Goal: Communication & Community: Answer question/provide support

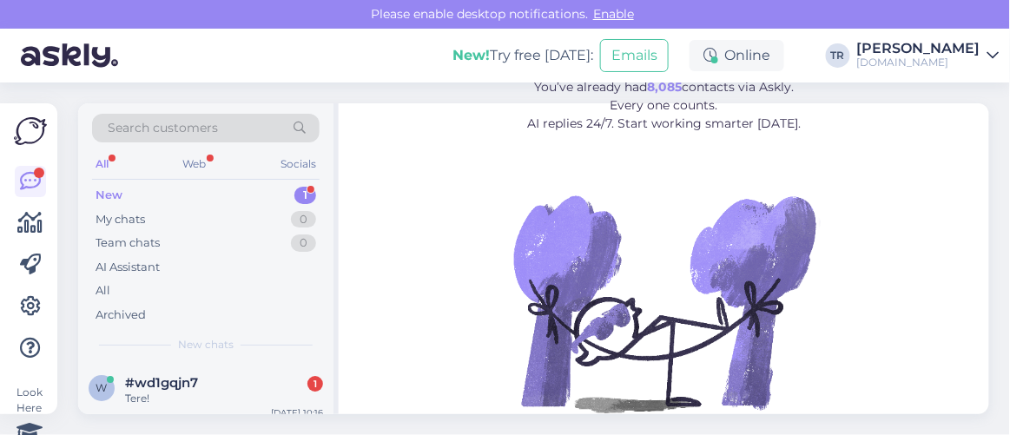
click at [169, 398] on div "Tere!" at bounding box center [224, 399] width 198 height 16
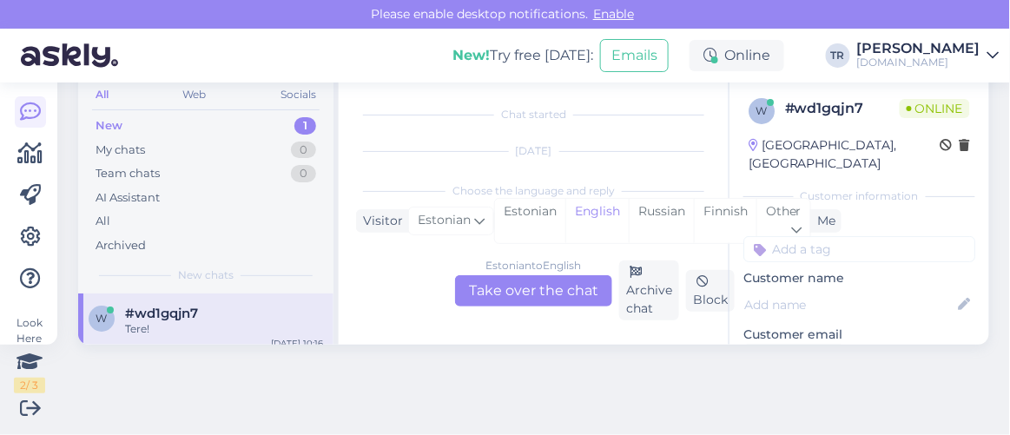
scroll to position [36, 0]
drag, startPoint x: 525, startPoint y: 221, endPoint x: 528, endPoint y: 231, distance: 9.9
click at [528, 221] on div "Estonian" at bounding box center [530, 221] width 70 height 44
click at [541, 282] on div "Estonian to Estonian Take over the chat" at bounding box center [533, 290] width 157 height 31
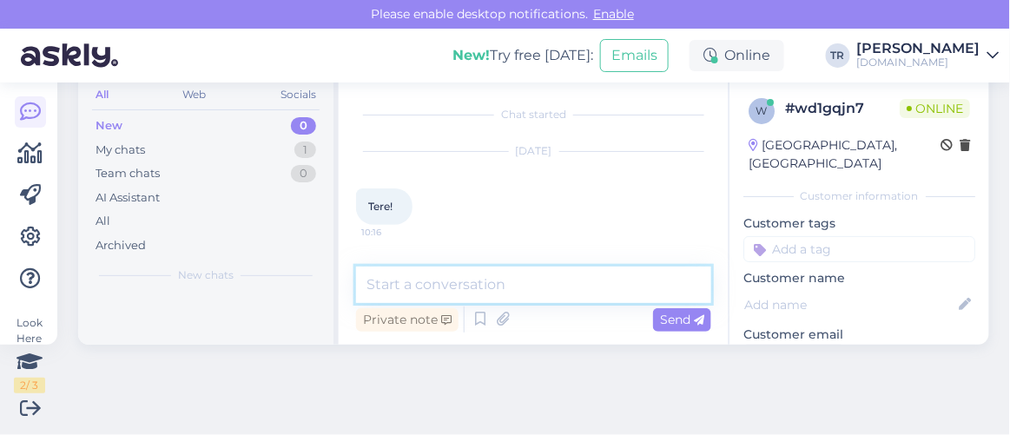
click at [542, 282] on textarea at bounding box center [533, 285] width 355 height 36
type textarea "Tere"
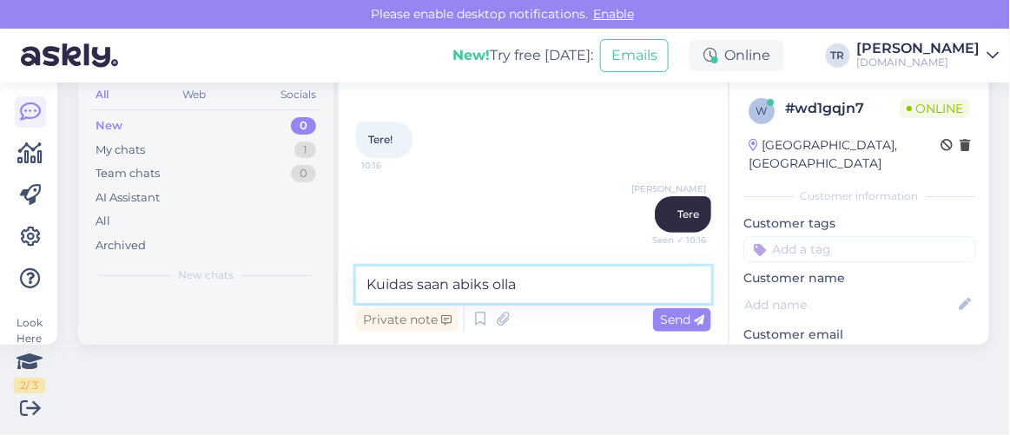
type textarea "Kuidas saan abiks olla?"
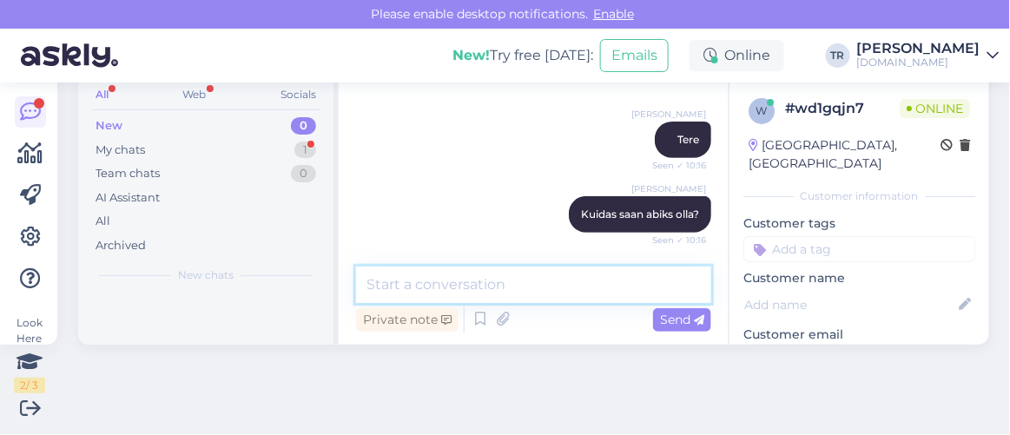
scroll to position [247, 0]
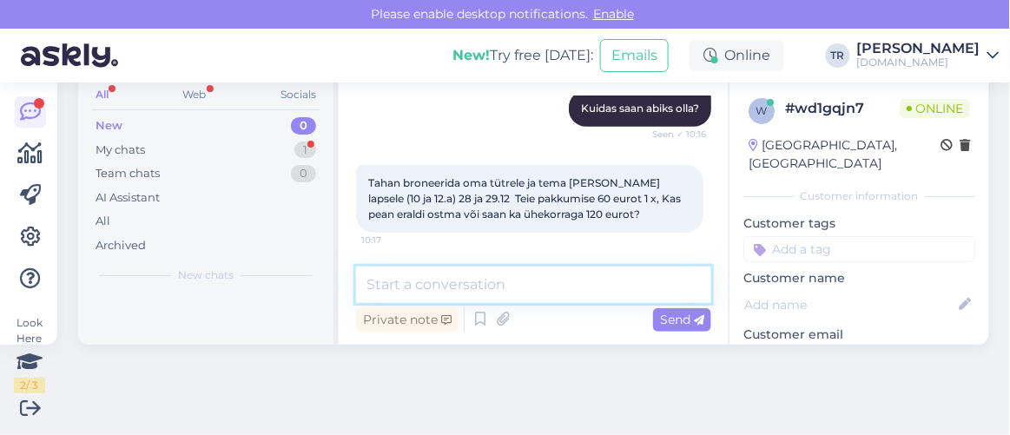
click at [576, 271] on textarea at bounding box center [533, 285] width 355 height 36
click at [579, 286] on textarea at bounding box center [533, 285] width 355 height 36
click at [579, 283] on textarea at bounding box center [533, 285] width 355 height 36
click at [581, 279] on textarea at bounding box center [533, 285] width 355 height 36
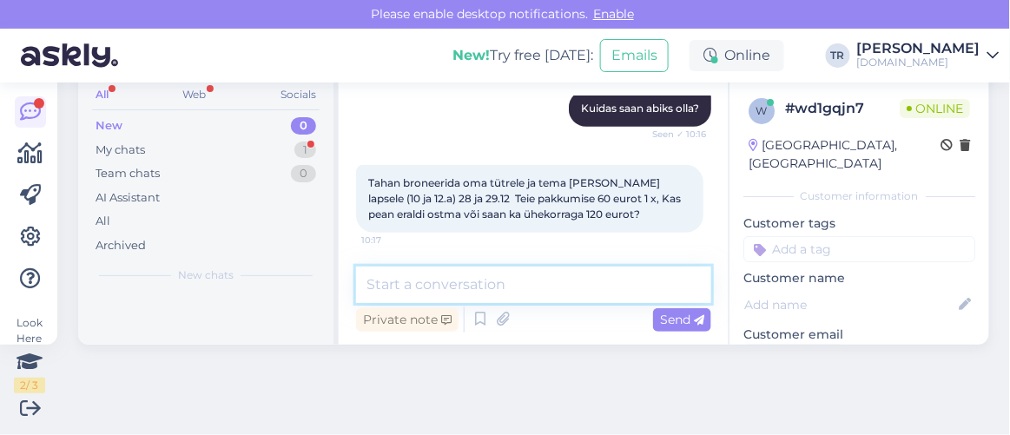
click at [581, 279] on textarea at bounding box center [533, 285] width 355 height 36
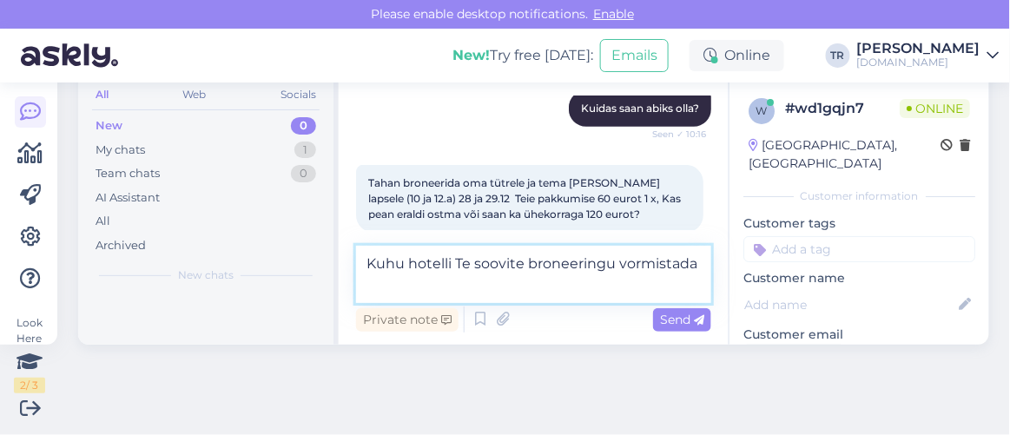
type textarea "Kuhu hotelli Te soovite broneeringu vormistada?"
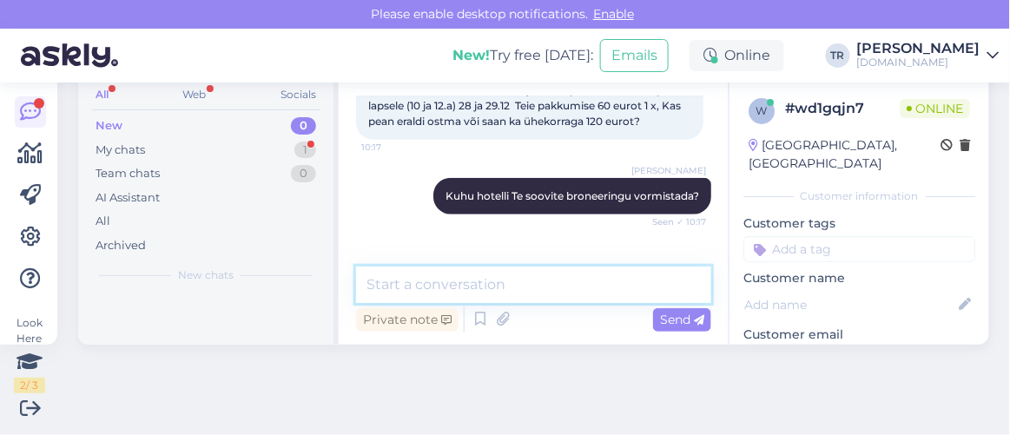
scroll to position [397, 0]
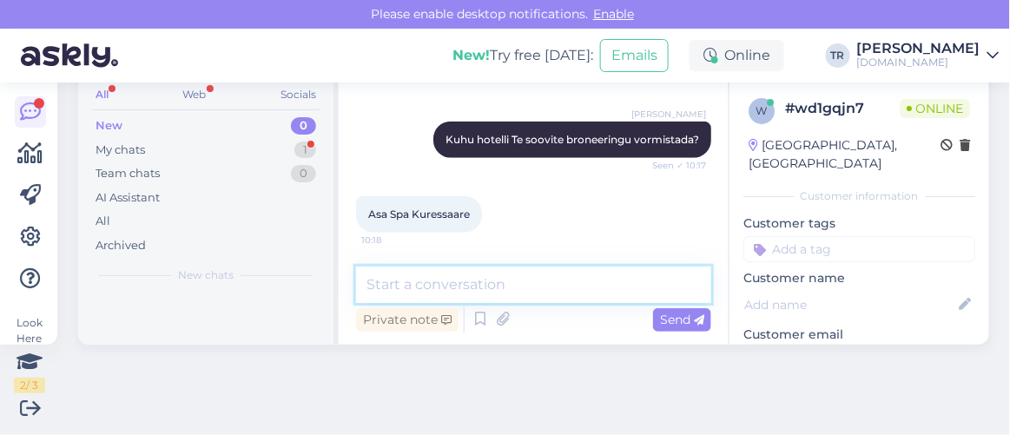
click at [439, 275] on textarea at bounding box center [533, 285] width 355 height 36
type textarea "üks hetk palun"
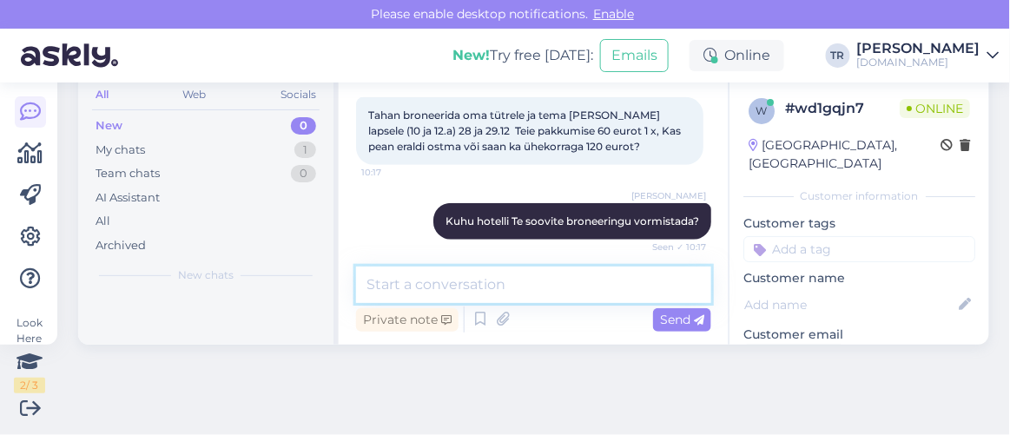
scroll to position [313, 0]
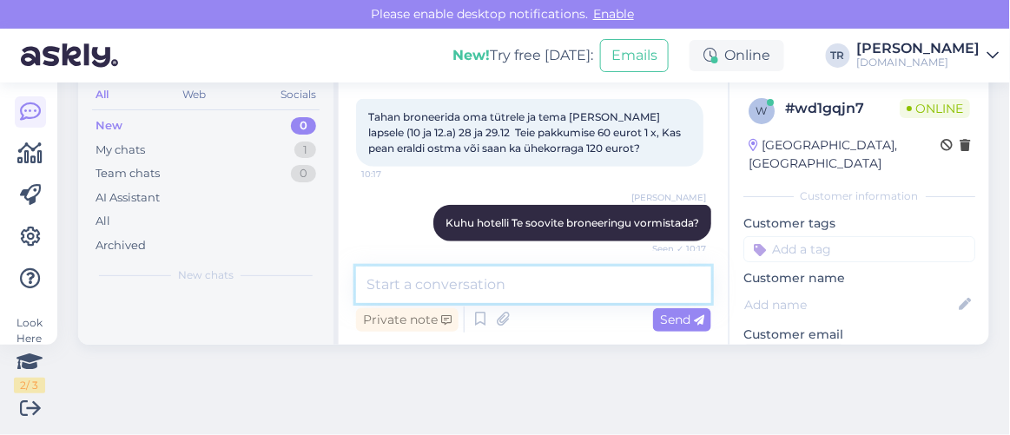
click at [518, 280] on textarea at bounding box center [533, 285] width 355 height 36
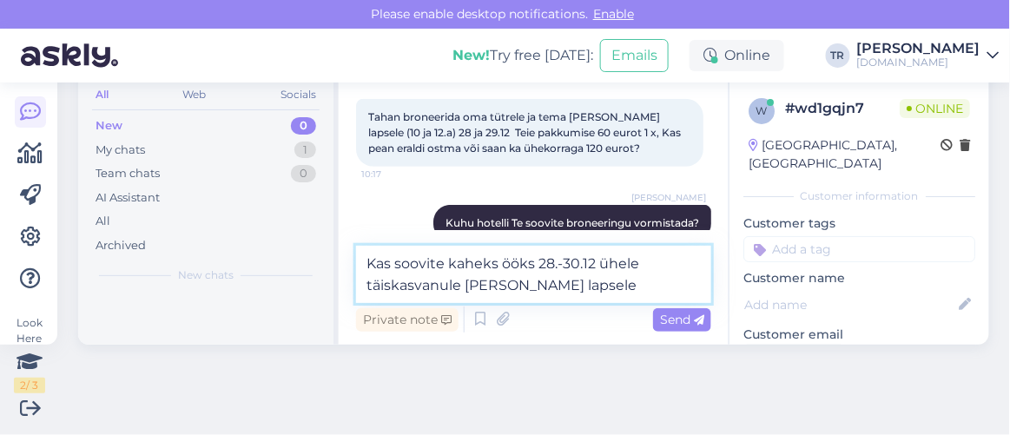
type textarea "Kas soovite kaheks ööks 28.-30.12 ühele täiskasvanule ja kahele lapsele?"
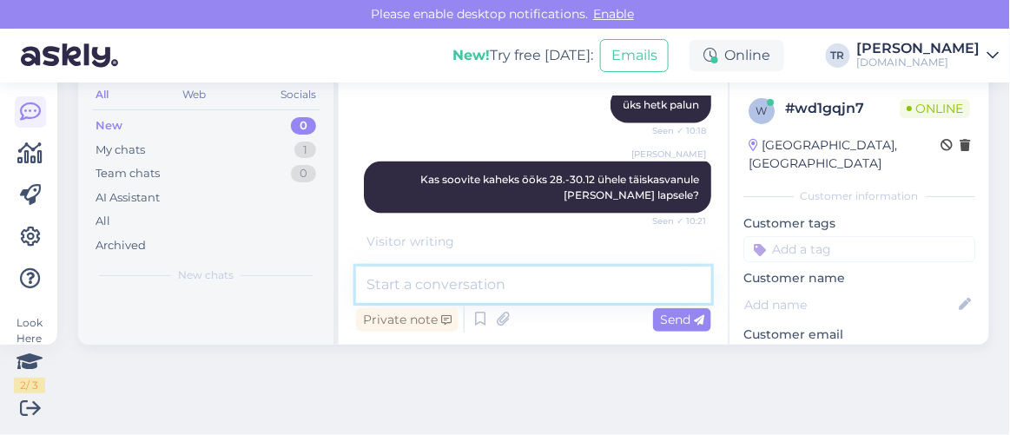
scroll to position [636, 0]
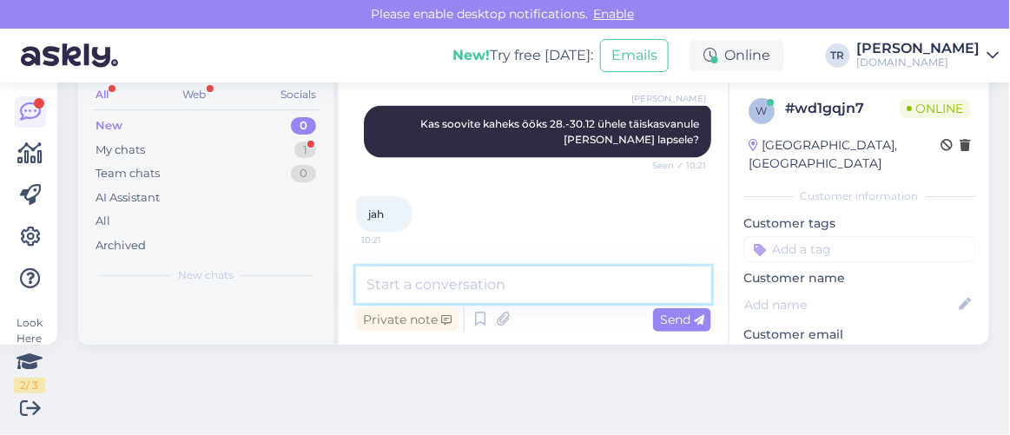
click at [501, 280] on textarea at bounding box center [533, 285] width 355 height 36
paste textarea "https://hookusbookus.com/et/hotellid-spaad/asa-spa-hotell/eripakkumine-perele-u…"
type textarea "Broneeringu saate vormistada siit: https://hookusbookus.com/et/hotellid-spaad/a…"
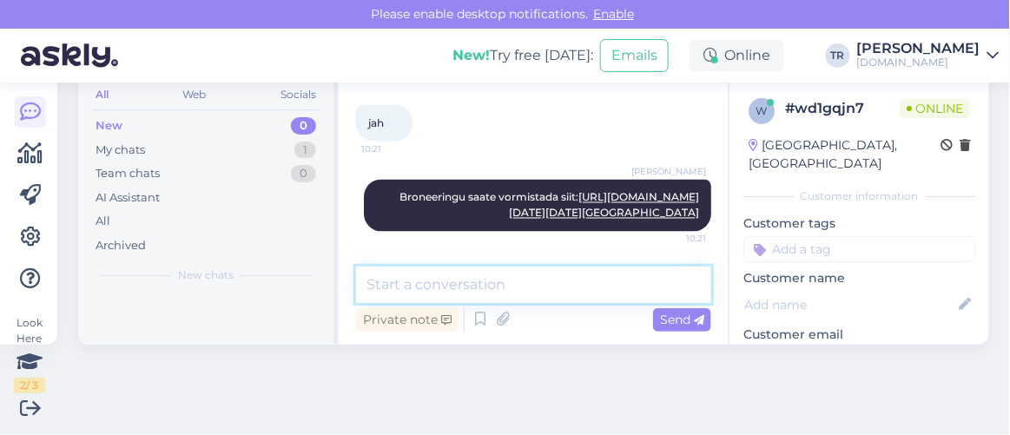
scroll to position [945, 0]
click at [510, 287] on textarea at bounding box center [533, 285] width 355 height 36
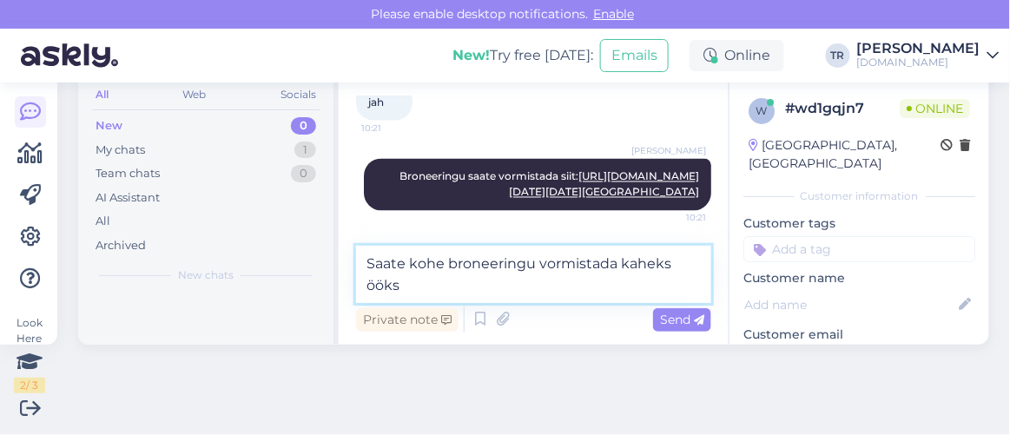
type textarea "Saate kohe broneeringu vormistada kaheks ööks."
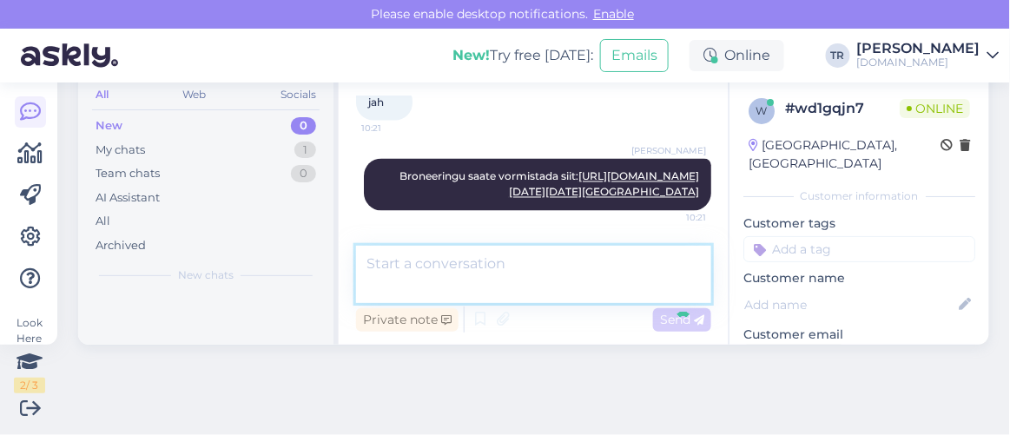
scroll to position [1020, 0]
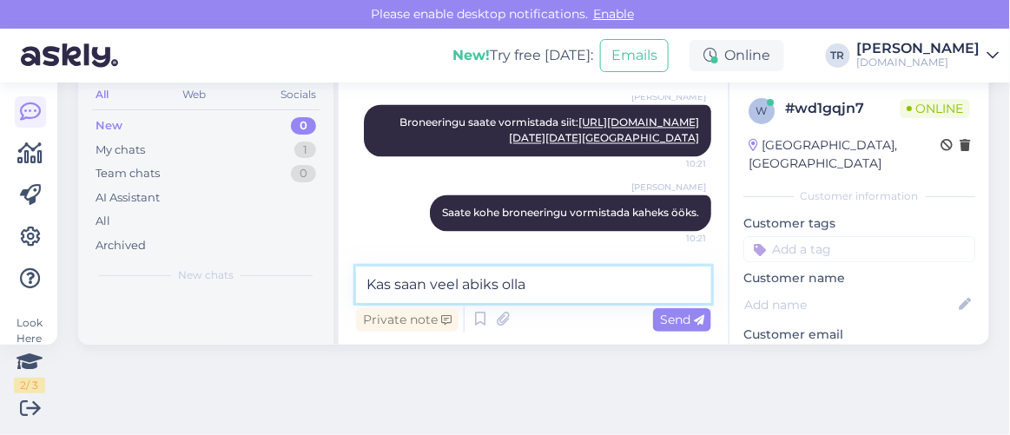
type textarea "Kas saan veel abiks olla?"
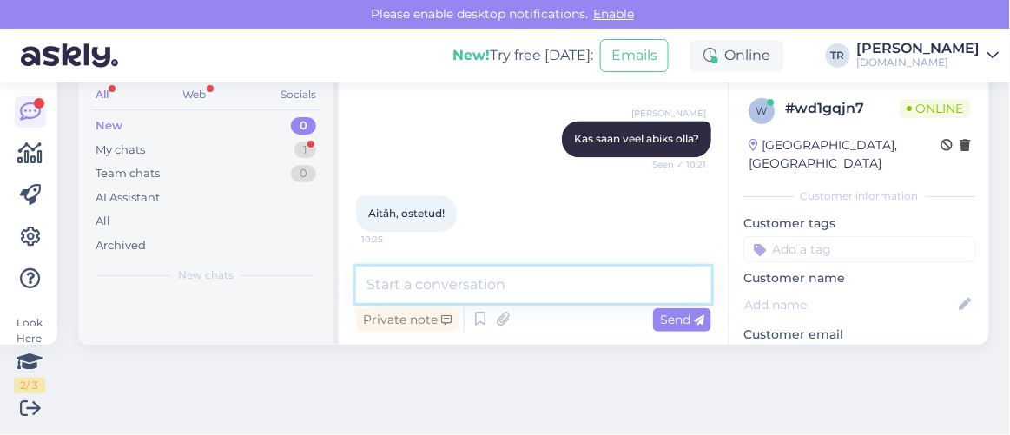
scroll to position [1244, 0]
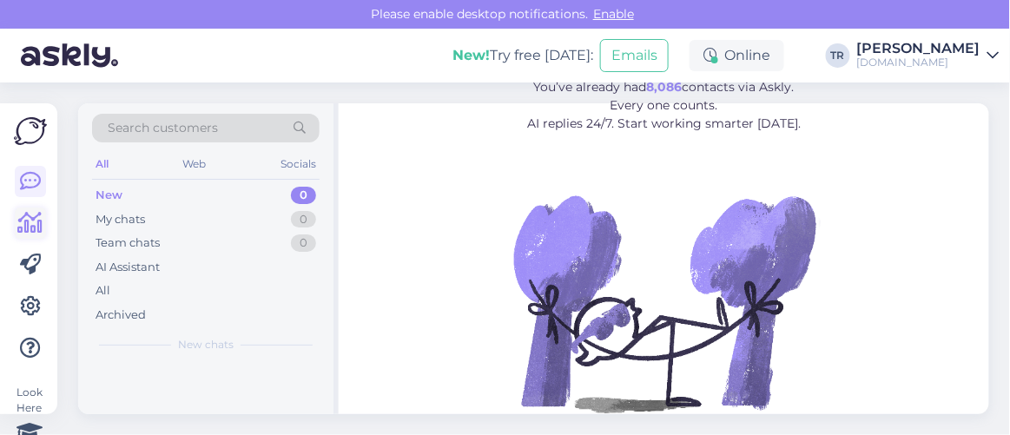
click at [36, 227] on icon at bounding box center [30, 223] width 25 height 21
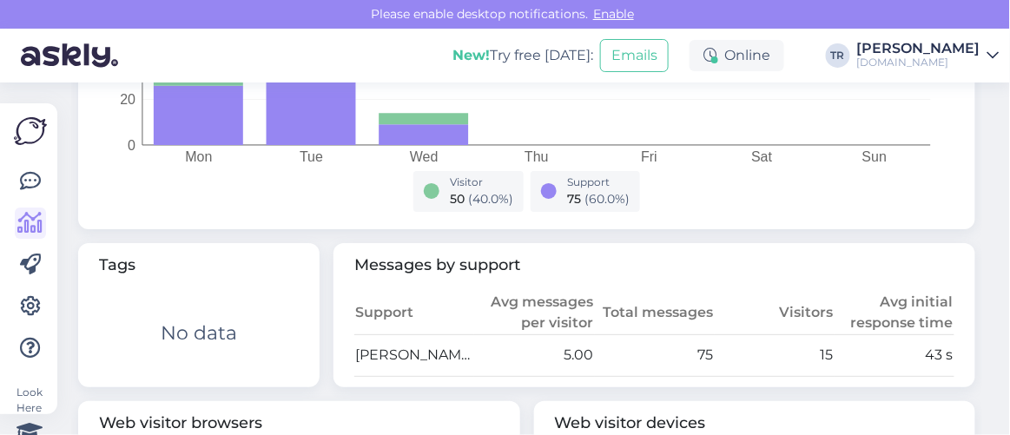
scroll to position [761, 0]
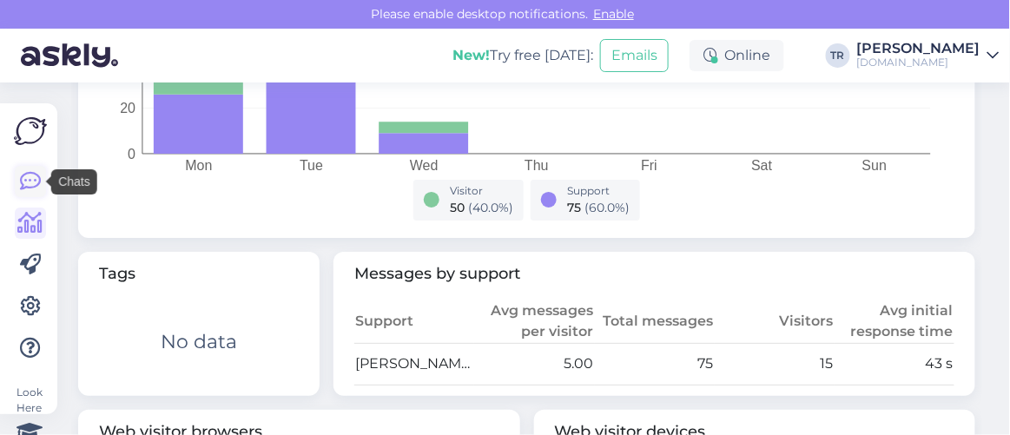
click at [35, 178] on icon at bounding box center [30, 181] width 21 height 21
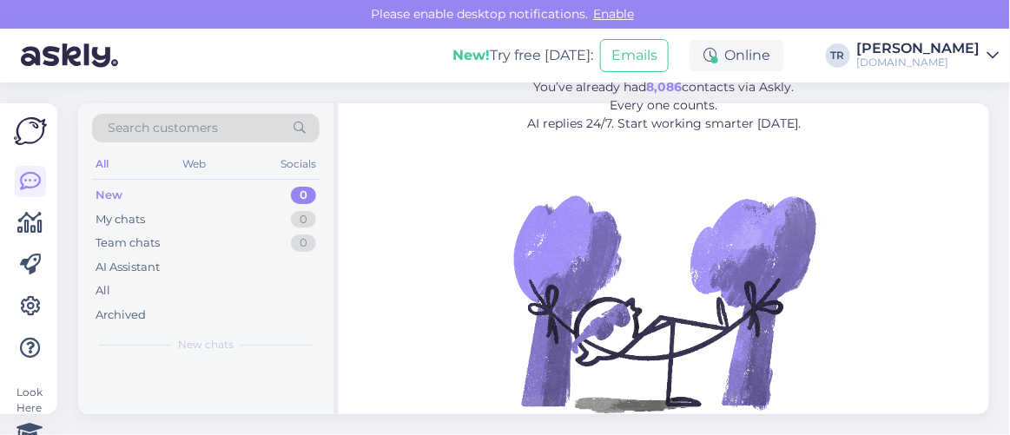
drag, startPoint x: 377, startPoint y: 300, endPoint x: 520, endPoint y: 436, distance: 197.1
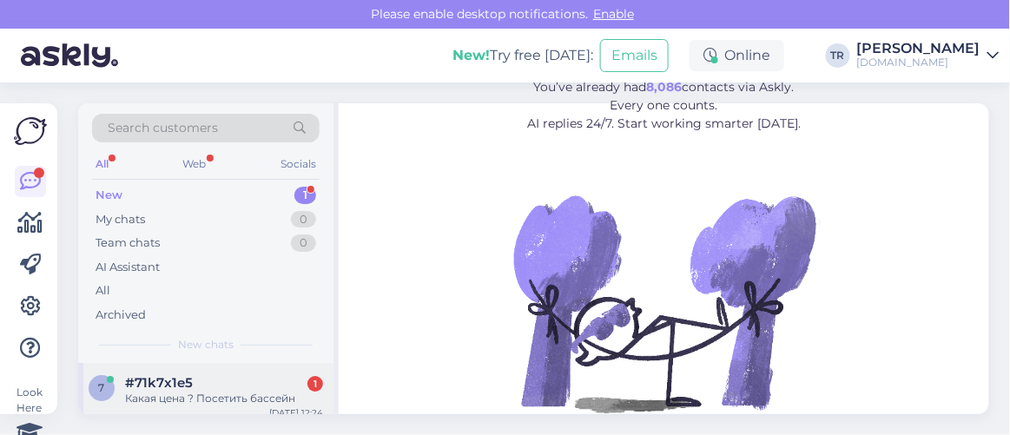
click at [232, 385] on div "#71k7x1e5 1" at bounding box center [224, 383] width 198 height 16
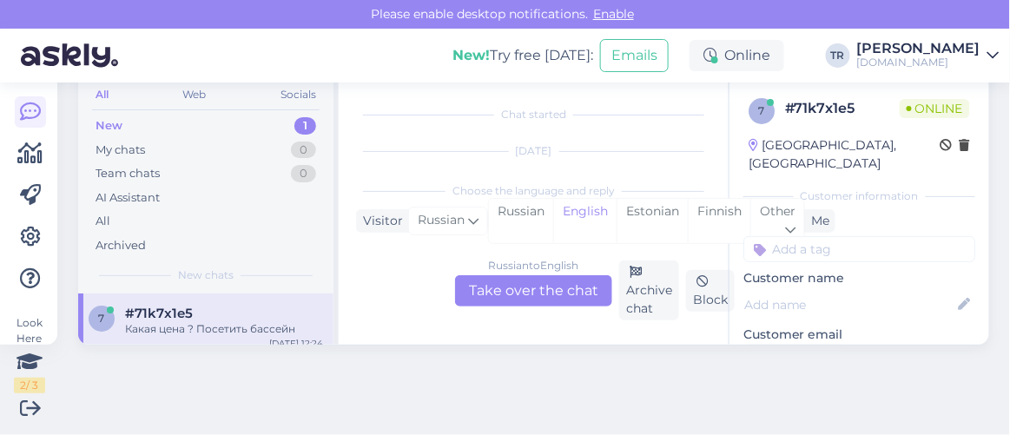
scroll to position [36, 0]
click at [651, 208] on div "Estonian" at bounding box center [651, 221] width 71 height 44
click at [543, 293] on div "Russian to Estonian Take over the chat" at bounding box center [533, 290] width 157 height 31
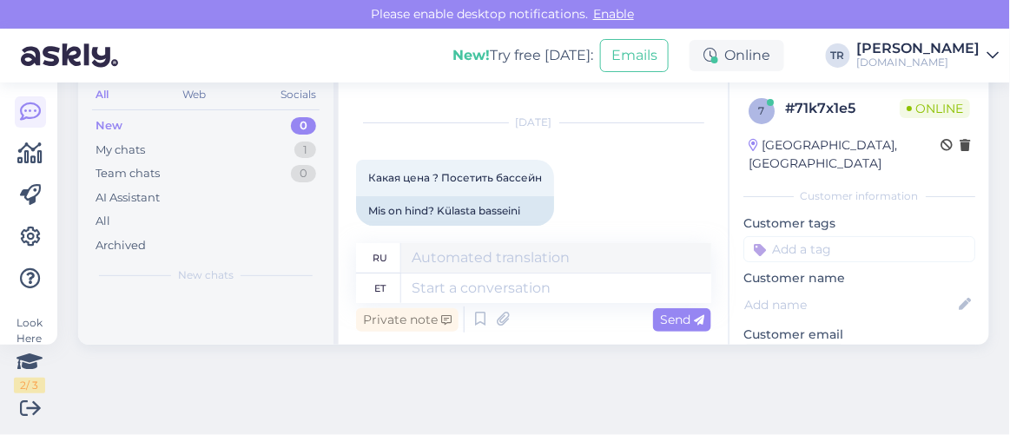
scroll to position [45, 0]
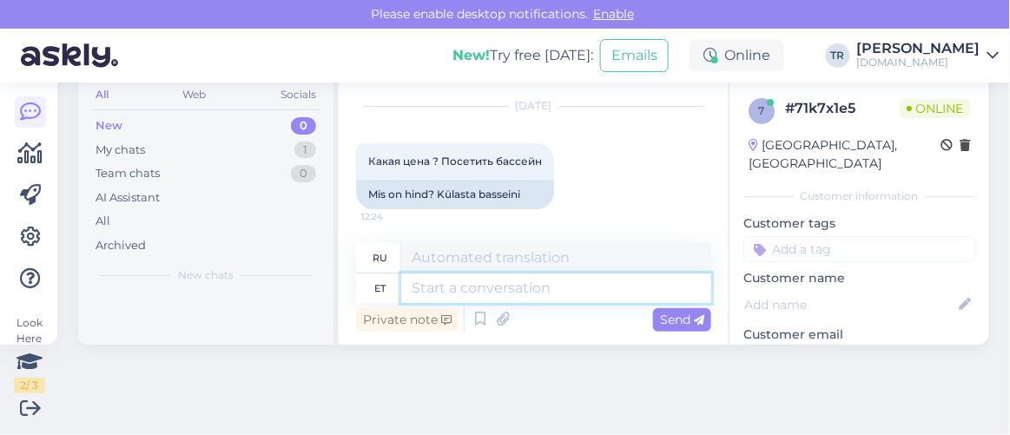
click at [481, 291] on textarea at bounding box center [556, 288] width 310 height 30
paste textarea "Здравствуйте"
type textarea "Здравствуйте"
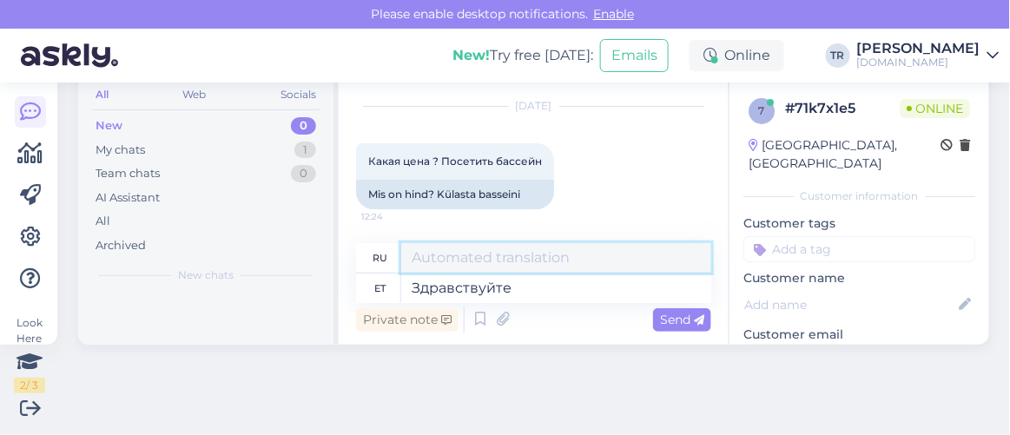
click at [479, 253] on textarea at bounding box center [556, 258] width 310 height 30
paste textarea "Здравствуйте"
drag, startPoint x: 572, startPoint y: 263, endPoint x: 407, endPoint y: 256, distance: 165.1
click at [407, 256] on textarea "ПриветЗдравствуйте" at bounding box center [556, 258] width 310 height 30
paste textarea
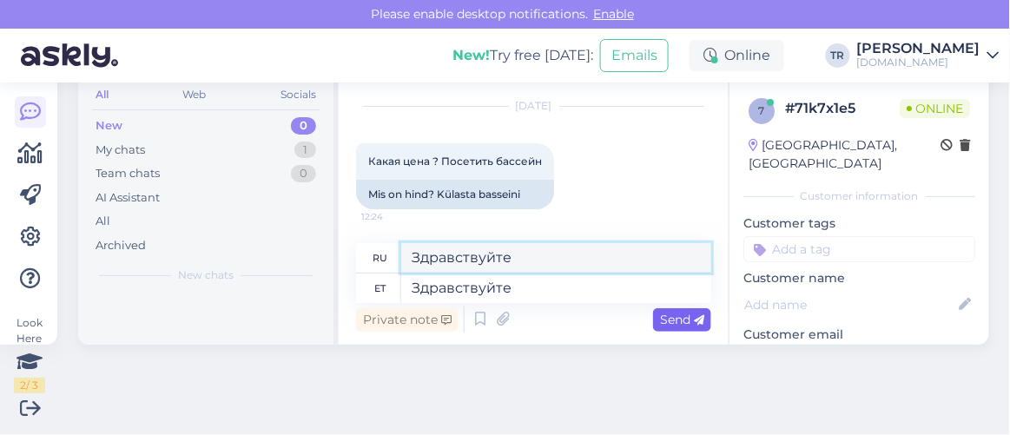
type textarea "Здравствуйте"
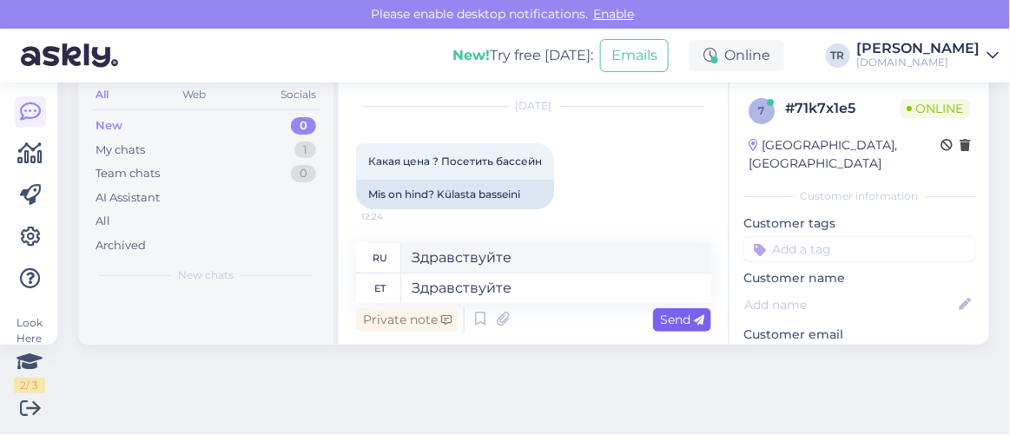
click at [661, 319] on span "Send" at bounding box center [682, 320] width 44 height 16
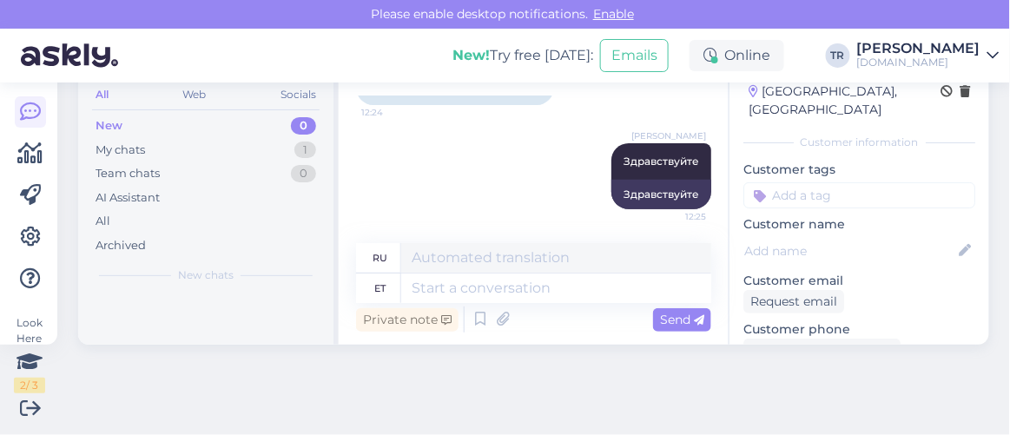
scroll to position [78, 0]
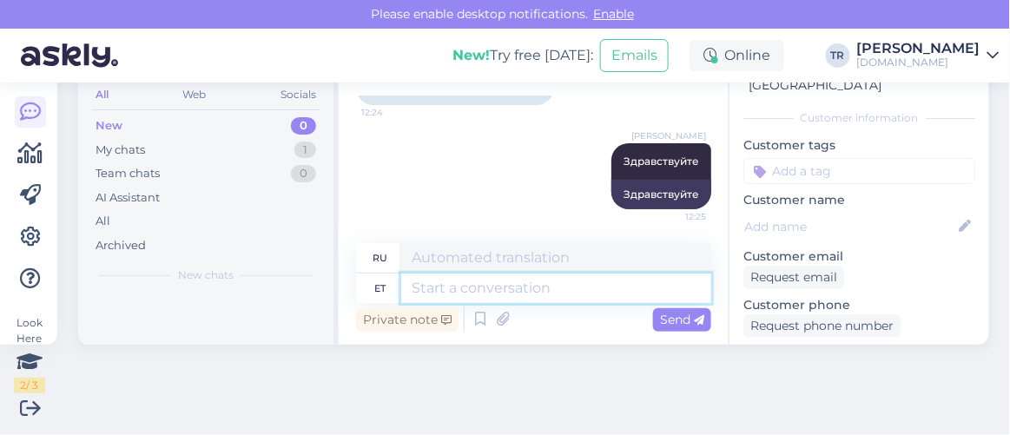
click at [562, 287] on textarea at bounding box center [556, 288] width 310 height 30
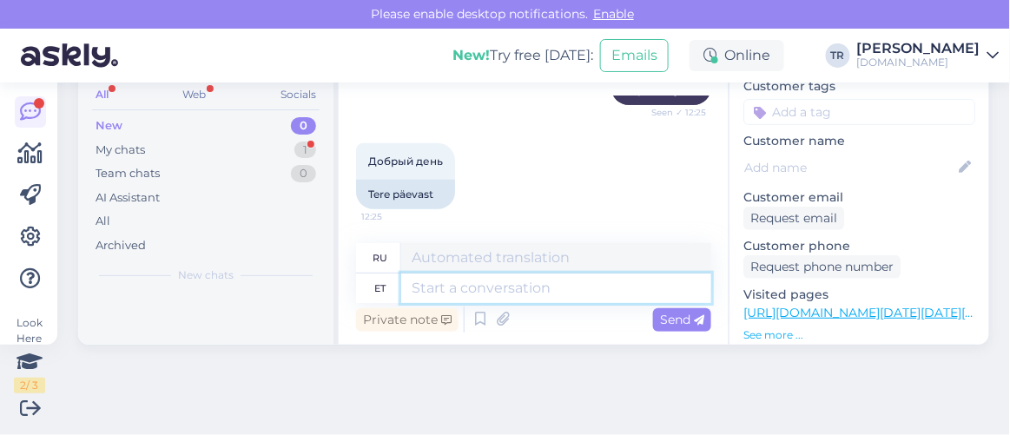
scroll to position [157, 0]
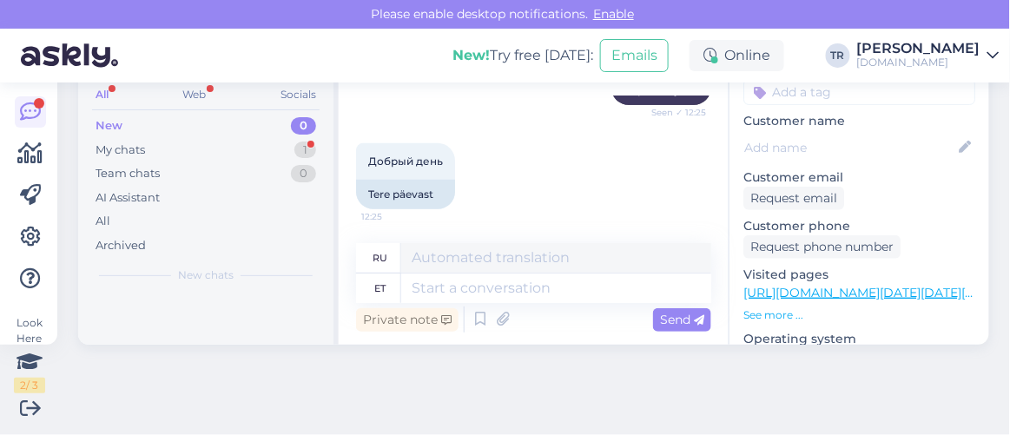
click at [781, 285] on link "https://hookusbookus.com/et/hotellid-spaad/estonia/puehajaerve;dateArrival=2025…" at bounding box center [918, 293] width 351 height 16
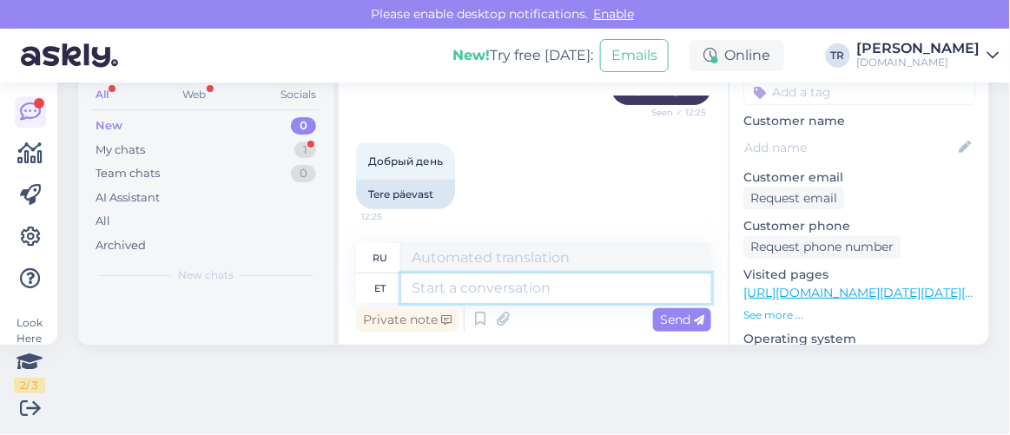
click at [509, 301] on textarea at bounding box center [556, 288] width 310 height 30
click at [527, 283] on textarea at bounding box center [556, 288] width 310 height 30
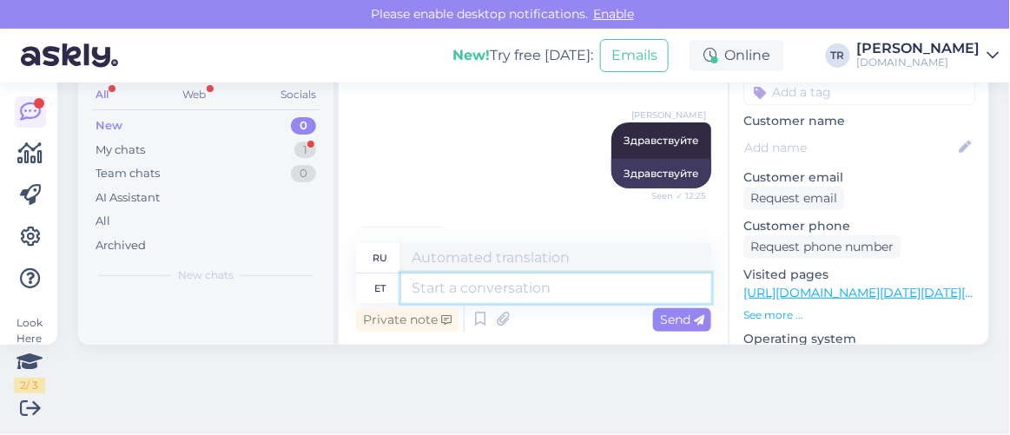
scroll to position [175, 0]
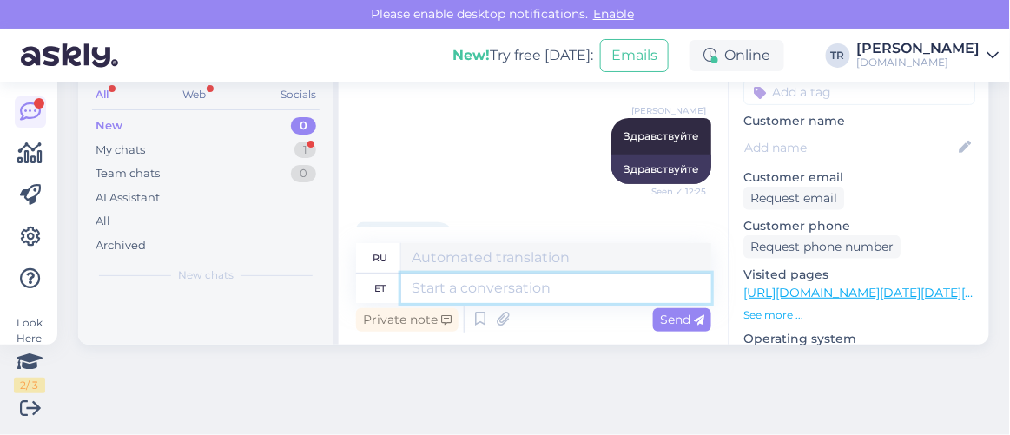
click at [578, 287] on textarea at bounding box center [556, 288] width 310 height 30
type textarea "Kas so"
type textarea "Является"
type textarea "Kas soovite"
type textarea "Вы хотите"
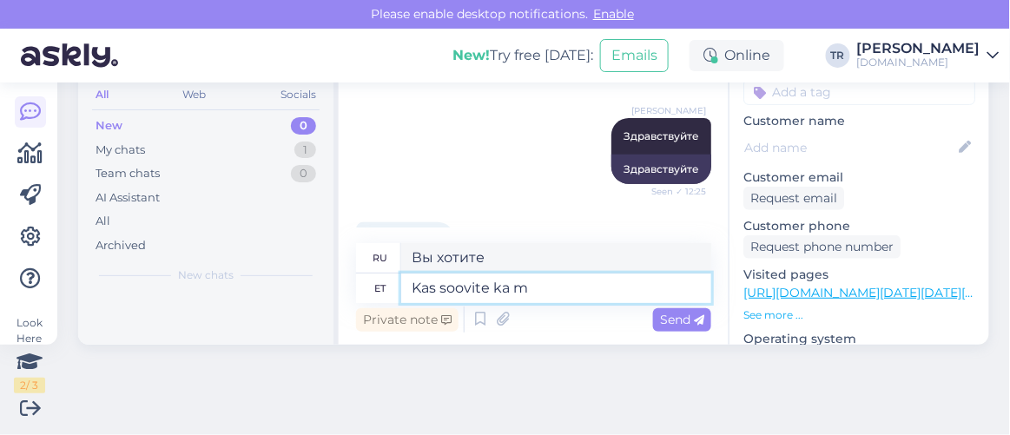
type textarea "Kas soovite ka ma"
type textarea "Вы также хотите"
type textarea "Kas soovite ka majutust?"
type textarea "Вам также необходимо размещение?"
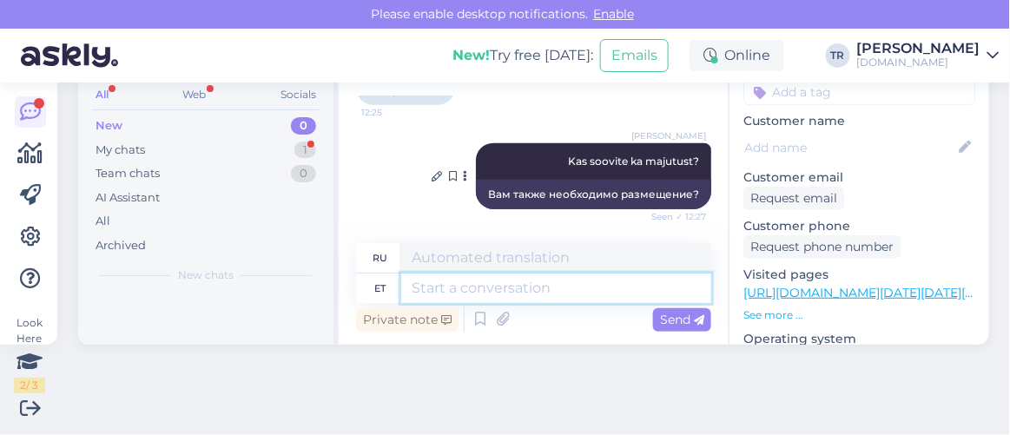
scroll to position [477, 0]
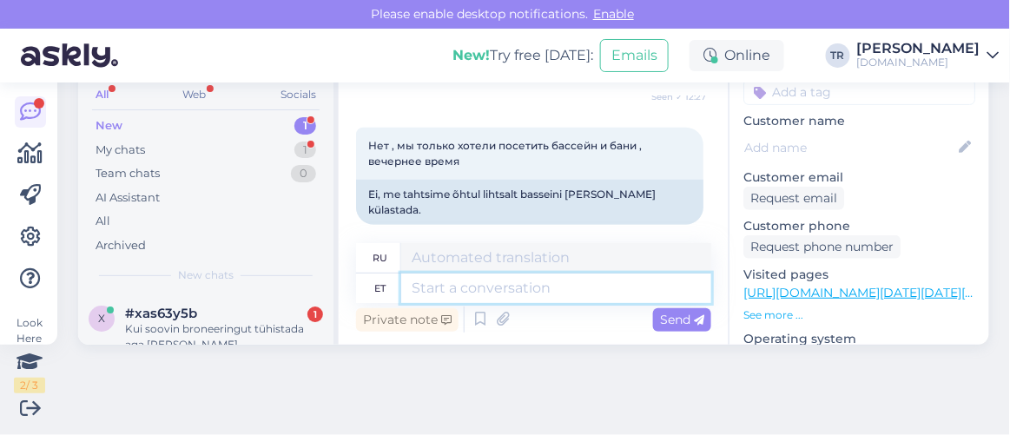
click at [543, 280] on textarea at bounding box center [556, 288] width 310 height 30
click at [515, 280] on textarea at bounding box center [556, 288] width 310 height 30
paste textarea "Pühajärve Spa"
type textarea "Pühajärve Spa"
type textarea "Спа Пюхаярве"
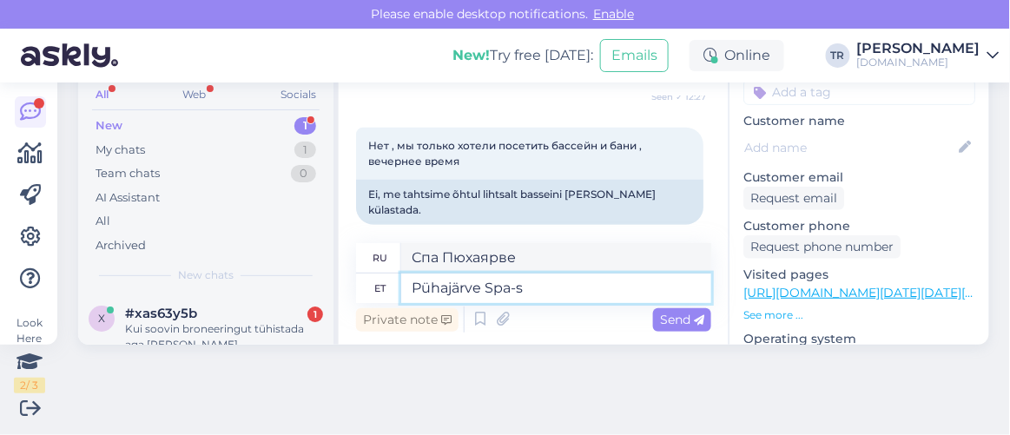
type textarea "Pühajärve Spa-s?"
type textarea "В спа-салоне Pühajärve?"
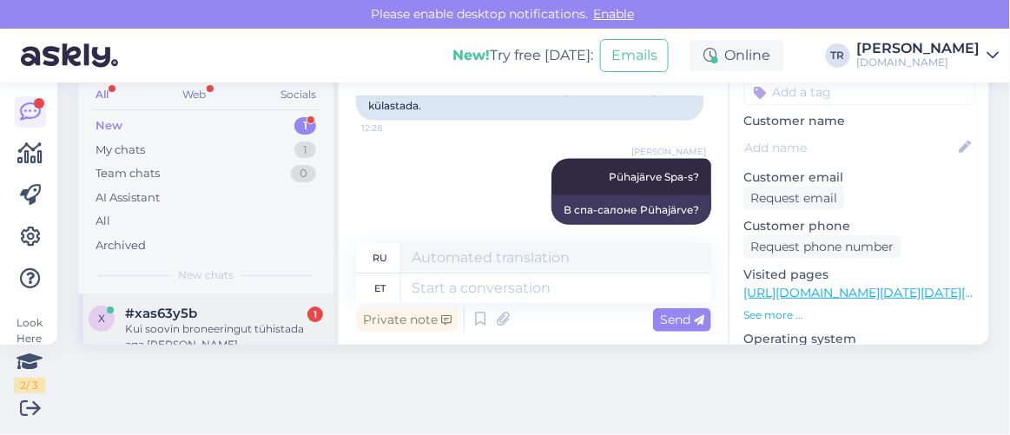
click at [254, 310] on div "#xas63y5b 1" at bounding box center [224, 314] width 198 height 16
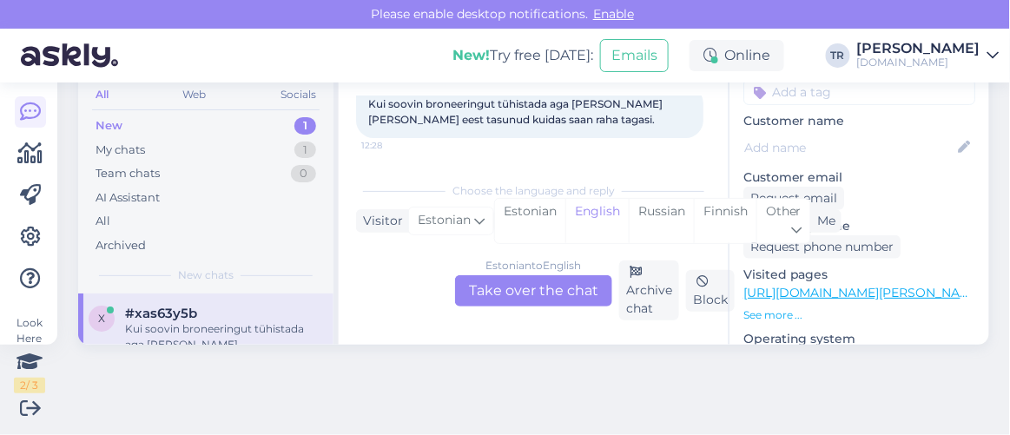
scroll to position [36, 0]
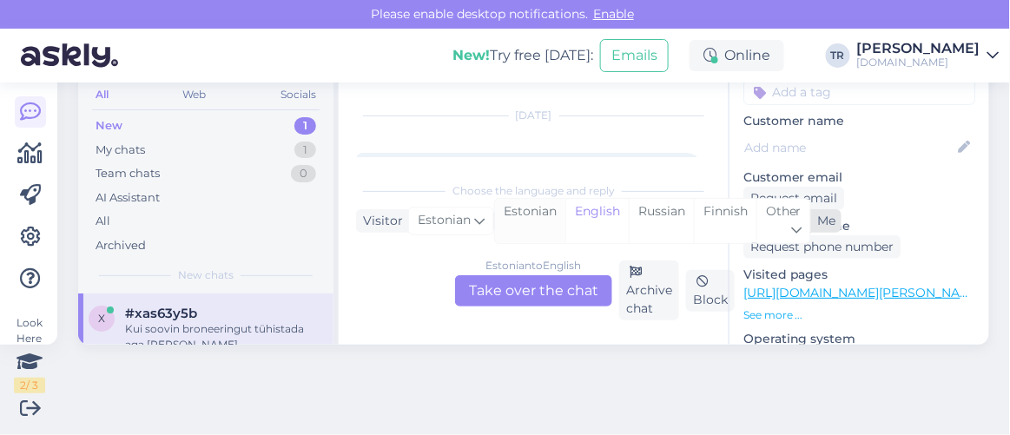
click at [537, 216] on div "Estonian" at bounding box center [530, 221] width 70 height 44
click at [556, 285] on div "Estonian to Estonian Take over the chat" at bounding box center [533, 290] width 157 height 31
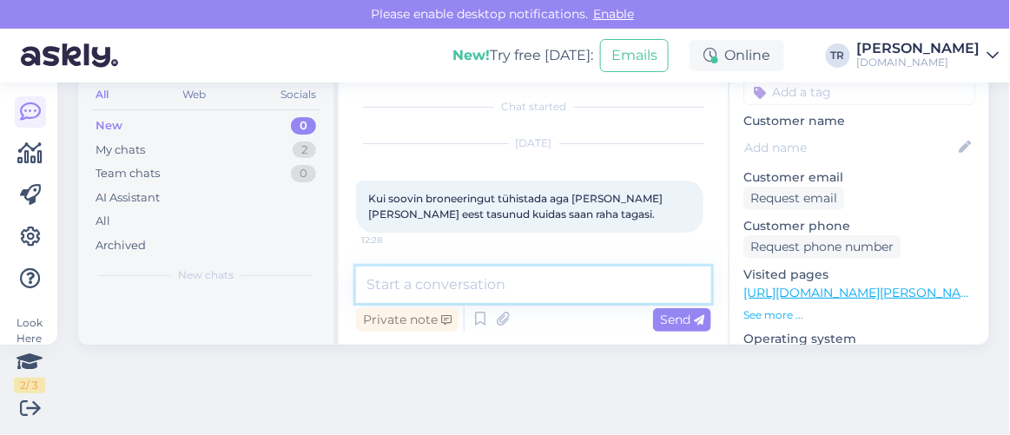
click at [504, 286] on textarea at bounding box center [533, 285] width 355 height 36
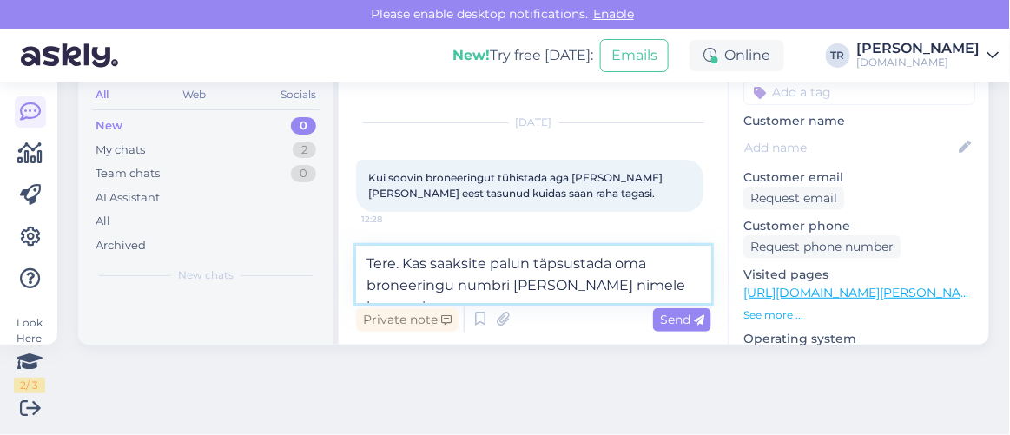
scroll to position [36, 0]
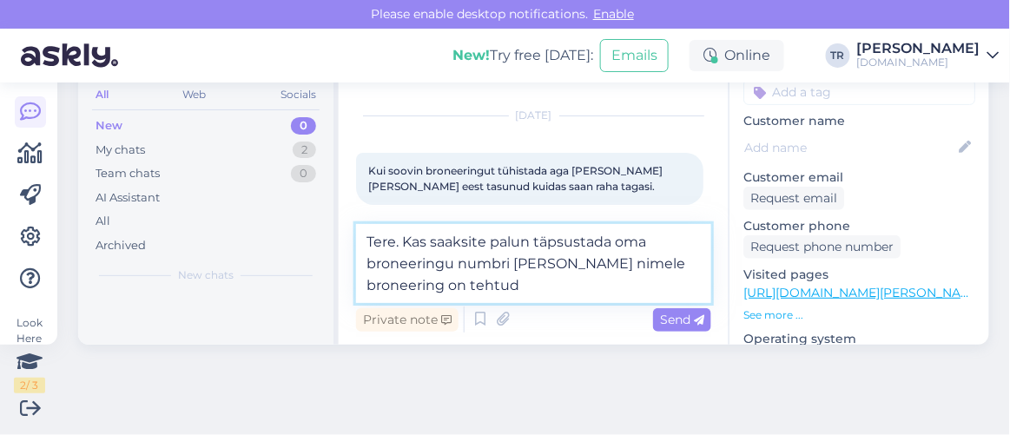
type textarea "Tere. Kas saaksite palun täpsustada oma broneeringu numbri [PERSON_NAME] nimele…"
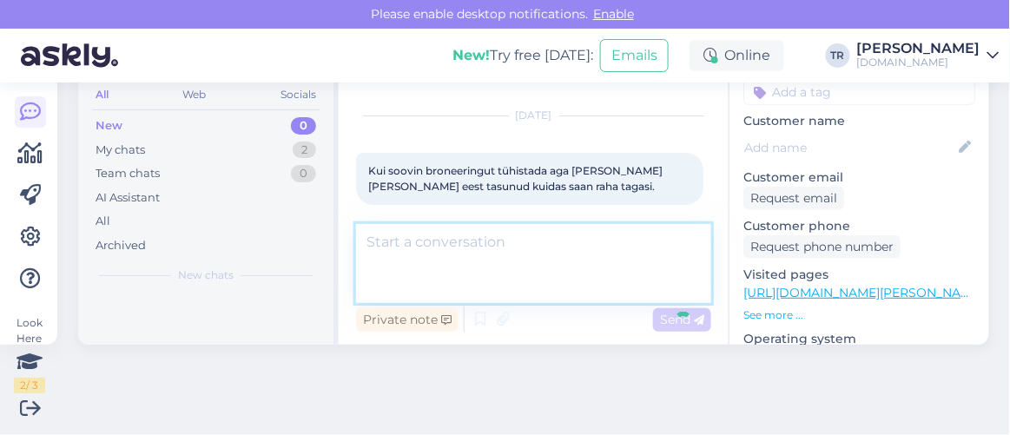
scroll to position [98, 0]
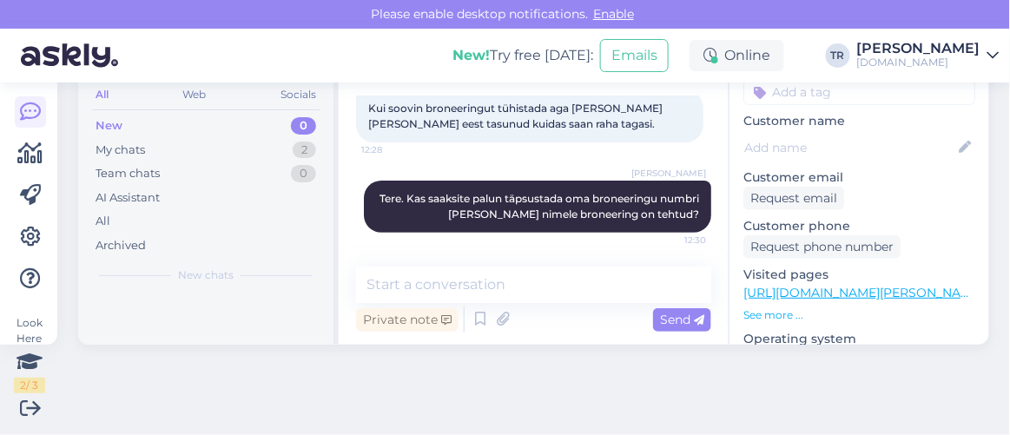
click at [181, 129] on div "New 0" at bounding box center [205, 126] width 227 height 24
click at [178, 147] on div "My chats 2" at bounding box center [205, 150] width 227 height 24
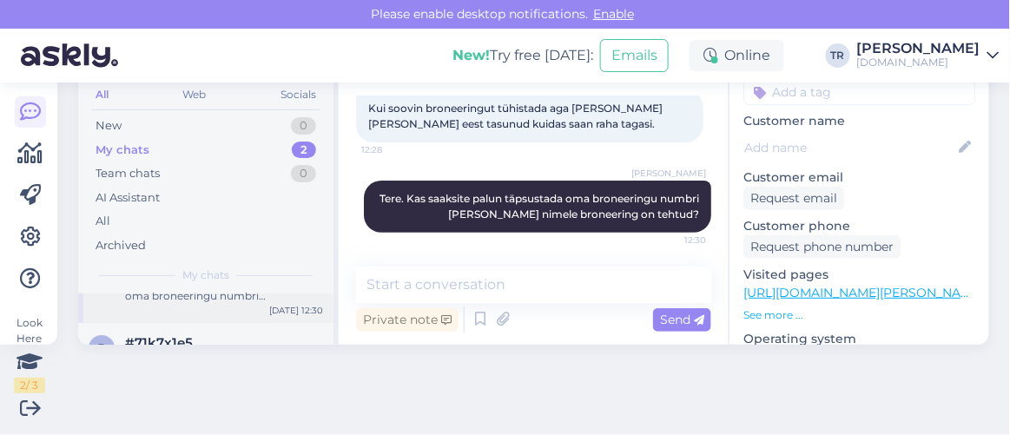
scroll to position [88, 0]
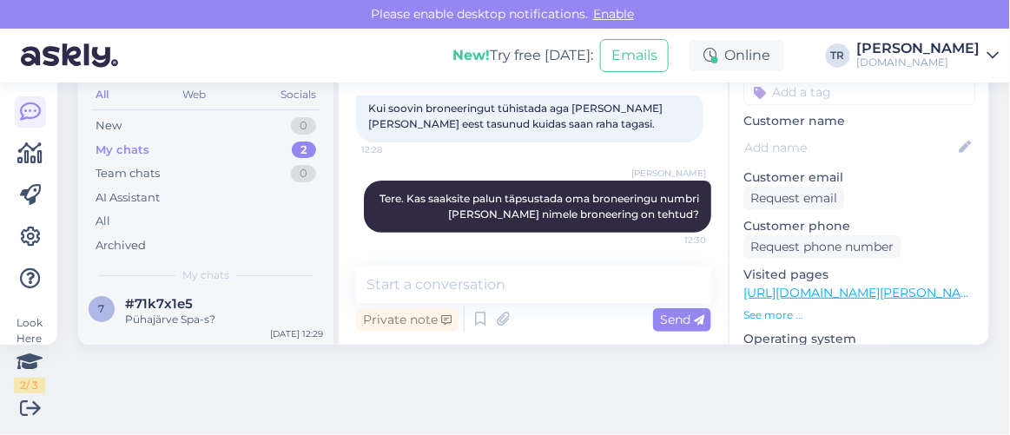
click at [190, 306] on span "#71k7x1e5" at bounding box center [159, 304] width 68 height 16
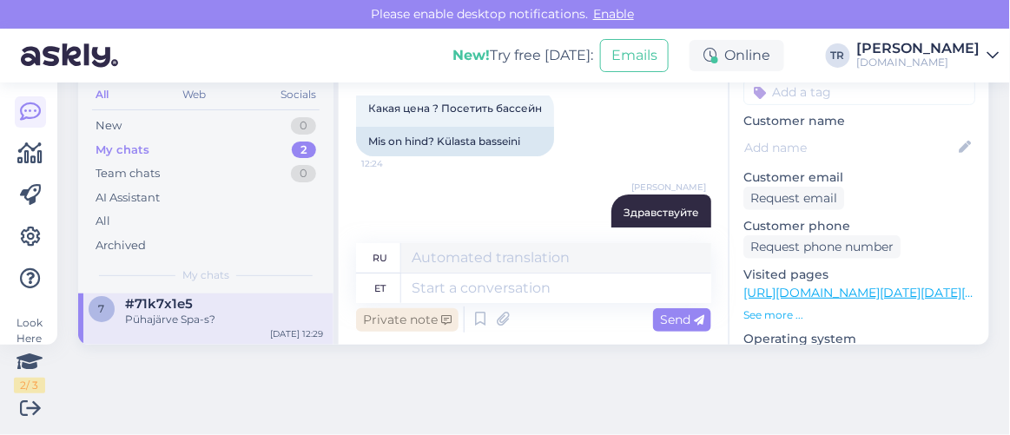
scroll to position [582, 0]
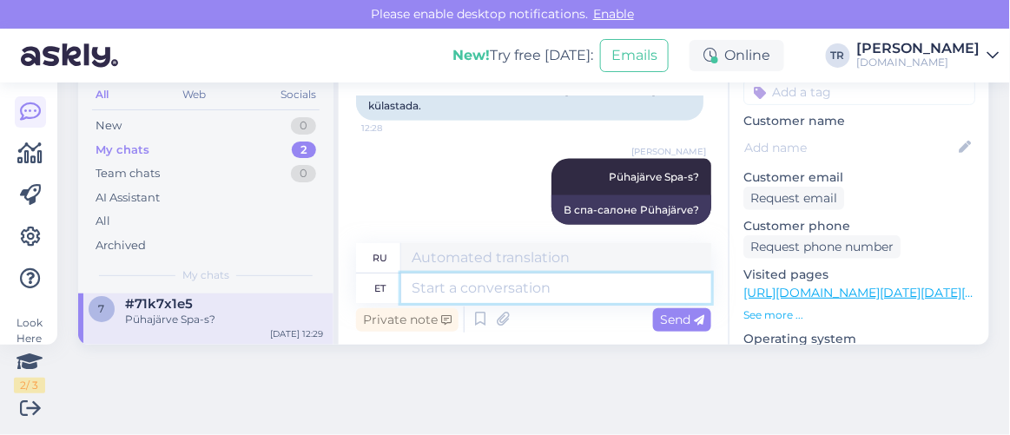
click at [596, 286] on textarea at bounding box center [556, 288] width 310 height 30
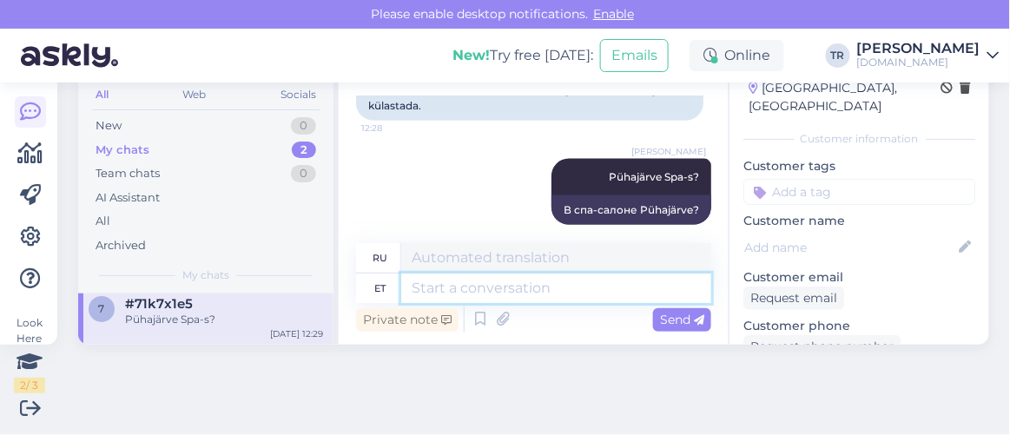
scroll to position [0, 0]
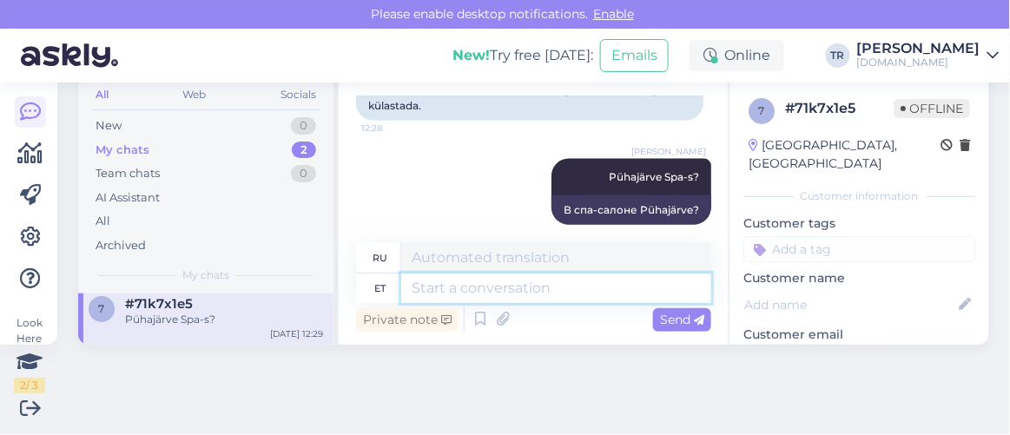
click at [491, 289] on textarea at bounding box center [556, 288] width 310 height 30
type textarea "Meie"
type textarea "Наш"
type textarea "Meie lehel on"
type textarea "На нашей странице"
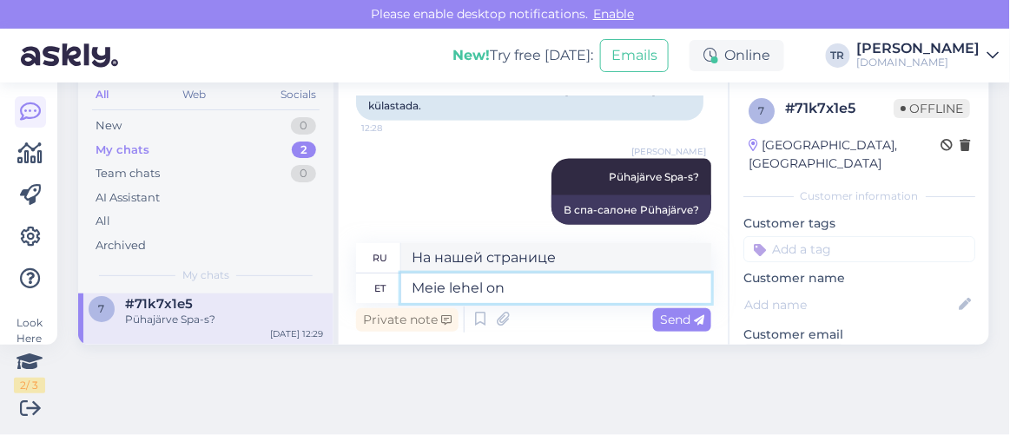
type textarea "Meie lehel on o"
type textarea "На нашей странице есть"
type textarea "Meie lehel on ainult ma"
type textarea "На нашей странице есть только"
type textarea "Meie lehel on ainult majutusega l"
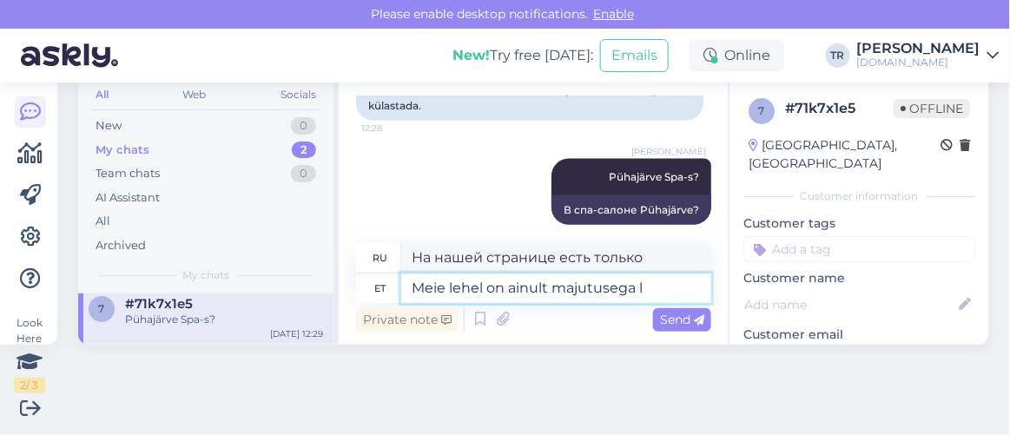
type textarea "На нашей странице есть только размещение"
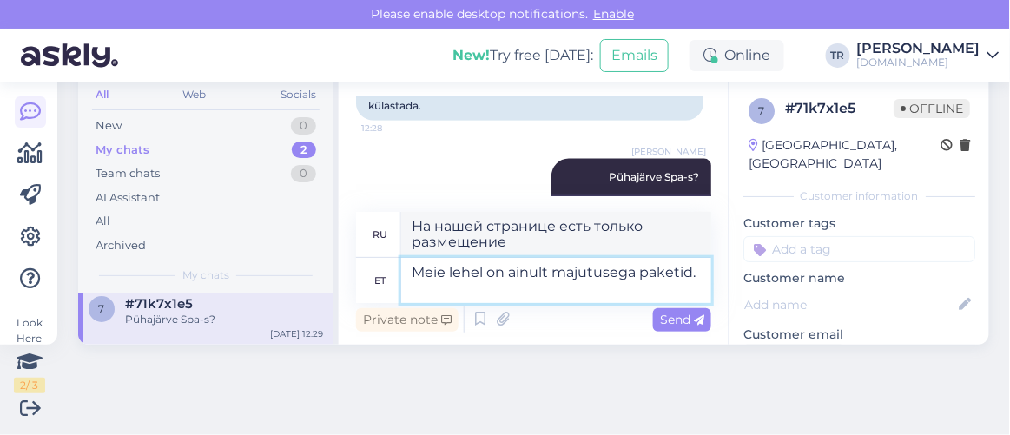
type textarea "Meie lehel on ainult majutusega paketid."
type textarea "На нашей странице представлены только пакеты с проживанием."
type textarea "Meie lehel on ainult majutusega paketid. Info sa"
type textarea "На нашей странице представлены только пакеты с проживанием. Информация"
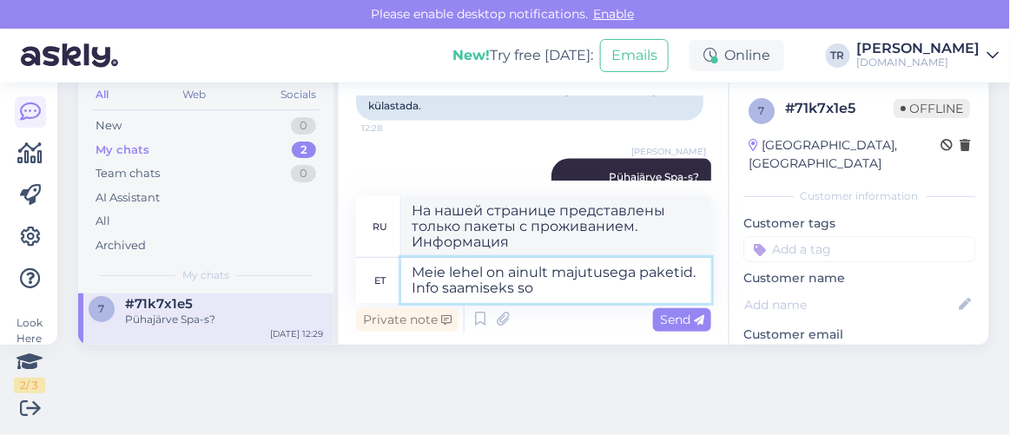
type textarea "Meie lehel on ainult majutusega paketid. Info saamiseks soo"
type textarea "На нашей странице представлены только пакеты с проживанием. Для получения инфор…"
type textarea "Meie lehel on ainult majutusega paketid. Info saamiseks soovitan tei"
type textarea "На нашей странице представлены только пакеты с проживанием. Для получения допол…"
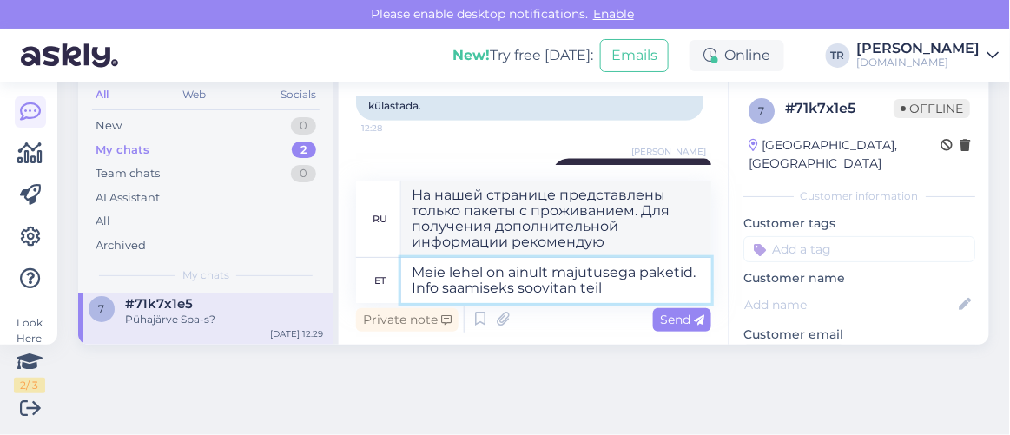
type textarea "Meie lehel on ainult majutusega paketid. Info saamiseks soovitan teil p"
type textarea "На нашей странице представлены только пакеты с проживанием. Для получения допол…"
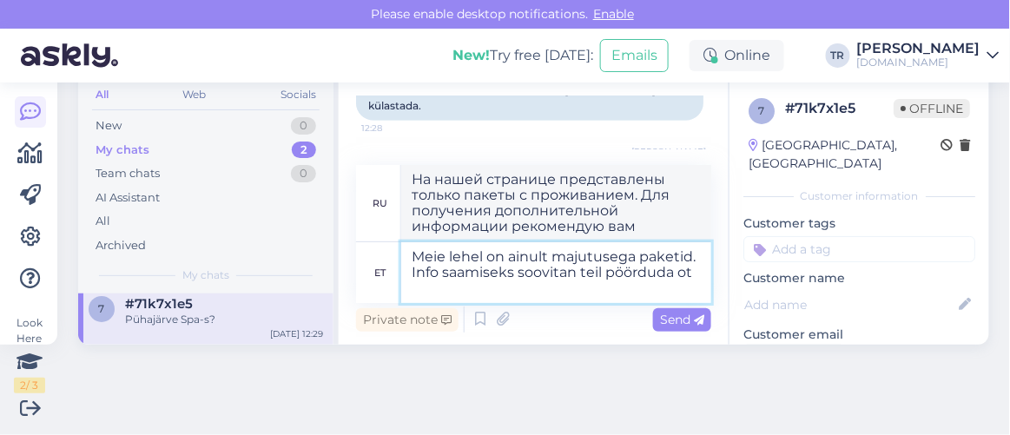
type textarea "Meie lehel on ainult majutusega paketid. Info saamiseks soovitan teil pöörduda …"
type textarea "На нашем сайте представлены только пакеты с проживанием. Для получения дополнит…"
type textarea "Meie lehel on ainult majutusega paketid. Info saamiseks soovitan teil pöörduda …"
type textarea "На нашем сайте представлены только пакеты с проживанием. Для получения дополнит…"
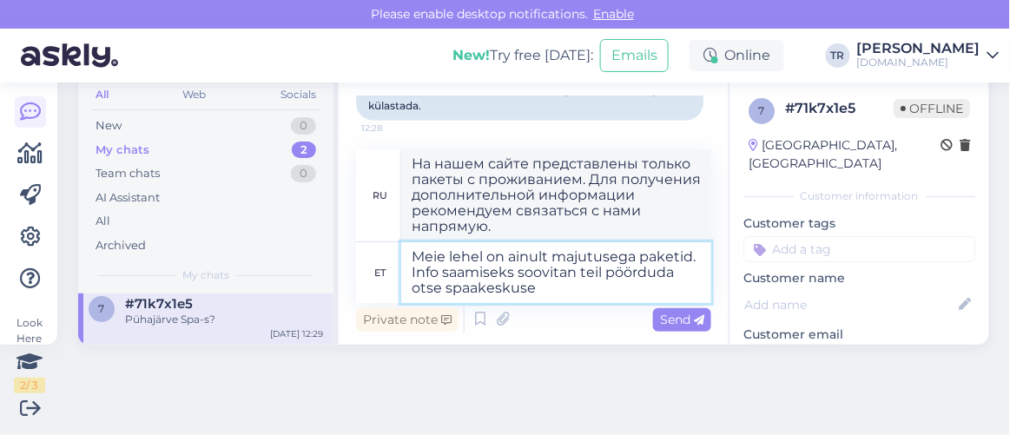
type textarea "Meie lehel on ainult majutusega paketid. Info saamiseks soovitan teil pöörduda …"
type textarea "На нашем сайте представлены только пакеты с проживанием. Для получения более по…"
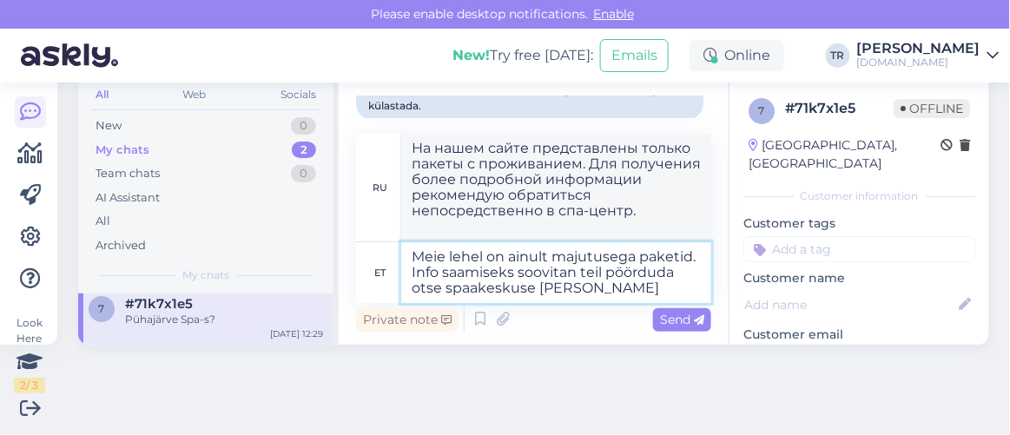
type textarea "Meie lehel on ainult majutusega paketid. Info saamiseks soovitan teil pöörduda …"
type textarea "На нашем сайте представлены только пакеты с проживанием. Для получения дополнит…"
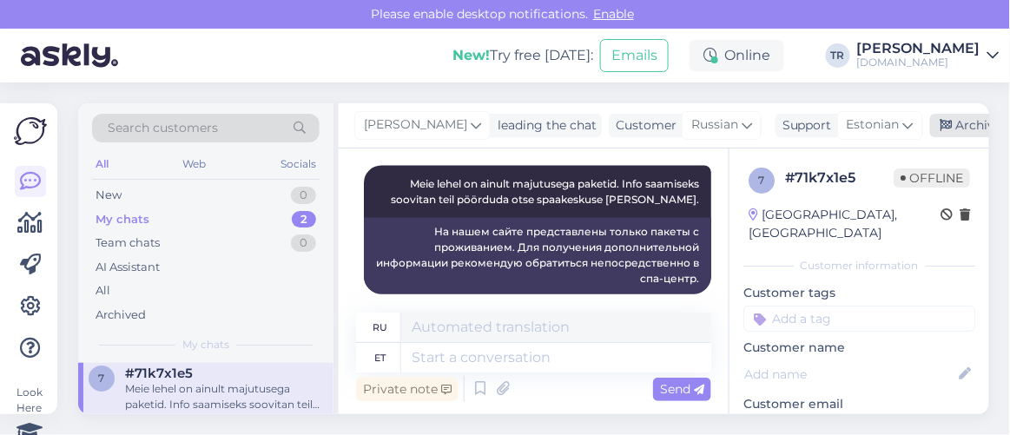
click at [954, 135] on div "Archive chat" at bounding box center [984, 125] width 109 height 23
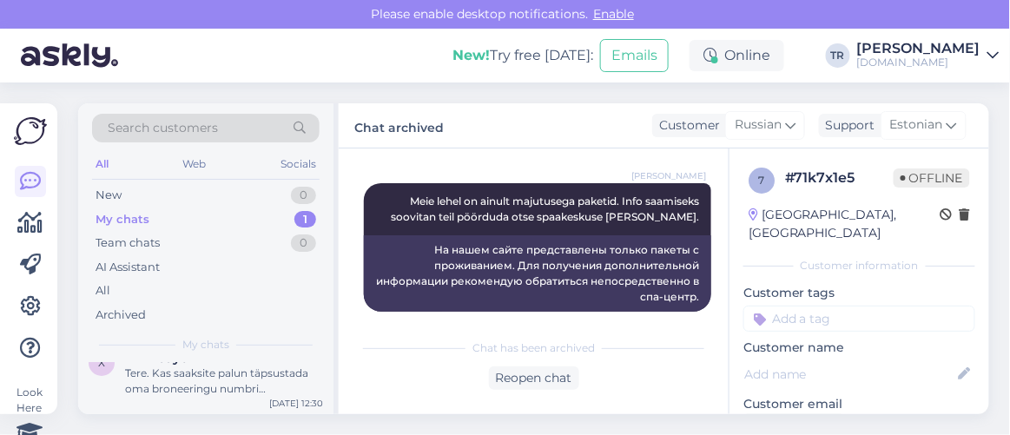
scroll to position [69, 0]
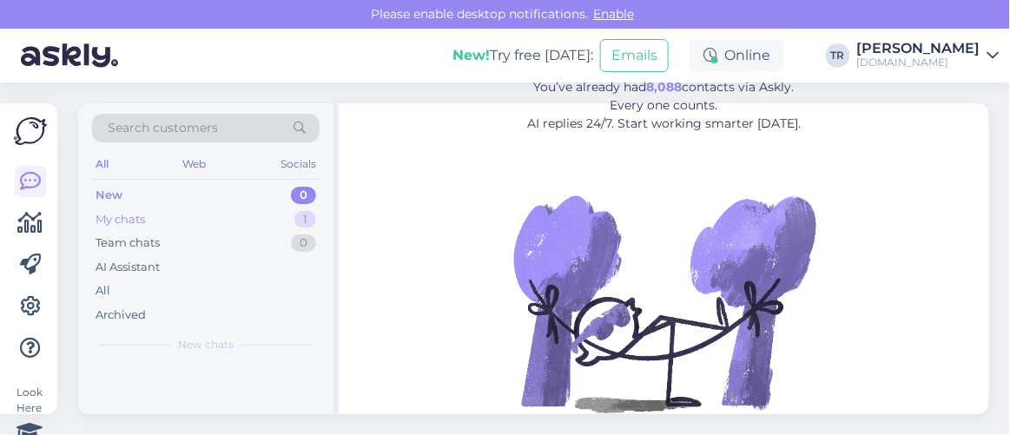
click at [241, 207] on div "My chats 1" at bounding box center [205, 219] width 227 height 24
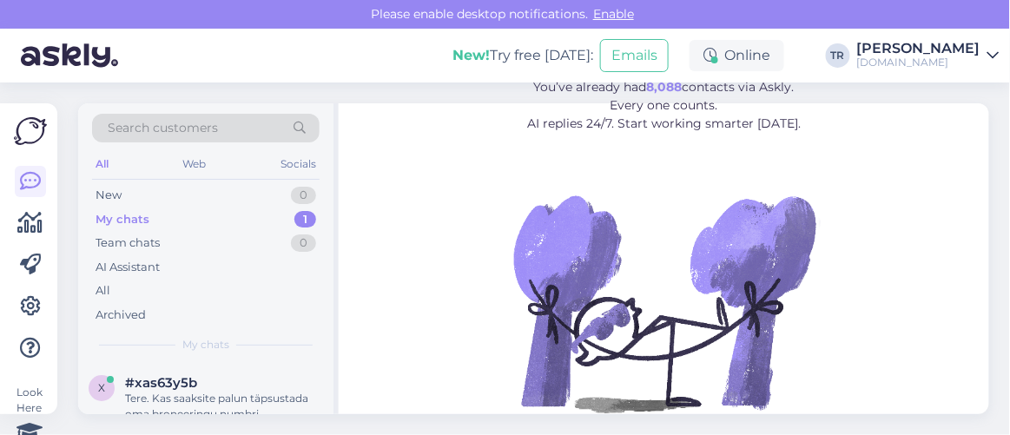
click at [200, 397] on div "Tere. Kas saaksite palun täpsustada oma broneeringu numbri [PERSON_NAME] nimele…" at bounding box center [224, 406] width 198 height 31
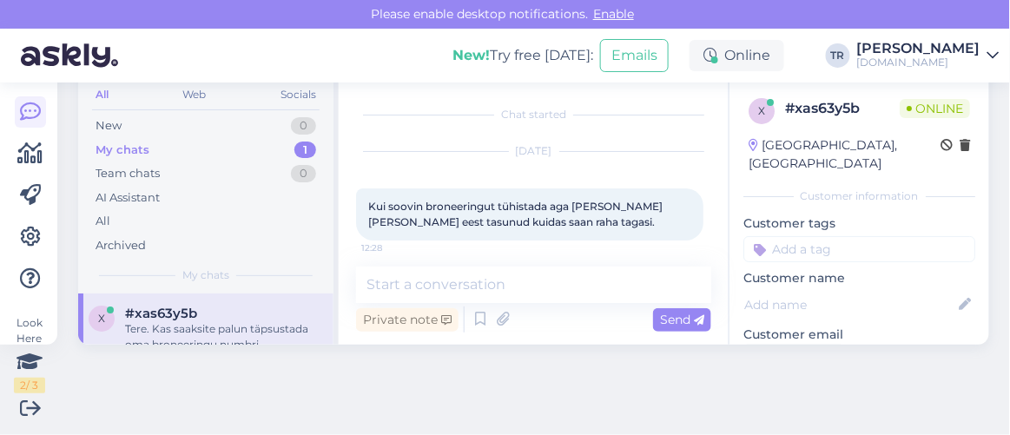
scroll to position [98, 0]
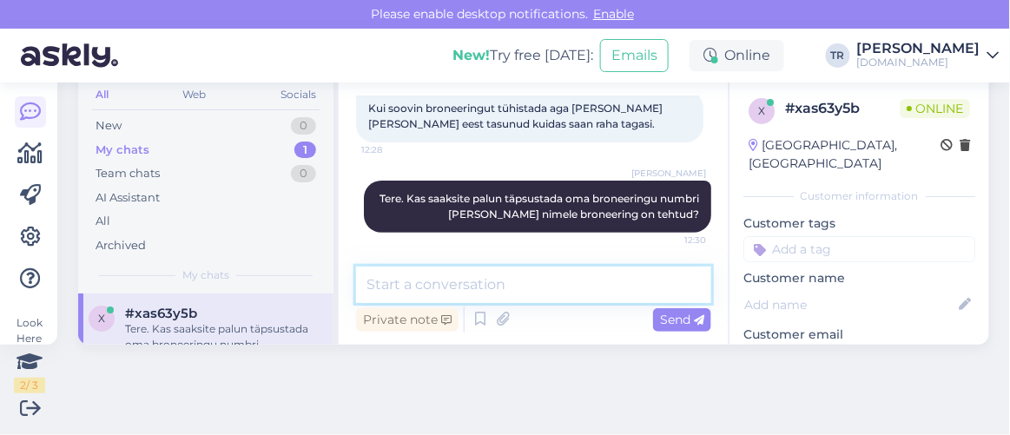
click at [431, 283] on textarea at bounding box center [533, 285] width 355 height 36
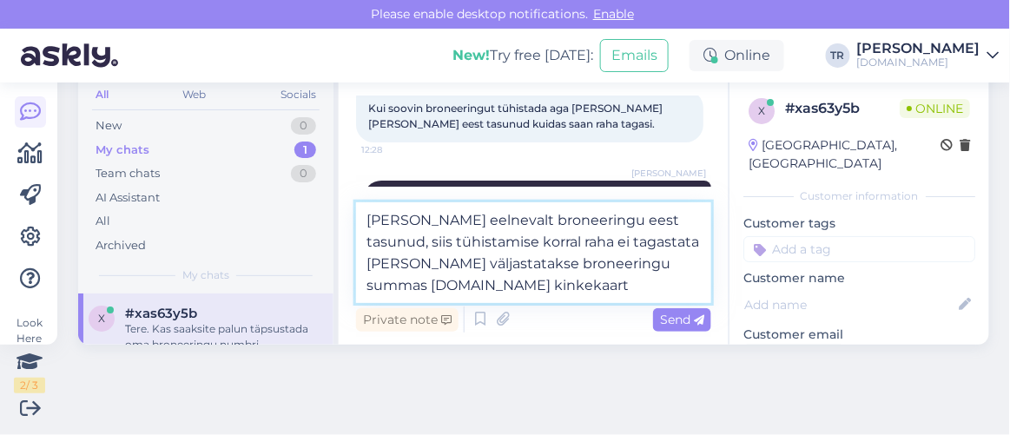
type textarea "Kui olete eelnevalt broneeringu eest tasunud, siis tühistamise korral raha ei t…"
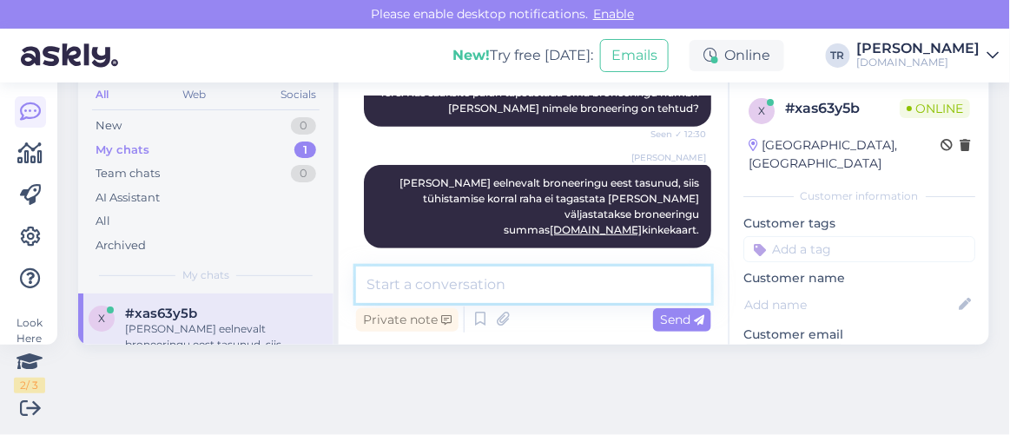
scroll to position [279, 0]
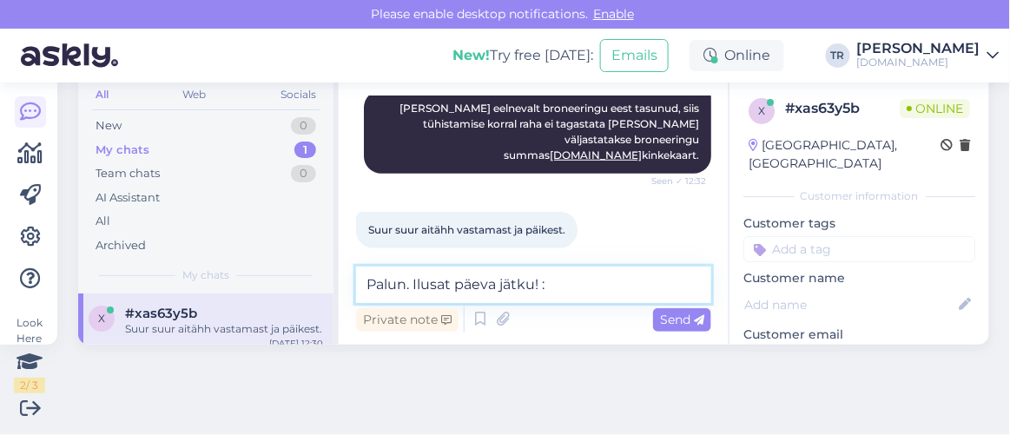
type textarea "Palun. Ilusat päeva jätku! :)"
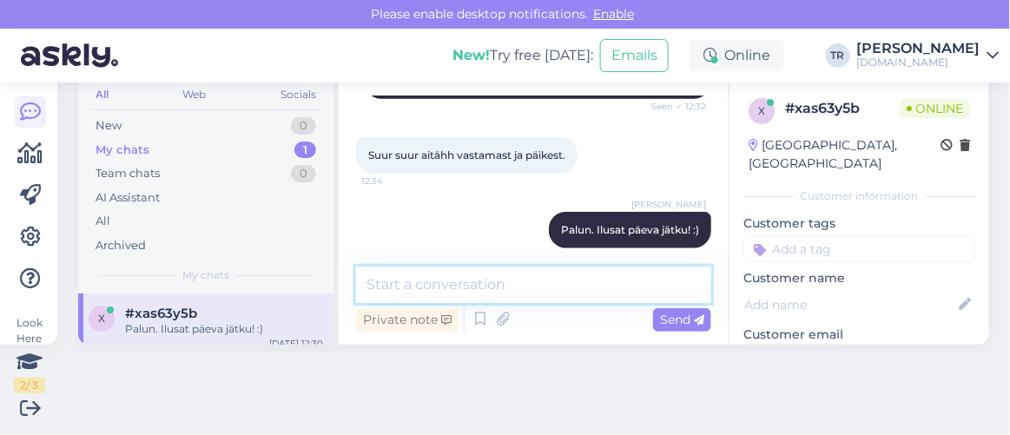
scroll to position [0, 0]
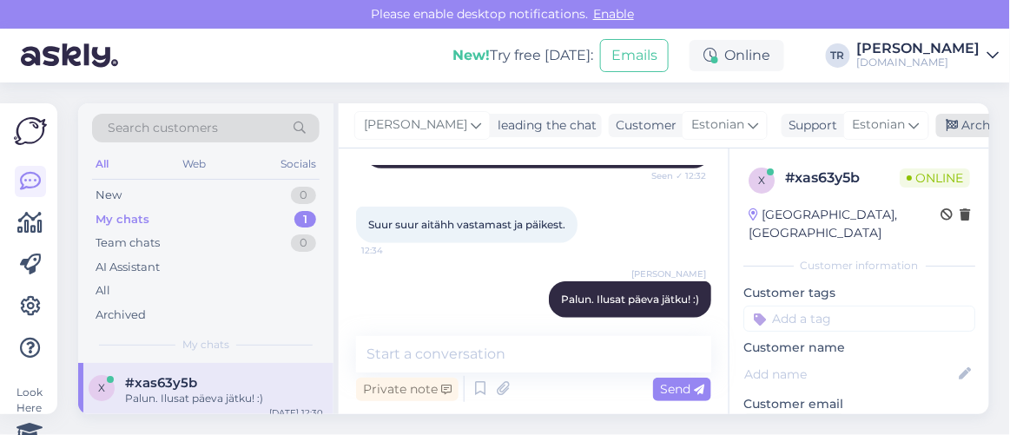
click at [962, 119] on div "Archive chat" at bounding box center [990, 125] width 109 height 23
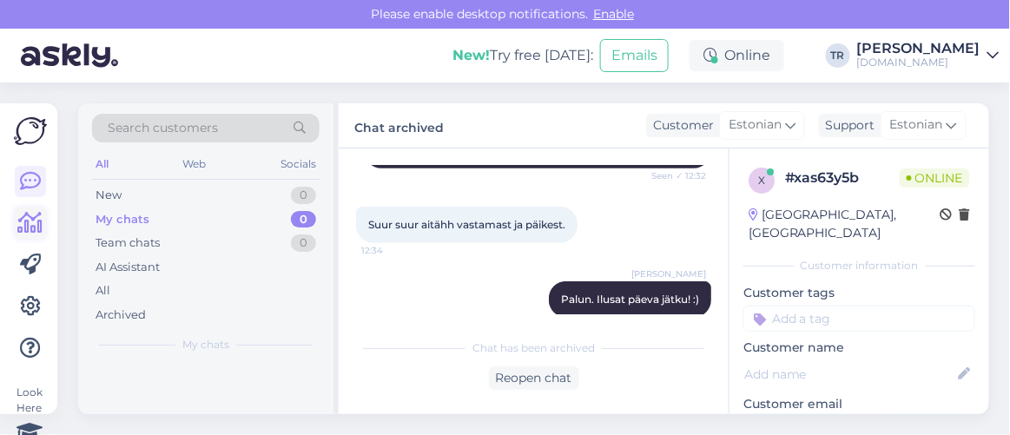
click at [25, 235] on link at bounding box center [30, 222] width 31 height 31
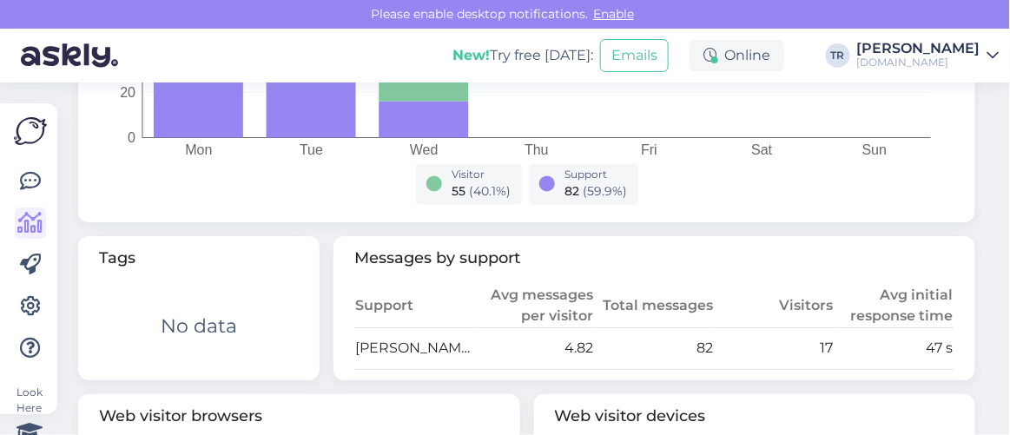
scroll to position [856, 0]
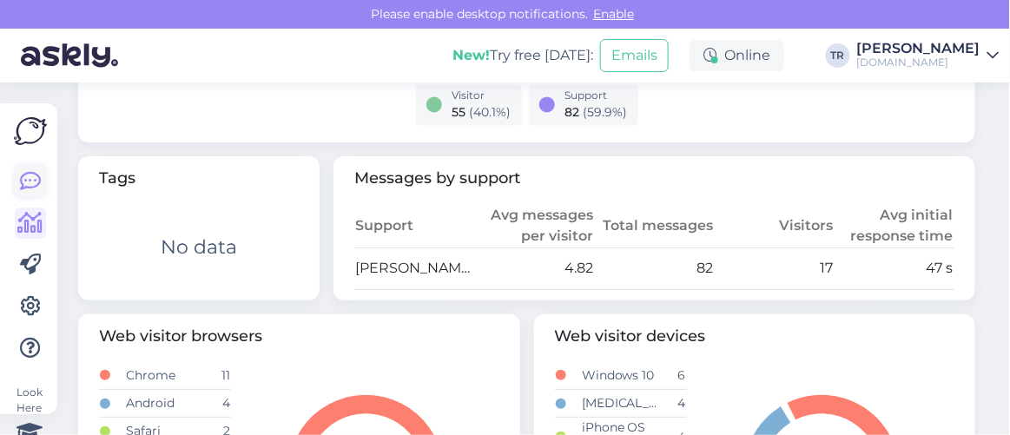
click at [34, 180] on icon at bounding box center [30, 181] width 21 height 21
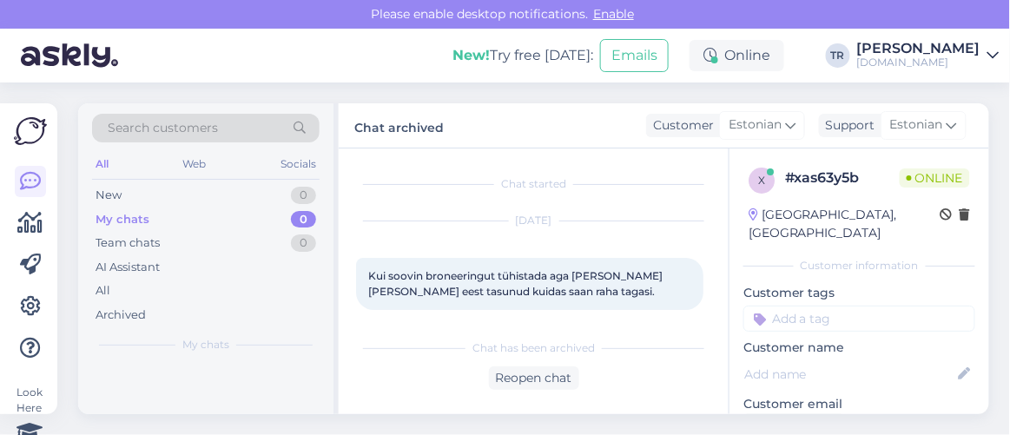
scroll to position [162, 0]
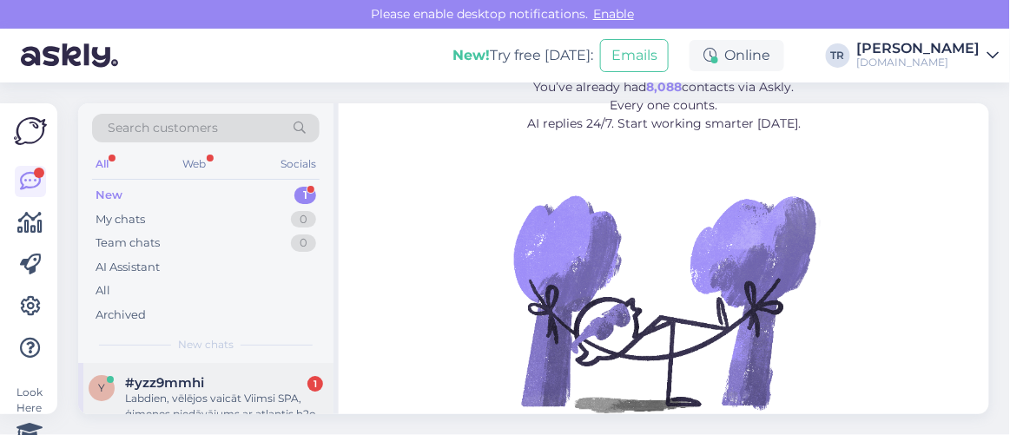
click at [207, 387] on div "#yzz9mmhi 1" at bounding box center [224, 383] width 198 height 16
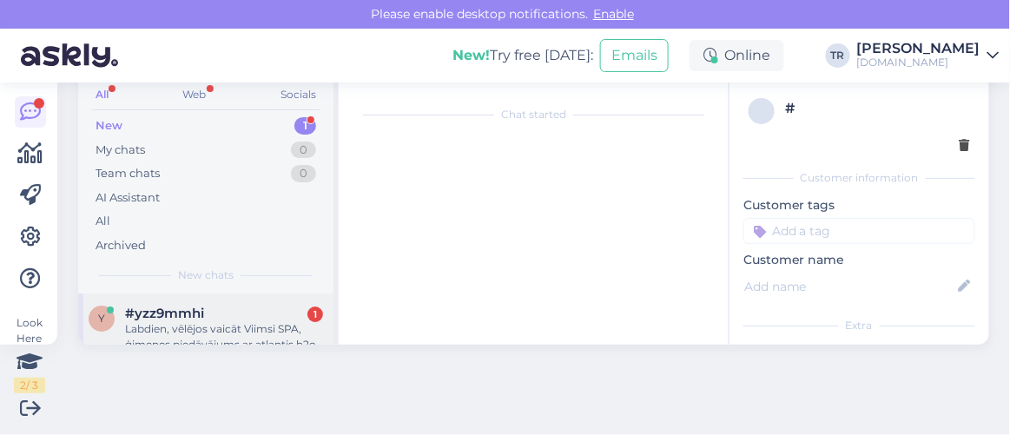
scroll to position [36, 0]
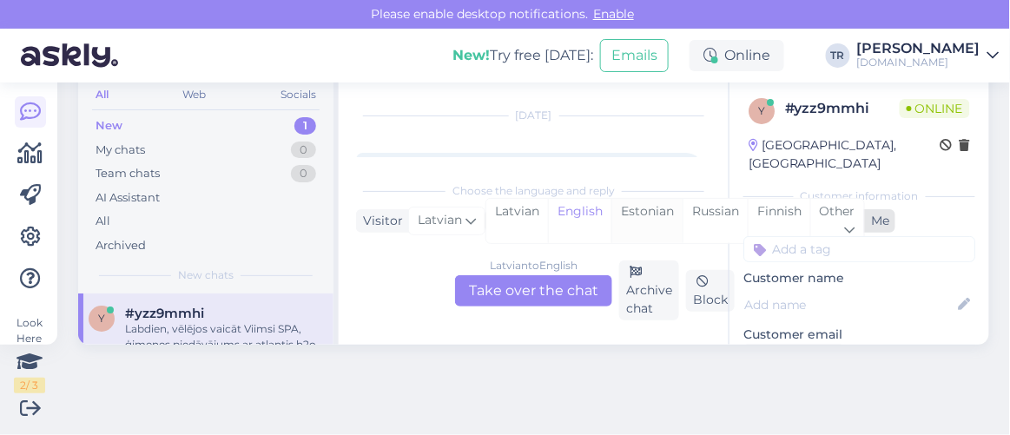
click at [636, 218] on div "Estonian" at bounding box center [646, 221] width 71 height 44
click at [532, 305] on div "[DEMOGRAPHIC_DATA] to Estonian Take over the chat" at bounding box center [533, 290] width 157 height 31
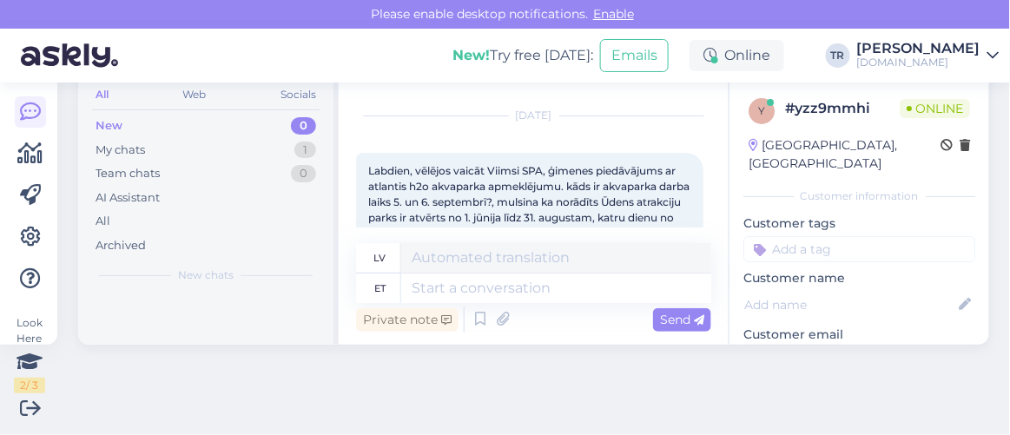
click at [474, 280] on textarea at bounding box center [556, 288] width 310 height 30
type textarea "Tere"
type textarea "Sveiki"
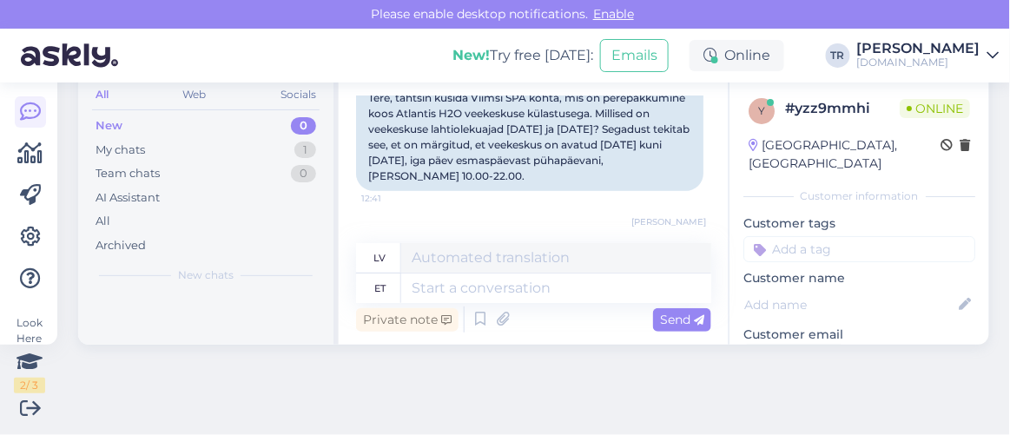
scroll to position [227, 0]
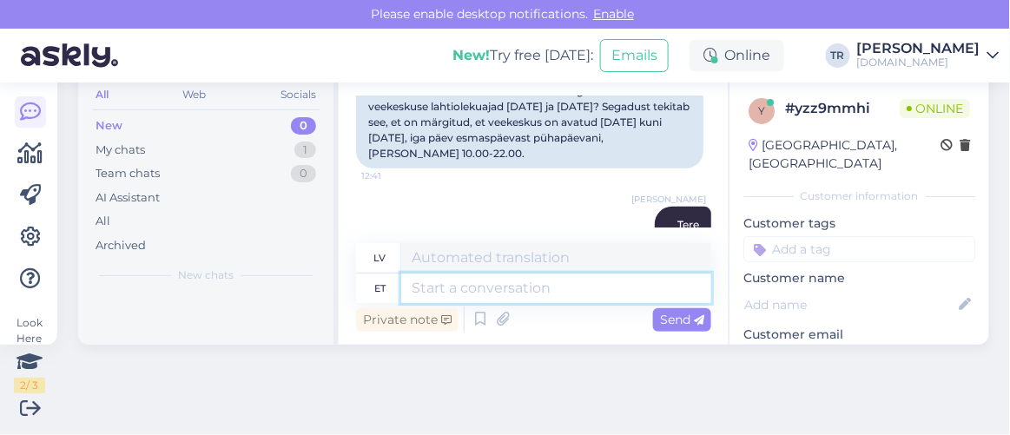
click at [562, 287] on textarea at bounding box center [556, 288] width 310 height 30
type textarea "Vabandan"
type textarea "Man žēl."
type textarea "Vabandan,"
type textarea "Man žēl,"
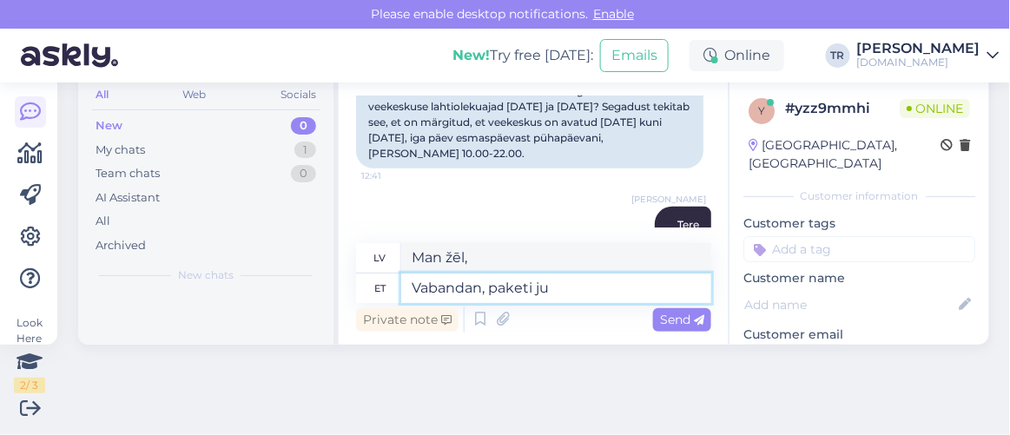
type textarea "Vabandan, paketi juu"
type textarea "Atvainojiet, paciņa"
type textarea "Vabandan, paketi juurde on"
type textarea "Atvainojiet, atpakaļ pie iepakojuma."
type textarea "Vabandan, paketi juurde on j"
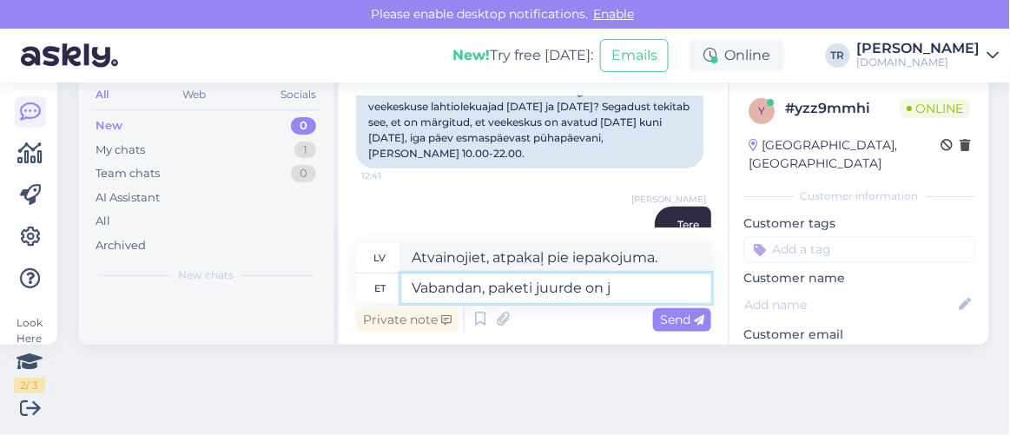
type textarea "Atvainojiet, iepakojumā ir"
type textarea "Vabandan, paketi juurde on jäänud"
type textarea "Atvainojiet, iepakojumā kaut kas ir palicis."
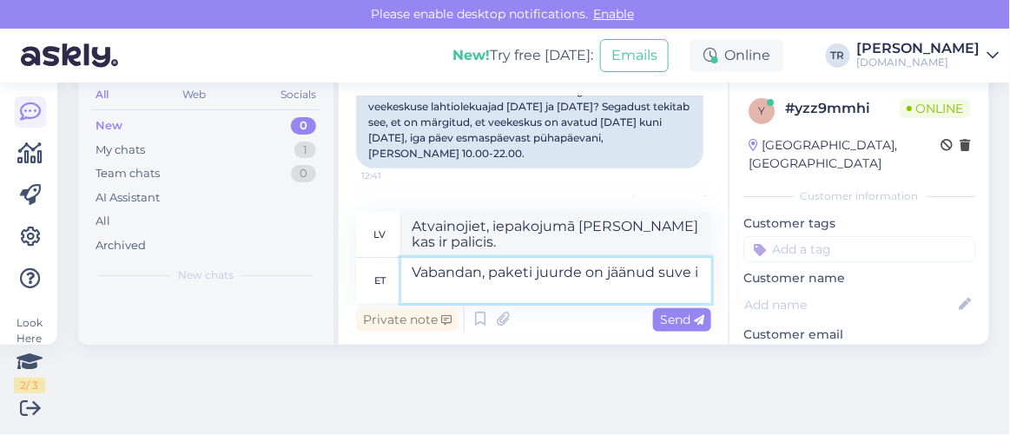
type textarea "Vabandan, paketi juurde on jäänud suve in"
type textarea "Atvainojiet, paciņā vēl ir palikusi vasara."
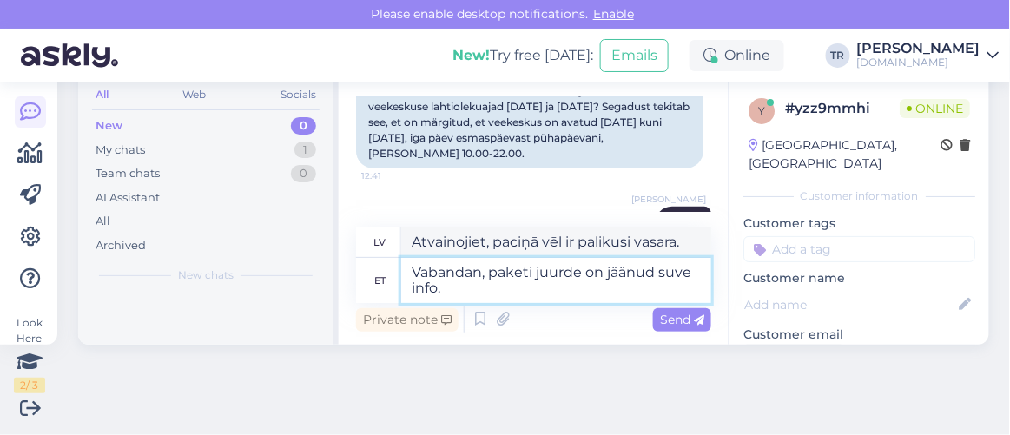
type textarea "Vabandan, paketi juurde on jäänud suve info. V"
type textarea "Atvainojiet, iepakojumā joprojām ir vasaras informācija."
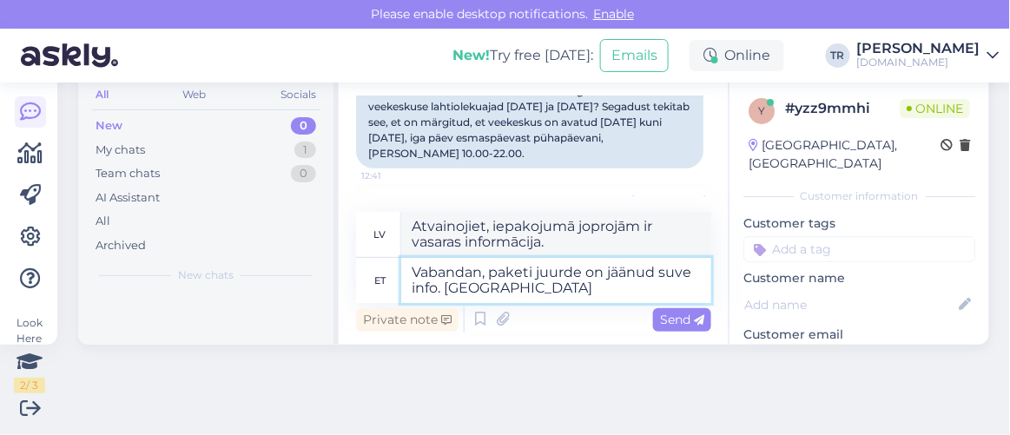
type textarea "Vabandan, paketi juurde on jäänud suve info. Veepark o"
type textarea "Atvainojiet, iepakojumā ir iekļauta informācija par vasaru. Ūdens atrakciju par…"
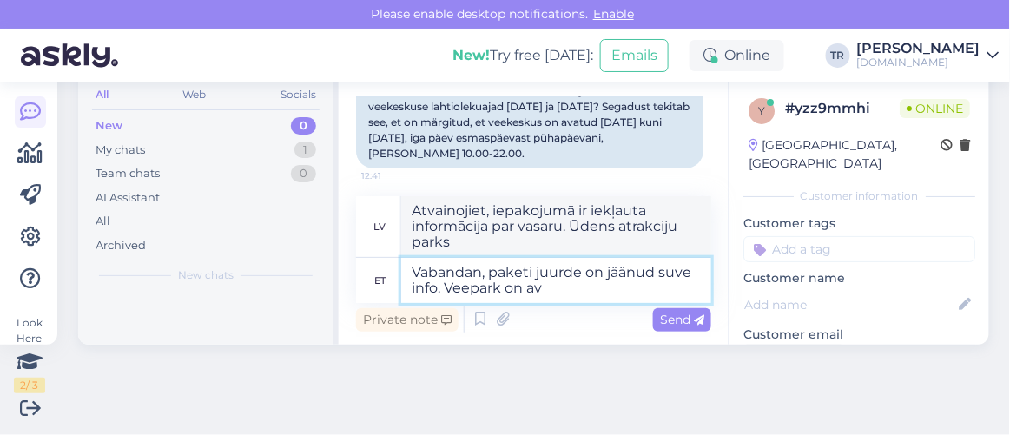
type textarea "Vabandan, paketi juurde on jäänud suve info. Veepark on ava"
type textarea "Atvainojiet, iepakojumā ir iekļauta vasaras informācija. Ūdens atrakciju parks …"
type textarea "Vabandan, paketi juurde on jäänud suve info. Veepark on avatud"
type textarea "Atvainojiet, iepakojumā ir vasaras informācija. Ūdens atrakciju parks ir atvērt…"
paste textarea "Reede 14:00-22:00 Laupäev 10:00-22:00 Pühapäev 10:00-21:00 Liutorud ja atraktsi…"
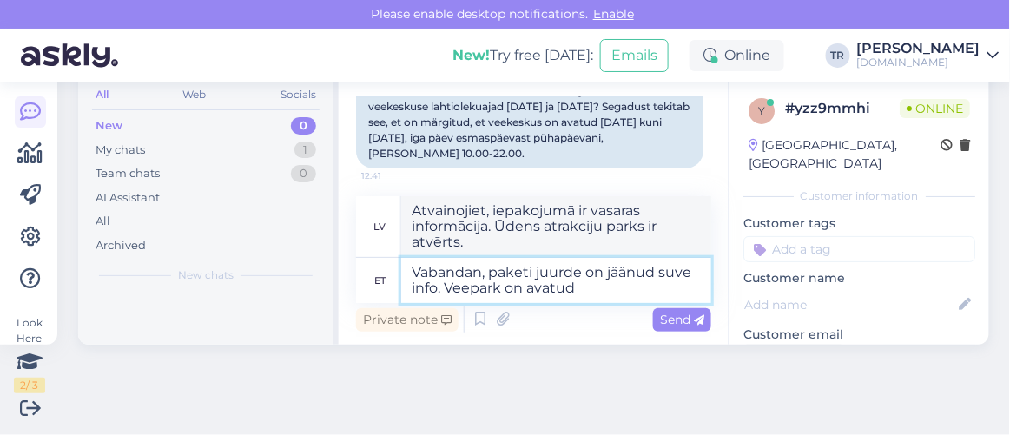
type textarea "Vabandan, paketi juurde on jäänud suve info. Veepark on avatud Reede 14:00-22:0…"
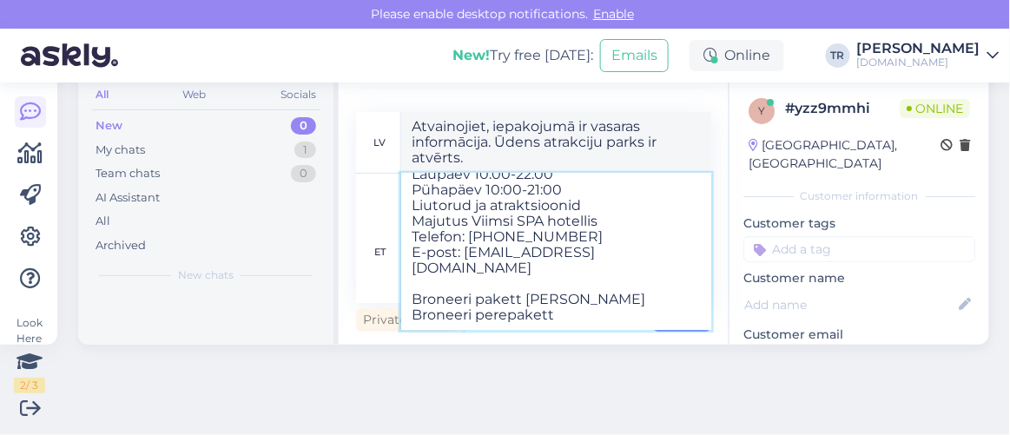
scroll to position [0, 0]
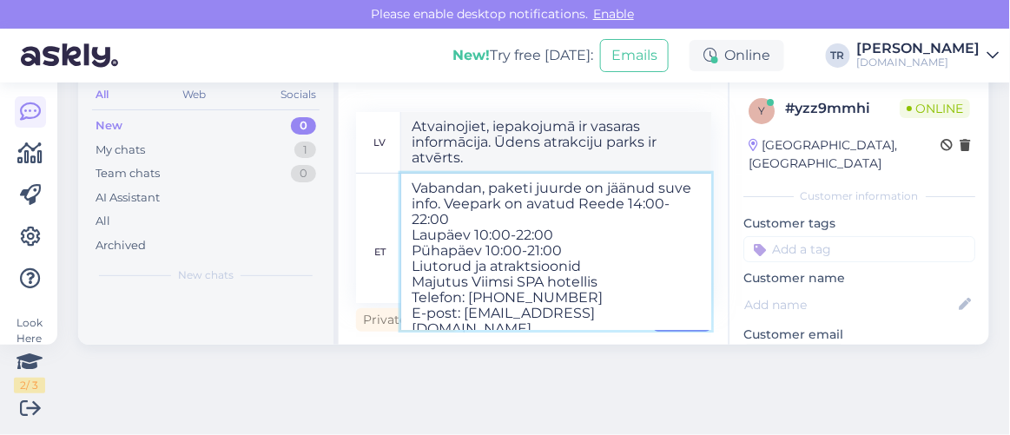
type textarea "Atvainojiet, paketē ir palikusi vasaras informācija. Ūdens atrakciju parks ir a…"
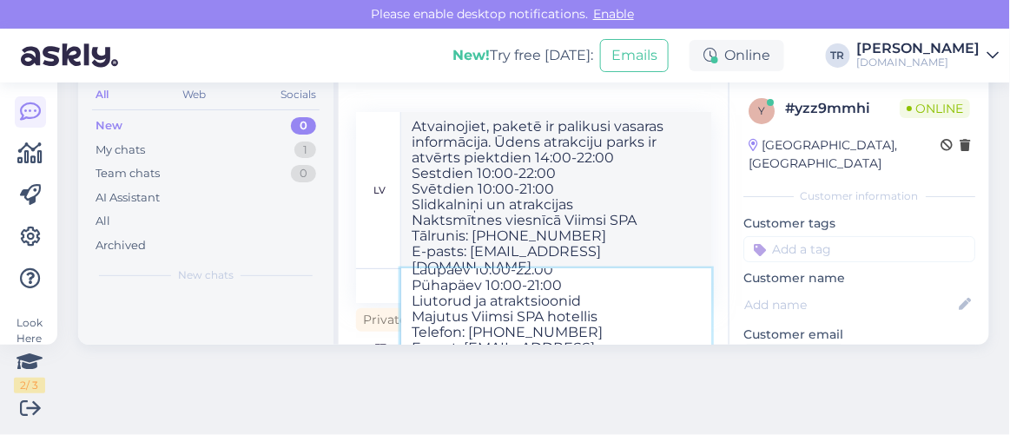
scroll to position [69, 0]
click at [418, 291] on textarea "Vabandan, paketi juurde on jäänud suve info. Veepark on avatud Reede 14:00-22:0…" at bounding box center [556, 348] width 310 height 156
drag, startPoint x: 417, startPoint y: 291, endPoint x: 595, endPoint y: 333, distance: 183.0
click at [595, 333] on textarea "Vabandan, paketi juurde on jäänud suve info. Veepark on avatud Reede 14:00-22:0…" at bounding box center [556, 348] width 310 height 156
type textarea "Vabandan, paketi juurde on jäänud suve info. Veepark on avatud Reede 14:00-22:0…"
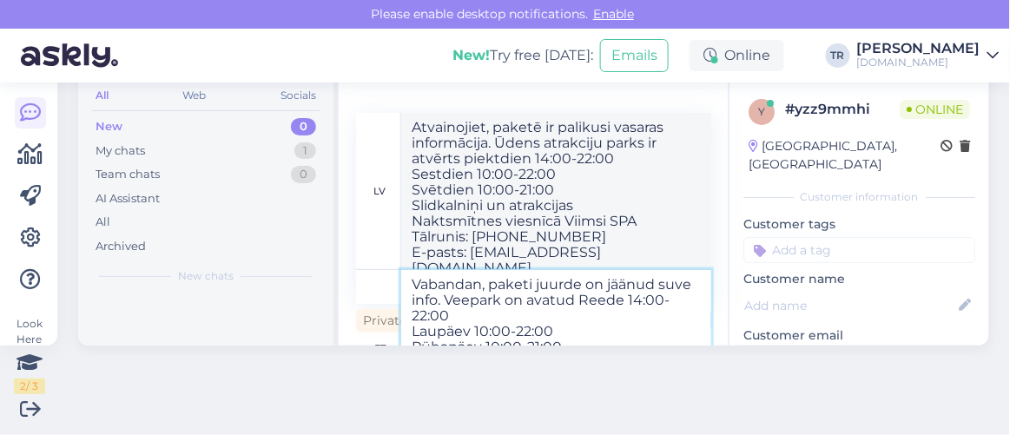
scroll to position [29, 0]
type textarea "Atvainojiet, paketē ir palikusi vasaras informācija. Ūdens atrakciju parks ir a…"
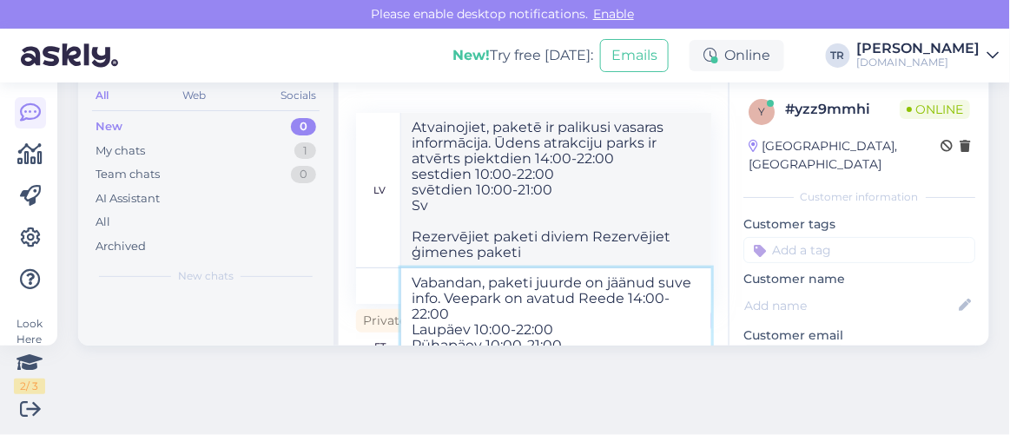
type textarea "Vabandan, paketi juurde on jäänud suve info. Veepark on avatud Reede 14:00-22:0…"
type textarea "Atvainojiet, paketē ir palikusi vasaras informācija. Ūdens atrakciju parks ir a…"
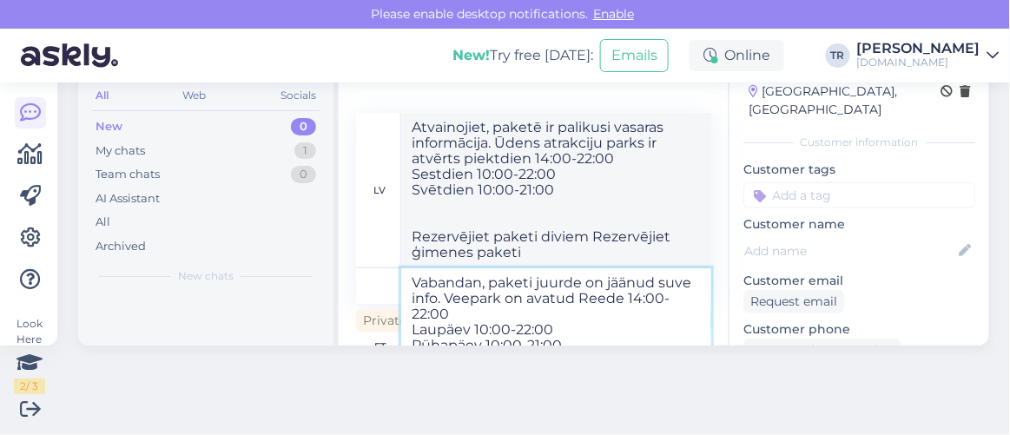
scroll to position [78, 0]
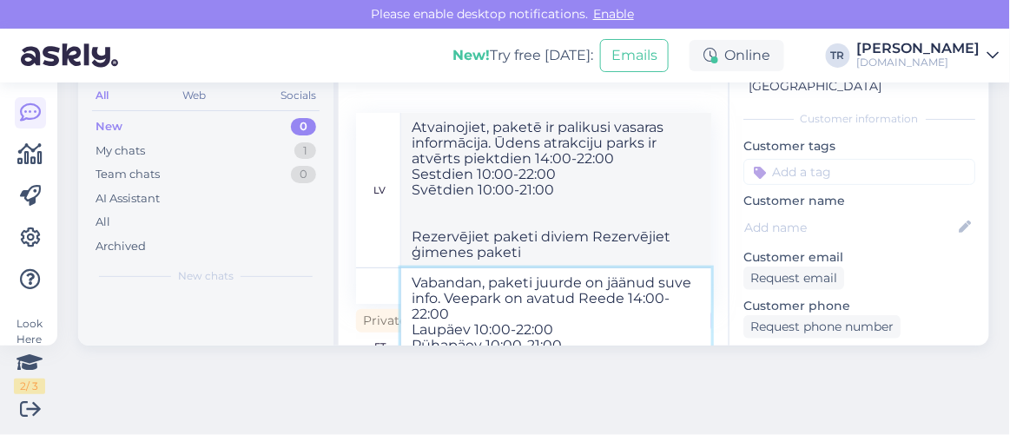
click at [646, 319] on textarea "Vabandan, paketi juurde on jäänud suve info. Veepark on avatud Reede 14:00-22:0…" at bounding box center [556, 346] width 310 height 156
click at [655, 330] on textarea "Vabandan, paketi juurde on jäänud suve info. Veepark on avatud Reede 14:00-22:0…" at bounding box center [556, 346] width 310 height 156
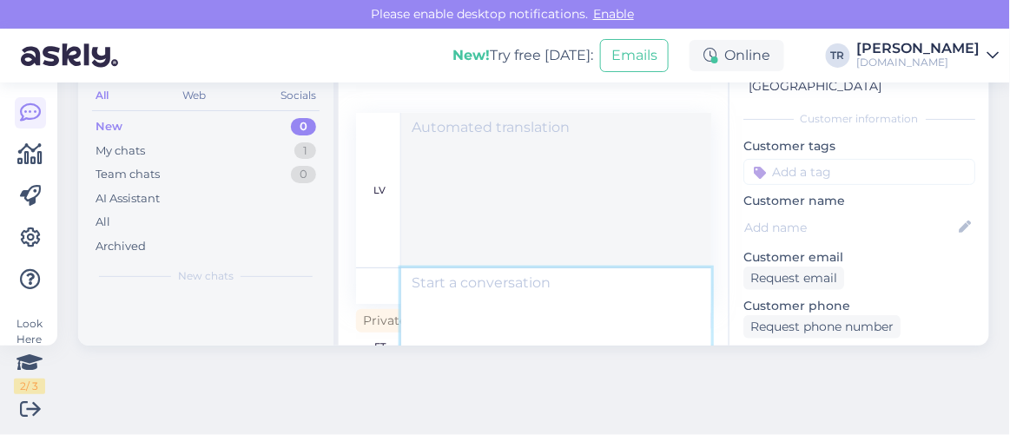
scroll to position [0, 0]
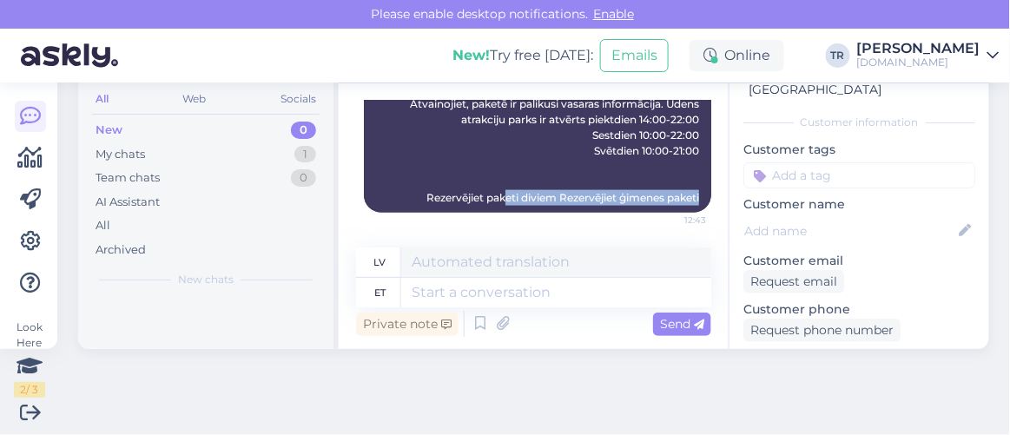
drag, startPoint x: 675, startPoint y: 196, endPoint x: 476, endPoint y: 214, distance: 200.4
click at [476, 214] on div "Triin Raudtamm Vabandan, paketi juurde on jäänud suve info. Veepark on avatud R…" at bounding box center [533, 86] width 355 height 292
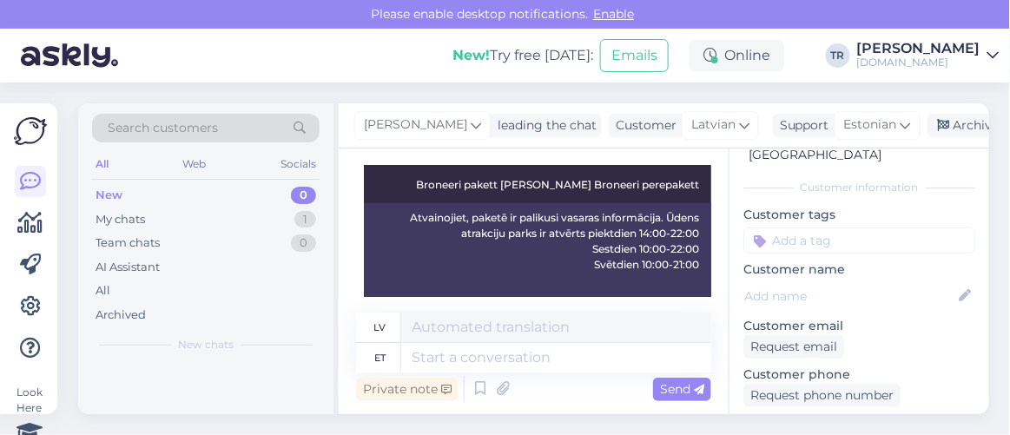
scroll to position [613, 0]
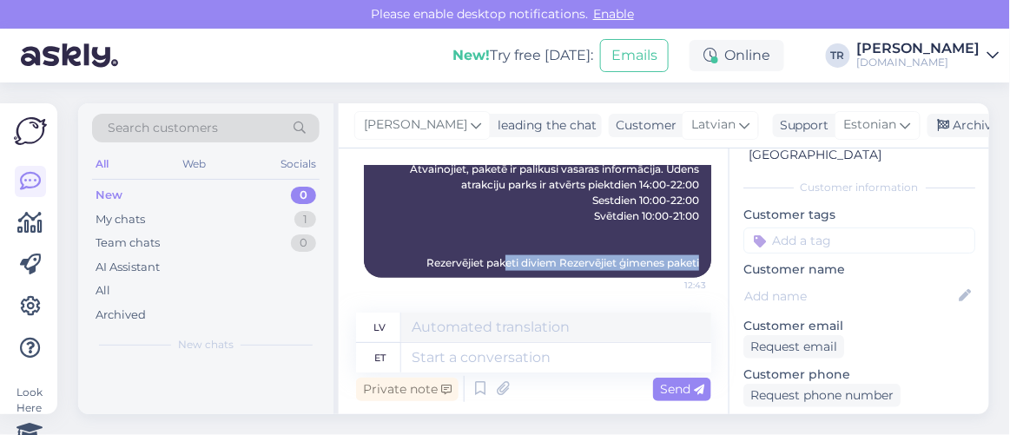
click at [629, 302] on div "Chat started Sep 3 2025 Labdien, vēlējos vaicāt Viimsi SPA, ģimenes piedāvājums…" at bounding box center [534, 281] width 390 height 266
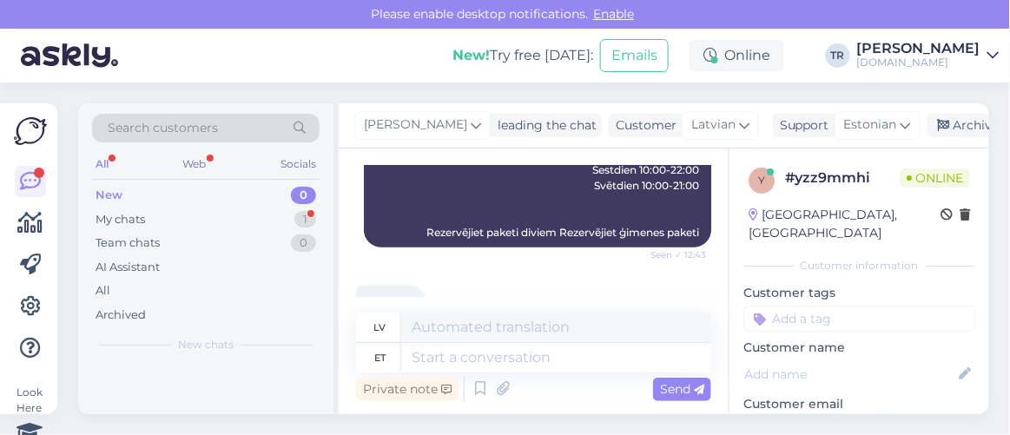
scroll to position [69, 0]
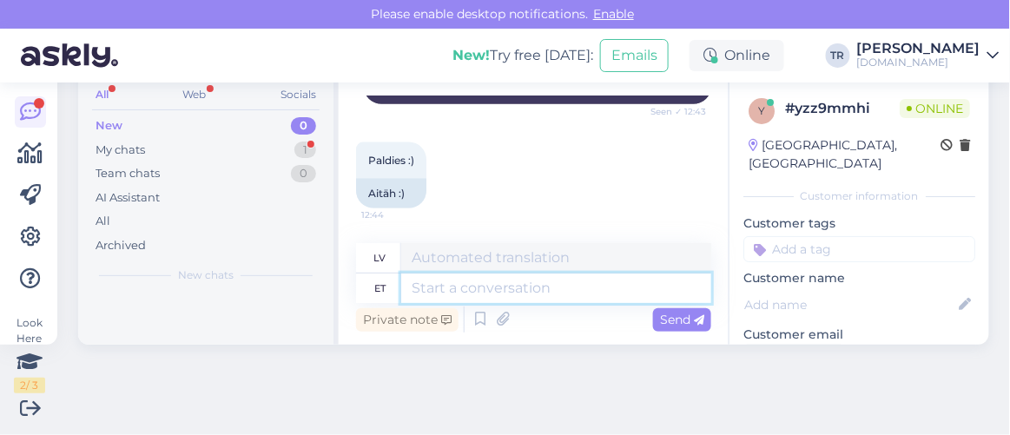
click at [497, 290] on textarea at bounding box center [556, 288] width 310 height 30
type textarea "Palun :"
type textarea "Lūdzu"
type textarea "Palun :)"
type textarea "Lūdzu :)"
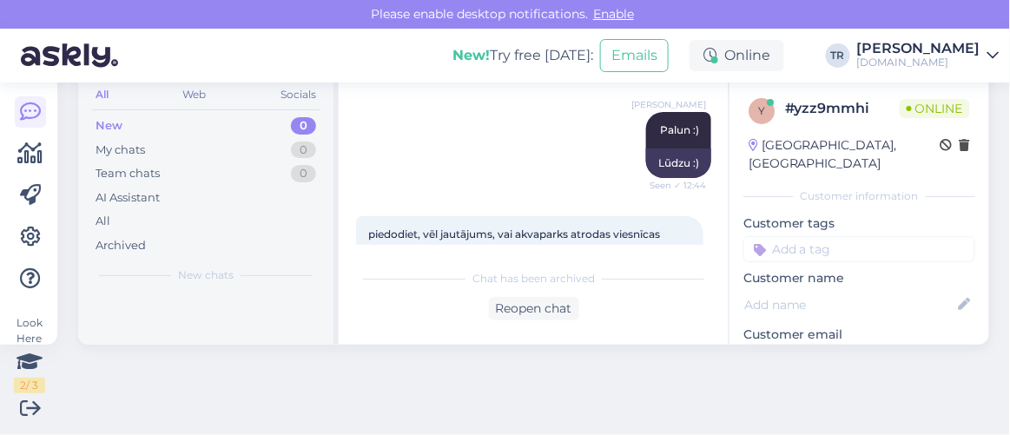
scroll to position [1459, 0]
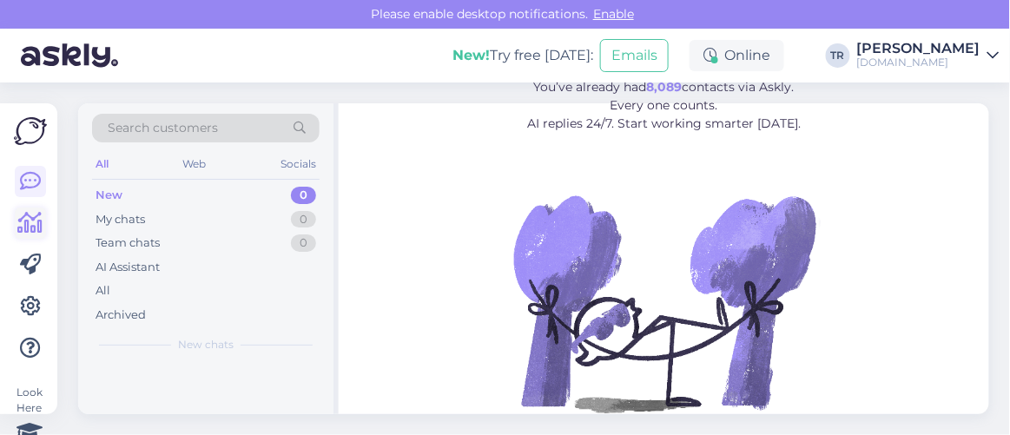
click at [24, 216] on icon at bounding box center [30, 223] width 25 height 21
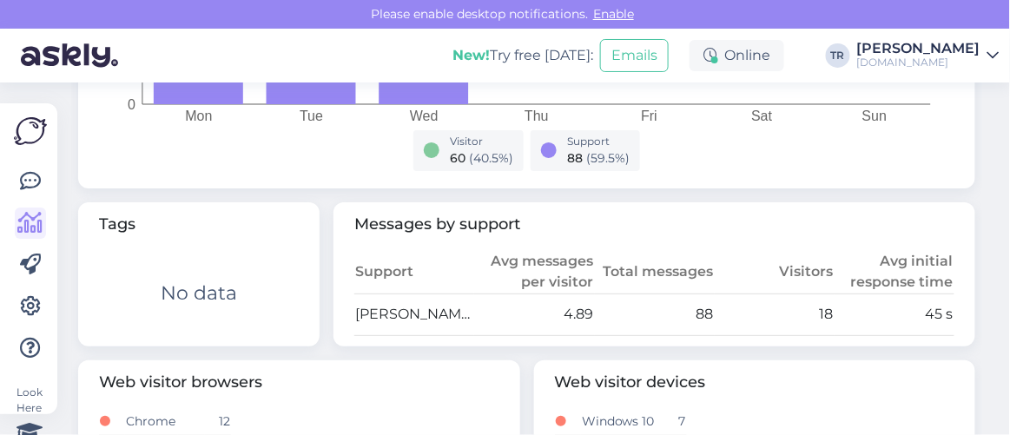
scroll to position [867, 0]
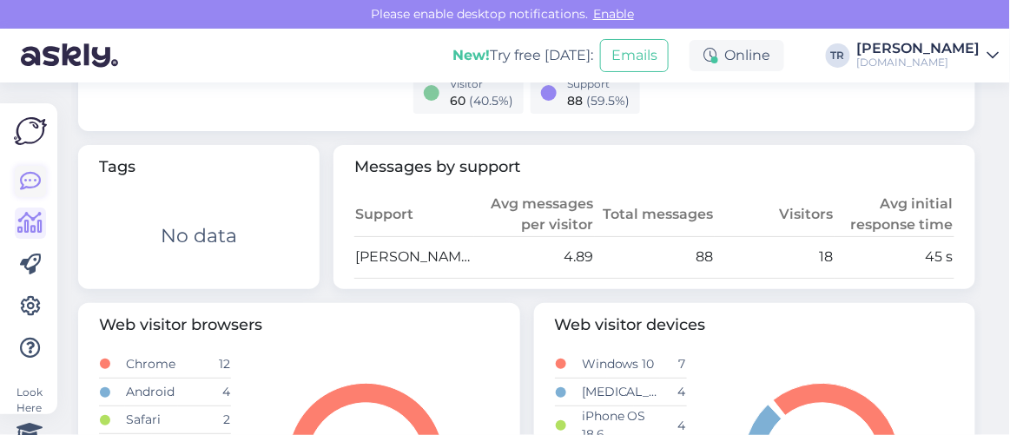
click at [40, 183] on icon at bounding box center [30, 181] width 21 height 21
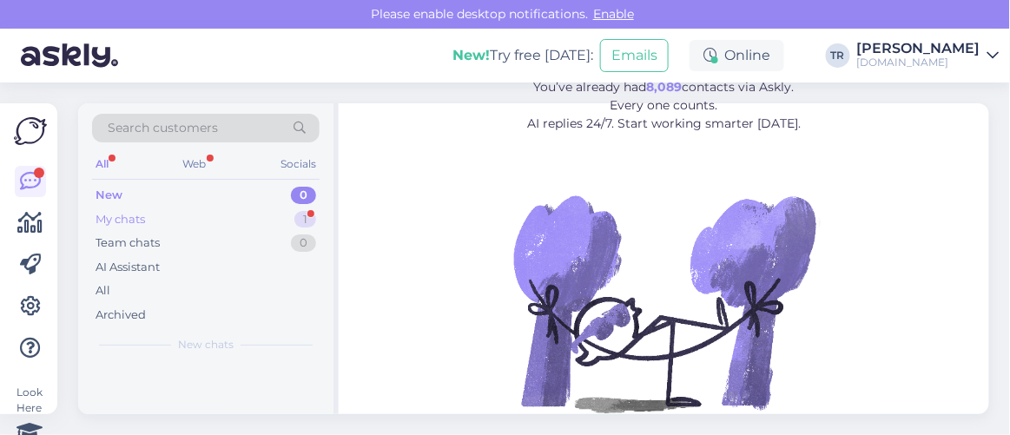
click at [177, 223] on div "My chats 1" at bounding box center [205, 219] width 227 height 24
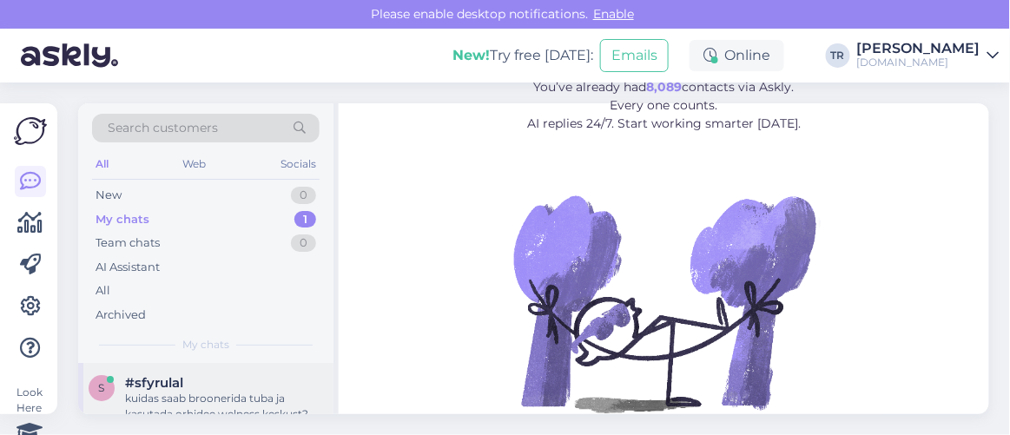
click at [196, 370] on div "s #sfyrulal kuidas saab broonerida tuba ja kasutada orhidee welness keskust? Se…" at bounding box center [205, 402] width 255 height 78
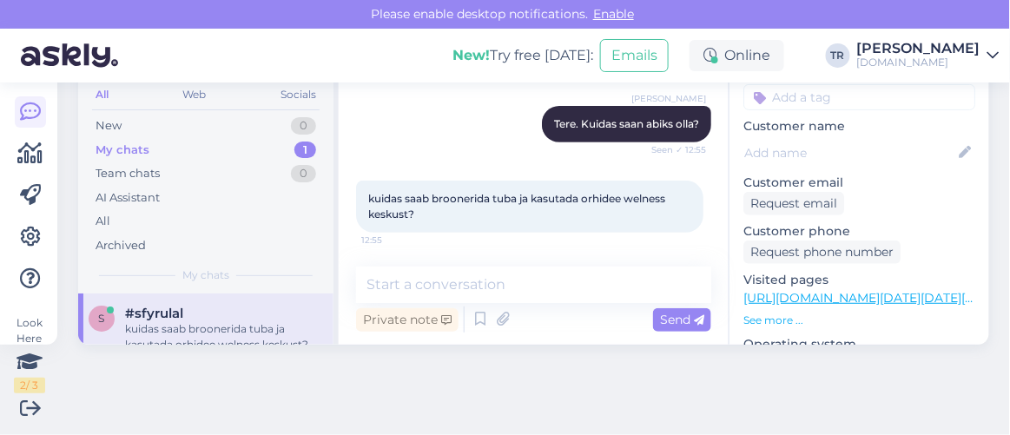
scroll to position [157, 0]
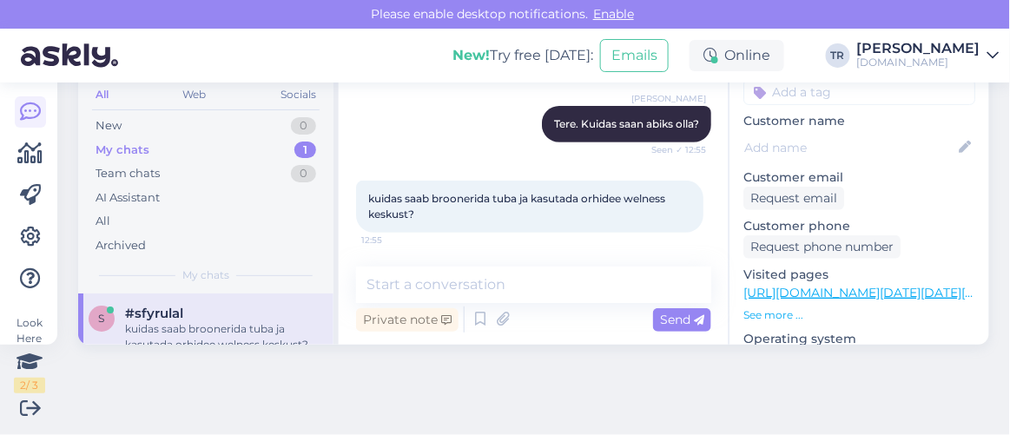
click at [833, 285] on link "https://hookusbookus.com/et/booking-step-1;dateArrival=2025-09-06;dateDeparture…" at bounding box center [970, 293] width 454 height 16
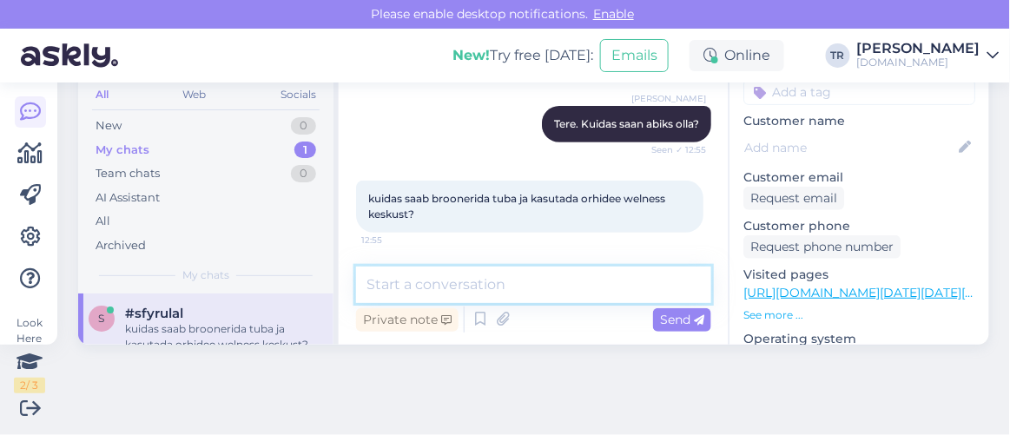
click at [467, 279] on textarea at bounding box center [533, 285] width 355 height 36
paste textarea "Toila SPA Hotell"
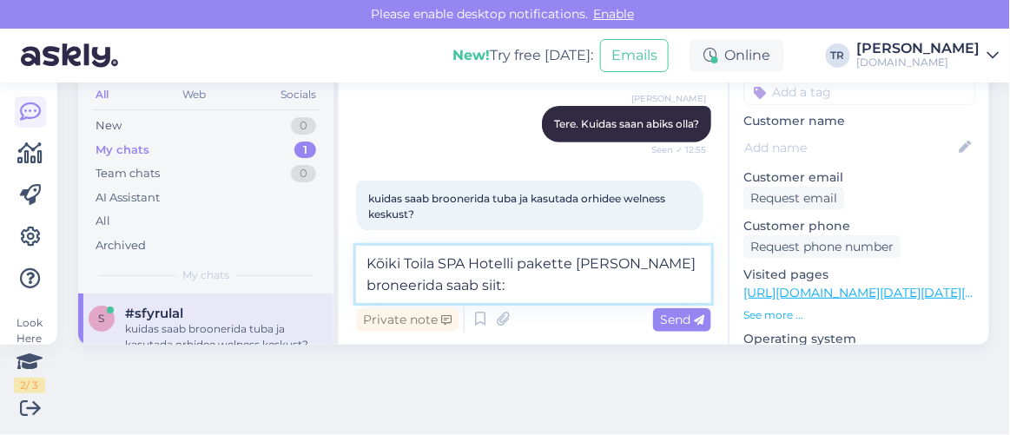
paste textarea "[URL][DOMAIN_NAME][DATE][DATE][GEOGRAPHIC_DATA]"
type textarea "Kõiki Toila SPA Hotelli pakette näeb ja broneerida saab siit: https://hookusboo…"
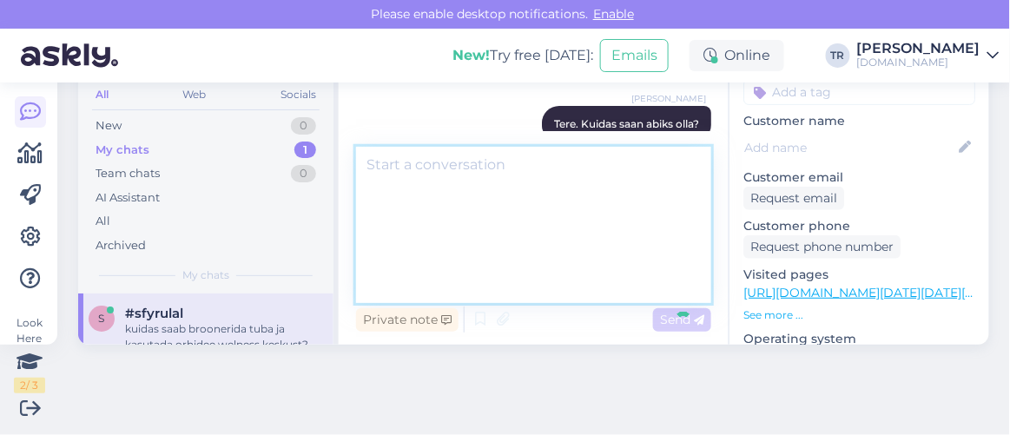
scroll to position [0, 0]
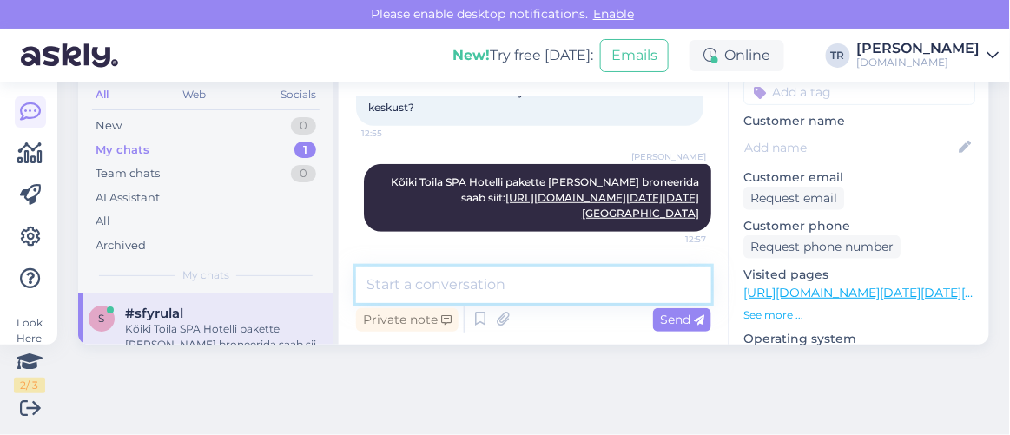
click at [559, 283] on textarea at bounding box center [533, 285] width 355 height 36
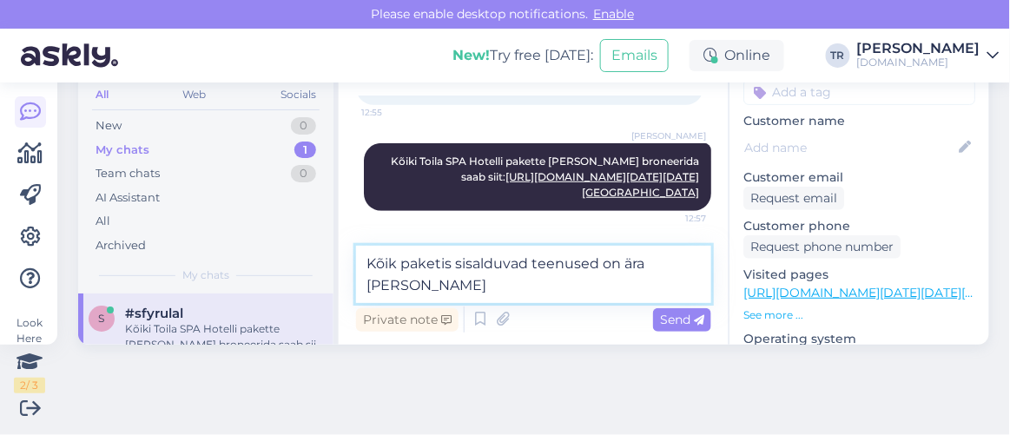
scroll to position [456, 0]
type textarea "Kõik paketis sisalduvad teenused on ära märgitud iga paketi juures."
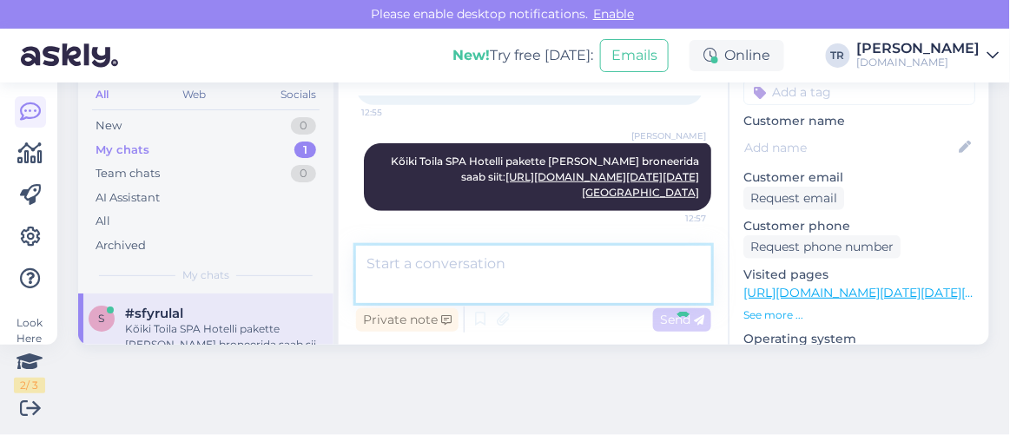
scroll to position [525, 0]
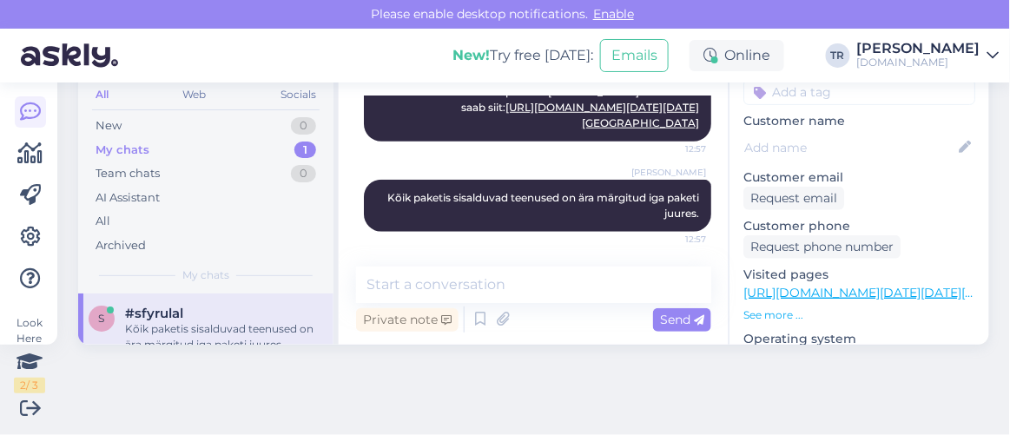
click at [813, 285] on link "https://hookusbookus.com/et/booking-step-1;dateArrival=2025-09-06;dateDeparture…" at bounding box center [970, 293] width 454 height 16
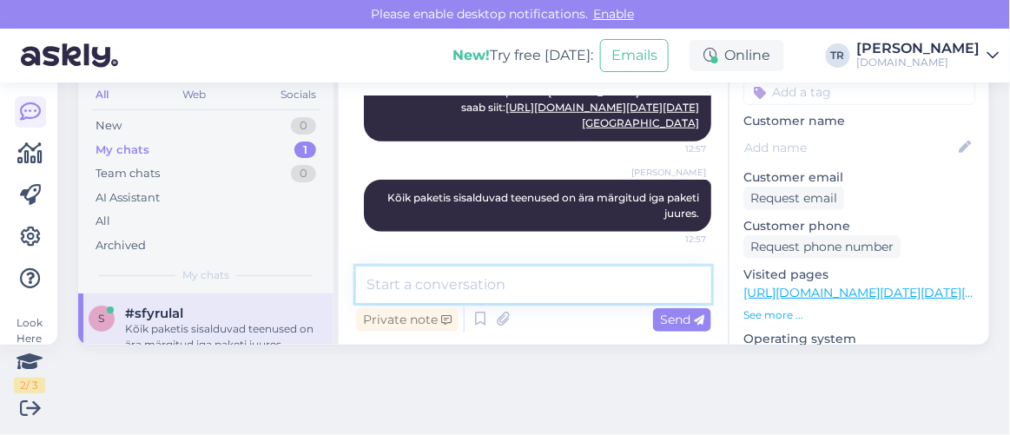
click at [570, 275] on textarea at bounding box center [533, 285] width 355 height 36
paste textarea "Majutus perele koos vee- ja saunakeskuse külastusega"
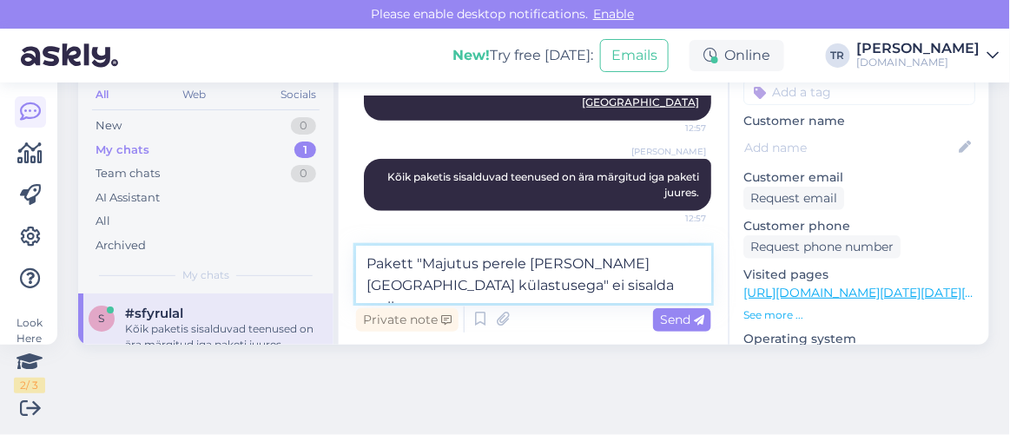
scroll to position [555, 0]
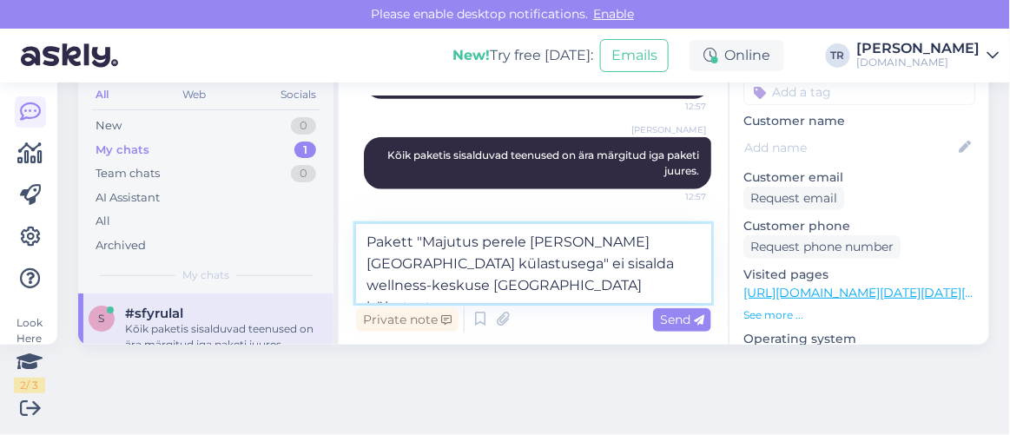
type textarea "Pakett "Majutus perele koos vee- ja saunakeskuse külastusega" ei sisalda wellne…"
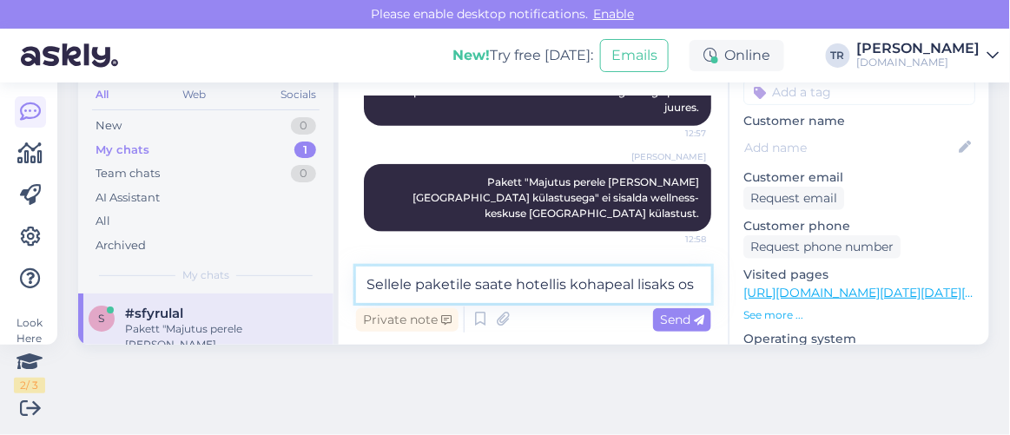
scroll to position [652, 0]
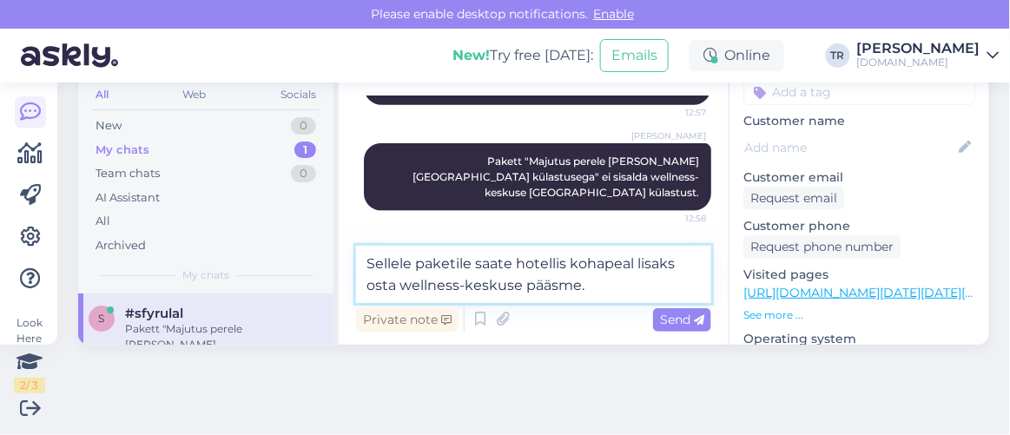
click at [508, 268] on textarea "Sellele paketile saate hotellis kohapeal lisaks osta wellness-keskuse pääsme." at bounding box center [533, 274] width 355 height 57
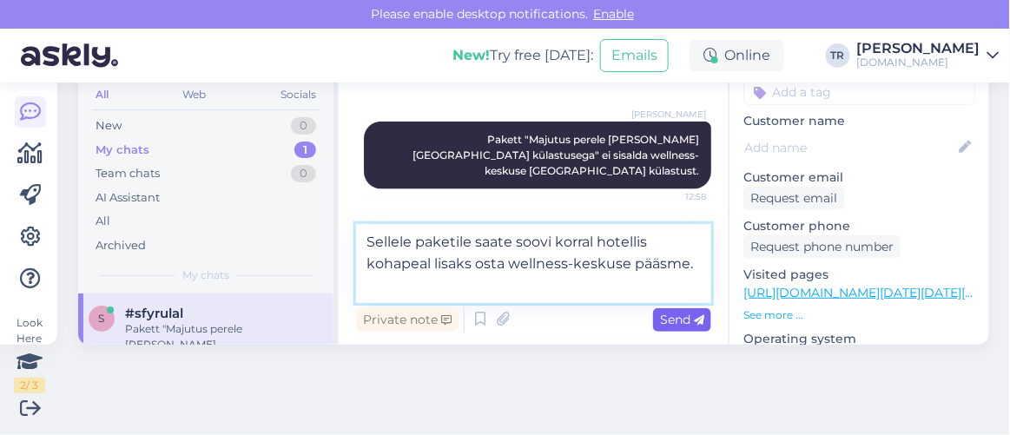
type textarea "Sellele paketile saate soovi korral hotellis kohapeal lisaks osta wellness-kesk…"
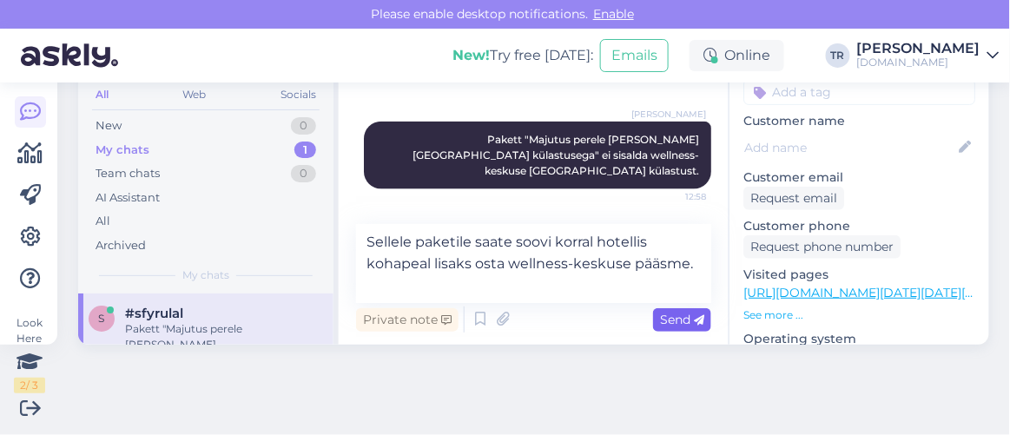
click at [662, 310] on div "Send" at bounding box center [682, 319] width 58 height 23
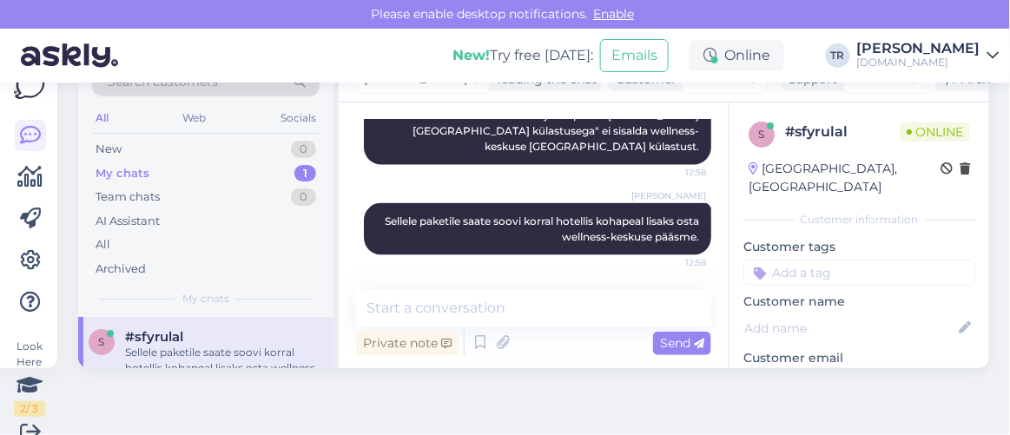
scroll to position [69, 0]
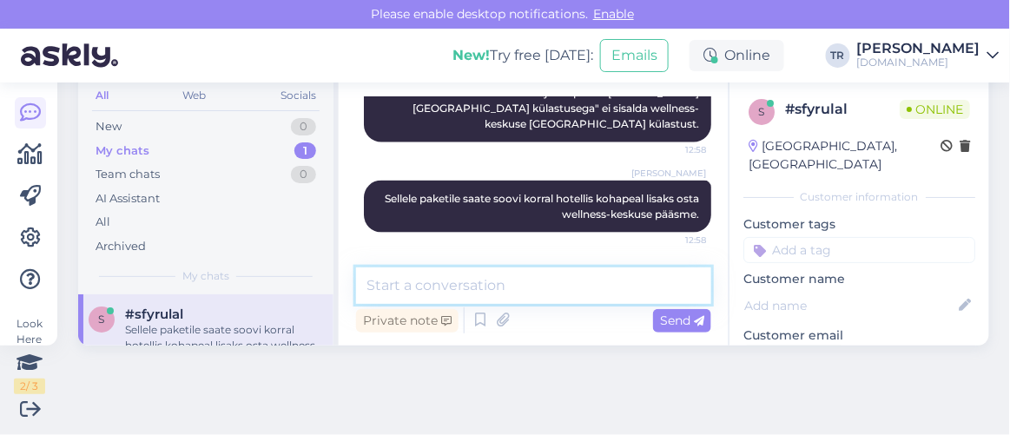
click at [563, 283] on textarea at bounding box center [533, 285] width 355 height 36
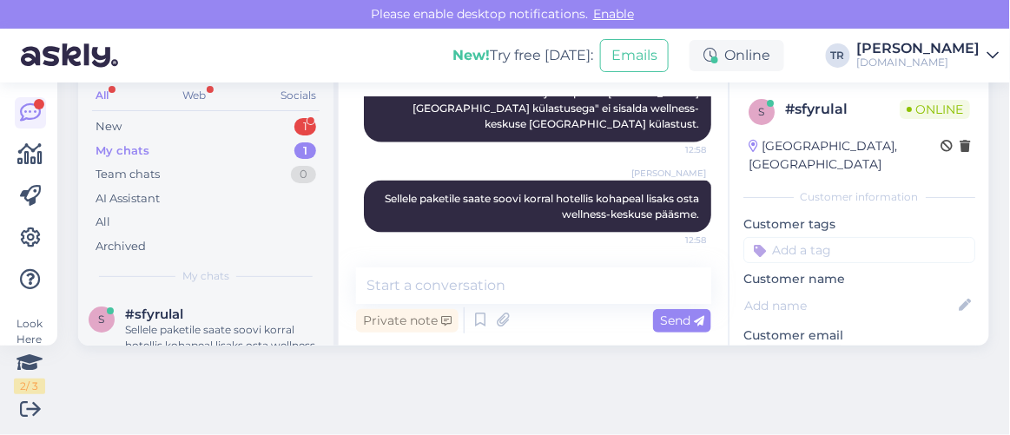
click at [164, 145] on div "My chats 1" at bounding box center [205, 151] width 227 height 24
click at [130, 127] on div "New 1" at bounding box center [205, 127] width 227 height 24
click at [216, 326] on div "Vabandage veelkord oleksin soovinud teada ega [PERSON_NAME] Residence ei ole sa…" at bounding box center [224, 337] width 198 height 31
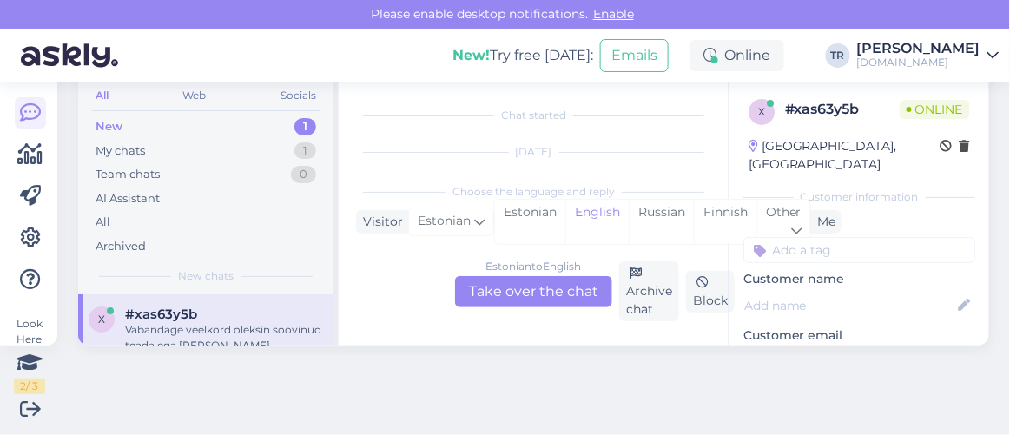
scroll to position [69, 0]
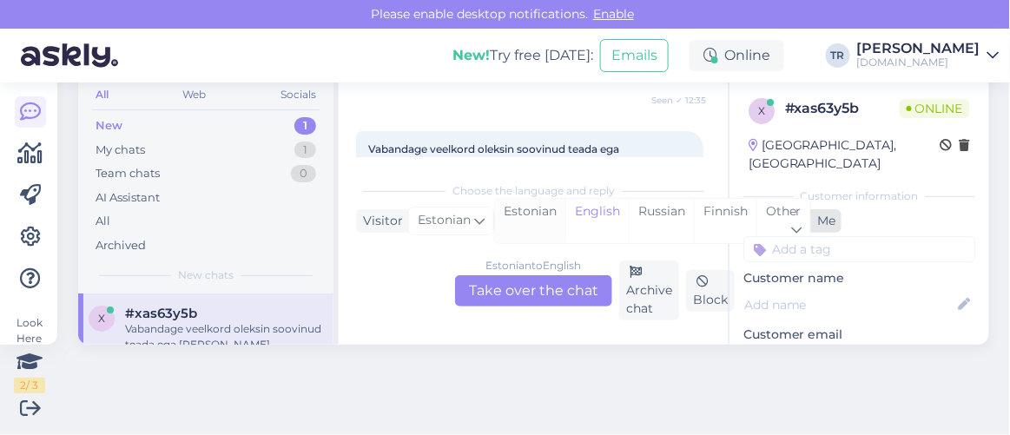
click at [543, 216] on div "Estonian" at bounding box center [530, 221] width 70 height 44
click at [551, 303] on div "Estonian to Estonian Take over the chat" at bounding box center [533, 290] width 157 height 31
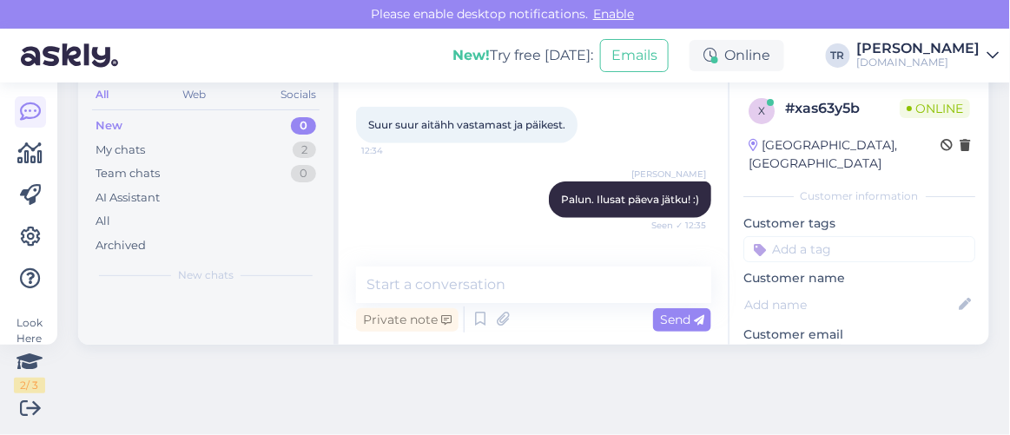
scroll to position [459, 0]
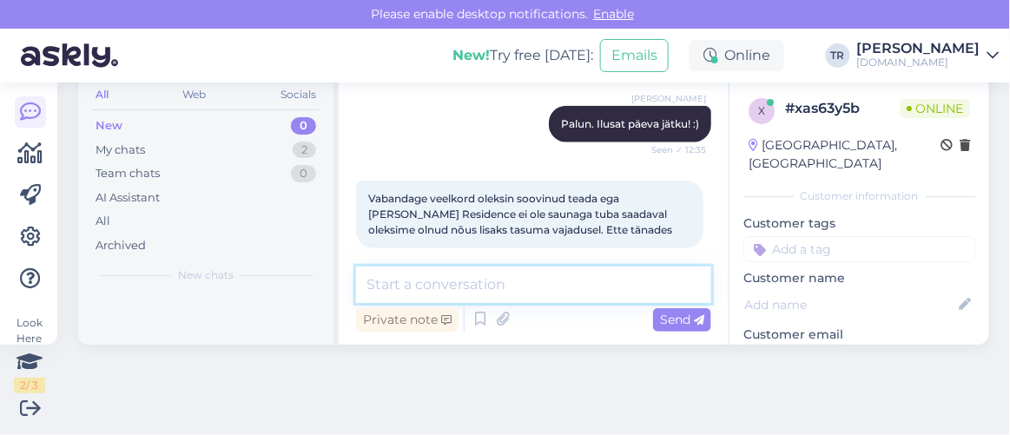
click at [582, 290] on textarea at bounding box center [533, 285] width 355 height 36
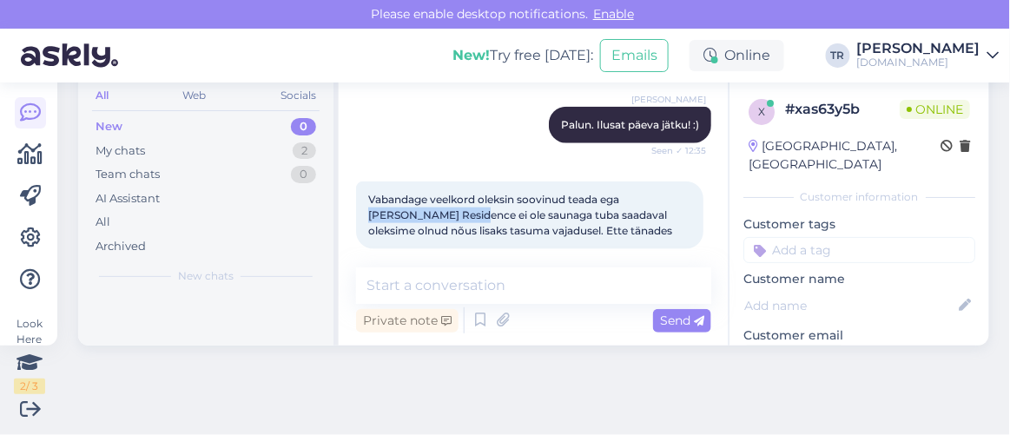
drag, startPoint x: 628, startPoint y: 181, endPoint x: 425, endPoint y: 206, distance: 203.8
click at [425, 206] on div "Vabandage veelkord oleksin soovinud teada ega Dönhoffi Residence ei ole saunaga…" at bounding box center [529, 215] width 347 height 68
copy span "Dönhoffi Residence"
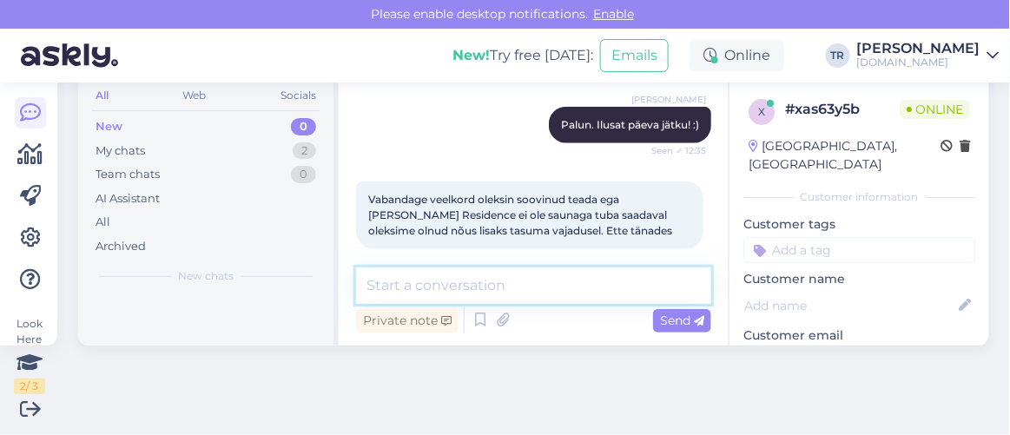
click at [553, 280] on textarea at bounding box center [533, 285] width 355 height 36
type textarea "ü"
type textarea "Üks hetk palun"
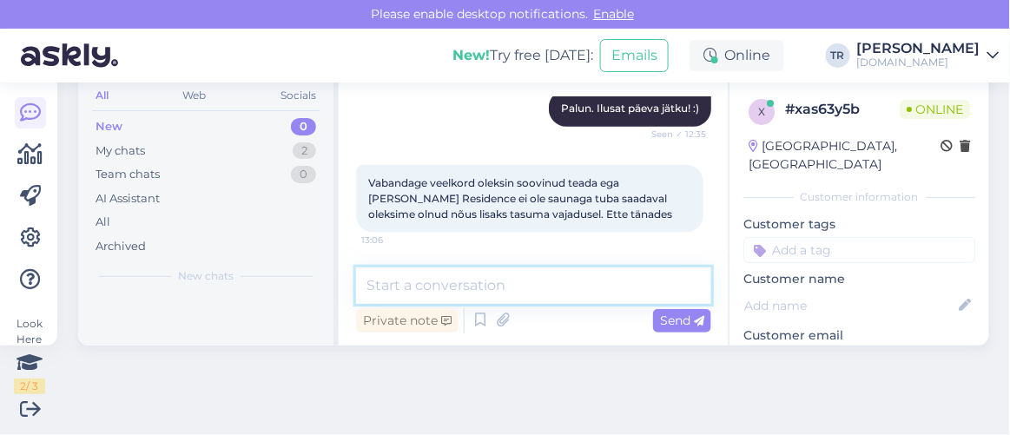
scroll to position [69, 0]
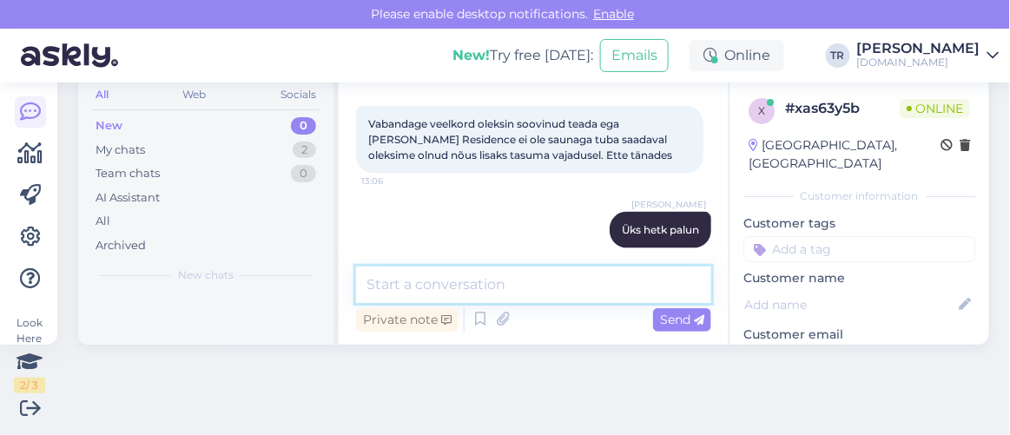
click at [568, 280] on textarea at bounding box center [533, 285] width 355 height 36
type textarea "Mis kuupäevaks Teil broneering on tehtud?"
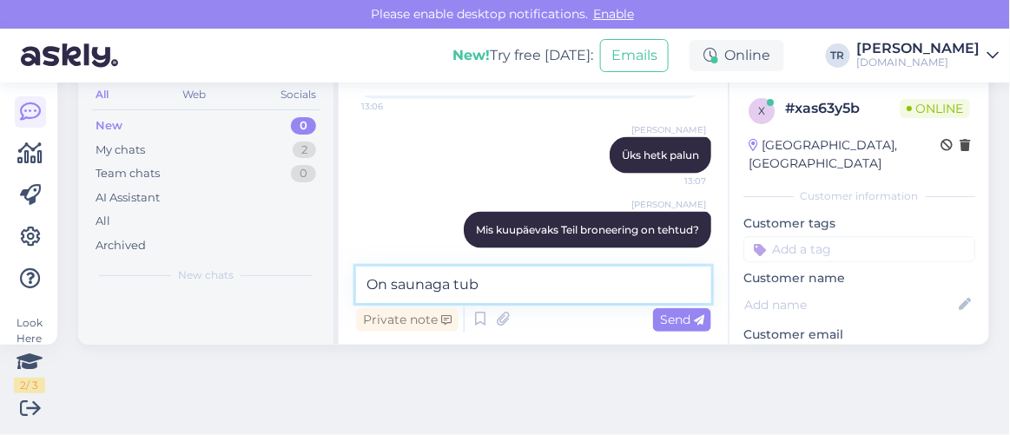
type textarea "On saunaga tube"
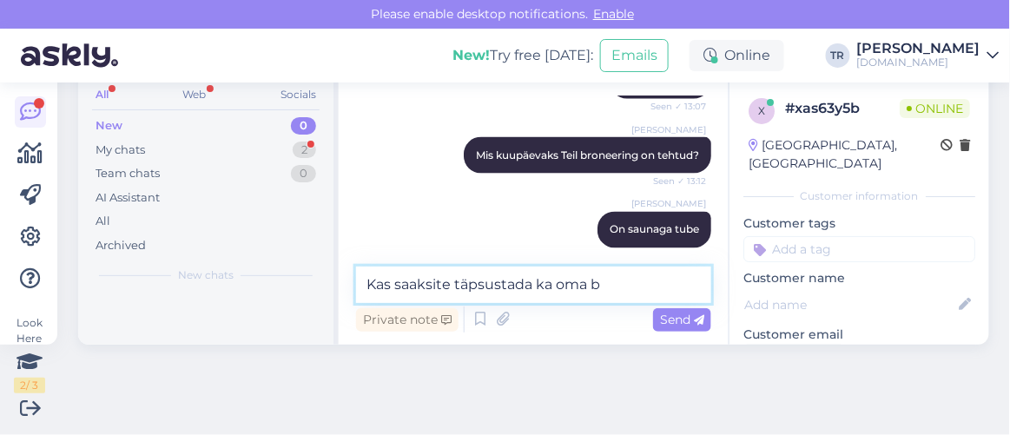
scroll to position [758, 0]
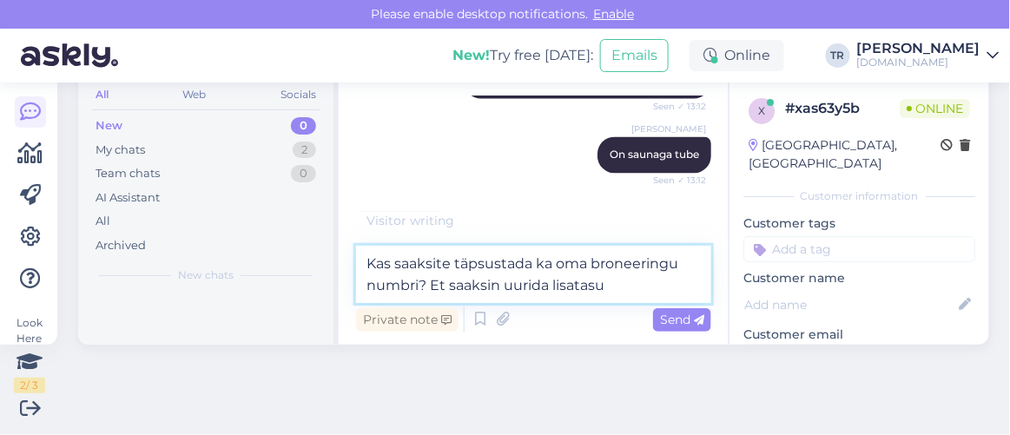
type textarea "Kas saaksite täpsustada ka oma broneeringu numbri? Et saaksin uurida lisatasu?"
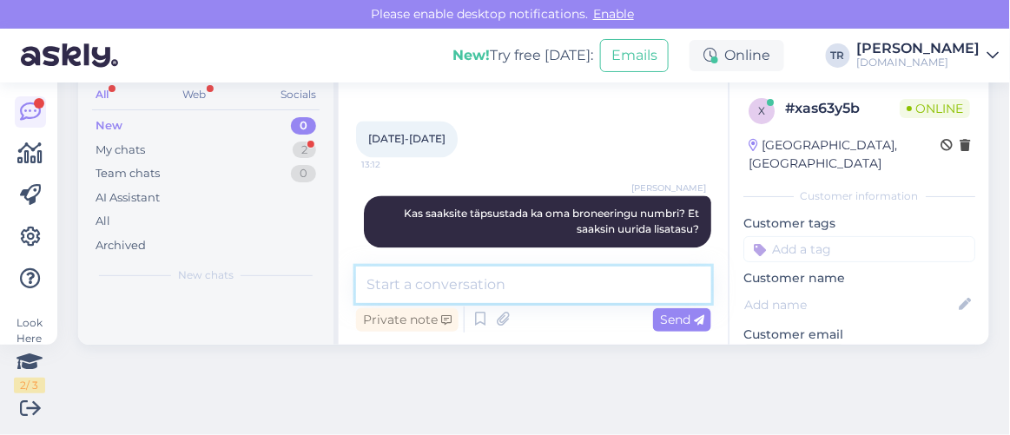
scroll to position [923, 0]
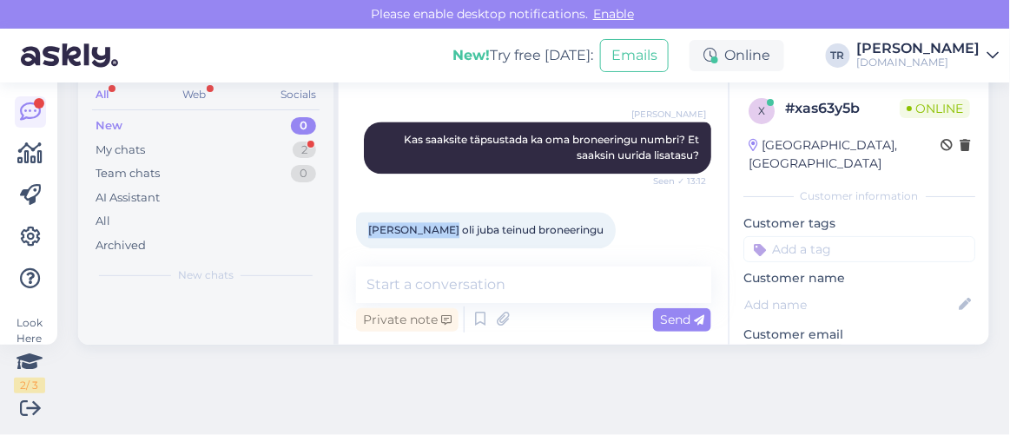
drag, startPoint x: 368, startPoint y: 211, endPoint x: 436, endPoint y: 213, distance: 67.7
click at [436, 223] on span "Tanel Veeleid oli juba teinud broneeringu" at bounding box center [485, 229] width 235 height 13
copy span "Tanel Veeleid"
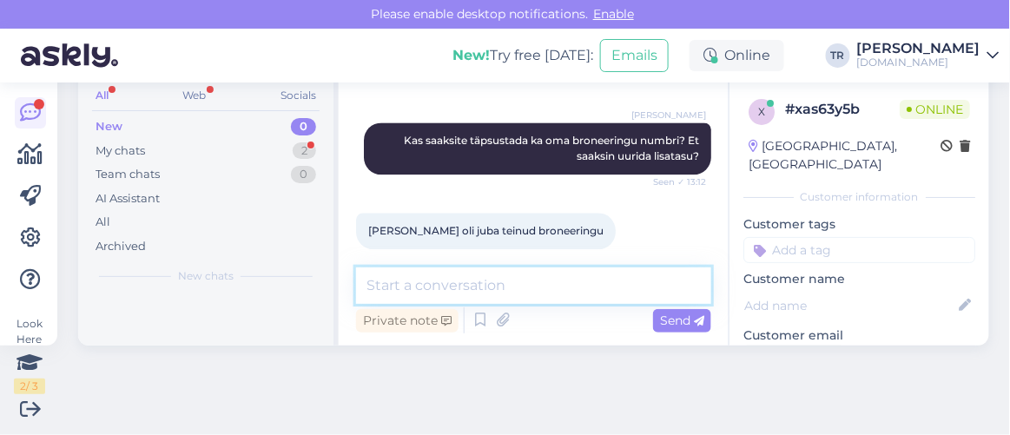
click at [569, 286] on textarea at bounding box center [533, 285] width 355 height 36
type textarea "Üks hetk"
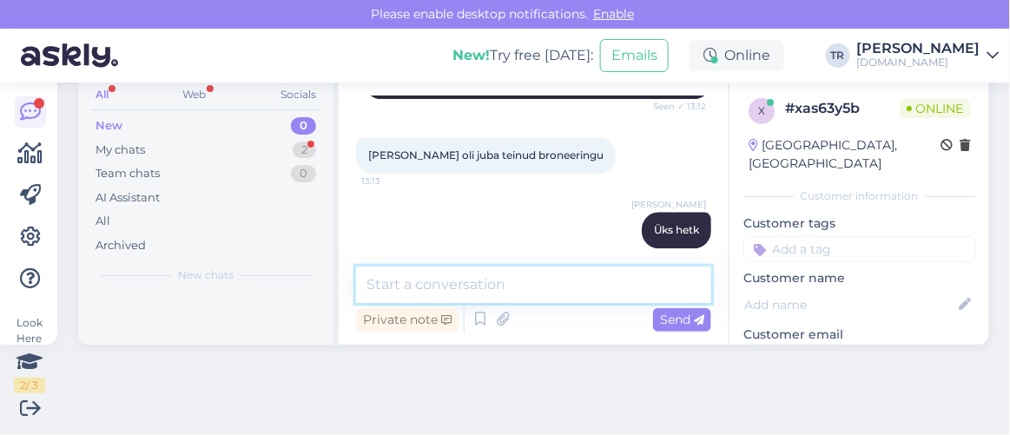
scroll to position [1072, 0]
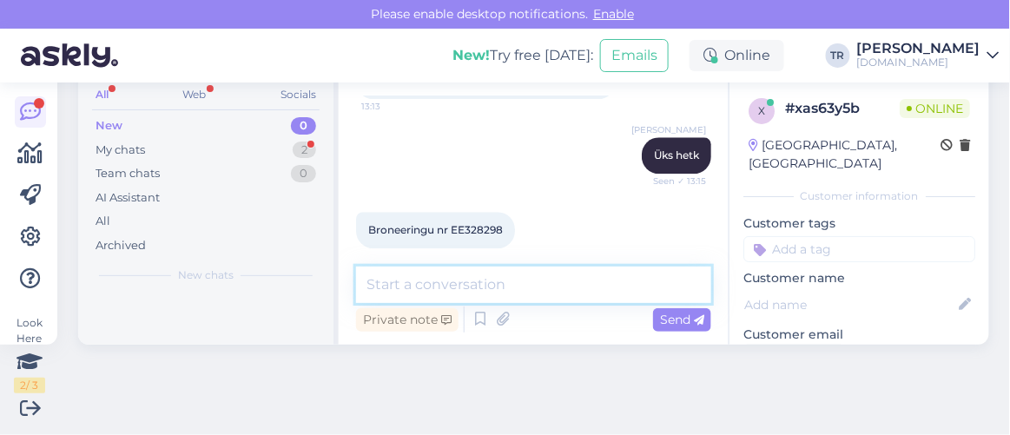
click at [530, 271] on textarea at bounding box center [533, 285] width 355 height 36
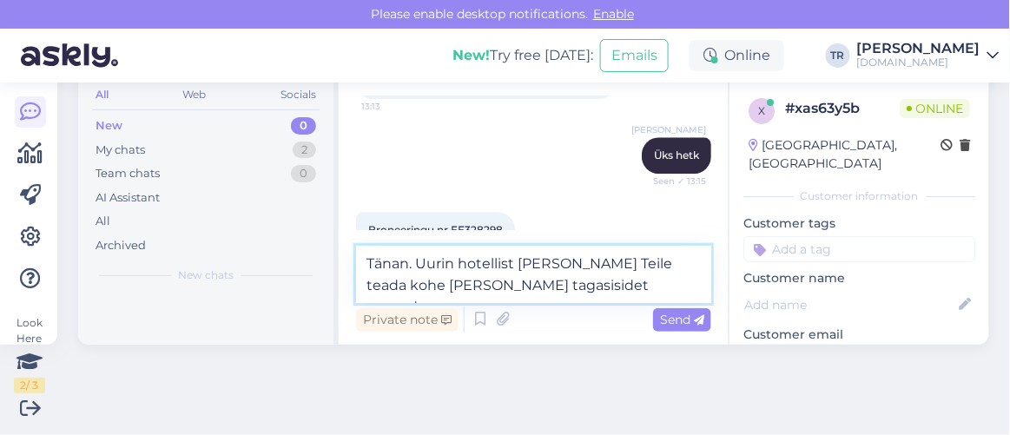
type textarea "Tänan. Uurin hotellist ja annan Teile teada kohe kui olen tagasisidet saanud."
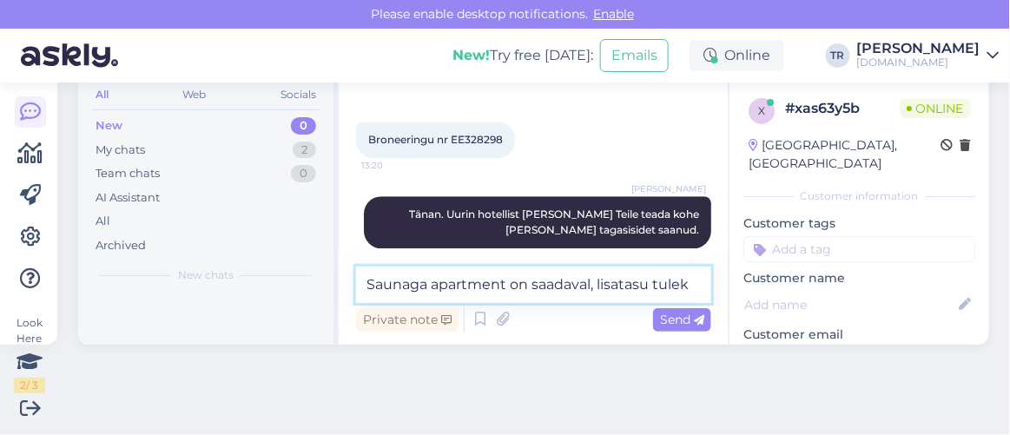
scroll to position [1183, 0]
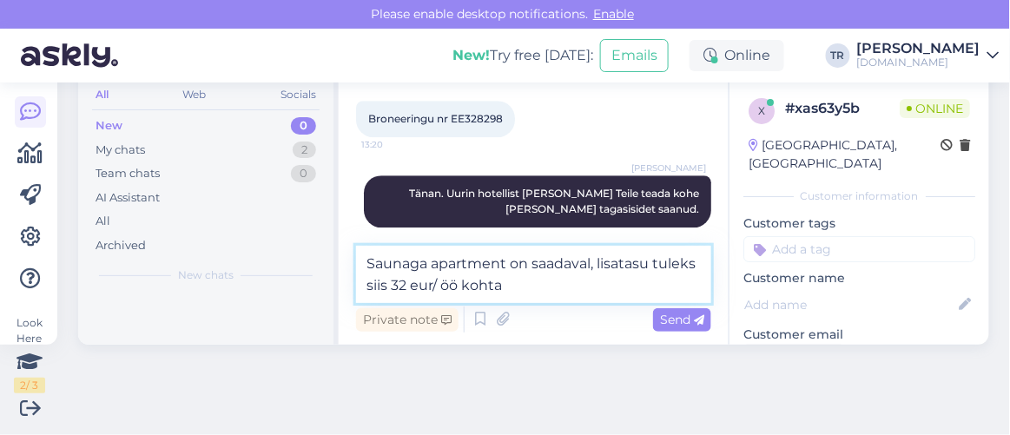
type textarea "Saunaga apartment on saadaval, lisatasu tuleks siis 32 eur/ öö kohta."
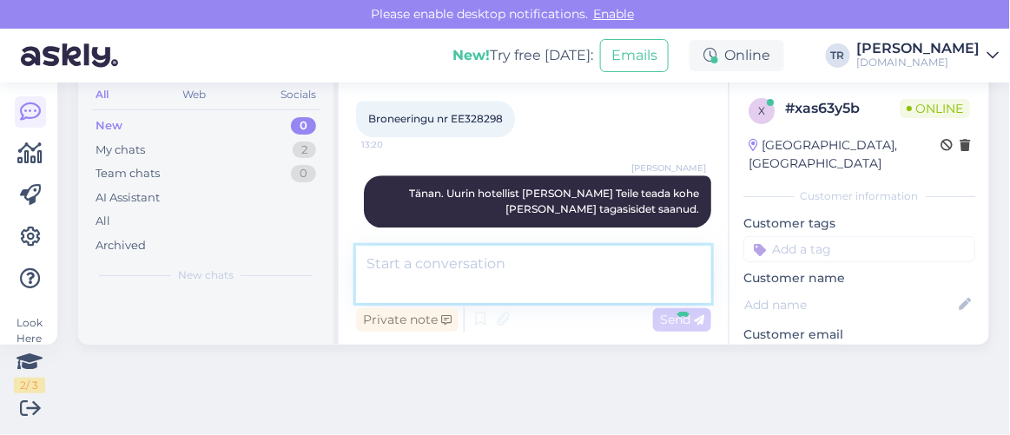
scroll to position [1253, 0]
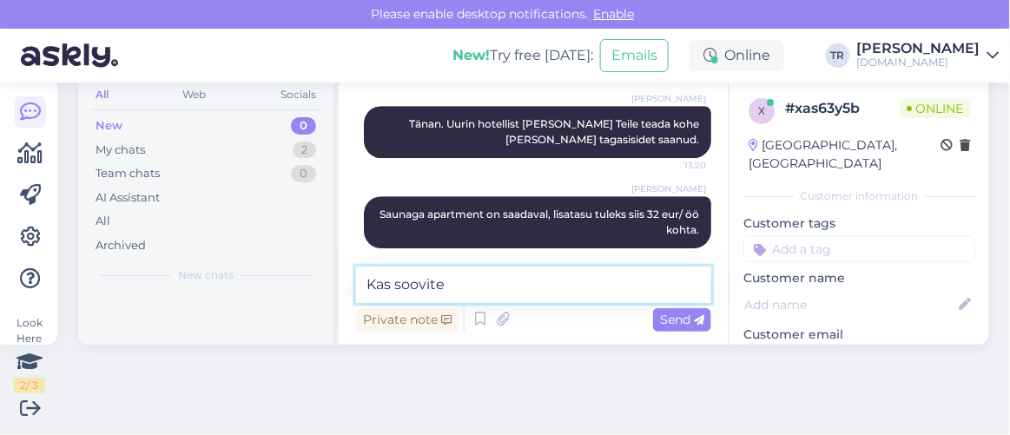
type textarea "Kas soovite?"
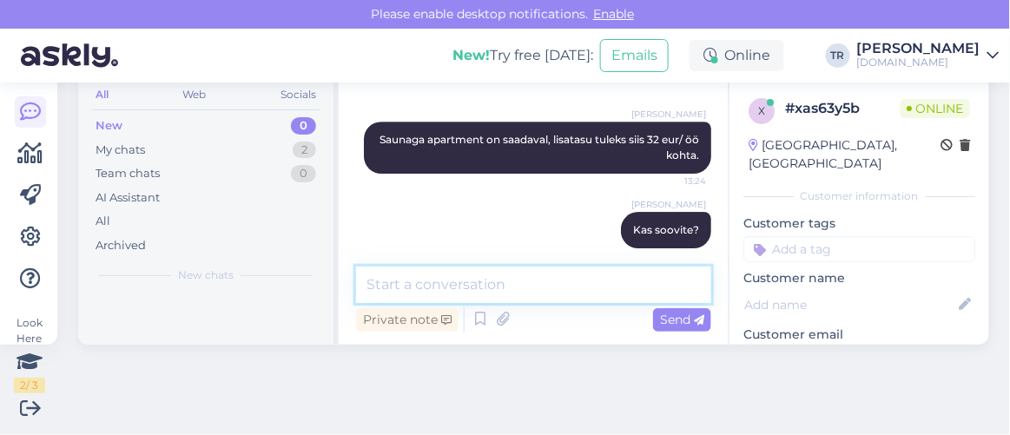
drag, startPoint x: 586, startPoint y: 281, endPoint x: 585, endPoint y: 260, distance: 21.7
click at [586, 280] on textarea at bounding box center [533, 285] width 355 height 36
type textarea "Lisatasu saab tasuda hotellis kohapeal."
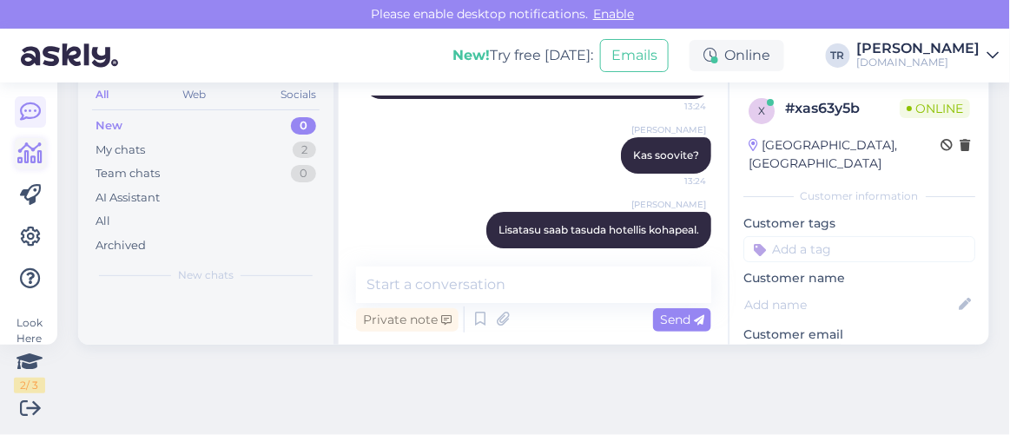
click at [30, 167] on link at bounding box center [30, 153] width 31 height 31
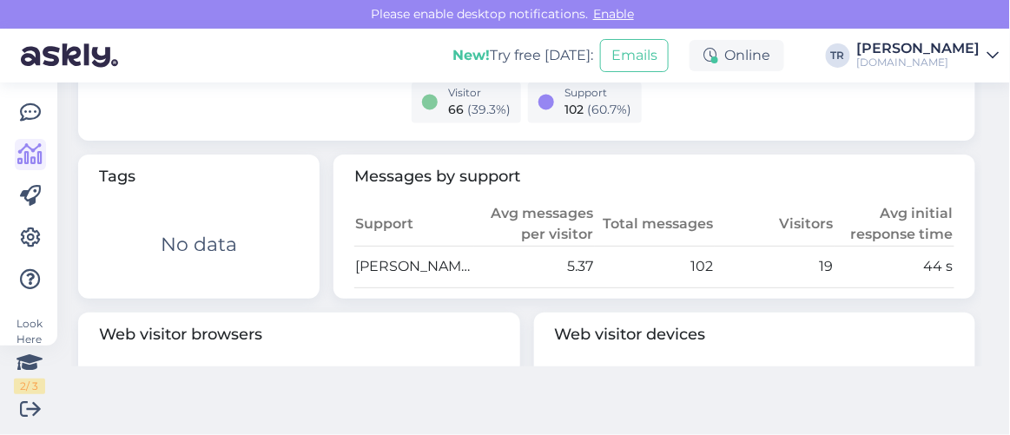
scroll to position [867, 0]
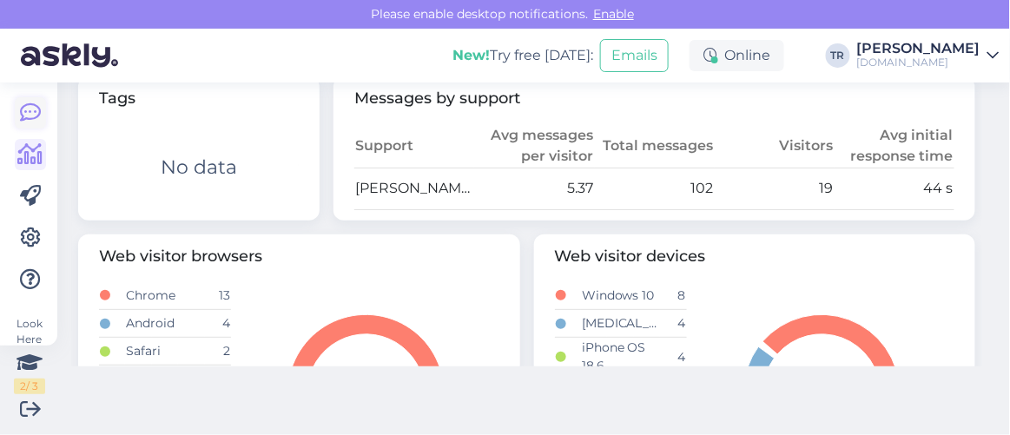
click at [20, 109] on icon at bounding box center [30, 112] width 21 height 21
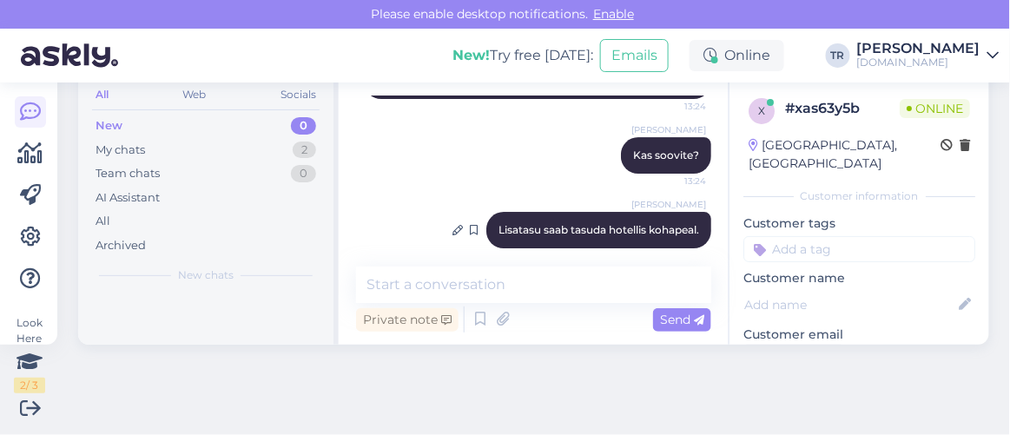
scroll to position [69, 0]
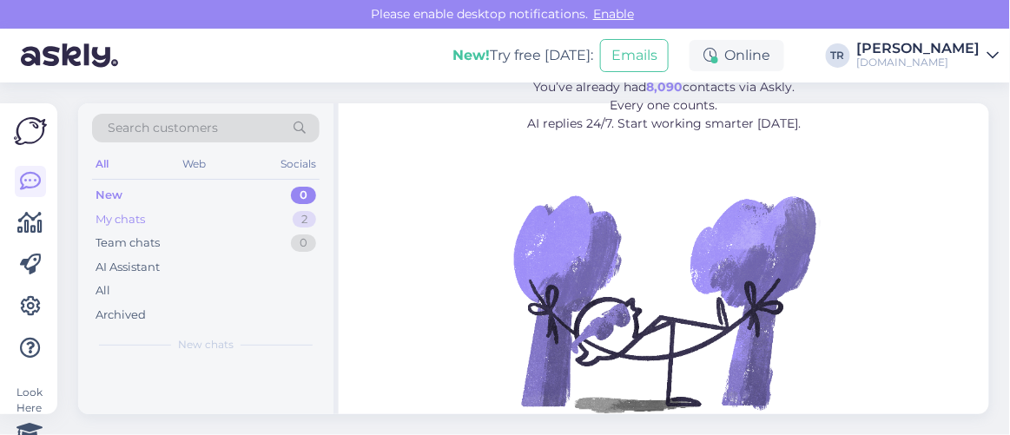
click at [162, 214] on div "My chats 2" at bounding box center [205, 219] width 227 height 24
click at [168, 387] on span "#xas63y5b" at bounding box center [161, 383] width 72 height 16
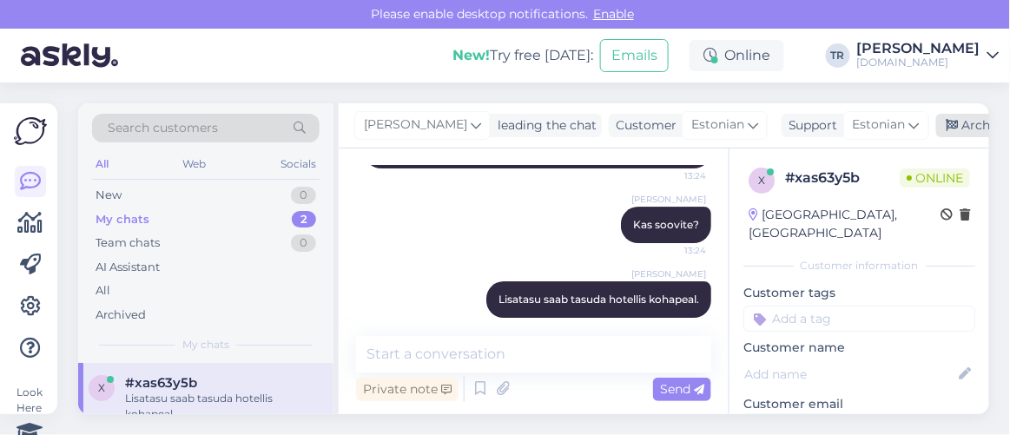
click at [952, 122] on icon at bounding box center [952, 126] width 12 height 12
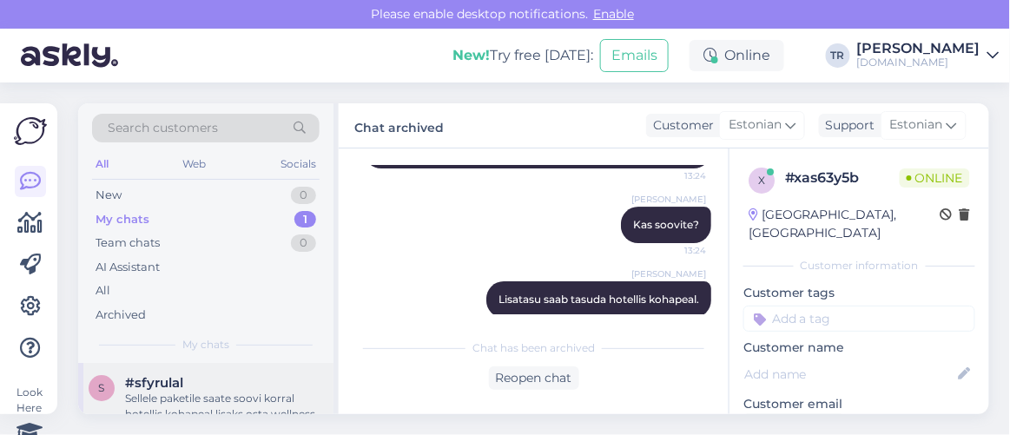
click at [221, 375] on div "#sfyrulal" at bounding box center [224, 383] width 198 height 16
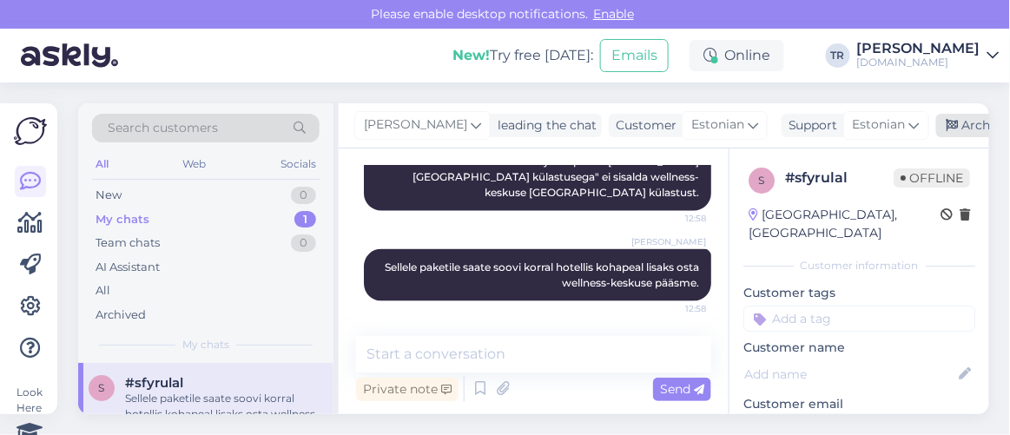
click at [948, 126] on icon at bounding box center [952, 126] width 12 height 12
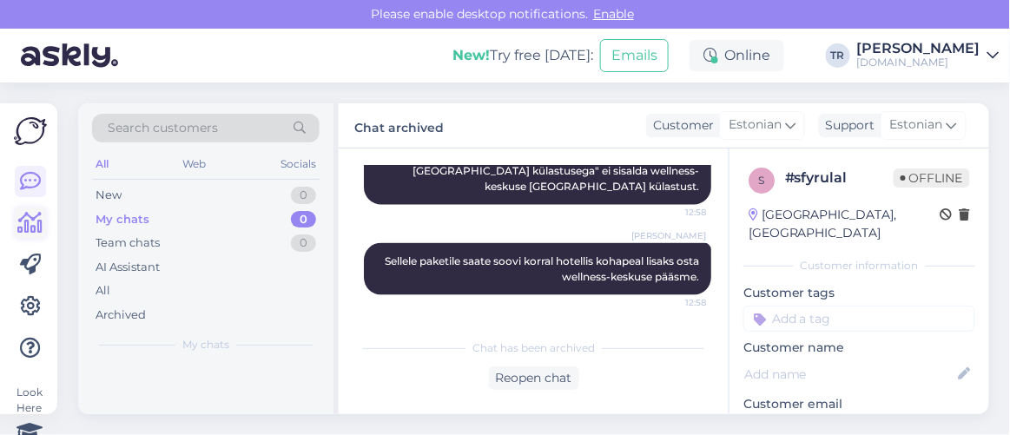
click at [25, 210] on link at bounding box center [30, 222] width 31 height 31
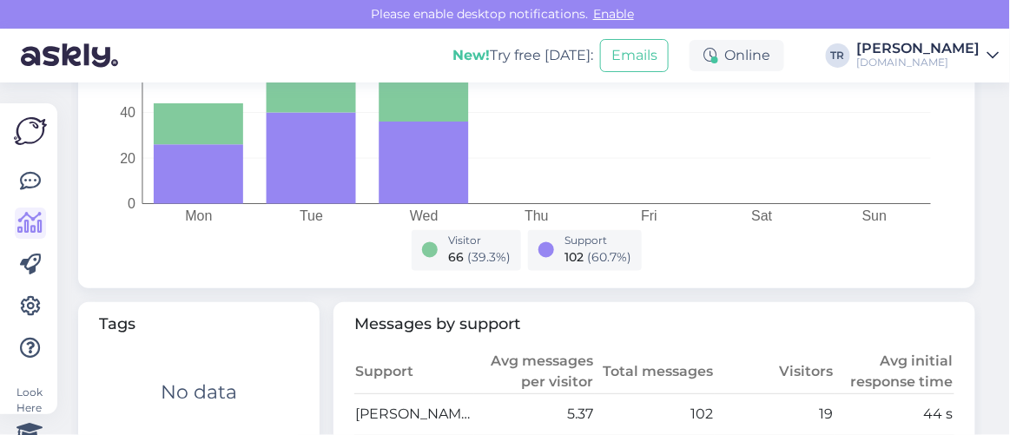
scroll to position [867, 0]
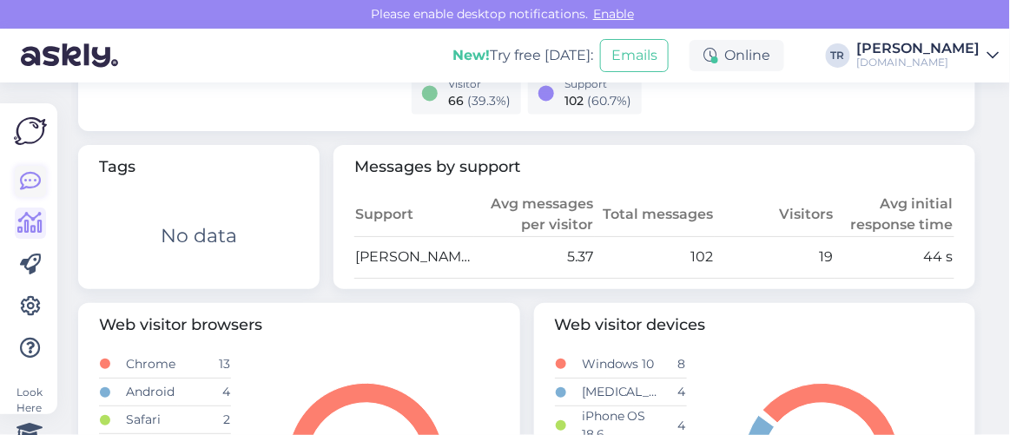
click at [22, 179] on icon at bounding box center [30, 181] width 21 height 21
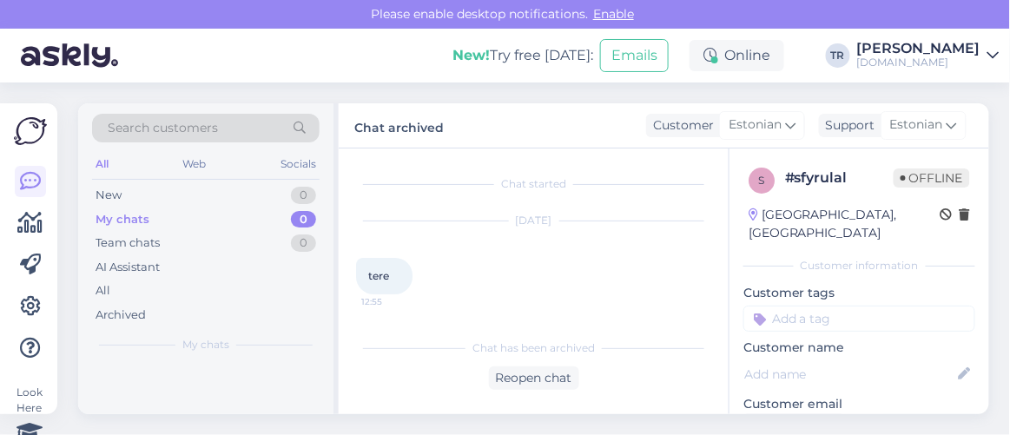
scroll to position [728, 0]
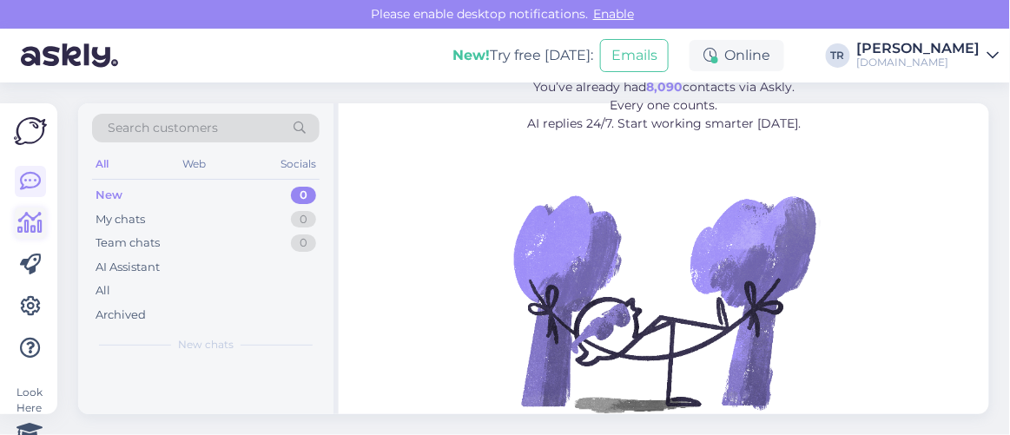
click at [34, 220] on icon at bounding box center [30, 223] width 25 height 21
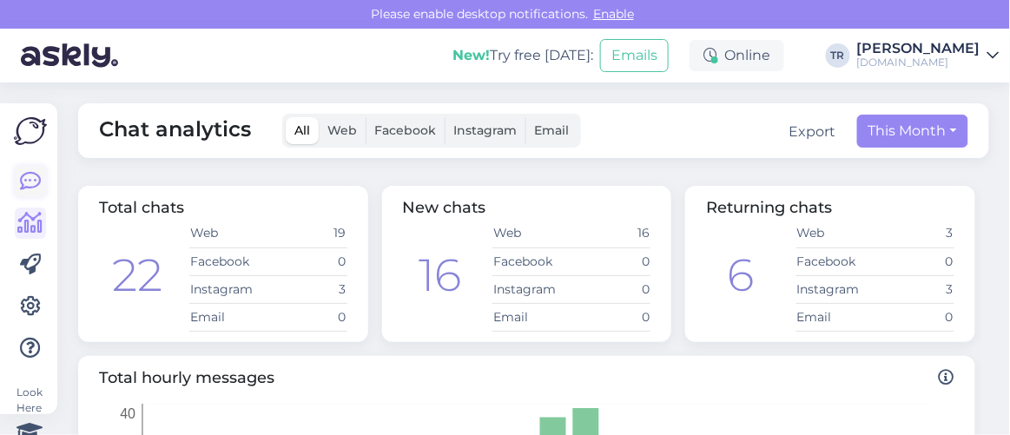
click at [34, 176] on icon at bounding box center [30, 181] width 21 height 21
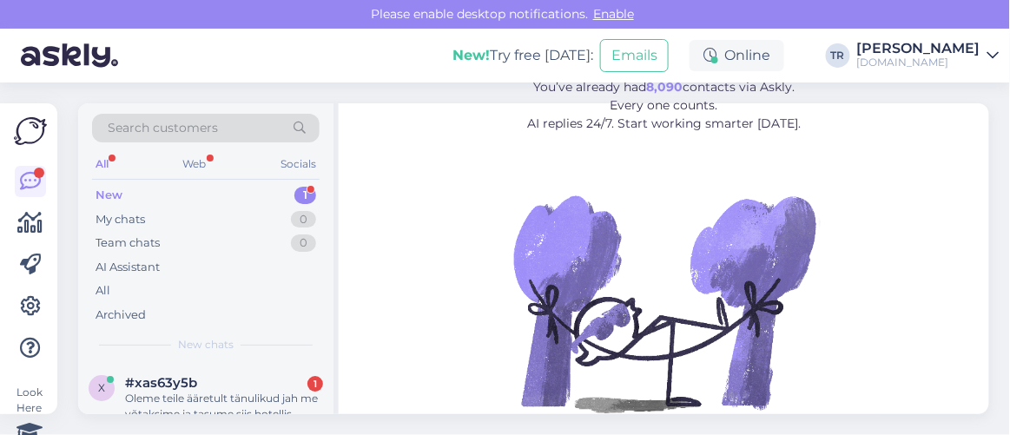
click at [189, 393] on div "Oleme teile ääretult tänulikud jah me võtaksime ja tasume siis hotellis" at bounding box center [224, 406] width 198 height 31
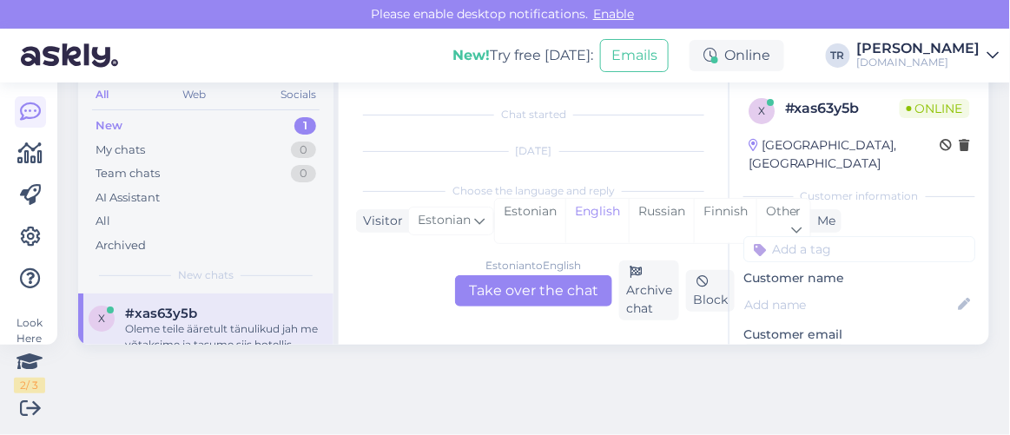
scroll to position [1557, 0]
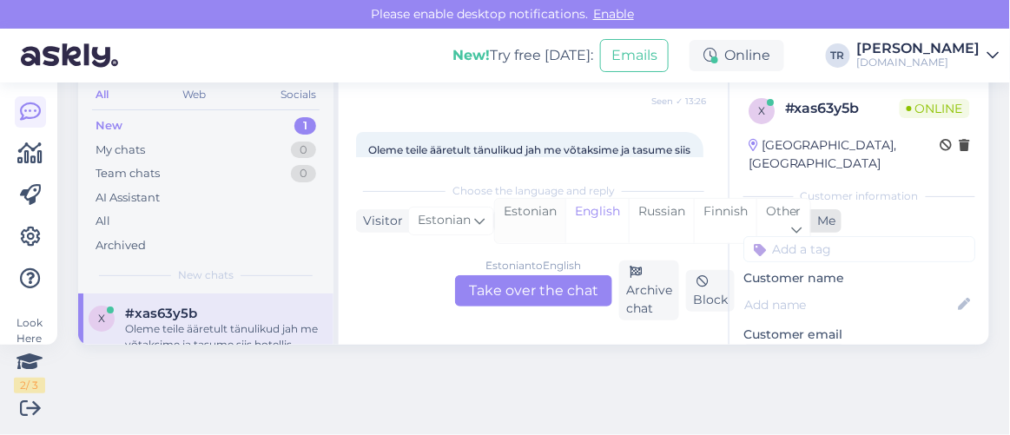
click at [524, 220] on div "Estonian" at bounding box center [530, 221] width 70 height 44
click at [537, 287] on div "Estonian to Estonian Take over the chat" at bounding box center [533, 290] width 157 height 31
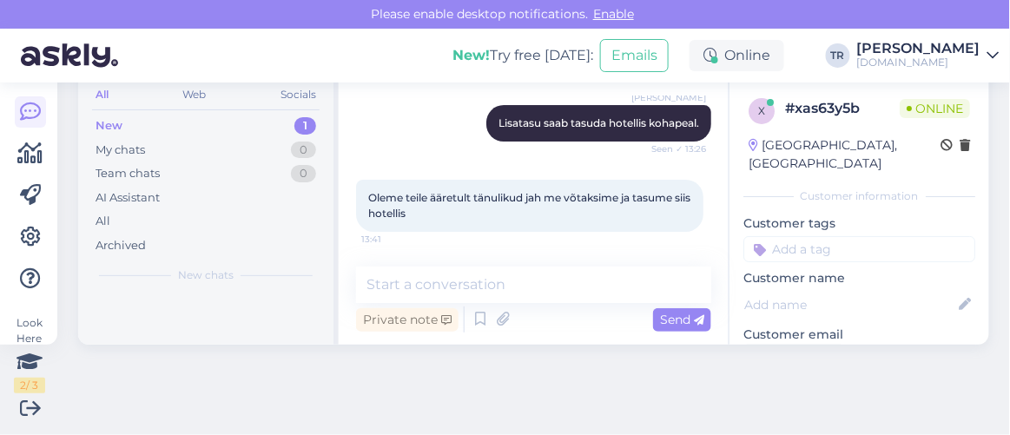
scroll to position [1492, 0]
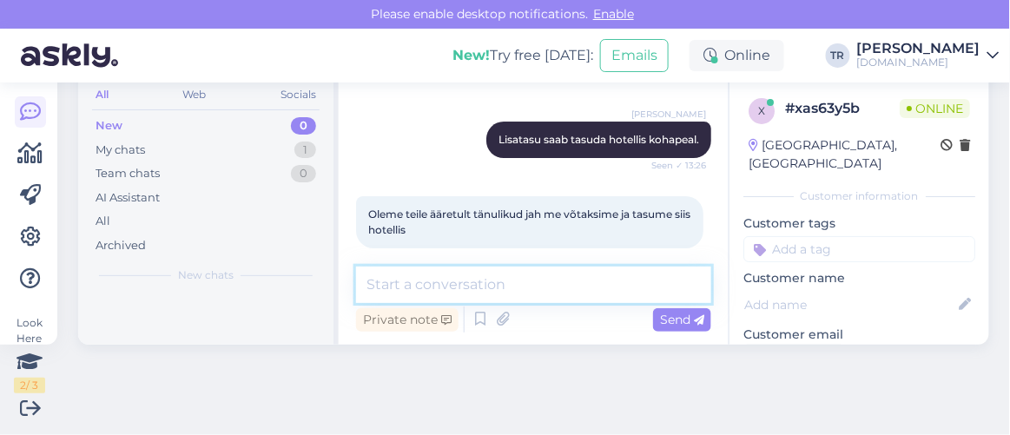
click at [587, 285] on textarea at bounding box center [533, 285] width 355 height 36
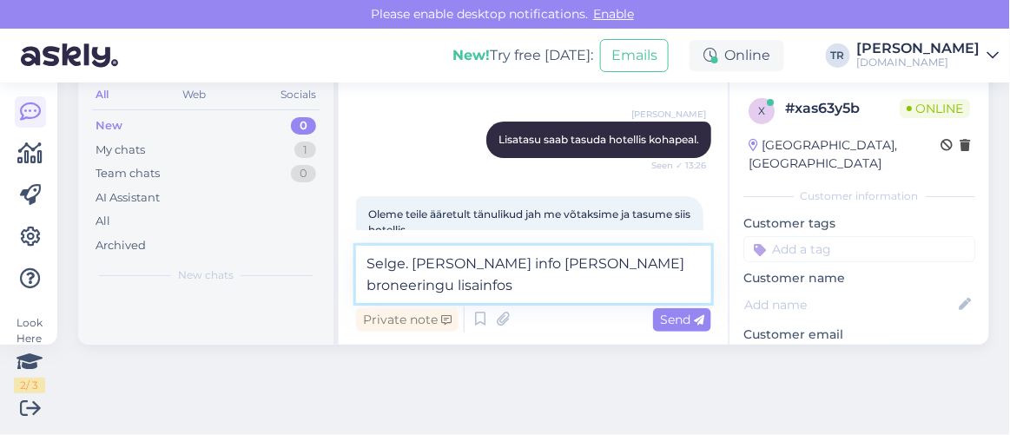
scroll to position [1513, 0]
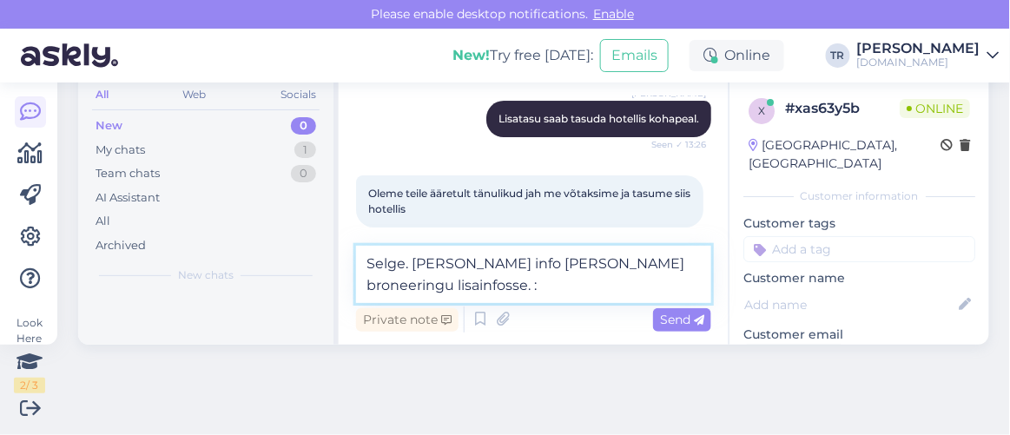
type textarea "Selge. [PERSON_NAME] info [PERSON_NAME] broneeringu lisainfosse. :)"
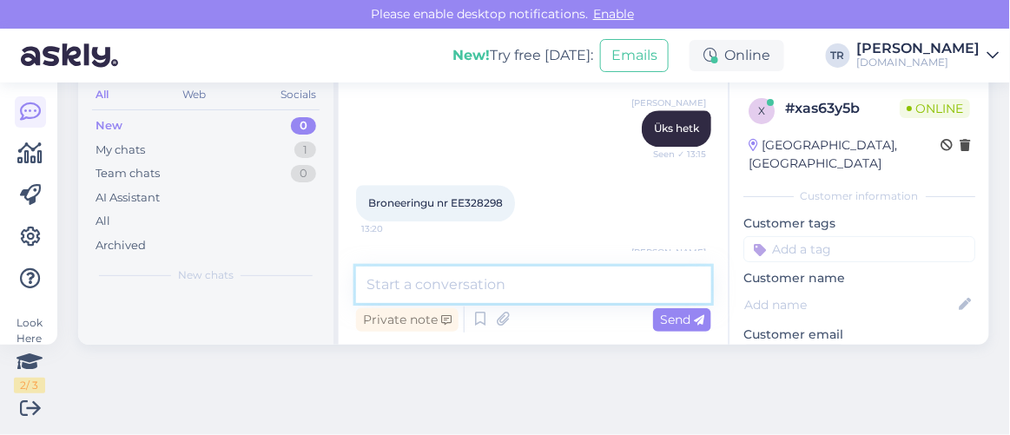
scroll to position [1093, 0]
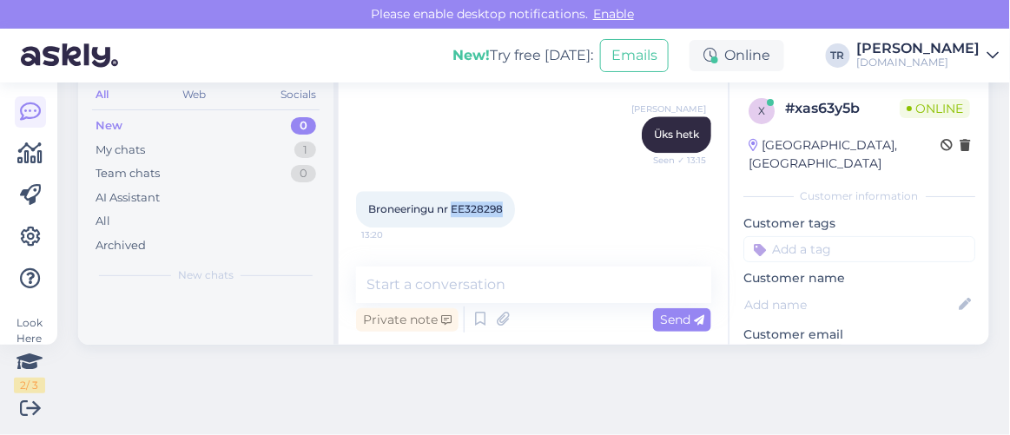
drag, startPoint x: 504, startPoint y: 190, endPoint x: 451, endPoint y: 201, distance: 54.8
click at [451, 201] on div "Broneeringu nr EE328298 13:20" at bounding box center [435, 209] width 159 height 36
copy span "EE328298"
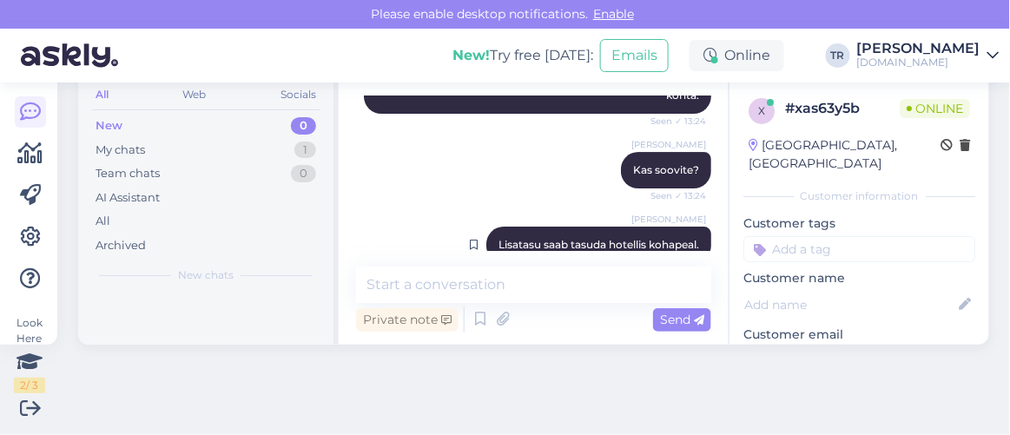
scroll to position [1330, 0]
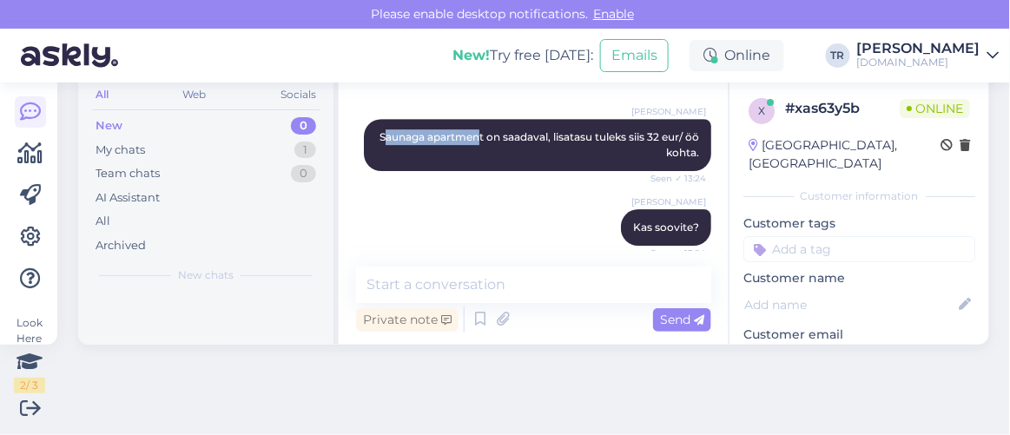
drag, startPoint x: 392, startPoint y: 117, endPoint x: 491, endPoint y: 115, distance: 99.0
click at [491, 130] on span "Saunaga apartment on saadaval, lisatasu tuleks siis 32 eur/ öö kohta." at bounding box center [540, 144] width 322 height 29
click at [438, 154] on div "Triin Raudtamm [PERSON_NAME] apartment on saadaval, lisatasu tuleks siis 32 eur…" at bounding box center [533, 145] width 355 height 90
drag, startPoint x: 385, startPoint y: 116, endPoint x: 495, endPoint y: 119, distance: 110.3
click at [495, 119] on div "Triin Raudtamm Saunaga apartment on saadaval, lisatasu tuleks siis 32 eur/ öö k…" at bounding box center [537, 145] width 347 height 52
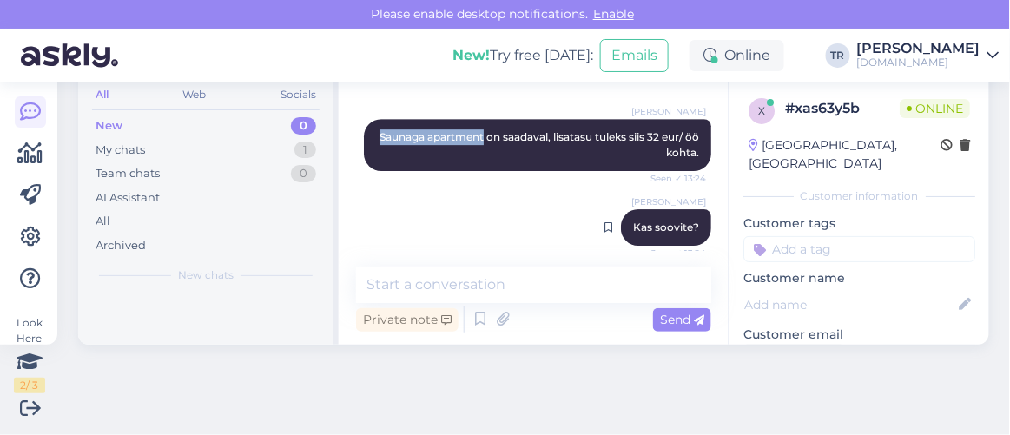
copy span "Saunaga apartment"
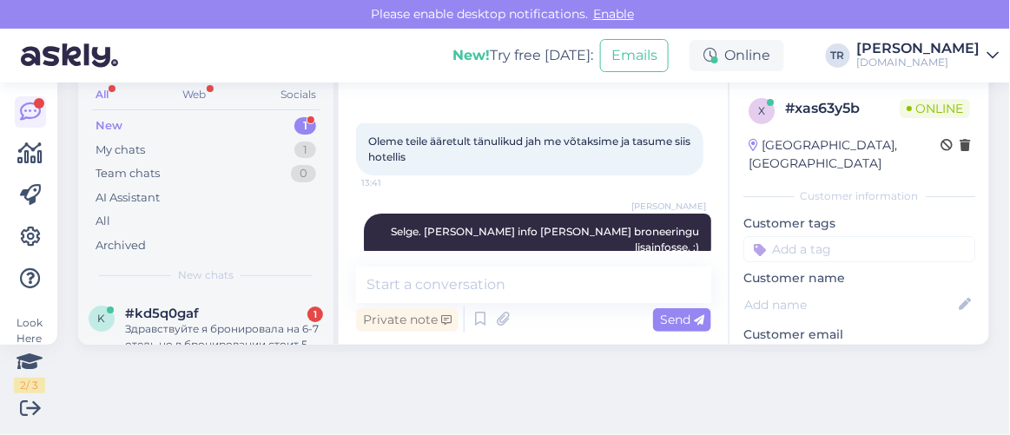
scroll to position [1567, 0]
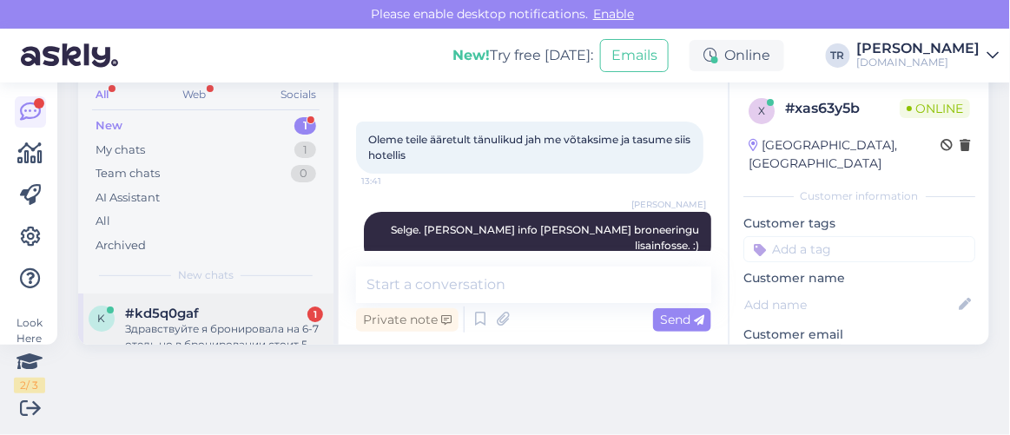
click at [256, 329] on div "Здравствуйте я бронировала на 6-7 отель но в бронировании стоит 5-6 как я могу …" at bounding box center [224, 336] width 198 height 31
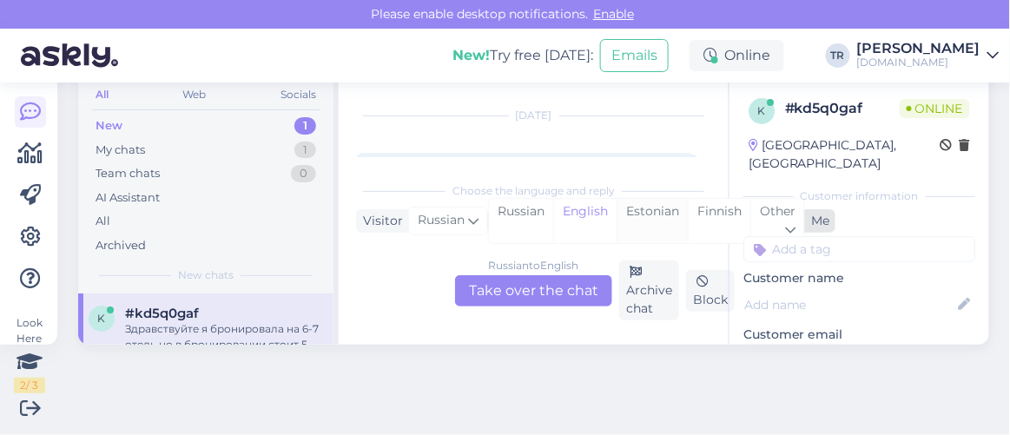
click at [653, 215] on div "Estonian" at bounding box center [651, 221] width 71 height 44
click at [591, 286] on div "Russian to Estonian Take over the chat" at bounding box center [533, 290] width 157 height 31
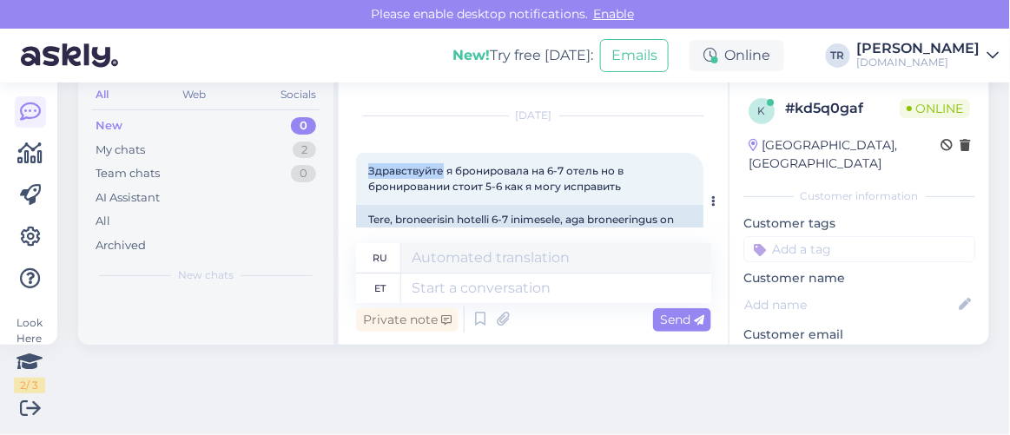
drag, startPoint x: 370, startPoint y: 167, endPoint x: 440, endPoint y: 167, distance: 70.3
click at [440, 167] on span "Здравствуйте я бронировала на 6-7 отель но в бронировании стоит 5-6 как я могу …" at bounding box center [497, 178] width 258 height 29
copy span "Здравствуйте"
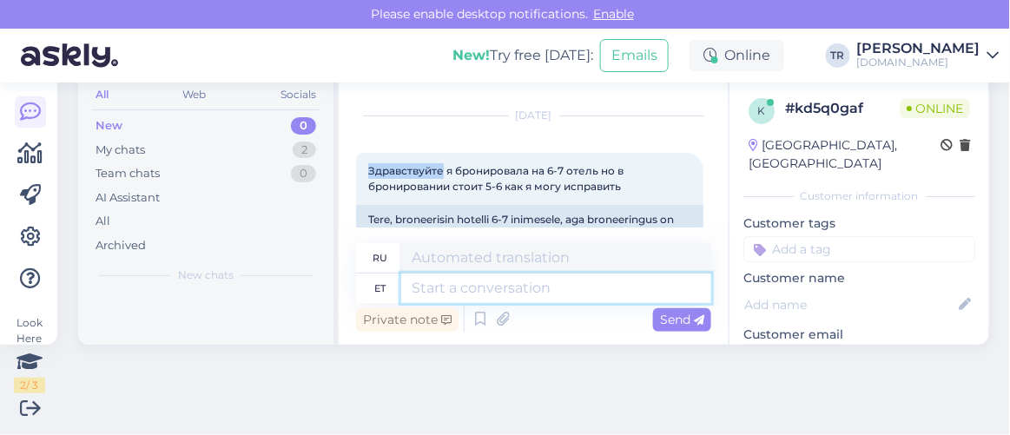
click at [504, 280] on textarea at bounding box center [556, 288] width 310 height 30
paste textarea "Здравствуйте"
type textarea "Здравствуйте"
type textarea "Привет"
type textarea "Здравствуйте"
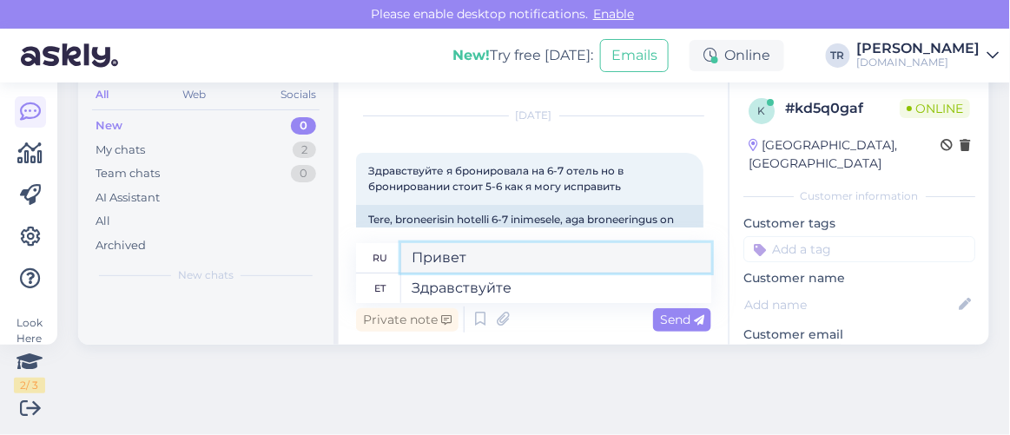
click at [500, 263] on textarea "Привет" at bounding box center [556, 258] width 310 height 30
drag, startPoint x: 303, startPoint y: 238, endPoint x: 292, endPoint y: 238, distance: 11.3
click at [292, 238] on div "Search customers All Web Socials New 0 My chats 2 Team chats 0 AI Assistant All…" at bounding box center [533, 189] width 911 height 311
paste textarea "дравствуйте"
type textarea "Здравствуйте"
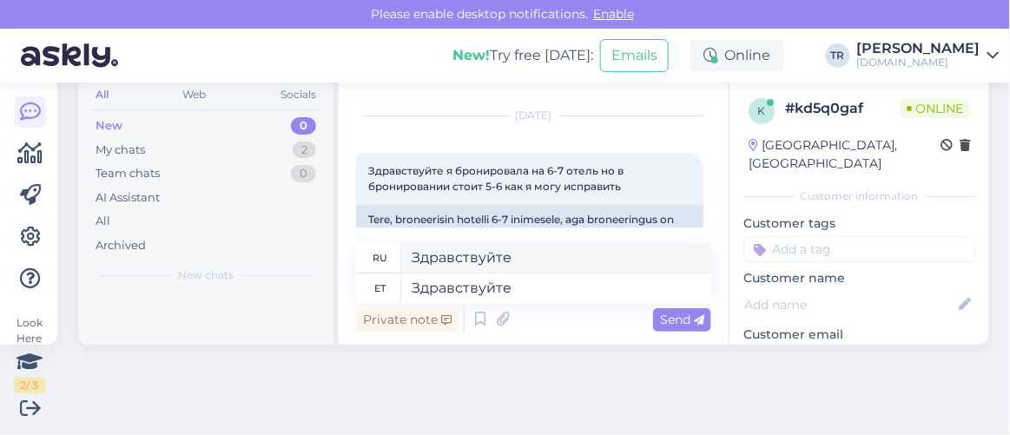
click at [678, 303] on div "Private note Send" at bounding box center [533, 319] width 355 height 33
click at [676, 324] on span "Send" at bounding box center [682, 320] width 44 height 16
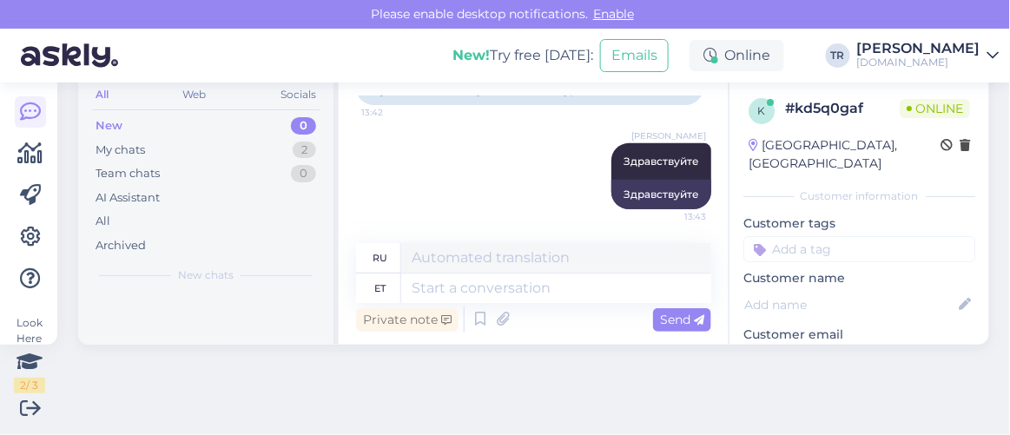
scroll to position [102, 0]
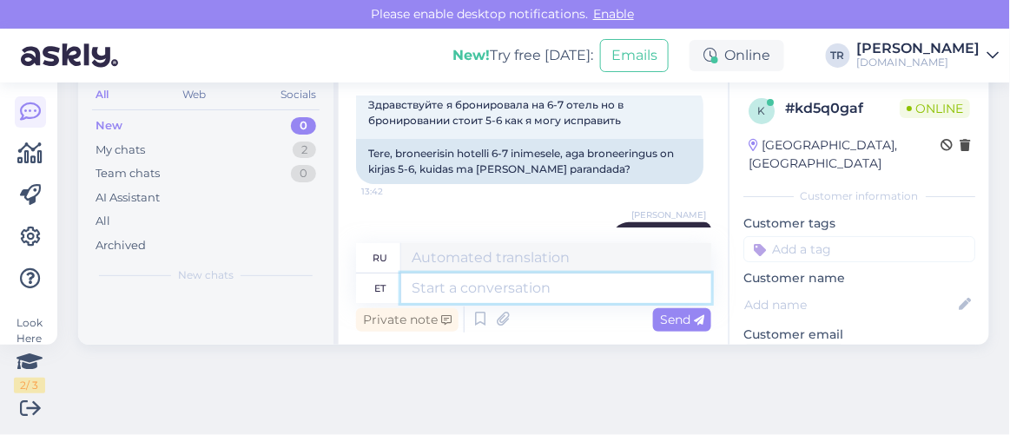
click at [474, 278] on textarea at bounding box center [556, 288] width 310 height 30
type textarea "Kas s"
type textarea "Является"
type textarea "Kas saaksite"
type textarea "Не могли бы вы"
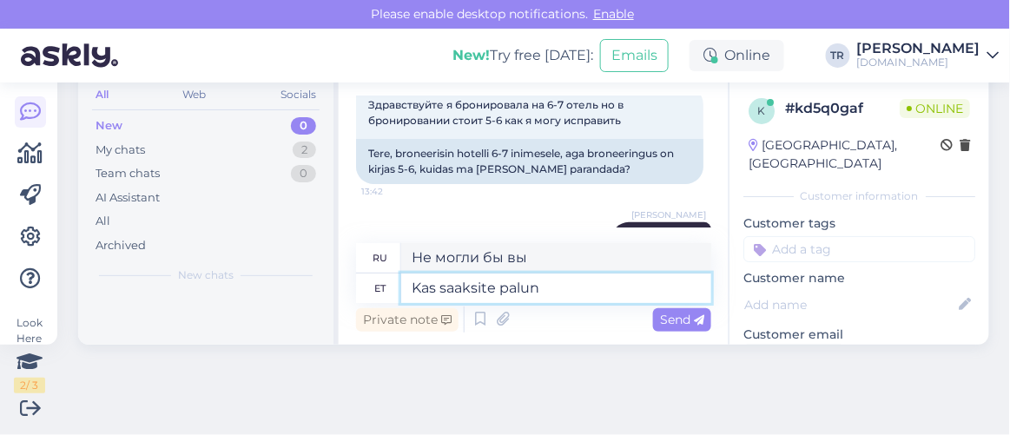
type textarea "Kas saaksite palun t"
type textarea "Не могли бы Вы"
type textarea "Kas saaksite palun täpsustada ke"
type textarea "Не могли бы вы пояснить?"
type textarea "Kas saaksite palun täpsustada kelle ni"
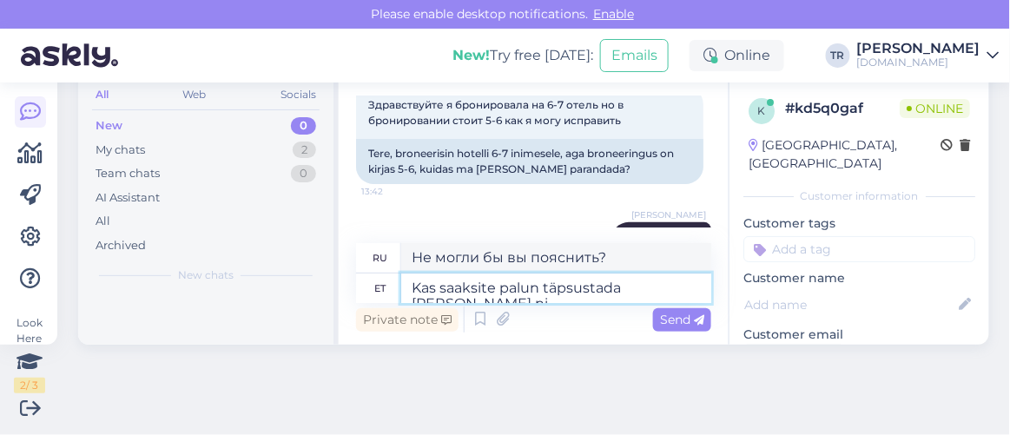
type textarea "Не могли бы вы уточнить, чей"
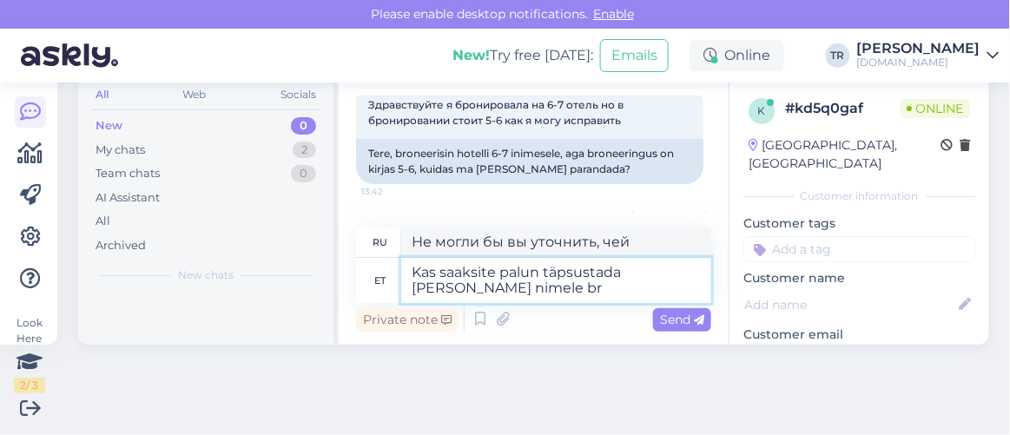
type textarea "Kas saaksite palun täpsustada kelle nimele bro"
type textarea "Не могли бы вы уточнить, от чьего имени?"
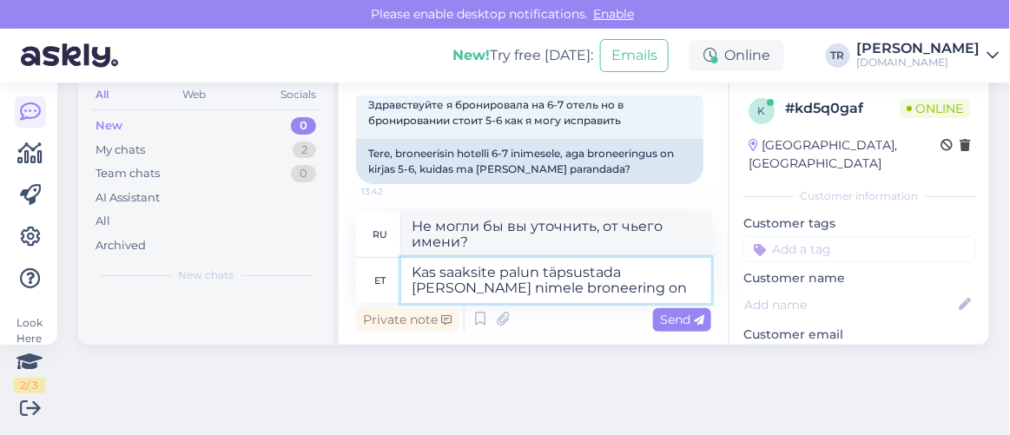
type textarea "Kas saaksite palun täpsustada kelle nimele broneering on"
type textarea "Не могли бы вы уточнить, на чье имя сделано бронирование?"
type textarea "Kas saaksite palun täpsustada kelle nimele broneering on t"
type textarea "Не могли бы вы уточнить, на чье имя оформлено бронирование?"
type textarea "Kas saaksite palun täpsustada kelle nimele broneering on tehtud j"
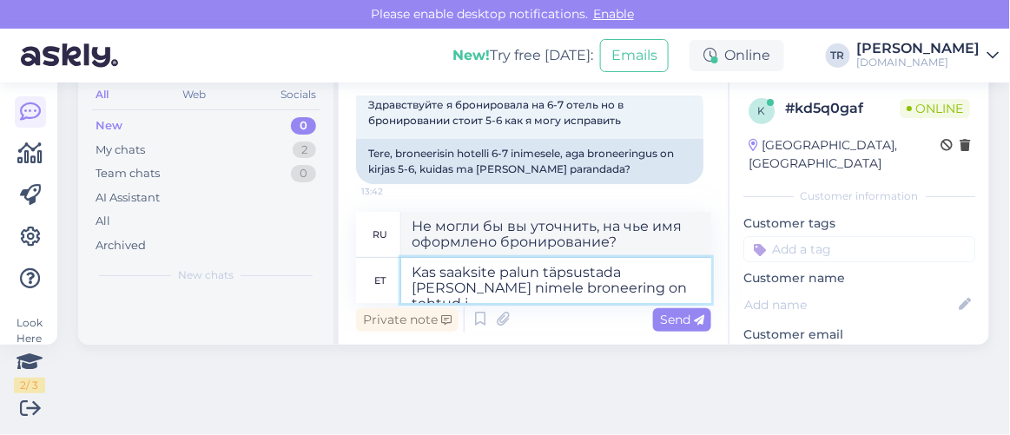
type textarea "Не могли бы вы уточнить, на чье имя сделано бронирование?"
type textarea "Kas saaksite palun täpsustada kelle nimele broneering on tehtud ja kuid"
type textarea "Не могли бы вы уточнить, на чье имя сделано бронирование и"
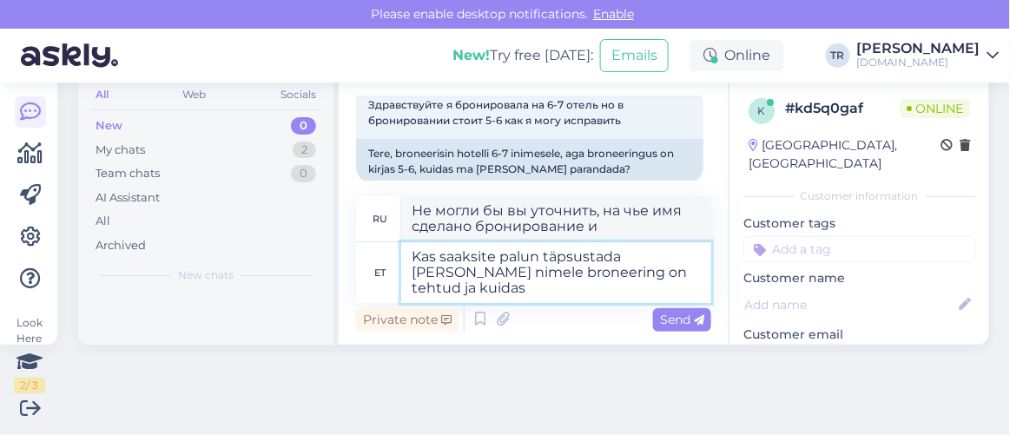
type textarea "Kas saaksite palun täpsustada kelle nimele broneering on tehtud ja kuidas o"
type textarea "Не могли бы вы уточнить, на чье имя было сделано бронирование и как?"
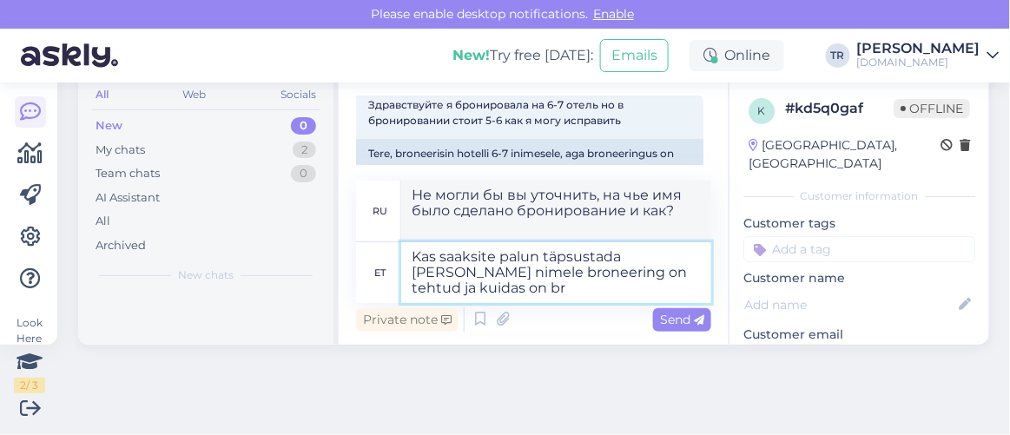
type textarea "Kas saaksite palun täpsustada kelle nimele broneering on tehtud ja kuidas on bro"
type textarea "Не могли бы вы уточнить, на чье имя и как осуществляется бронирование?"
type textarea "Kas saaksite palun täpsustada kelle nimele broneering on tehtud ja kuidas on br…"
type textarea "Не могли бы вы уточнить, на чье имя оформляется бронирование и как это делается?"
type textarea "Kas saaksite palun täpsustada kelle nimele broneering on tehtud ja kuidas on br…"
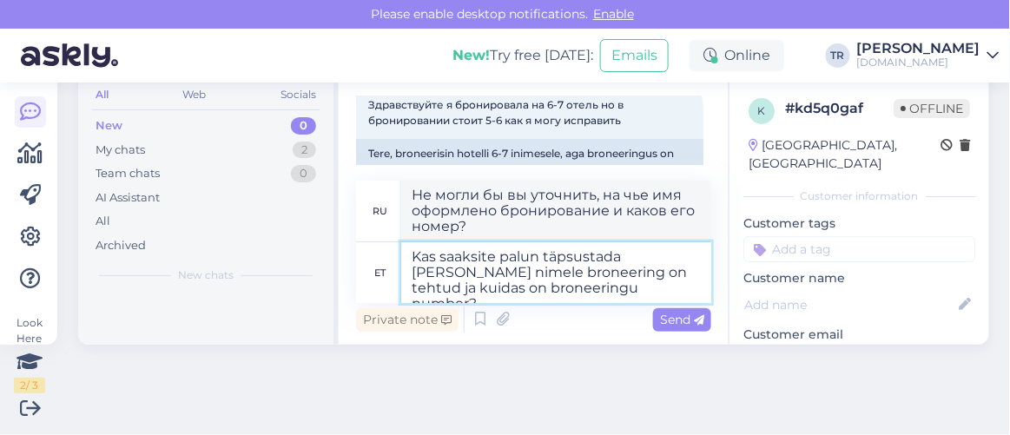
type textarea "Не могли бы вы уточнить, на чье имя оформлено бронирование и каков номер бронир…"
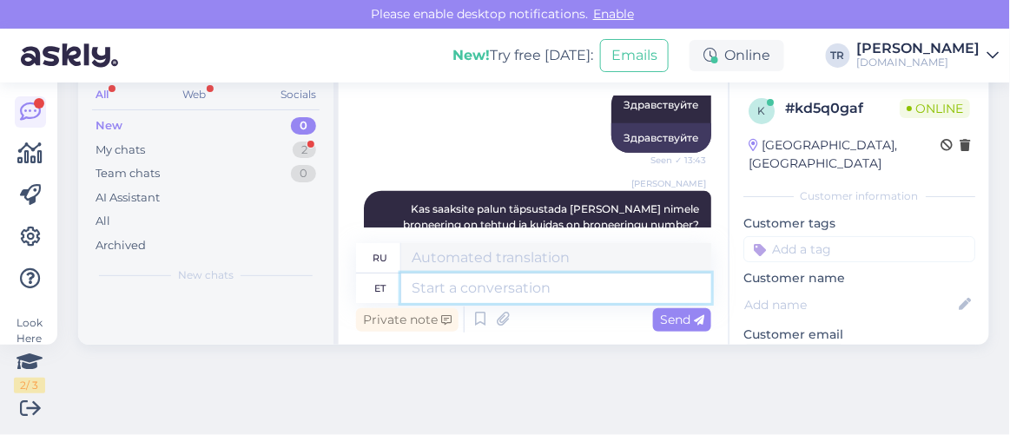
scroll to position [524, 0]
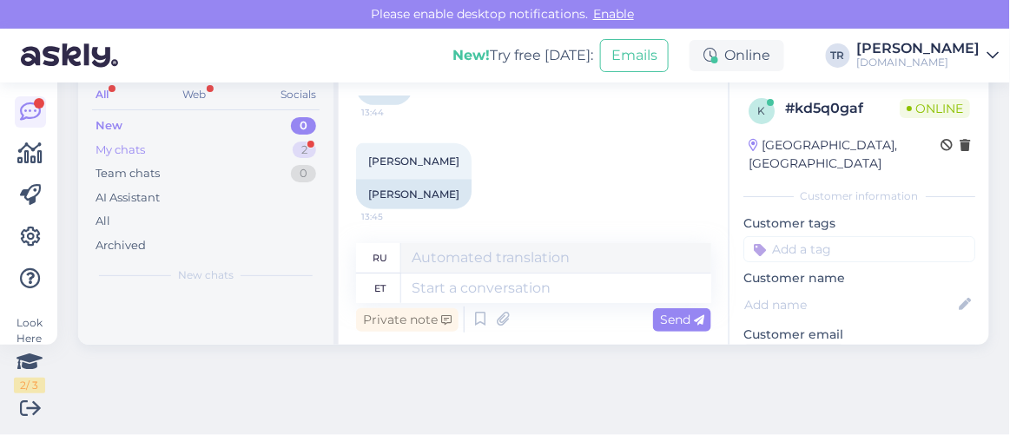
click at [180, 144] on div "My chats 2" at bounding box center [205, 150] width 227 height 24
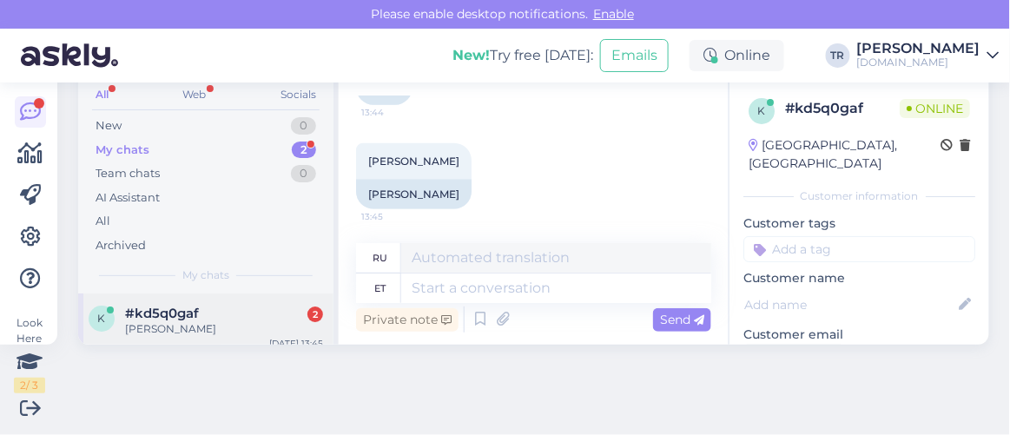
scroll to position [78, 0]
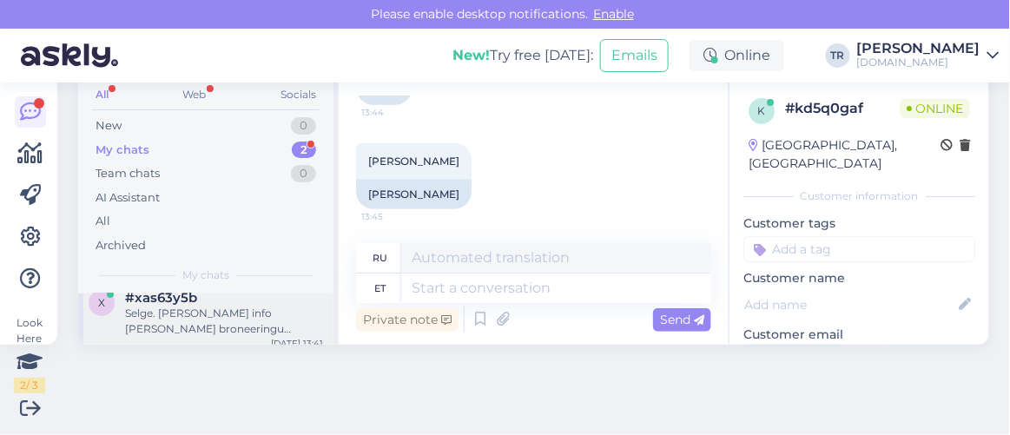
drag, startPoint x: 203, startPoint y: 318, endPoint x: 266, endPoint y: 328, distance: 63.4
click at [203, 317] on div "Selge. Lisan selle info Teie broneeringu lisainfosse. :)" at bounding box center [224, 321] width 198 height 31
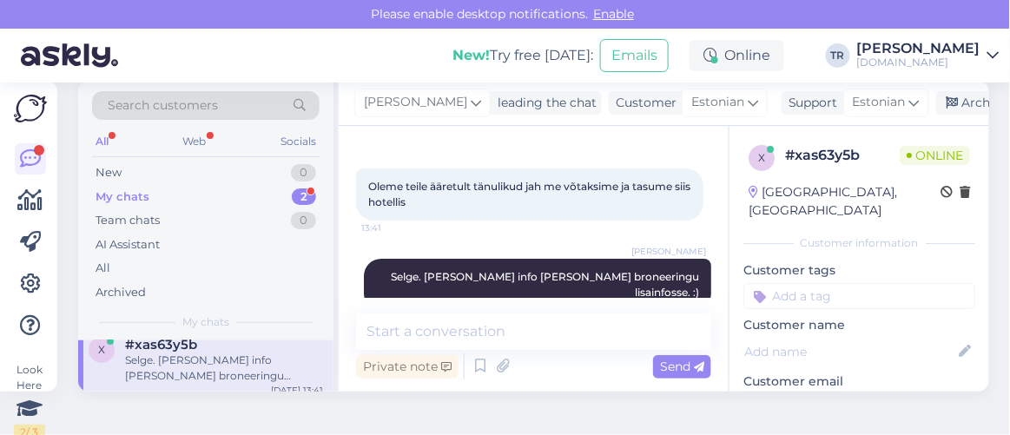
scroll to position [0, 0]
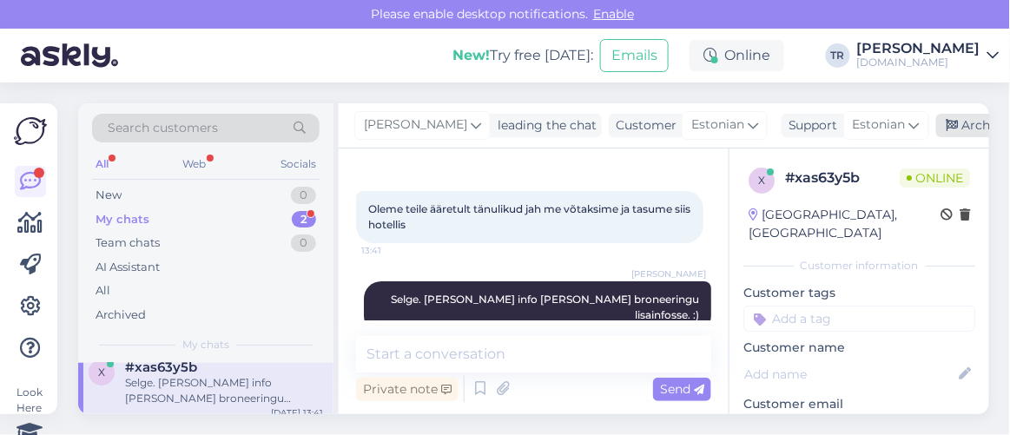
click at [949, 130] on icon at bounding box center [952, 126] width 12 height 12
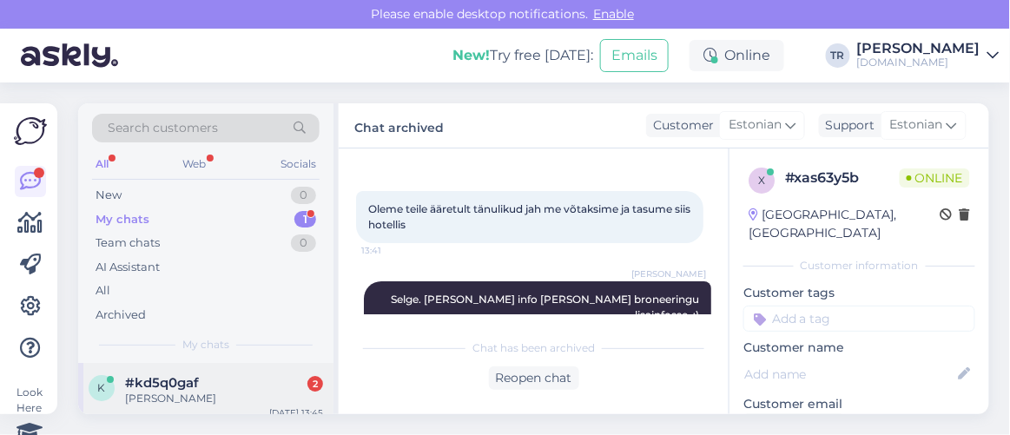
click at [230, 391] on div "Katti Silasin" at bounding box center [224, 399] width 198 height 16
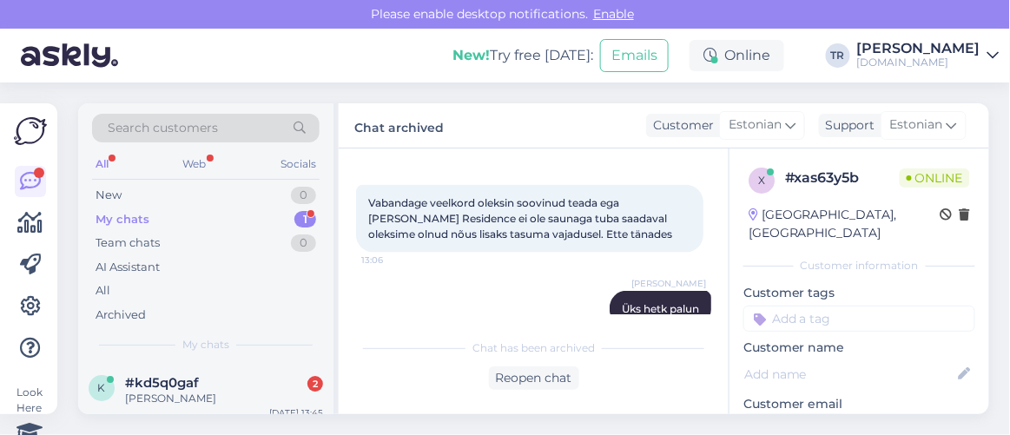
scroll to position [69, 0]
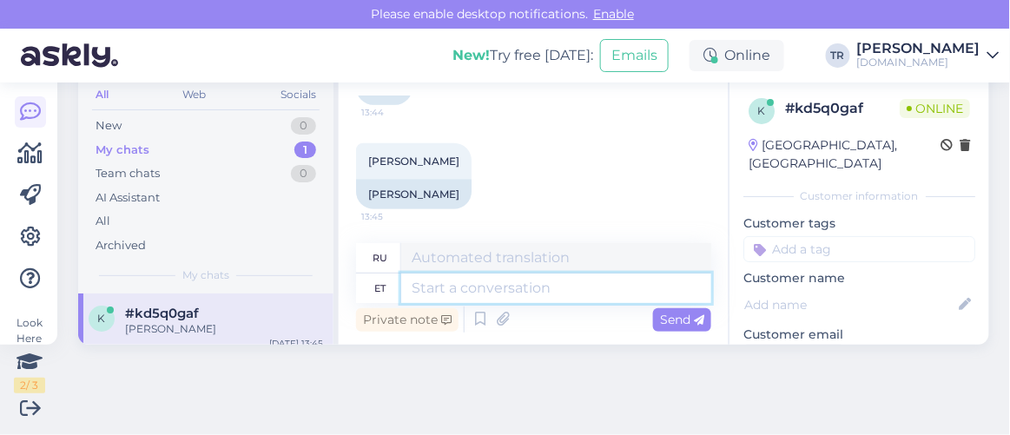
click at [520, 295] on textarea at bounding box center [556, 288] width 310 height 30
type textarea "üks he"
type textarea "один"
type textarea "üks hetk pal"
type textarea "один момент"
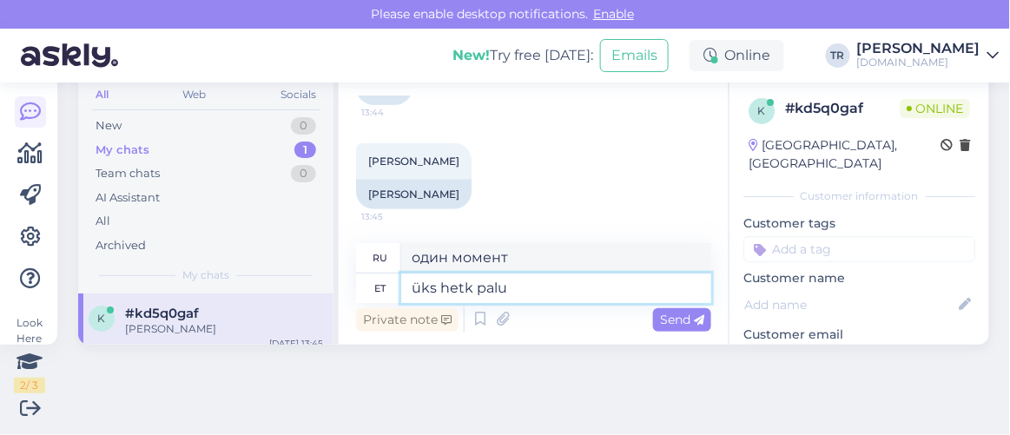
type textarea "üks hetk palun"
type textarea "Одну минуту, пожалуйста."
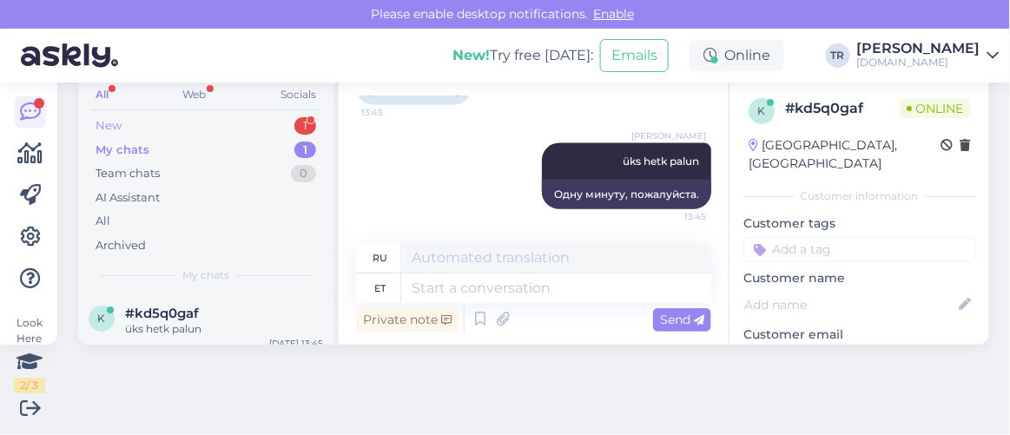
click at [147, 123] on div "New 1" at bounding box center [205, 126] width 227 height 24
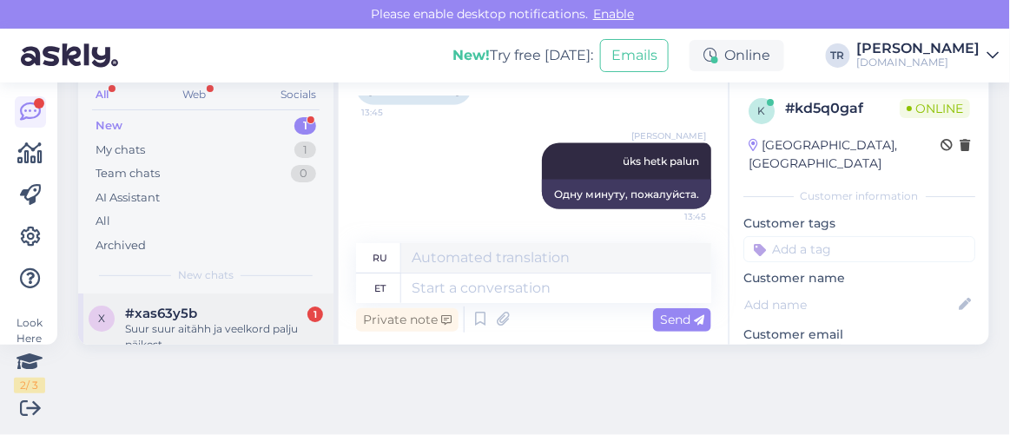
click at [199, 314] on div "#xas63y5b 1" at bounding box center [224, 314] width 198 height 16
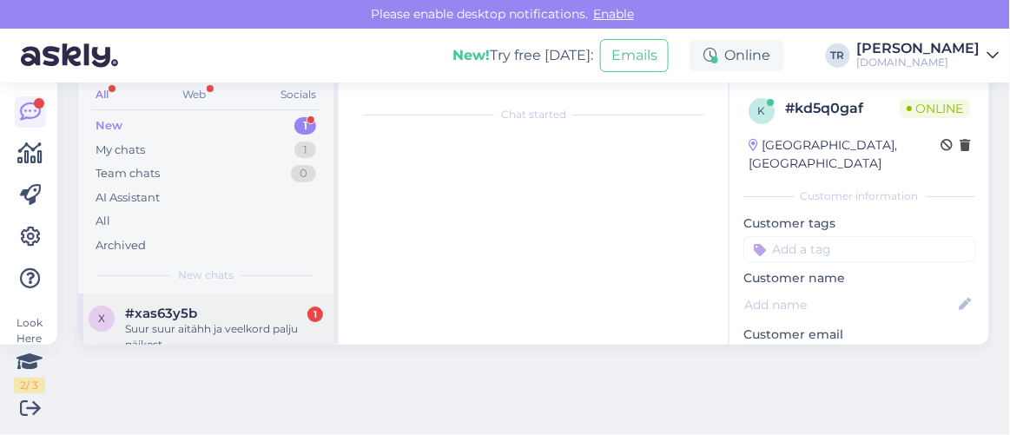
scroll to position [1722, 0]
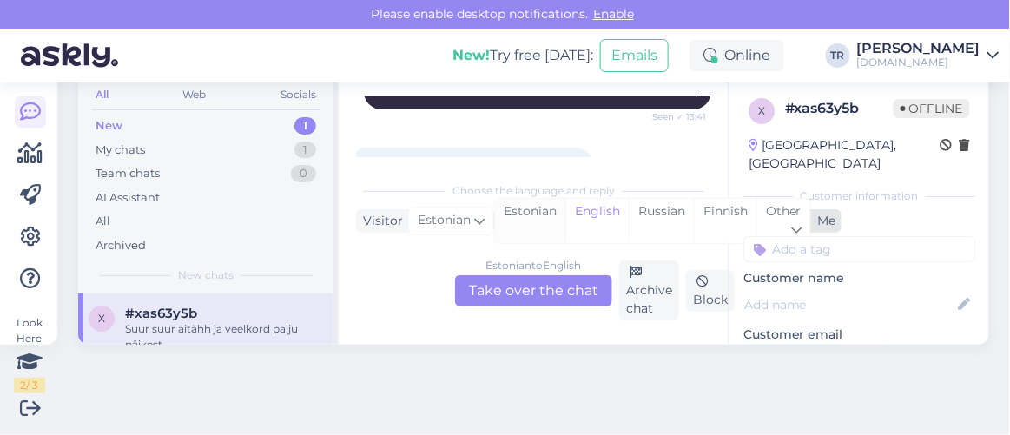
click at [532, 210] on div "Estonian" at bounding box center [530, 221] width 70 height 44
click at [530, 280] on div "Estonian to Estonian Take over the chat" at bounding box center [533, 290] width 157 height 31
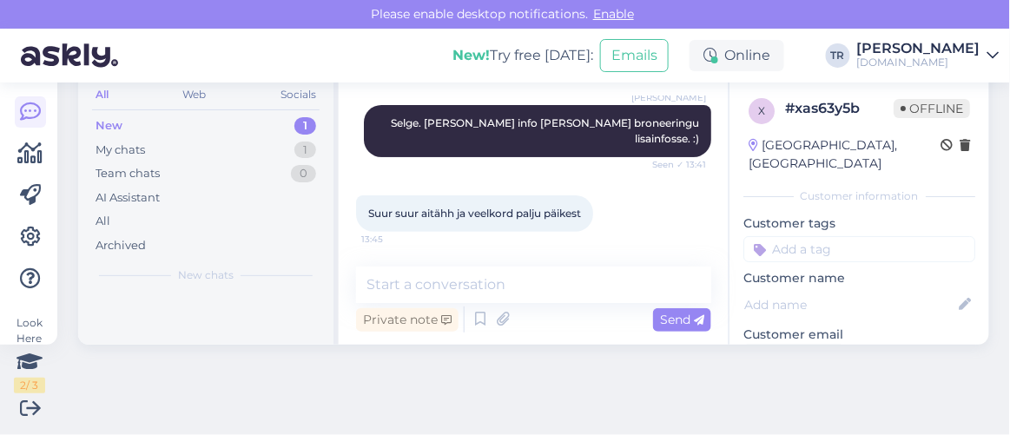
scroll to position [1642, 0]
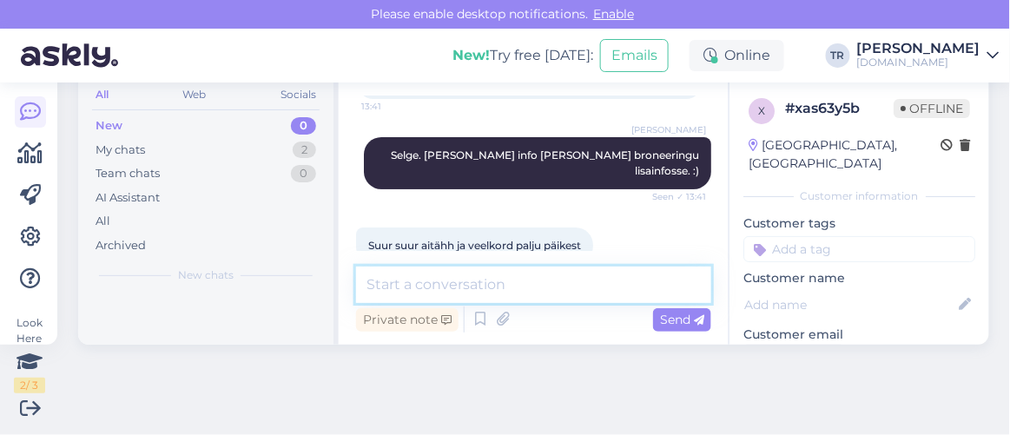
click at [556, 282] on textarea at bounding box center [533, 285] width 355 height 36
type textarea "Pole tänu väärt, ilusat päeva jätku! :)"
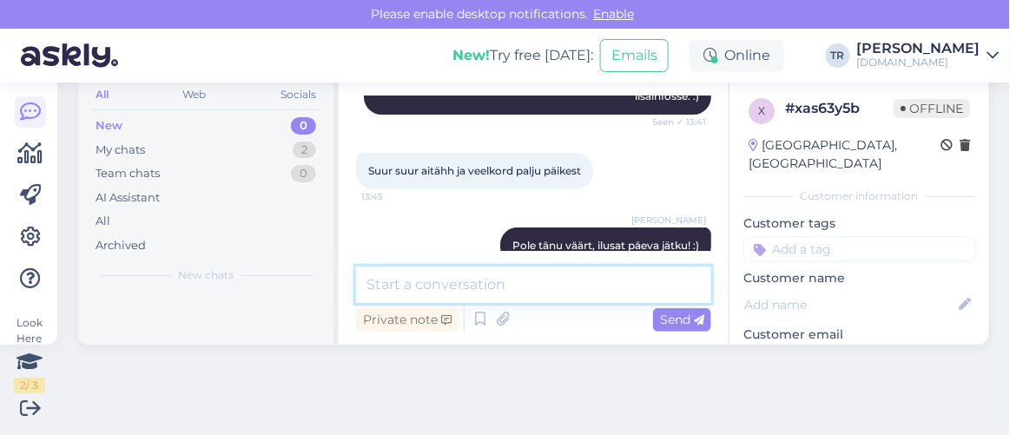
scroll to position [0, 0]
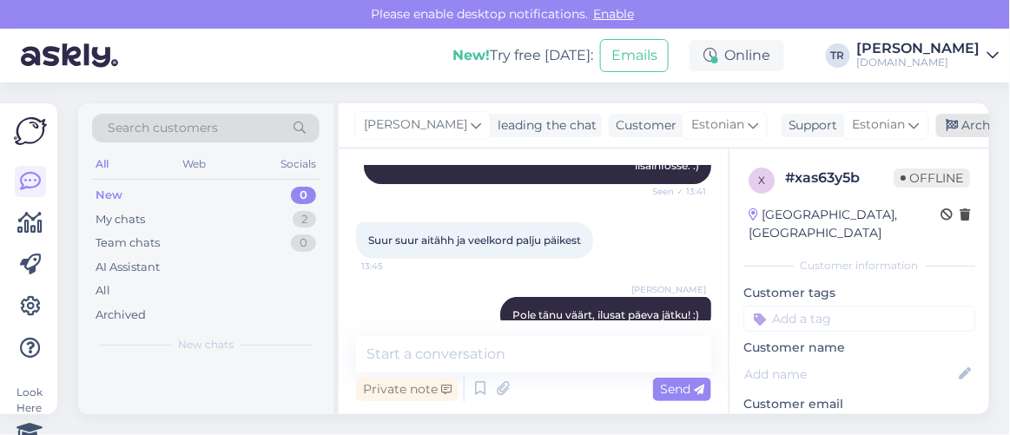
click at [958, 135] on div "Archive chat" at bounding box center [990, 125] width 109 height 23
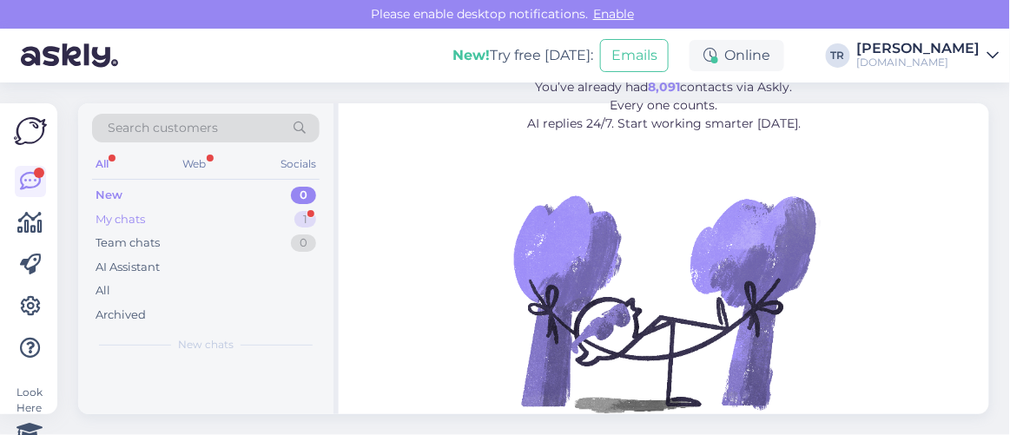
click at [198, 207] on div "My chats 1" at bounding box center [205, 219] width 227 height 24
click at [181, 384] on span "#kd5q0gaf" at bounding box center [162, 383] width 74 height 16
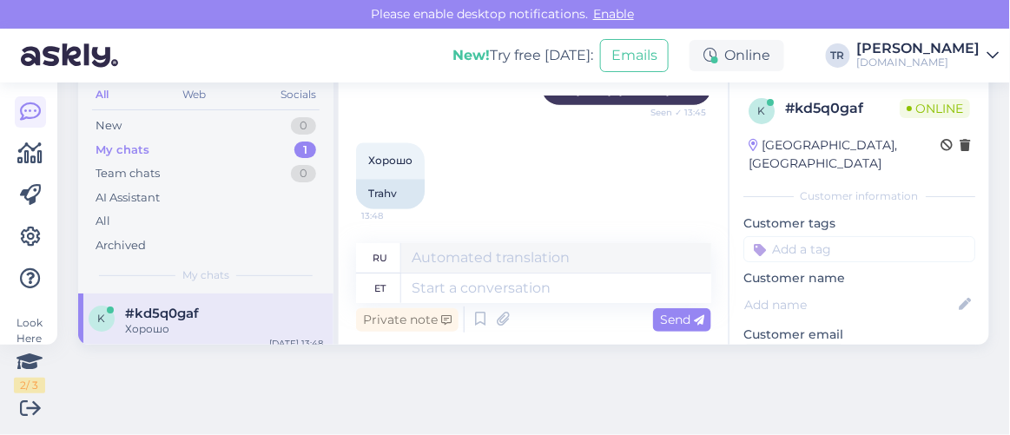
scroll to position [69, 0]
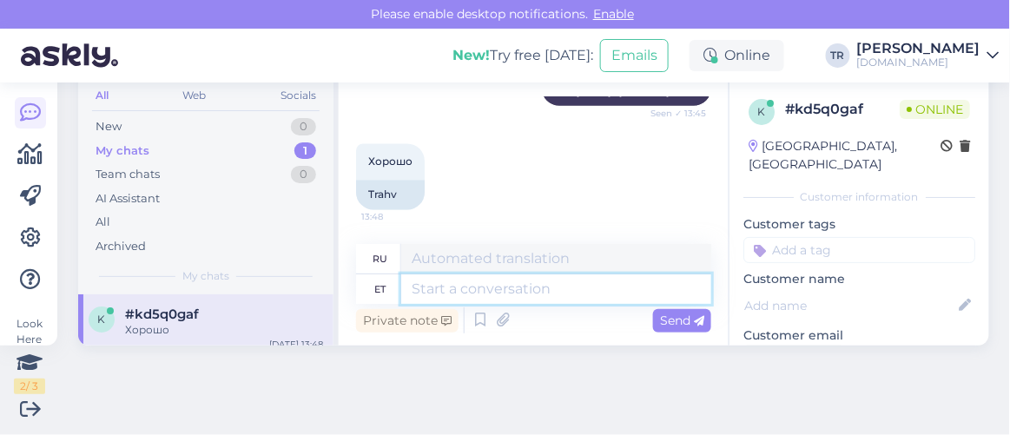
click at [552, 282] on textarea at bounding box center [556, 289] width 310 height 30
paste textarea "[GEOGRAPHIC_DATA]"
type textarea "[GEOGRAPHIC_DATA]"
type textarea "Молодежный СПА-отель"
type textarea "[GEOGRAPHIC_DATA] on kuu"
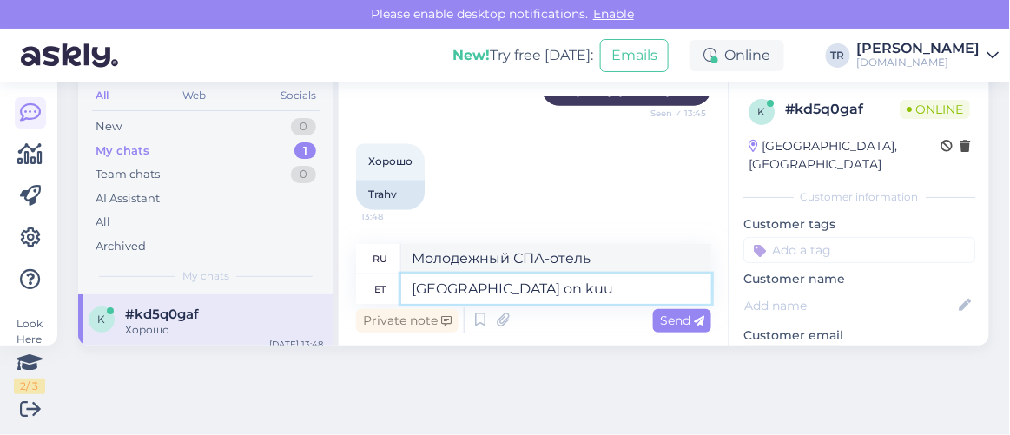
type textarea "Отель Noorus SPA — это"
type textarea "Noorus SPA Hotel on kuupäevaks"
type textarea "[GEOGRAPHIC_DATA] — это место для свиданий"
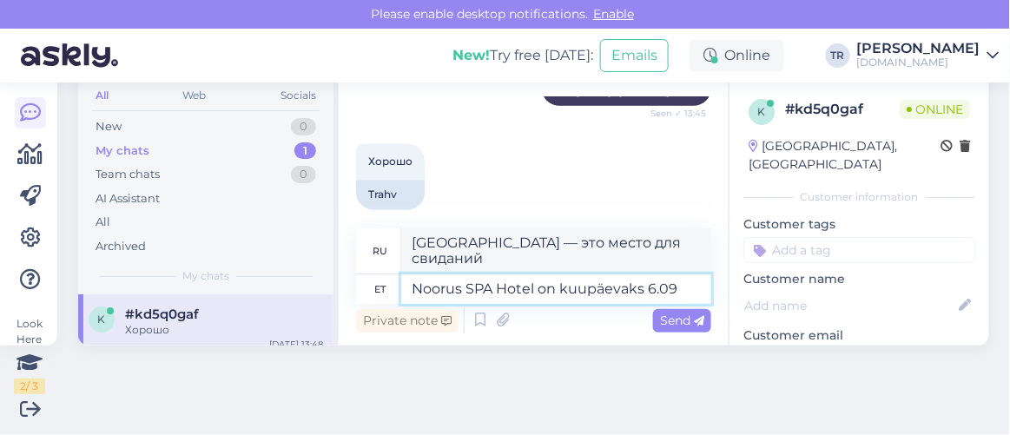
type textarea "Noorus SPA Hotel on kuupäevaks 6.09"
type textarea "Ноорус СПА Отель откроется 6.09"
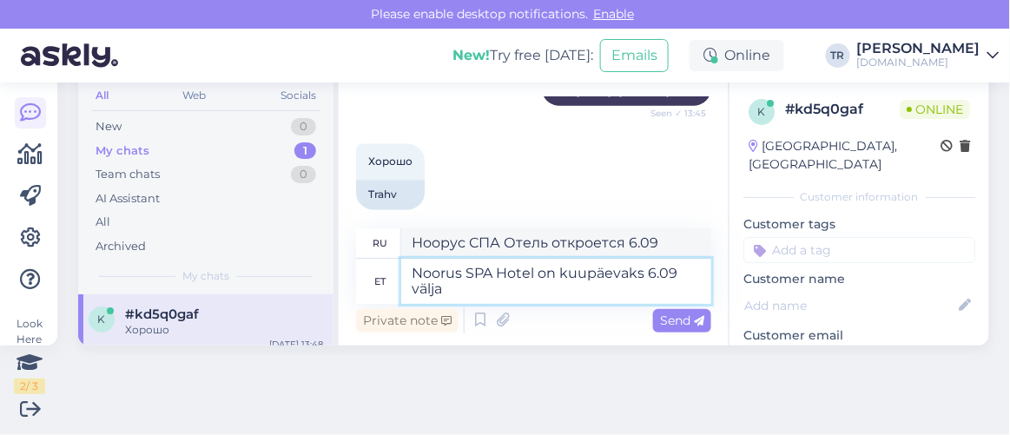
type textarea "Noorus SPA Hotel on kuupäevaks 6.09 välja m"
type textarea "Ноорус СПА Отель открыт с 6.09"
type textarea "Noorus SPA Hotel on kuupäevaks 6.09 välja müüdud."
type textarea "Номера в отеле Noorus SPA Hotel распроданы на 6.09 ."
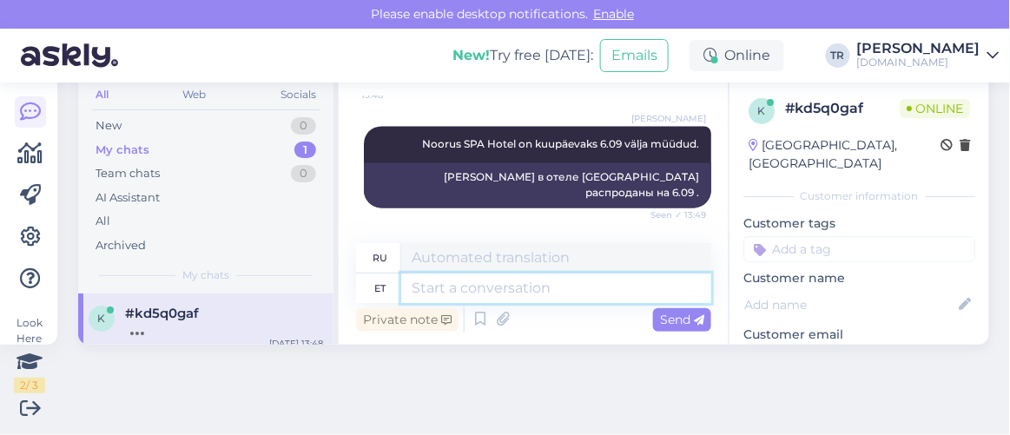
scroll to position [837, 0]
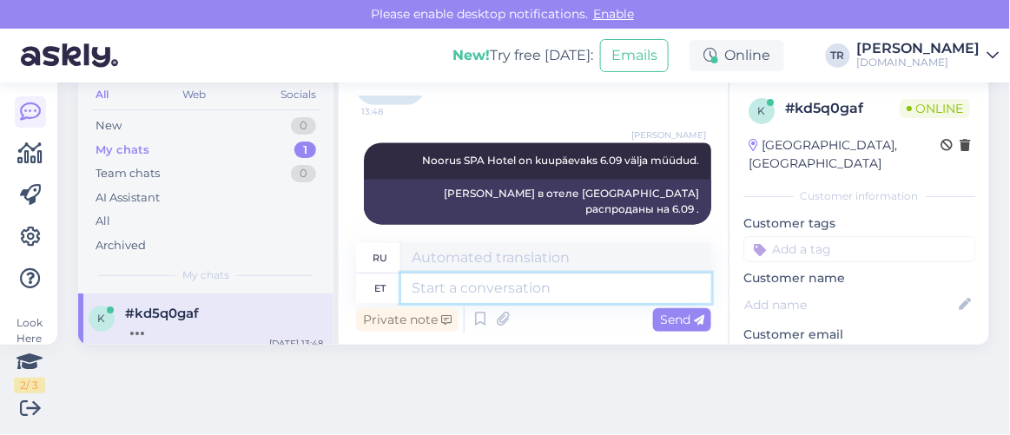
click at [579, 285] on textarea at bounding box center [556, 288] width 310 height 30
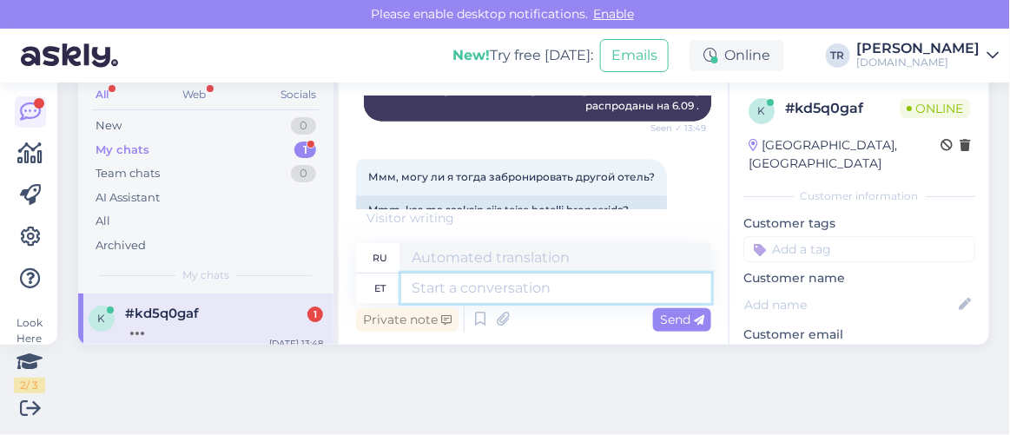
click at [575, 286] on textarea at bounding box center [556, 288] width 310 height 30
type textarea "Kohe u"
type textarea "Немедленно"
type textarea "Kohe uurin ho"
type textarea "Я немедленно займусь расследованием."
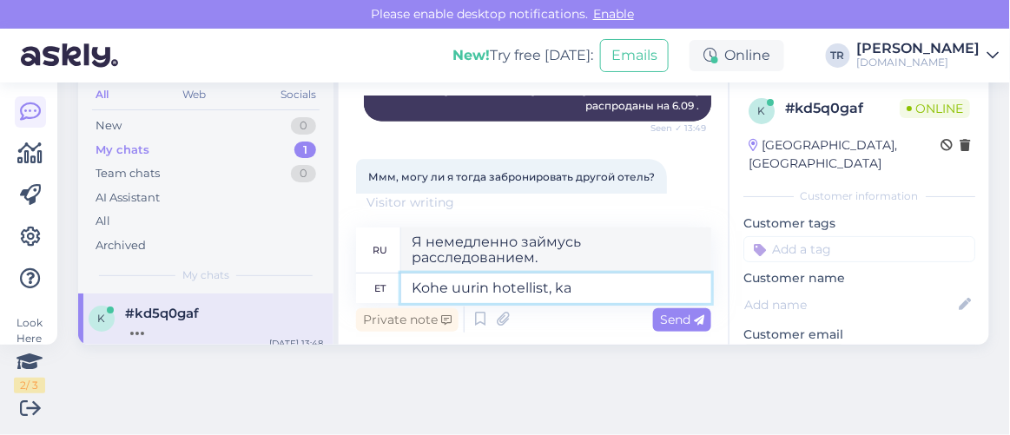
type textarea "Kohe uurin hotellist, kas"
type textarea "Я сразу же свяжусь с отелем."
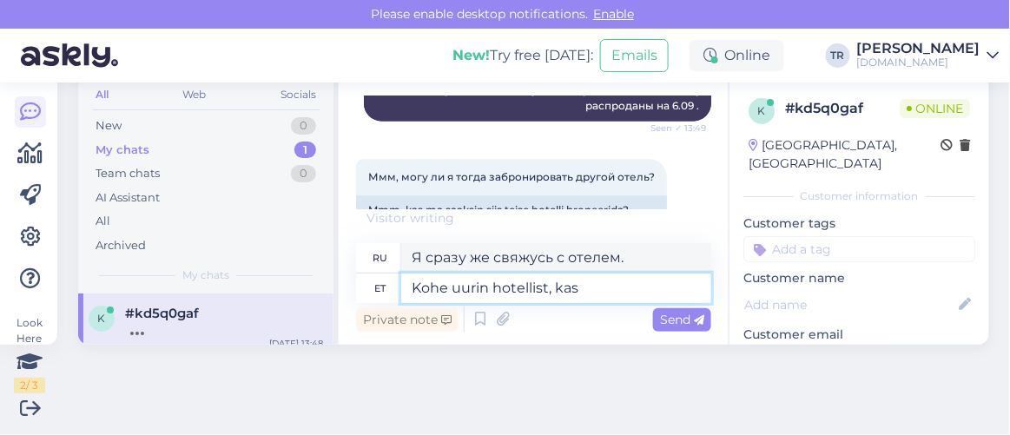
type textarea "Kohe uurin hotellist, kas"
type textarea "Я немедленно свяжусь с отелем."
type textarea "Kohe uurin hotellist, kas saam"
type textarea "Я немедленно уточню в отеле,"
type textarea "Kohe uurin hotellist, kas saame Tei"
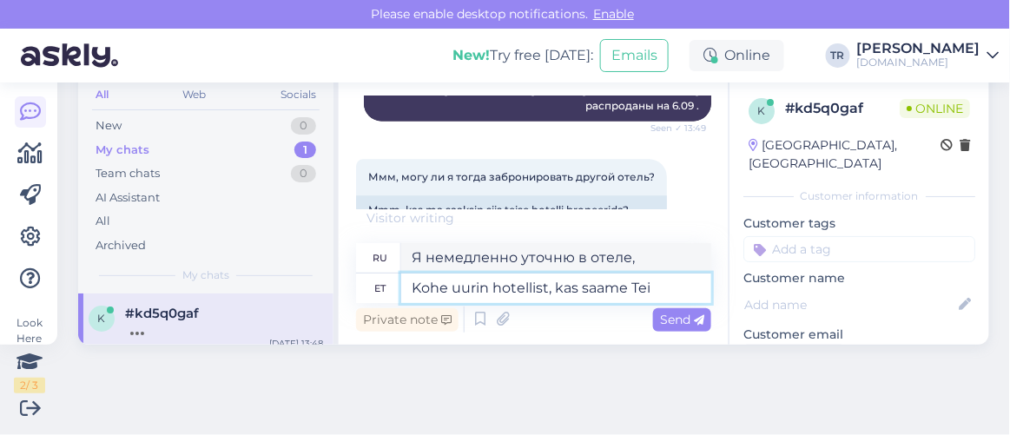
type textarea "Я сразу же свяжусь с отелем, если мы сможем."
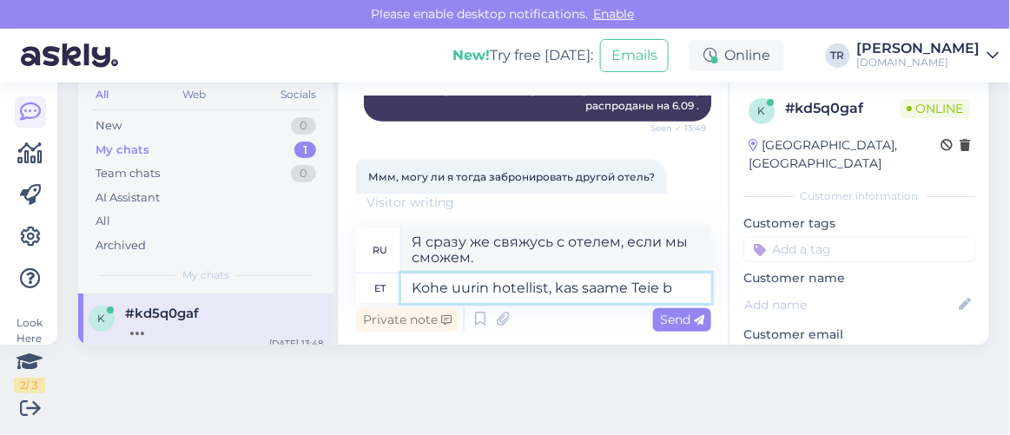
type textarea "Kohe uurin hotellist, kas saame Teie br"
type textarea "Я сразу же свяжусь с отелем, сможем ли мы получить ваш номер."
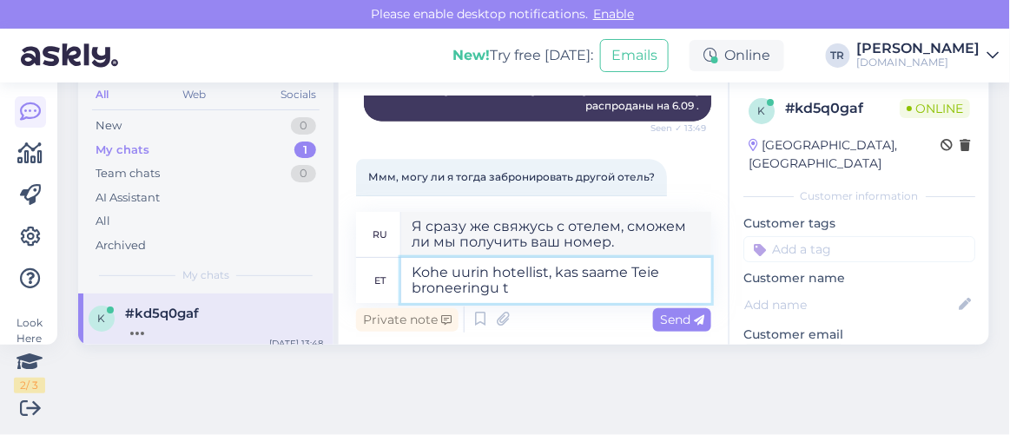
type textarea "Kohe uurin hotellist, kas saame Teie broneeringu ta"
type textarea "Я немедленно свяжусь с отелем, чтобы узнать, можем ли мы принять ваше бронирова…"
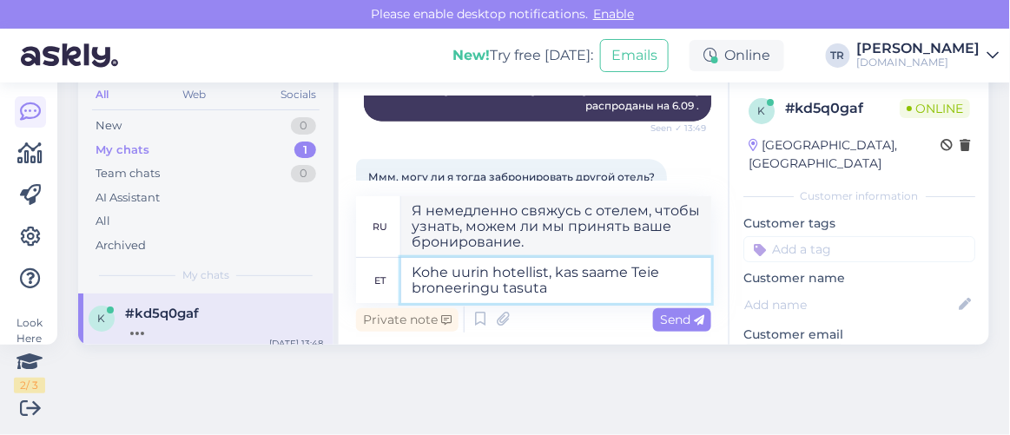
type textarea "Kohe uurin hotellist, kas saame Teie broneeringu tasuta t"
type textarea "Я сразу же свяжусь с отелем, чтобы узнать, можем ли мы оформить для вас бесплат…"
type textarea "Kohe uurin hotellist, kas saame Teie broneeringu tasuta tüh"
type textarea "Я немедленно узнаю в отеле, сможем ли мы разместить вашу бронь бесплатно."
type textarea "Kohe uurin hotellist, kas saame Teie broneeringu tasuta tühistada"
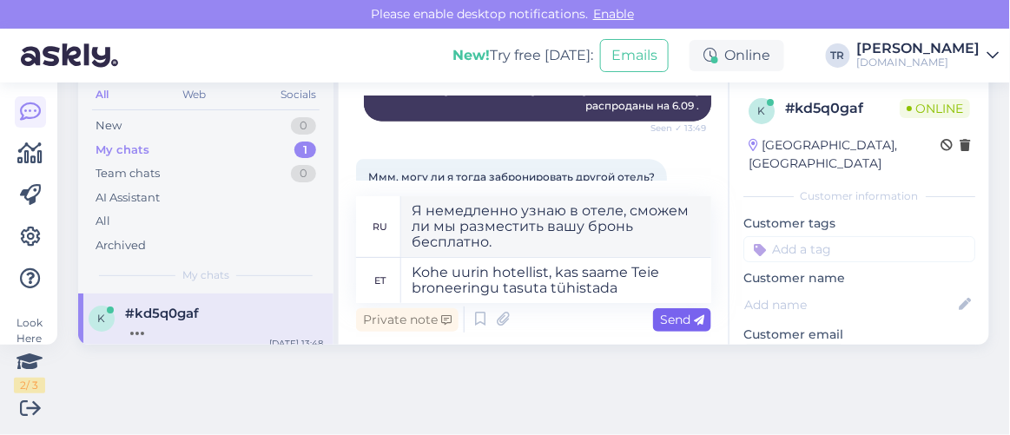
click at [694, 322] on icon at bounding box center [699, 320] width 10 height 10
click at [662, 318] on span "Send" at bounding box center [682, 320] width 44 height 16
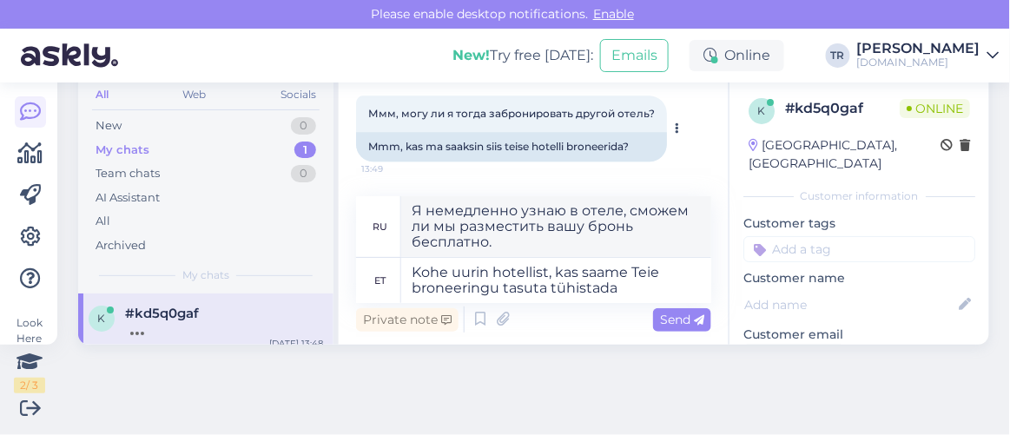
type textarea "Я немедленно свяжусь с отелем, чтобы узнать, можем ли мы отменить ваше брониров…"
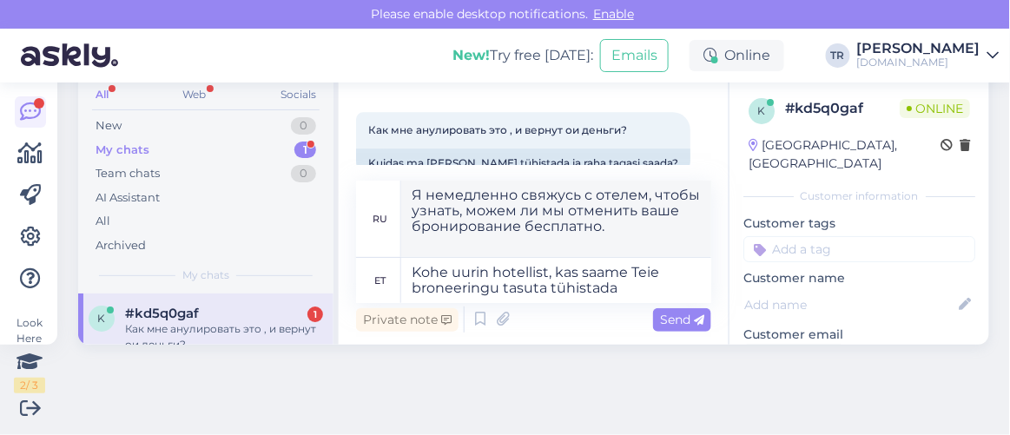
scroll to position [1107, 0]
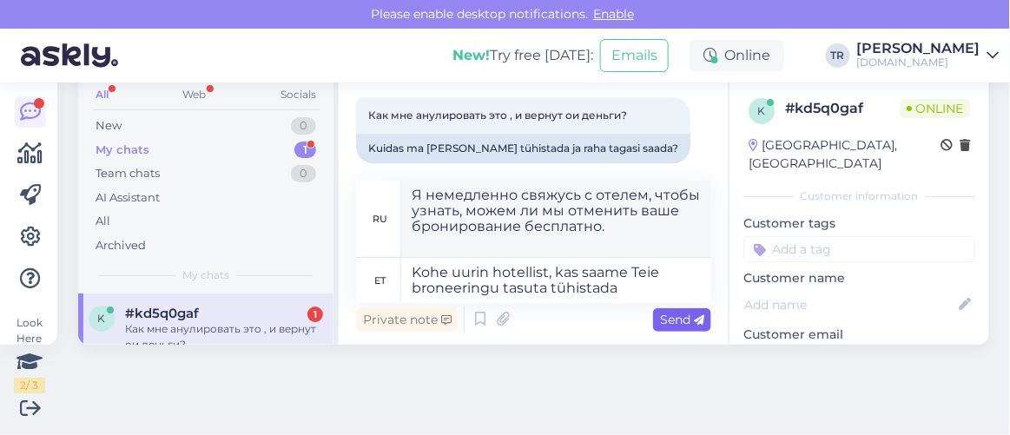
click at [660, 319] on span "Send" at bounding box center [682, 320] width 44 height 16
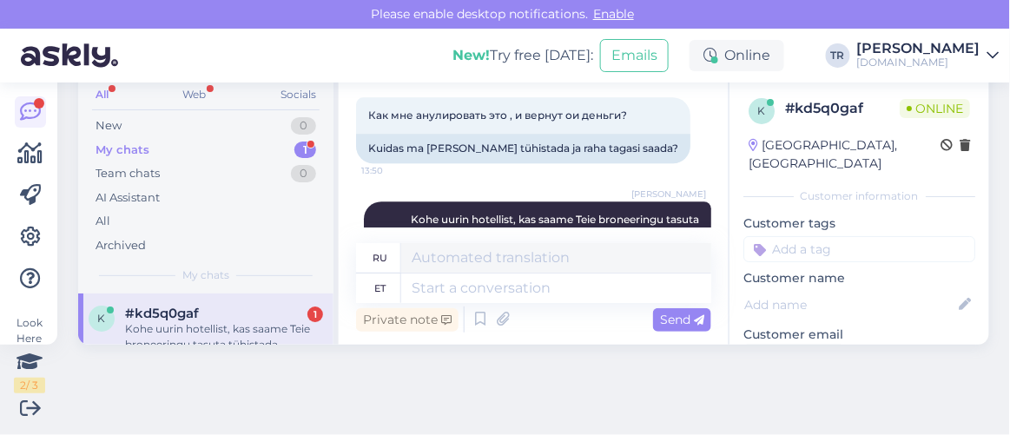
scroll to position [1180, 0]
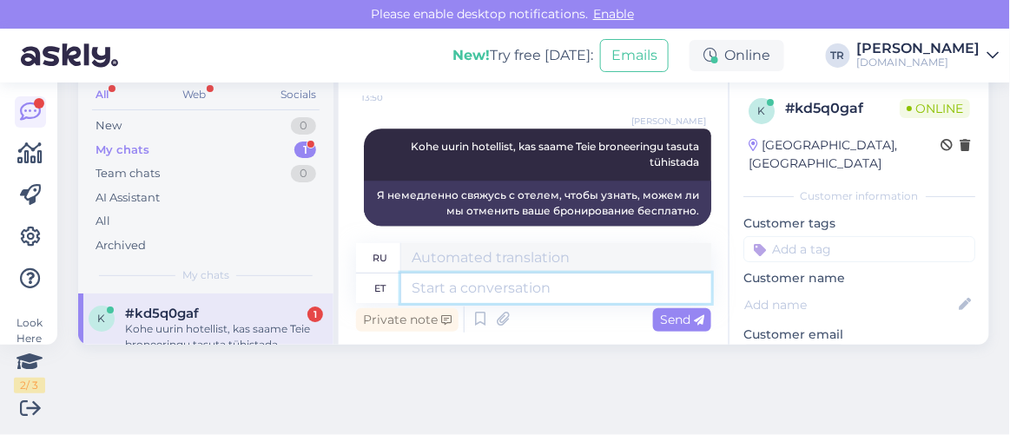
click at [576, 298] on textarea at bounding box center [556, 288] width 310 height 30
type textarea "Kui ol"
type textarea "Если"
type textarea "Kui olete ee"
type textarea "Если вы"
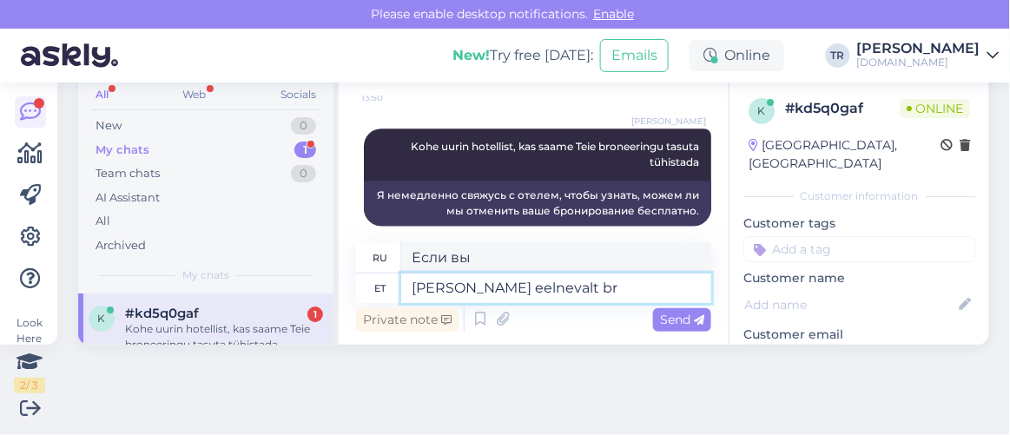
type textarea "Kui olete eelnevalt bro"
type textarea "Если у вас уже есть"
type textarea "Kui olete eelnevalt broneeringu"
type textarea "Если вы забронировали столик заранее"
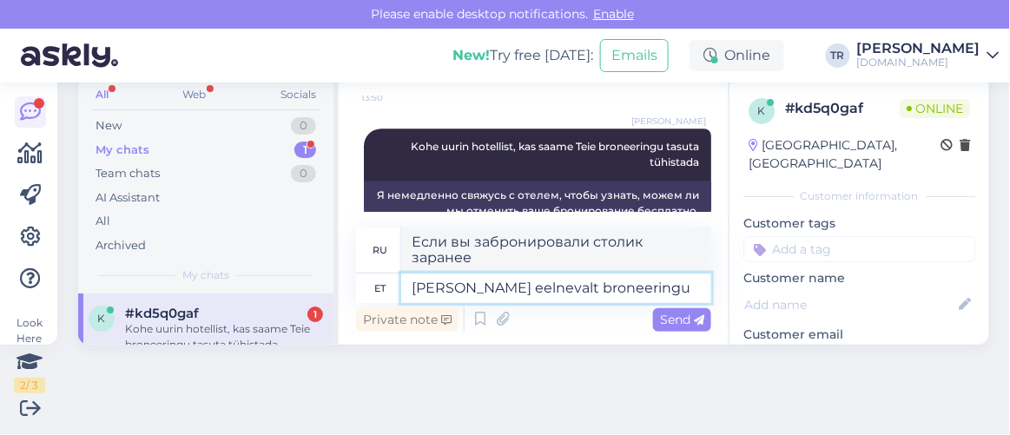
scroll to position [1195, 0]
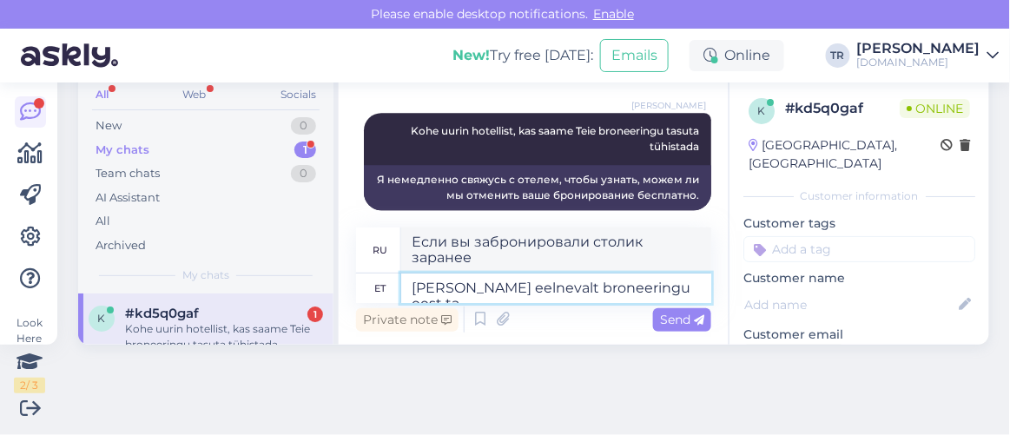
type textarea "Kui olete eelnevalt broneeringu eest tas"
type textarea "Если вы забронировали заранее"
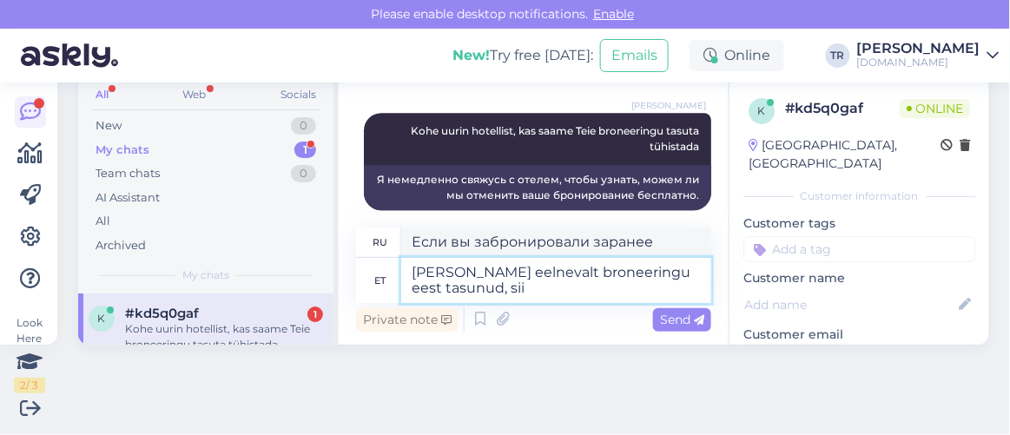
type textarea "Kui olete eelnevalt broneeringu eest tasunud, siis"
type textarea "Если вы оплатили бронирование заранее,"
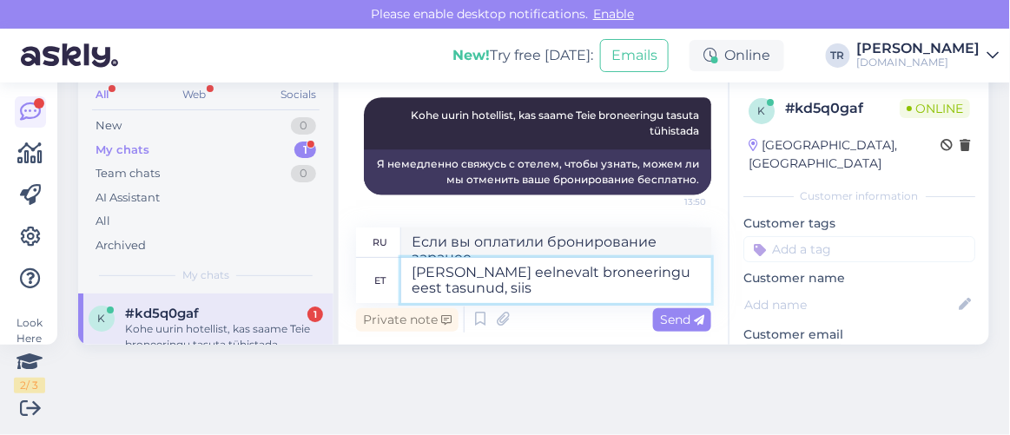
type textarea "Kui olete eelnevalt broneeringu eest tasunud, siis t"
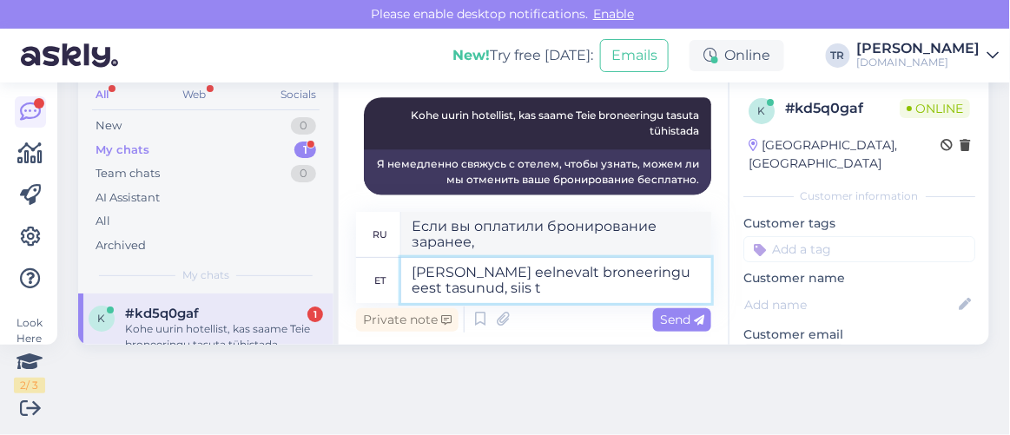
type textarea "Если вы оплатили бронирование заранее, то"
type textarea "Kui olete eelnevalt broneeringu eest tasunud, siis tühistamise korr"
type textarea "Если вы оплатили бронирование заранее, отмена"
type textarea "Kui olete eelnevalt broneeringu eest tasunud, siis tühistamise korral r"
type textarea "Если вы оплатили бронирование заранее, в случае отмены"
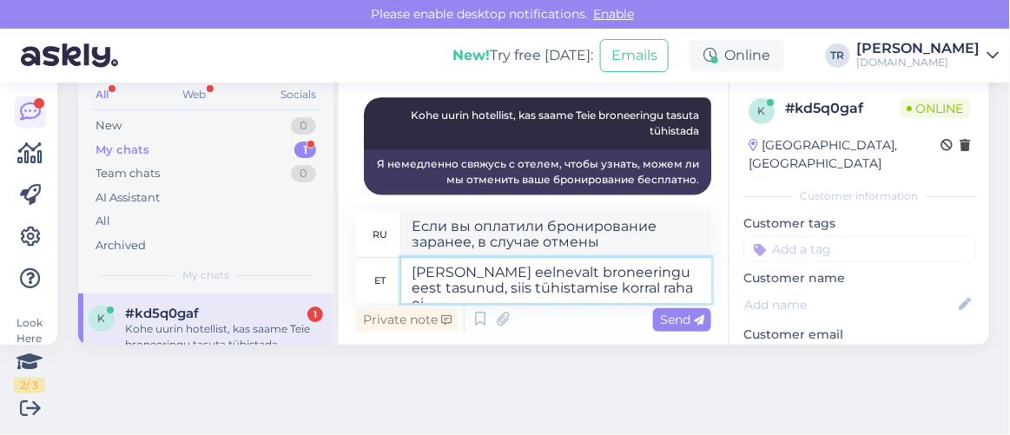
type textarea "Kui olete eelnevalt broneeringu eest tasunud, siis tühistamise korral raha ei"
type textarea "Если вы оплатили бронирование заранее, в случае отмены бронирования деньги буду…"
type textarea "Kui olete eelnevalt broneeringu eest tasunud, siis tühistamise korral raha ei t"
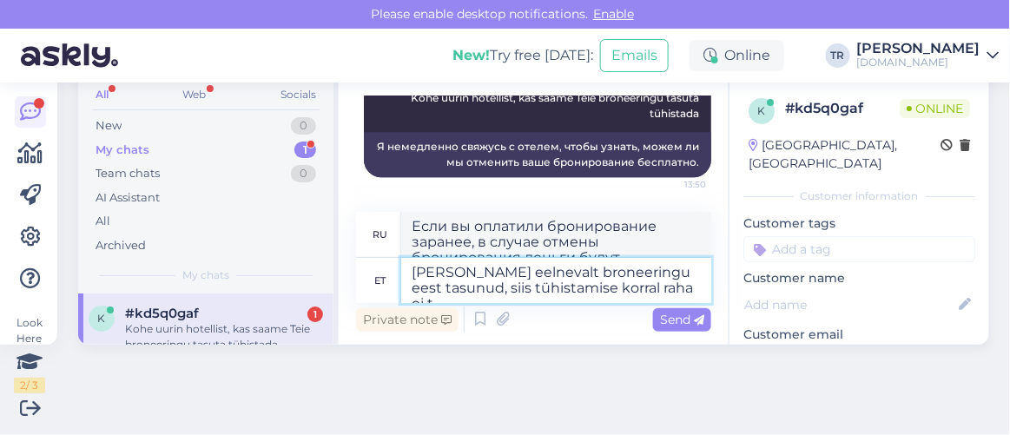
type textarea "Если вы оплатили бронирование заранее, в случае отмены бронирования деньги не в…"
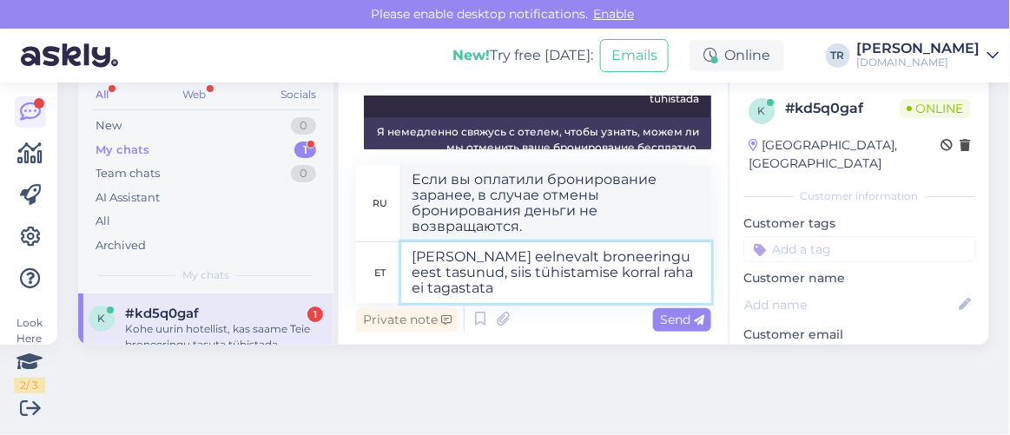
type textarea "Kui olete eelnevalt broneeringu eest tasunud, siis tühistamise korral raha ei t…"
type textarea "Если вы оплатили бронирование заранее, в случае отмены возврат средств не произ…"
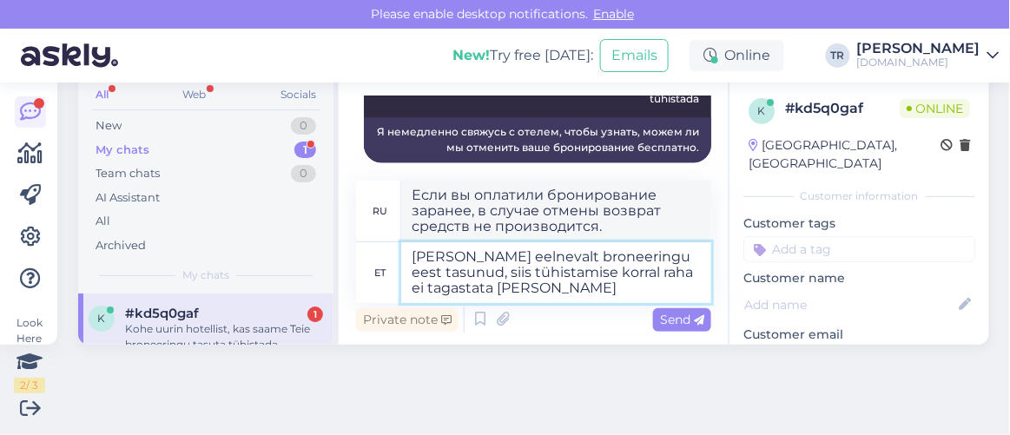
type textarea "Kui olete eelnevalt broneeringu eest tasunud, siis tühistamise korral raha ei t…"
type textarea "Если вы оплатили бронирование заранее, в случае отмены деньги не возвращаются, …"
type textarea "Kui olete eelnevalt broneeringu eest tasunud, siis tühistamise korral raha ei t…"
type textarea "Если вы оплатили бронирование заранее, то в случае отмены деньги не возвращаютс…"
type textarea "Kui olete eelnevalt broneeringu eest tasunud, siis tühistamise korral raha ei t…"
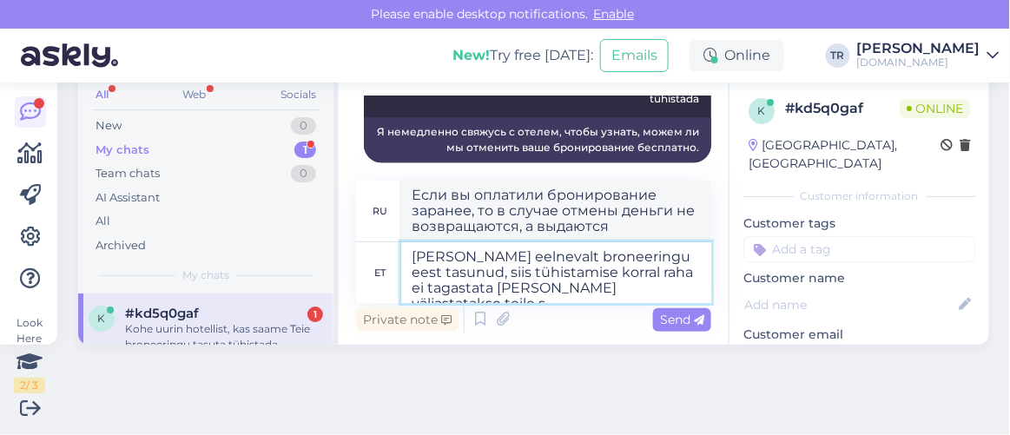
type textarea "Если вы оплатили бронирование заранее, то в случае отмены заказа деньги не возв…"
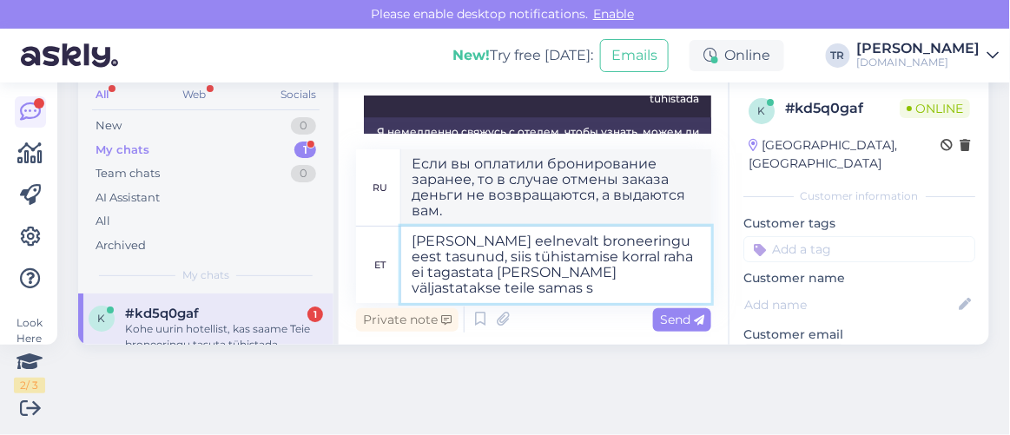
type textarea "Kui olete eelnevalt broneeringu eest tasunud, siis tühistamise korral raha ei t…"
type textarea "Если вы оплатили бронирование заранее, то в случае отмены бронирования деньги н…"
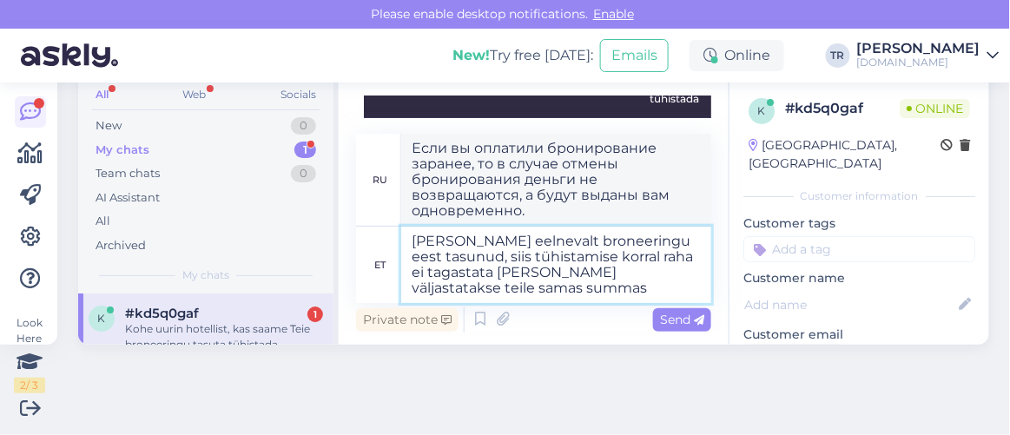
type textarea "Kui olete eelnevalt broneeringu eest tasunud, siis tühistamise korral raha ei t…"
type textarea "Если вы оплатили бронирование заранее, то в случае отмены бронирования деньги н…"
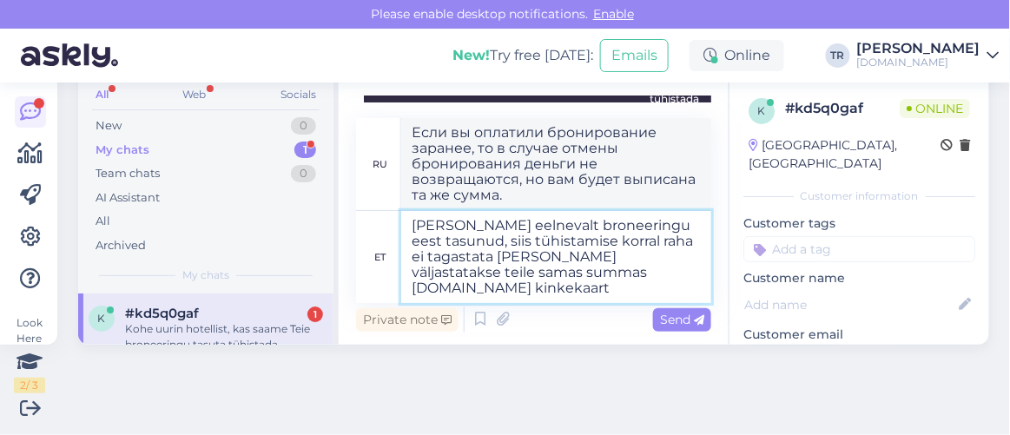
type textarea "Kui olete eelnevalt broneeringu eest tasunud, siis tühistamise korral raha ei t…"
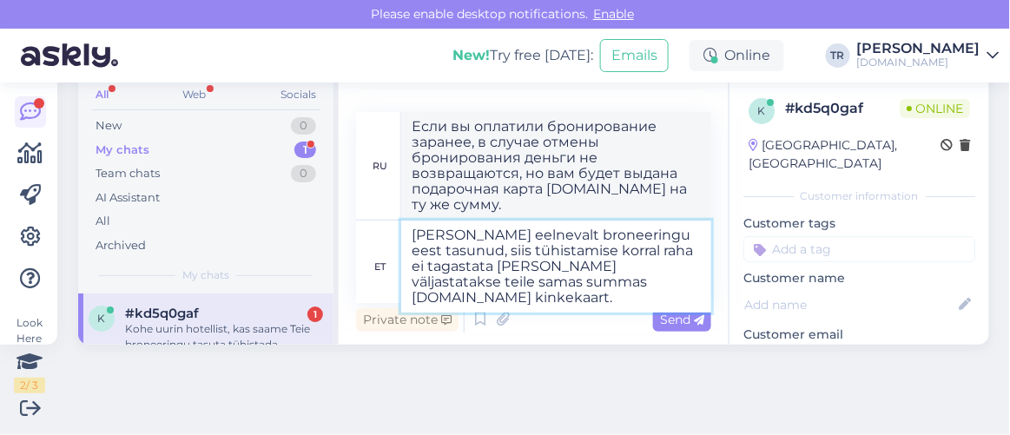
type textarea "Если вы оплатили бронирование заранее, то в случае отмены деньги не возвращаютс…"
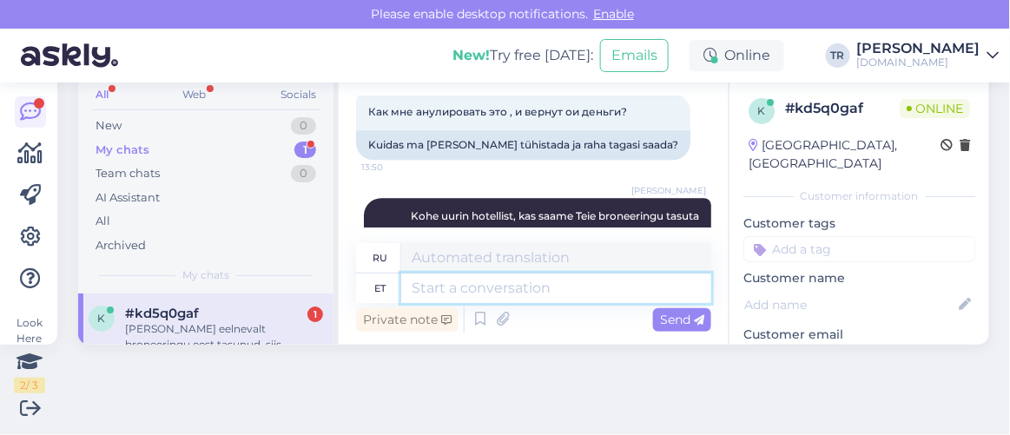
scroll to position [1347, 0]
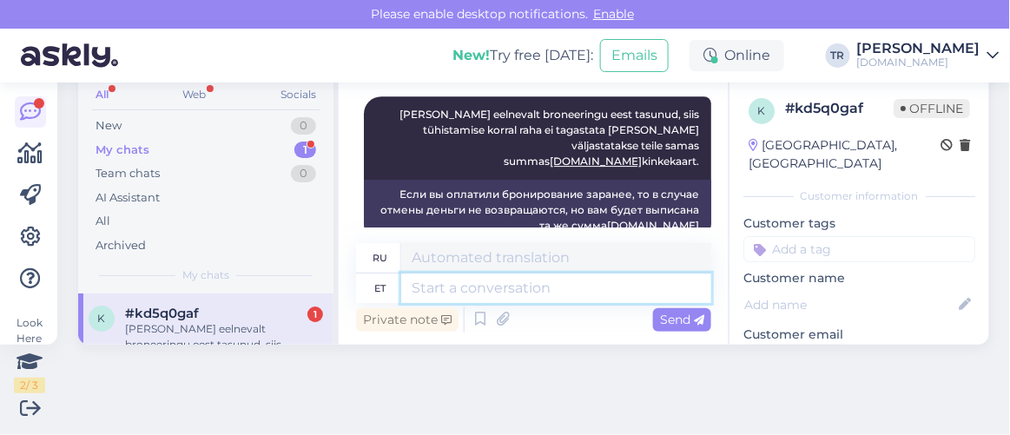
click at [589, 283] on textarea at bounding box center [556, 288] width 310 height 30
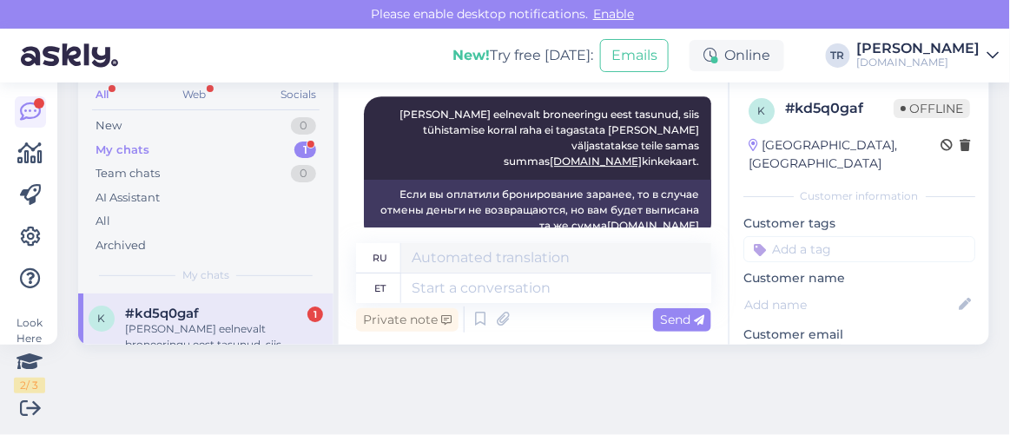
click at [303, 316] on div "#kd5q0gaf 1" at bounding box center [224, 314] width 198 height 16
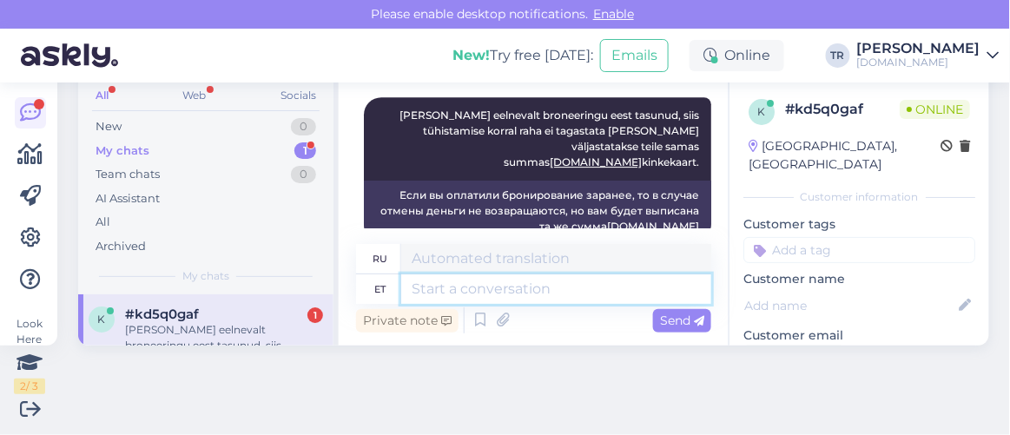
click at [611, 290] on textarea at bounding box center [556, 289] width 310 height 30
type textarea "Hotell l"
type textarea "Отель"
type textarea "Hotell lubab Tei"
type textarea "Отель позволяет"
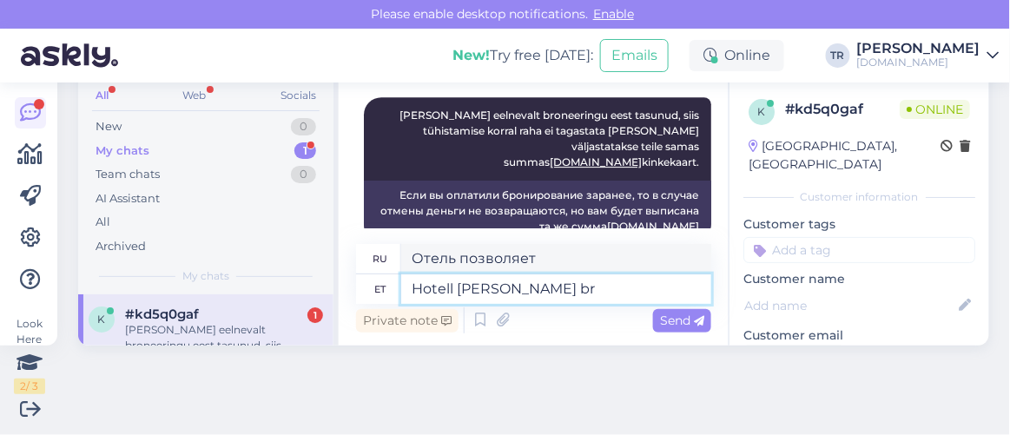
type textarea "Hotell lubab Teie bro"
type textarea "Отель обещает вам"
type textarea "Hotell lubab Teie broneeringu t"
type textarea "Отель принимает ваше бронирование."
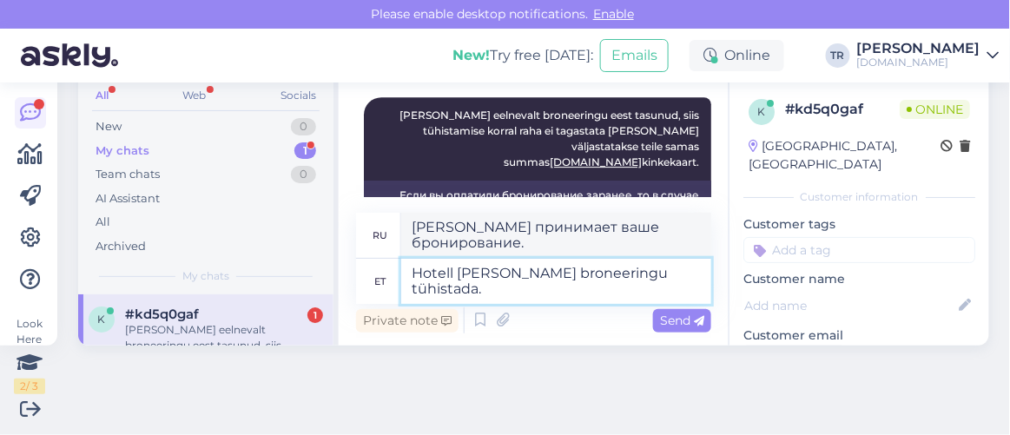
type textarea "Hotell lubab Teie broneeringu tühistada. K"
type textarea "Отель согласен отменить ваше бронирование."
type textarea "Hotell lubab Teie broneeringu tühistada. Kas soov"
type textarea "Отель позволяет вам отменить бронирование."
type textarea "Hotell lubab Teie broneeringu tühistada. Kas soovite et"
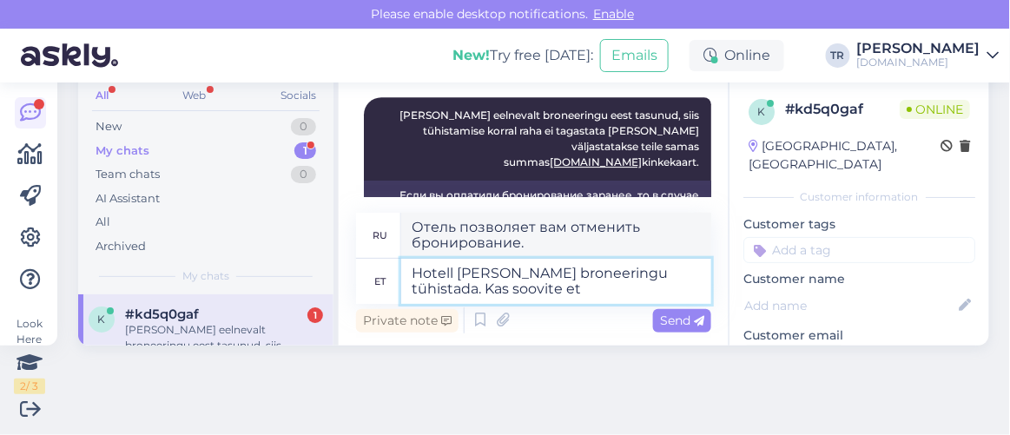
type textarea "Отель позволяет вам отменить бронирование. Хотите?"
type textarea "Hotell lubab Teie broneeringu tühistada. Kas soovite et t"
type textarea "Отель позволяет вам отменить бронирование. Хотите ли вы?"
type textarea "Hotell lubab Teie broneeringu tühistada. Kas soovite et tühistame bro"
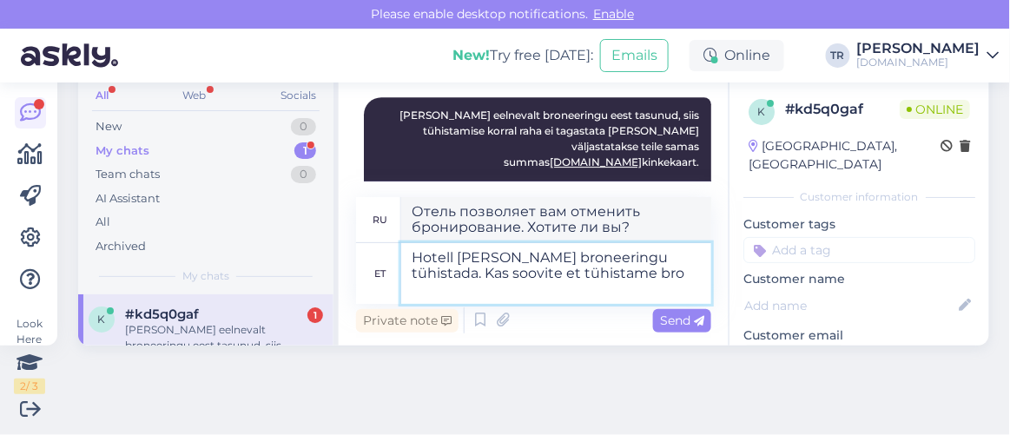
type textarea "Отель позволяет вам отменить бронирование. Хотите, чтобы мы отменили бронирован…"
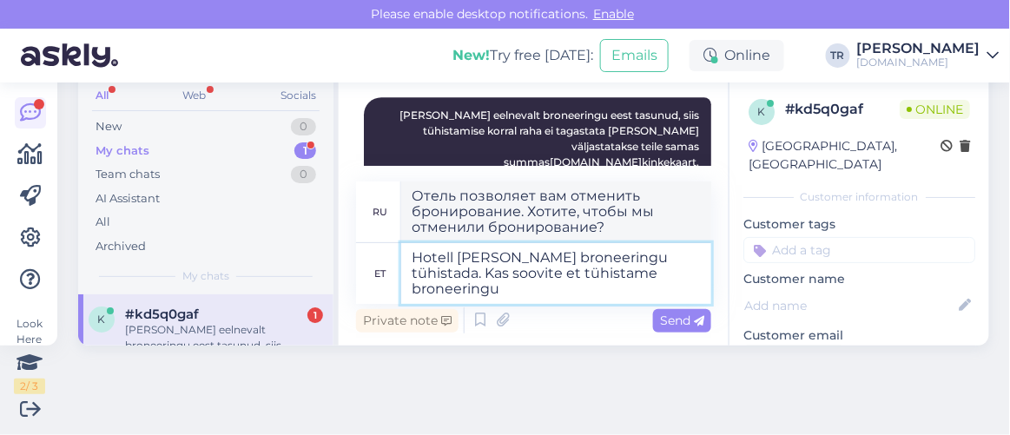
type textarea "Hotell lubab Teie broneeringu tühistada. Kas soovite et tühistame broneeringu?"
type textarea "Отель позволяет отменить бронирование. Хотите, чтобы мы отменили ваше бронирова…"
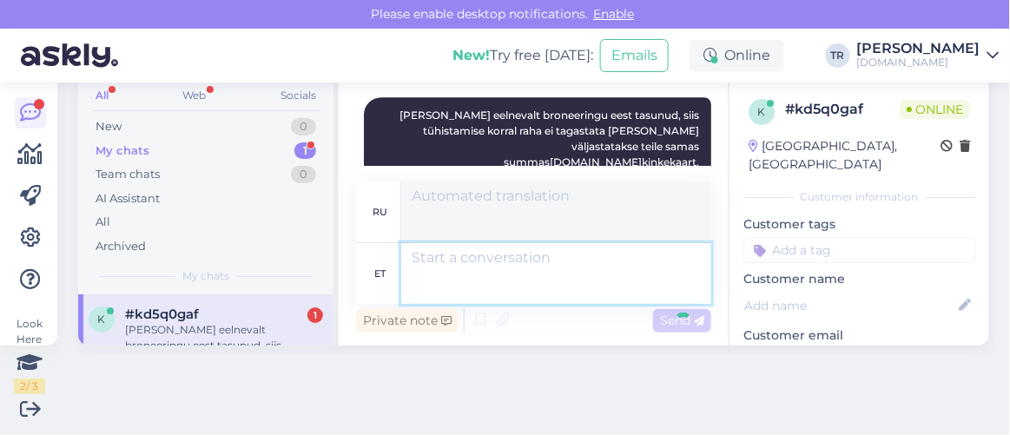
scroll to position [69, 0]
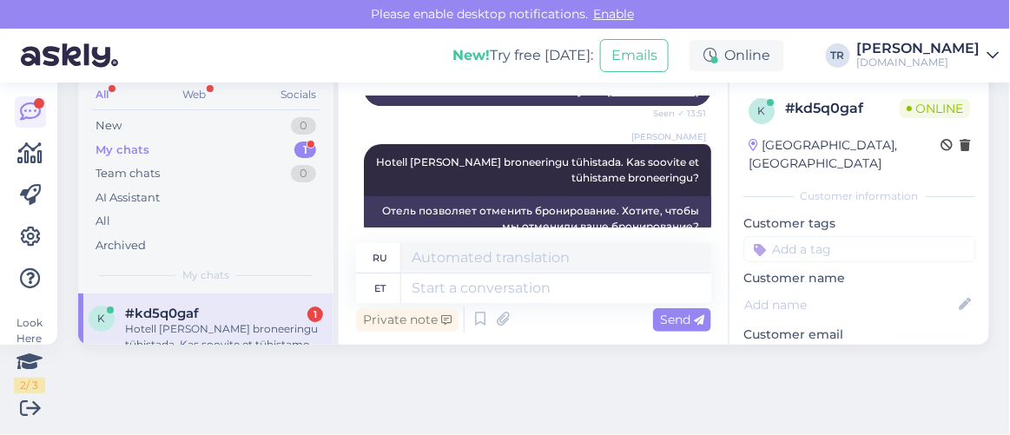
click at [289, 334] on div "Hotell lubab Teie broneeringu tühistada. Kas soovite et tühistame broneeringu?" at bounding box center [224, 336] width 198 height 31
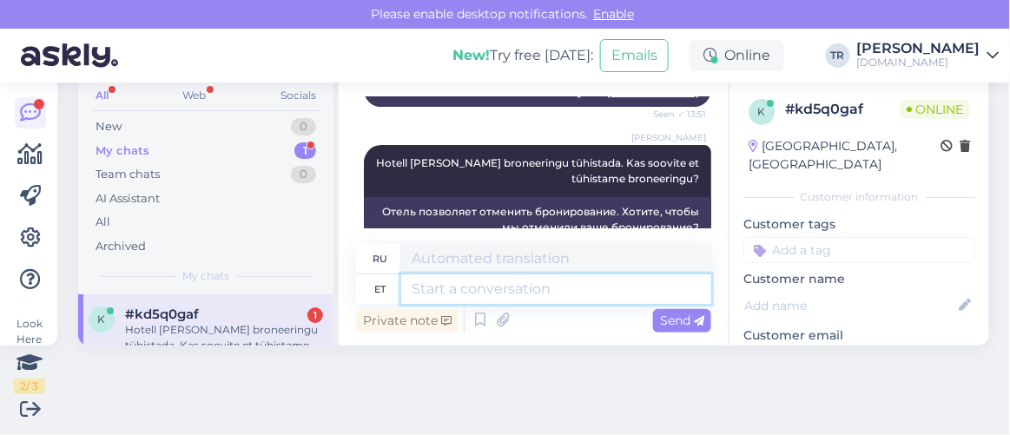
click at [547, 290] on textarea at bounding box center [556, 289] width 310 height 30
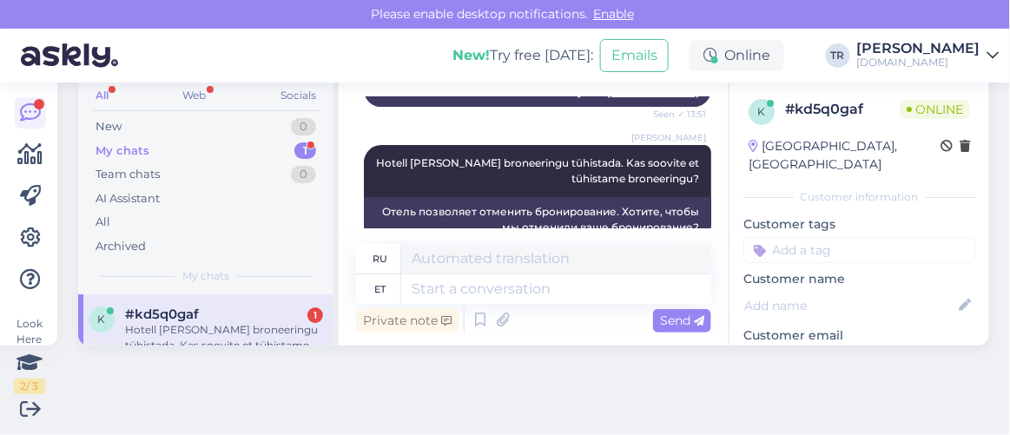
click at [165, 323] on div "Hotell lubab Teie broneeringu tühistada. Kas soovite et tühistame broneeringu?" at bounding box center [224, 337] width 198 height 31
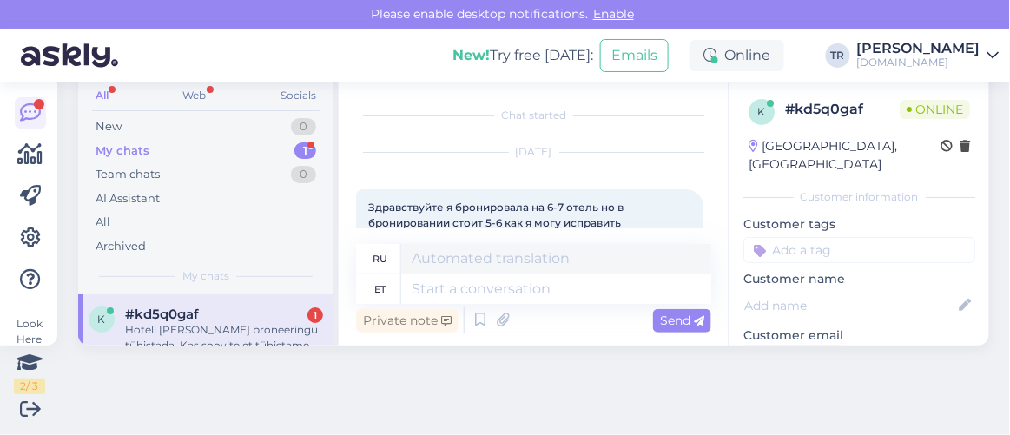
click at [165, 322] on div "Hotell lubab Teie broneeringu tühistada. Kas soovite et tühistame broneeringu?" at bounding box center [224, 337] width 198 height 31
click at [157, 128] on div "New 0" at bounding box center [205, 127] width 227 height 24
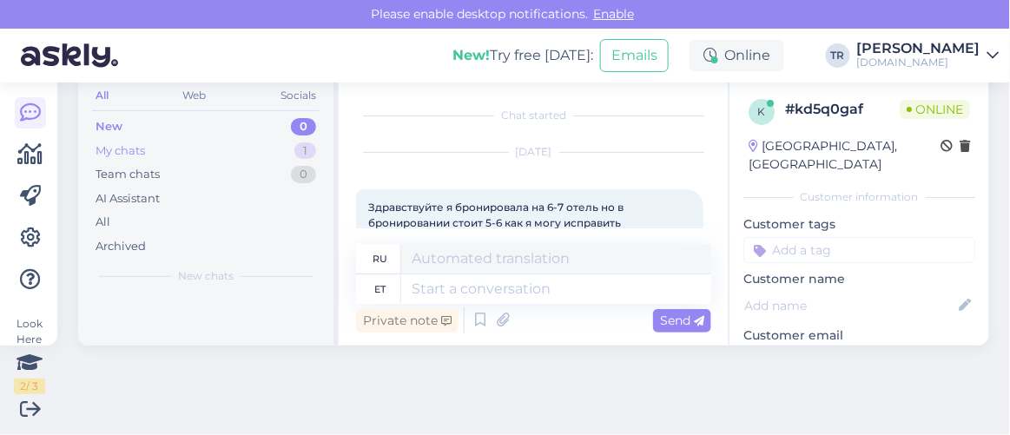
click at [155, 141] on div "My chats 1" at bounding box center [205, 151] width 227 height 24
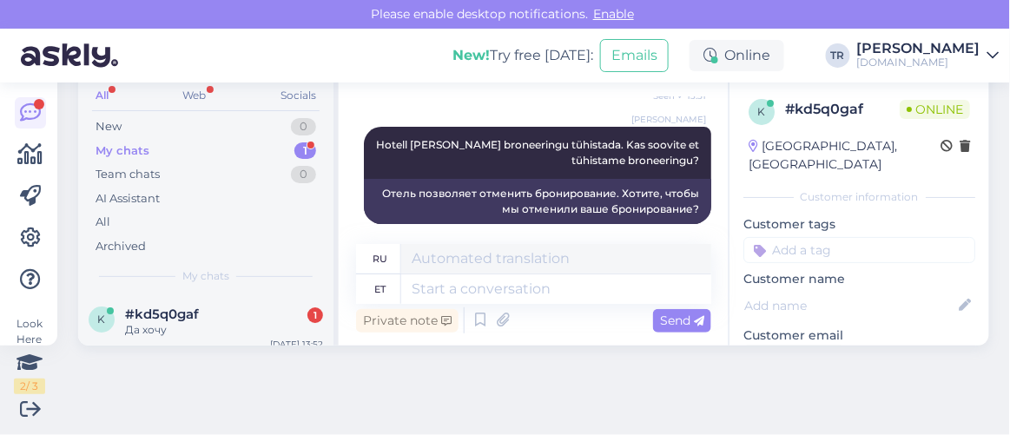
scroll to position [69, 0]
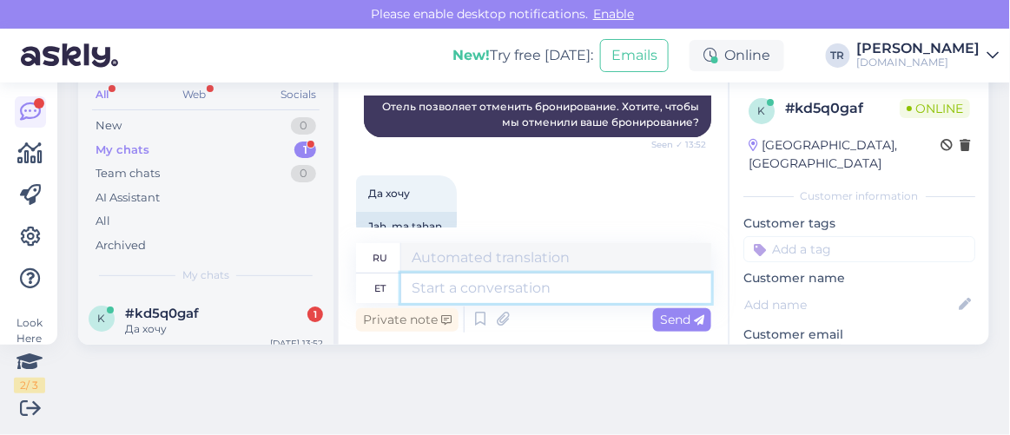
click at [569, 283] on textarea at bounding box center [556, 288] width 310 height 30
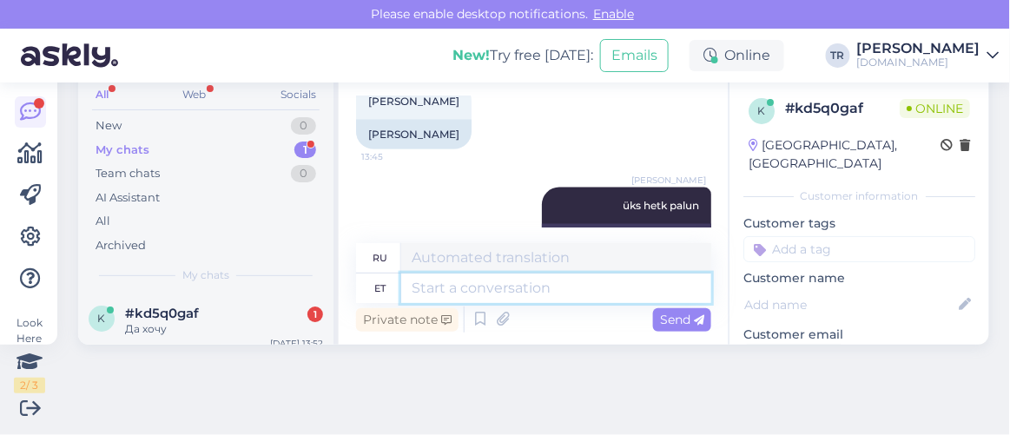
scroll to position [561, 0]
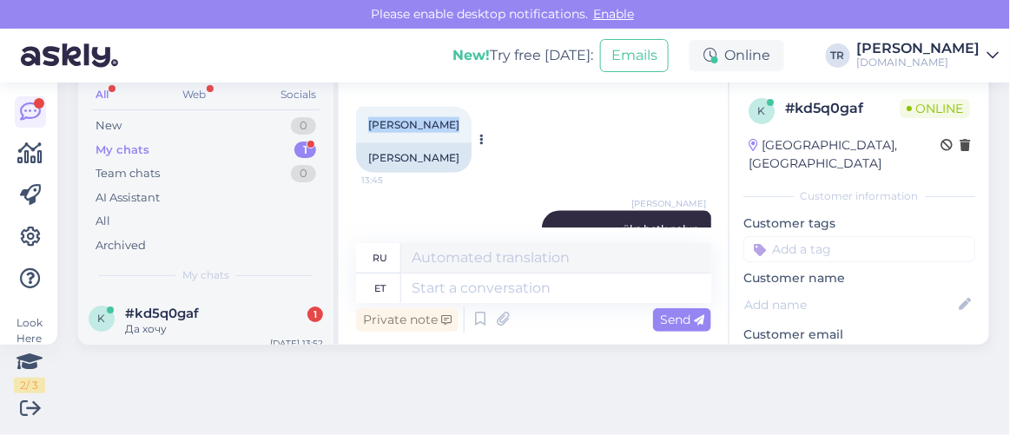
drag, startPoint x: 427, startPoint y: 127, endPoint x: 360, endPoint y: 124, distance: 66.9
click at [360, 124] on div "Katti Silasin 13:45" at bounding box center [413, 125] width 115 height 36
copy span "Katti Silasin"
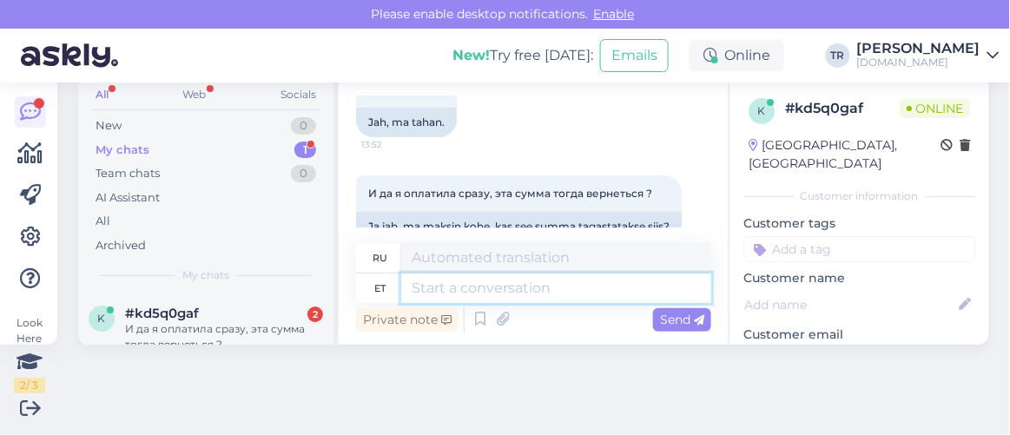
click at [587, 286] on textarea at bounding box center [556, 288] width 310 height 30
type textarea "Teie bro"
type textarea "Твой"
type textarea "Teie broneering o"
type textarea "Ваше бронирование"
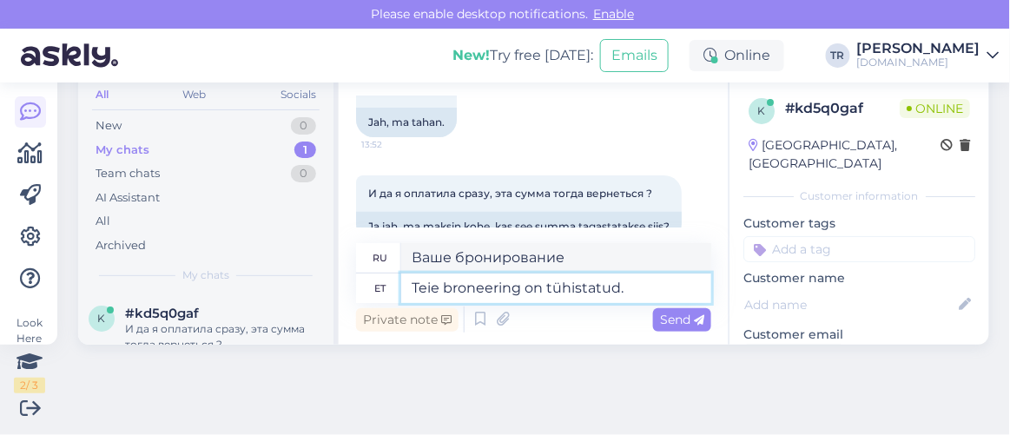
type textarea "Teie broneering on tühistatud. B"
type textarea "Ваше бронирование отменено."
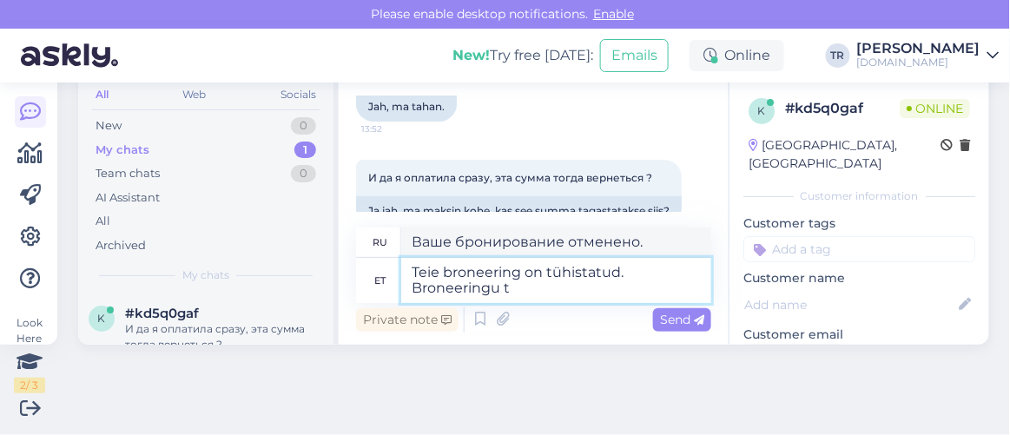
type textarea "Teie broneering on tühistatud. Broneeringu tü"
type textarea "Ваше бронирование отменено. Бронирование"
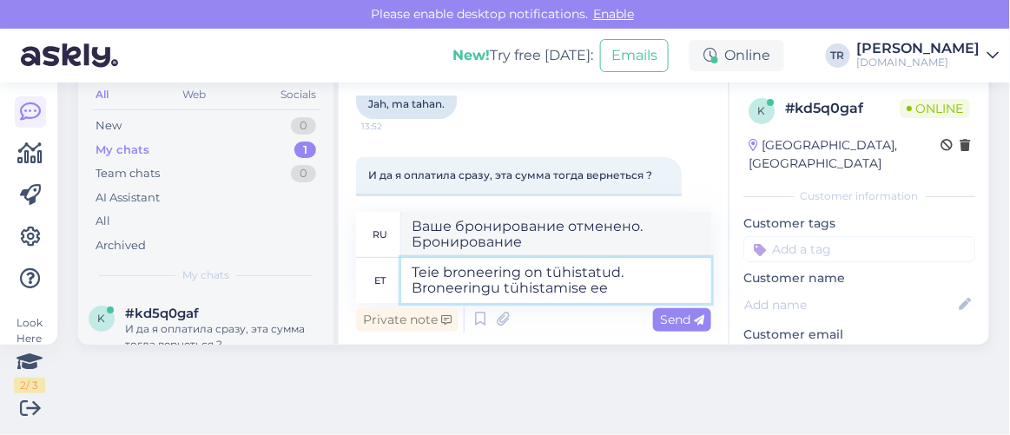
type textarea "Teie broneering on tühistatud. Broneeringu tühistamise ees"
type textarea "Ваше бронирование отменено. Отмена бронирования."
type textarea "Teie broneering on tühistatud. Broneeringu tühistamise eest v"
type textarea "Ваше бронирование отменено. Плата за отмену."
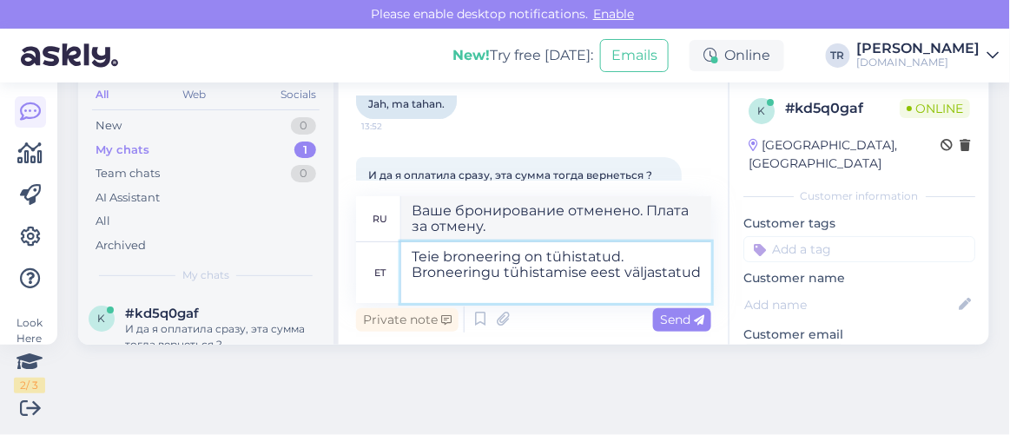
type textarea "Teie broneering on tühistatud. Broneeringu tühistamise eest väljastatud H"
type textarea "Ваше бронирование отменено. За отмену бронирования взимается плата."
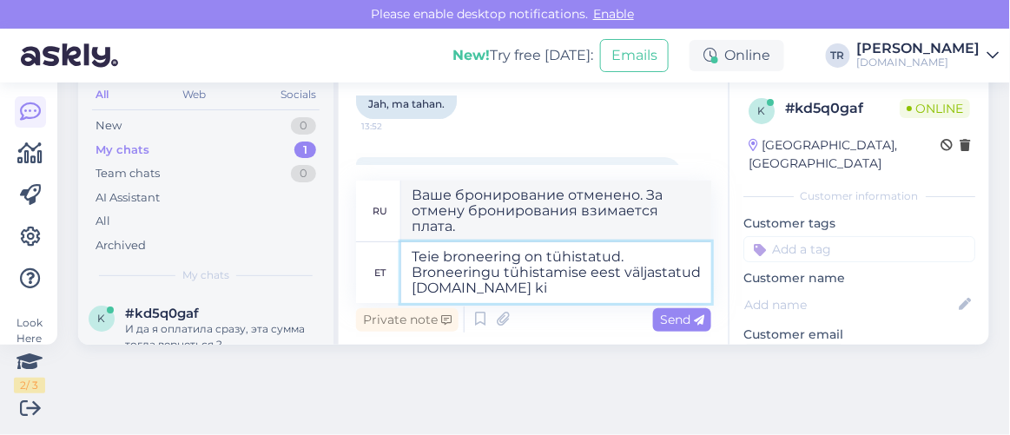
type textarea "Teie broneering on tühistatud. Broneeringu tühistamise eest väljastatud Hookusb…"
type textarea "Ваше бронирование отменено. Hookusbookus.com выдал разрешение на отмену брониро…"
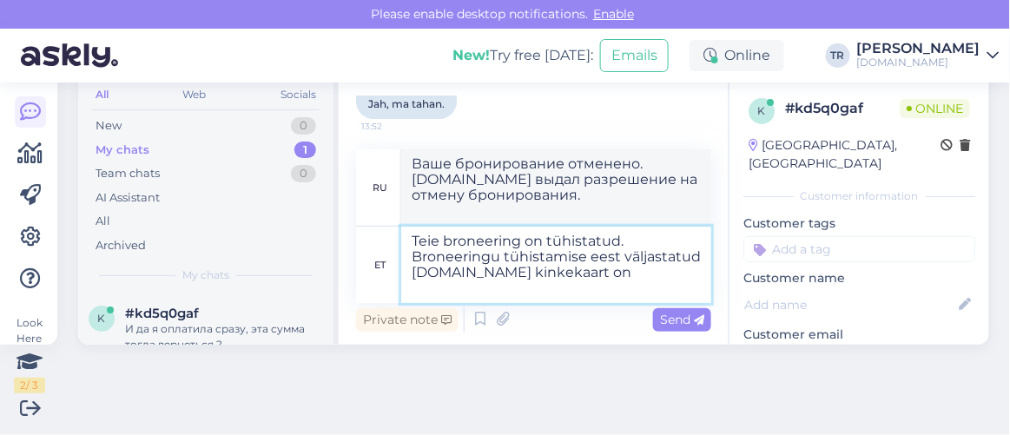
type textarea "Teie broneering on tühistatud. Broneeringu tühistamise eest väljastatud Hookusb…"
type textarea "Ваше бронирование отменено. Для отмены бронирования была выпущена подарочная ка…"
type textarea "Teie broneering on tühistatud. Broneeringu tühistamise eest väljastatud Hookusb…"
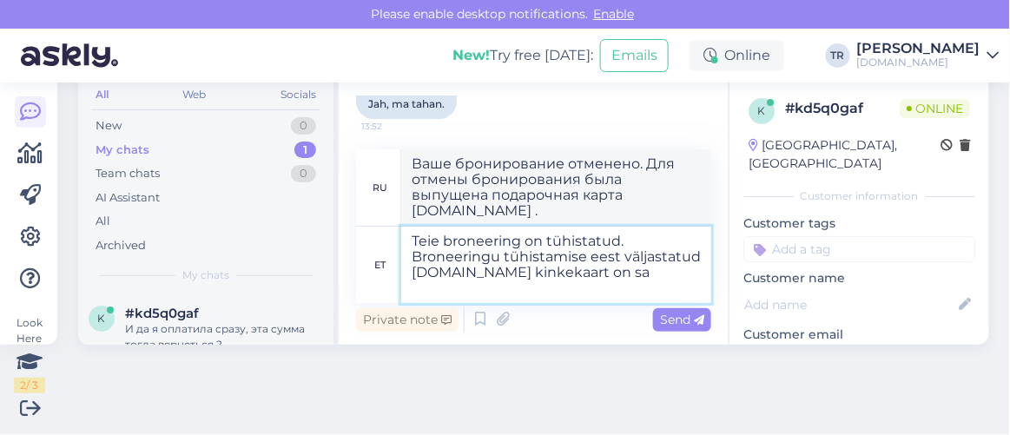
type textarea "Ваше бронирование отменено. Подарочная карта Hookusbookus.com , выпущенная за о…"
type textarea "Teie broneering on tühistatud. Broneeringu tühistamise eest väljastatud Hookusb…"
type textarea "Ваше бронирование отменено. Подарочная карта Hookusbookus.com , выпущенная для …"
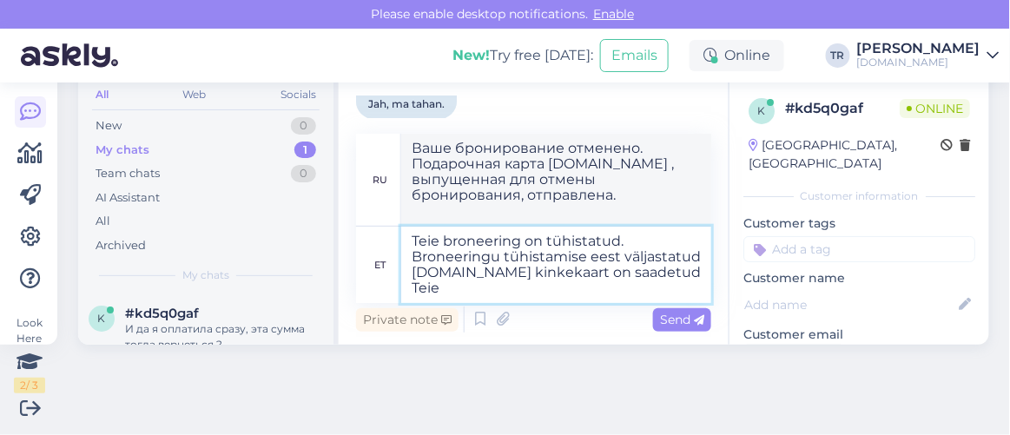
type textarea "Teie broneering on tühistatud. Broneeringu tühistamise eest väljastatud Hookusb…"
type textarea "Ваше бронирование отменено. Подарочная карта Hookusbookus.com , выпущенная для …"
type textarea "Teie broneering on tühistatud. Broneeringu tühistamise eest väljastatud Hookusb…"
type textarea "Ваше бронирование отменено. Подарочная карта Hookusbookus.com , выданная за отм…"
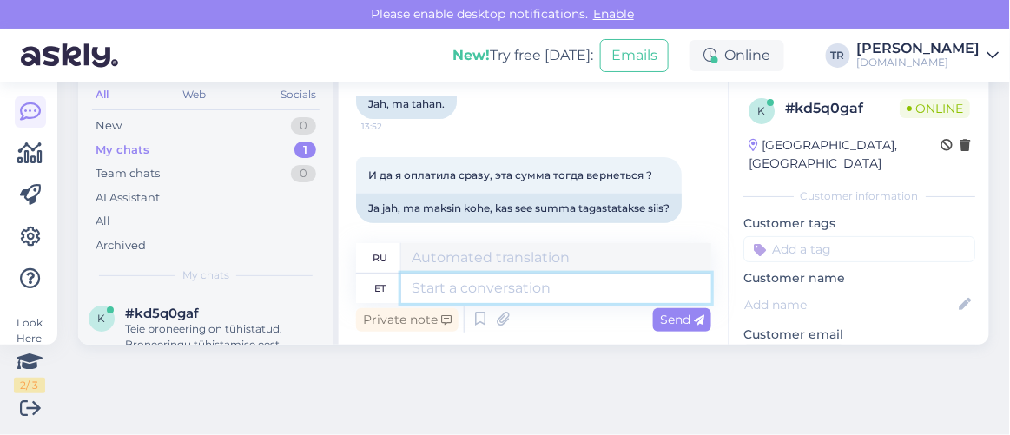
scroll to position [1873, 0]
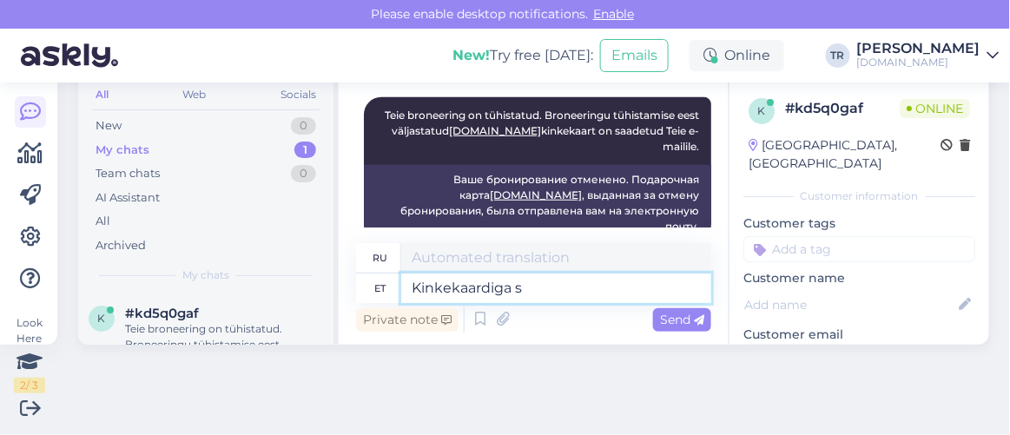
type textarea "Kinkekaardiga sa"
type textarea "С подарочной картой"
type textarea "Kinkekaardiga saate te"
type textarea "С подарочной картой вы можете"
type textarea "Kinkekaardiga saate teha uue"
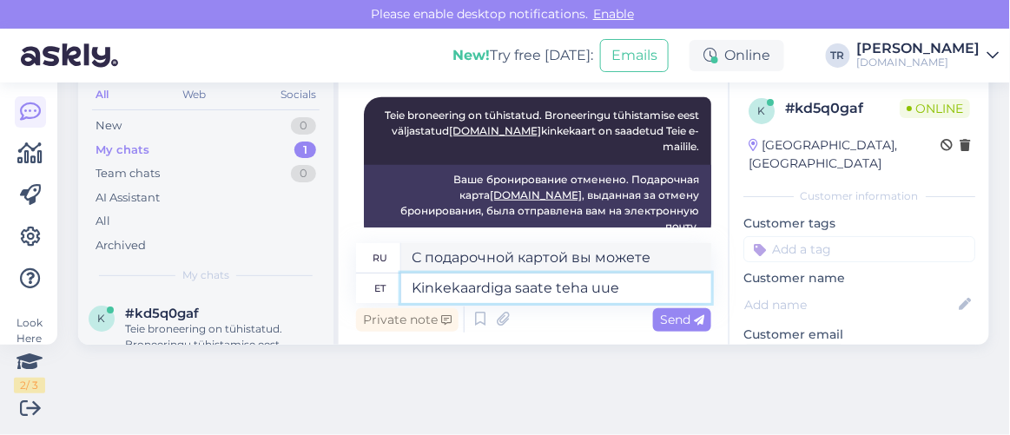
type textarea "С подарочной картой вы можете сделать"
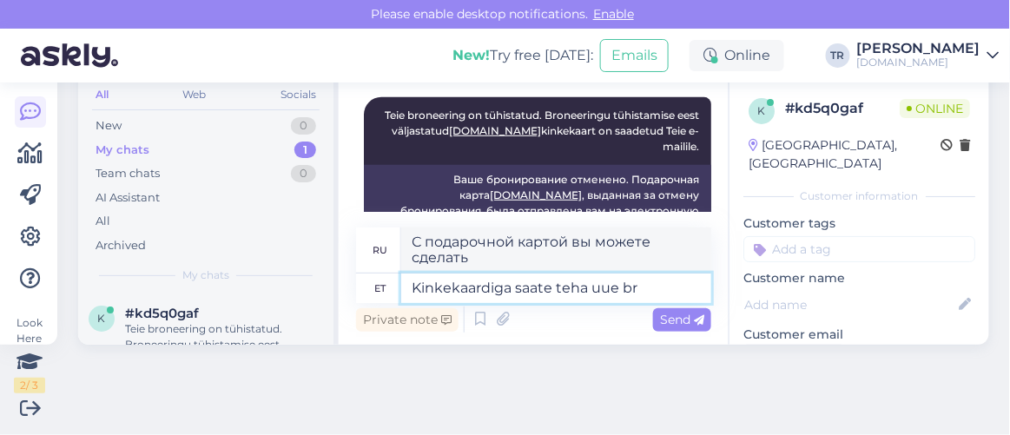
type textarea "Kinkekaardiga saate teha uue bro"
type textarea "С помощью подарочной карты вы можете создать новый"
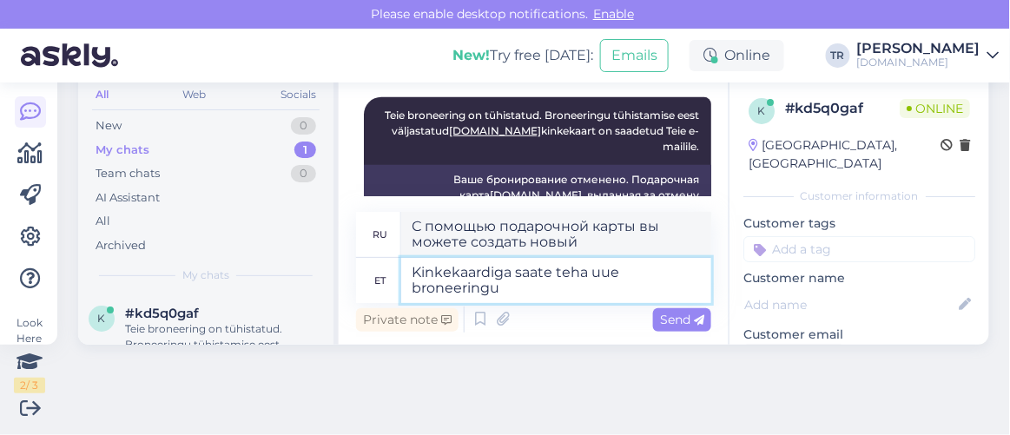
type textarea "Kinkekaardiga saate teha uue broneeringu l"
type textarea "Вы можете сделать новое бронирование с помощью подарочной карты."
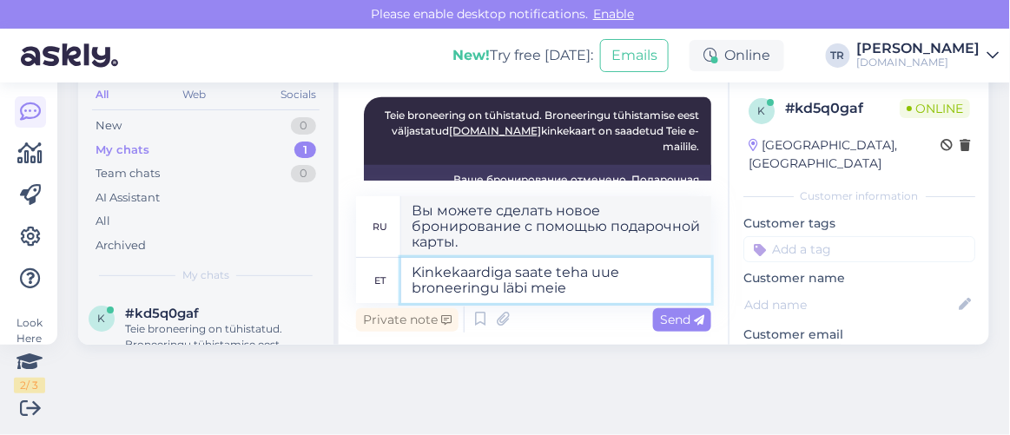
type textarea "Kinkekaardiga saate teha uue broneeringu läbi meie"
type textarea "Вы можете сделать новое бронирование с подарочной картой через"
type textarea "Kinkekaardiga saate teha uue broneeringu läbi meie kodu"
type textarea "Вы можете оформить новое бронирование с помощью подарочной карты через нас."
type textarea "Kinkekaardiga saate teha uue broneeringu läbi meie kodulehe."
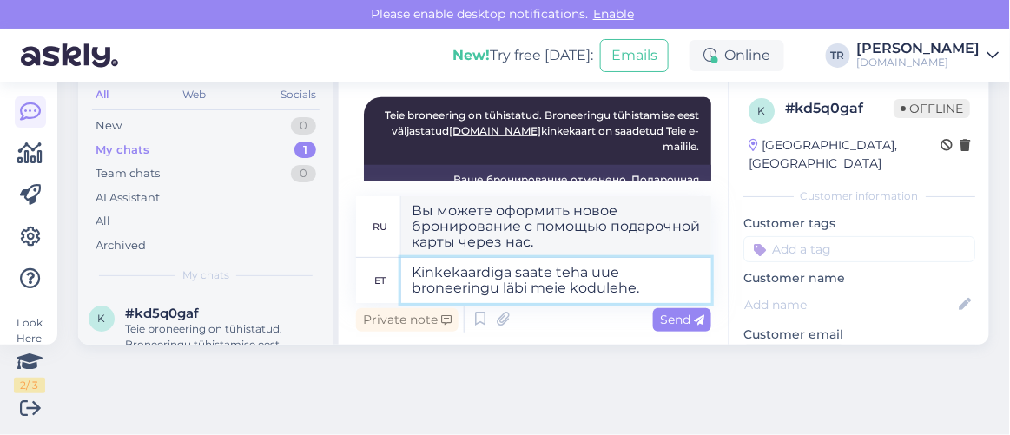
type textarea "Вы можете оформить новое бронирование с помощью подарочной карты через наш сайт."
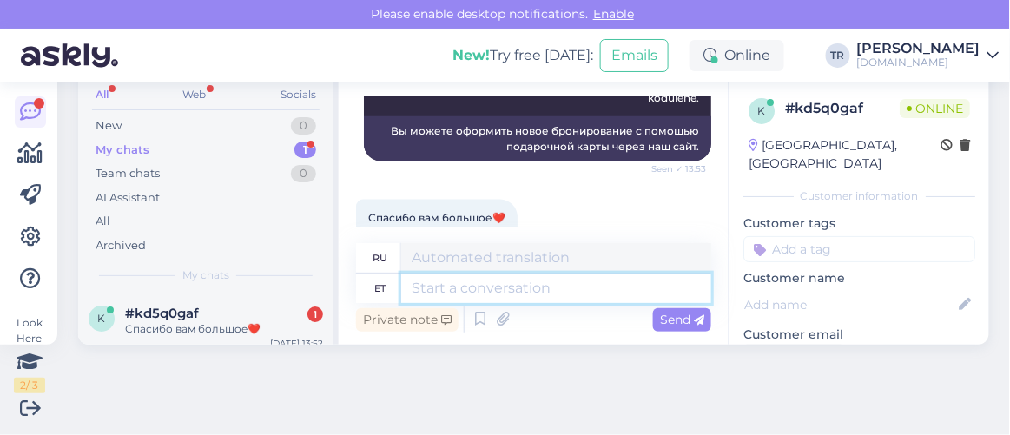
scroll to position [2112, 0]
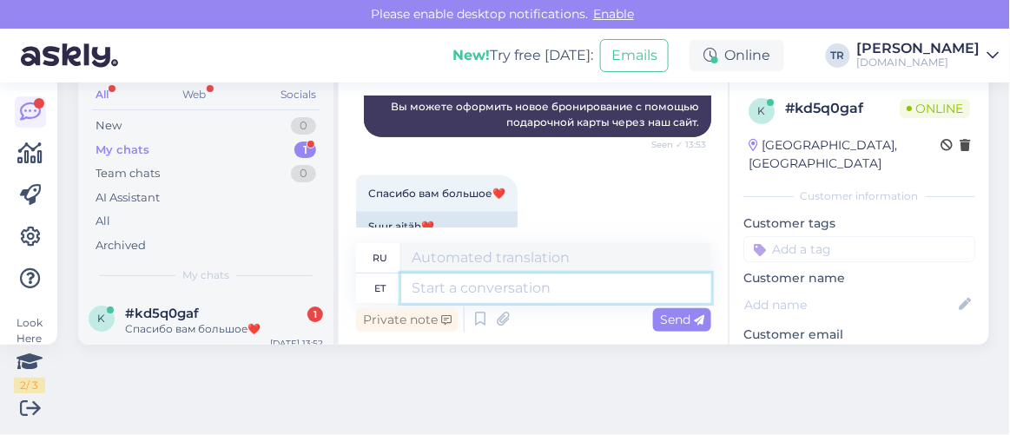
click at [546, 280] on textarea at bounding box center [556, 288] width 310 height 30
type textarea "Palun."
type textarea "Пожалуйста."
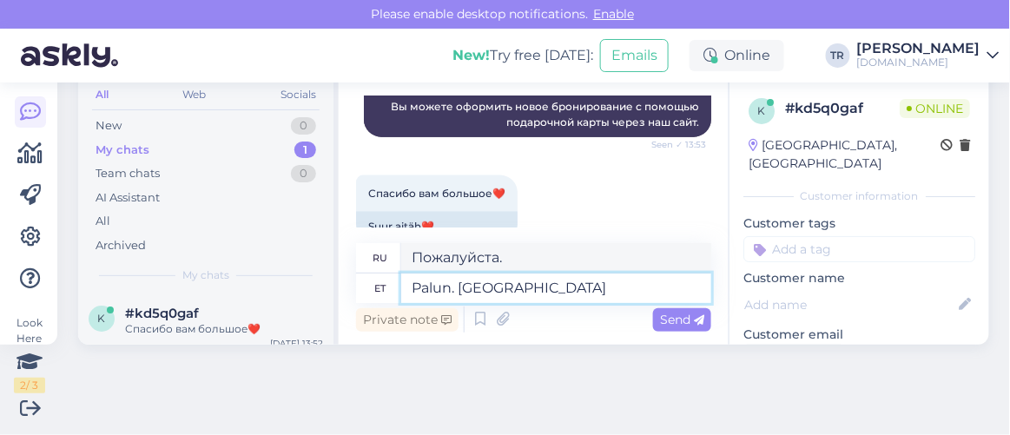
type textarea "Palun. Ilusat o"
type textarea "Пожалуйста. Прекрасно."
type textarea "Palun. Ilusat päeva !"
type textarea "Пожалуйста. Хорошего дня."
type textarea "Palun. Ilusat päeva! :)"
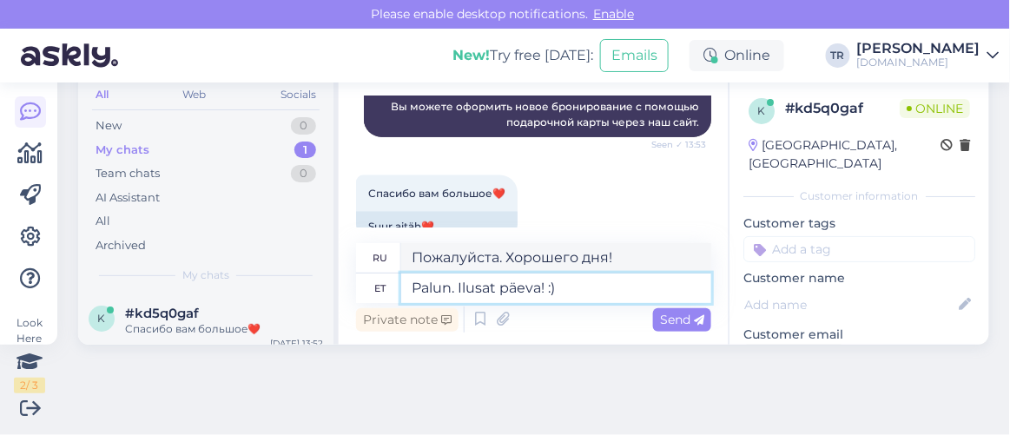
type textarea "Пожалуйста. Хорошего дня! :)"
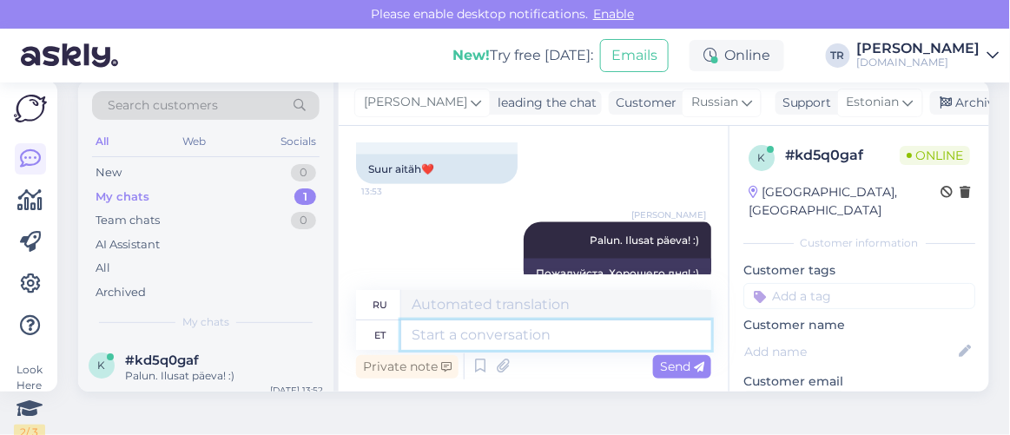
scroll to position [0, 0]
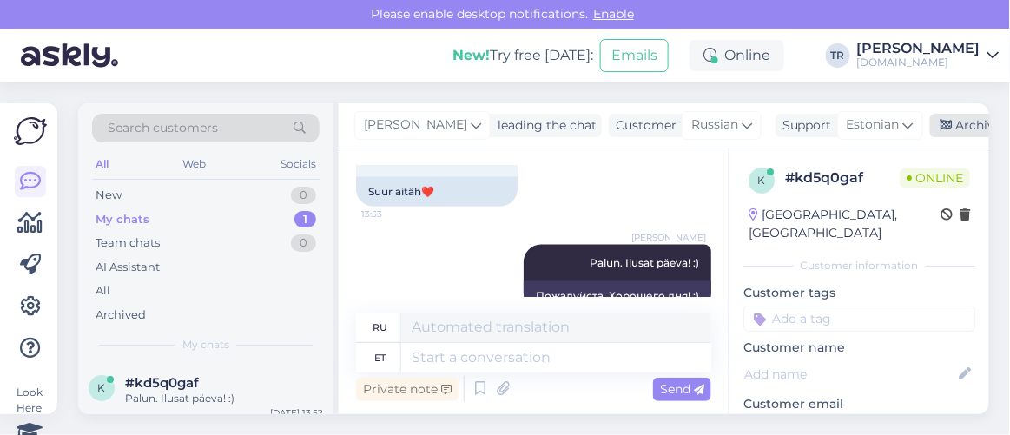
click at [944, 122] on icon at bounding box center [946, 126] width 12 height 12
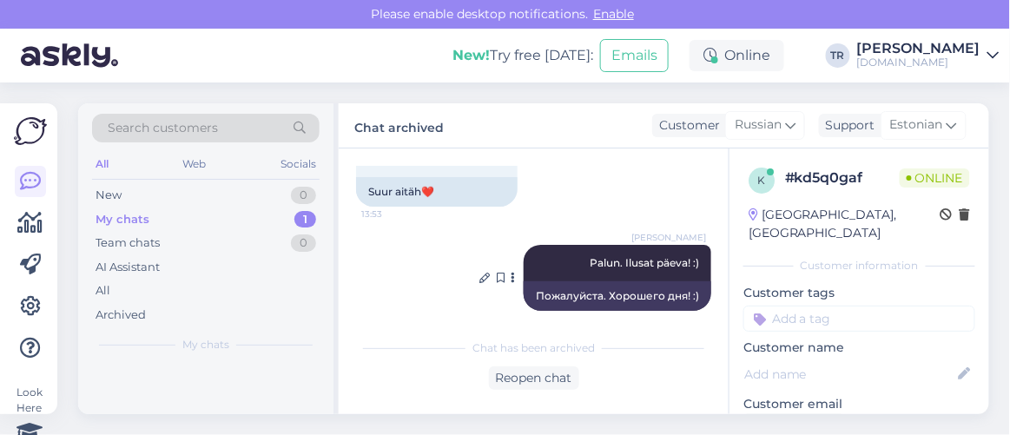
scroll to position [2199, 0]
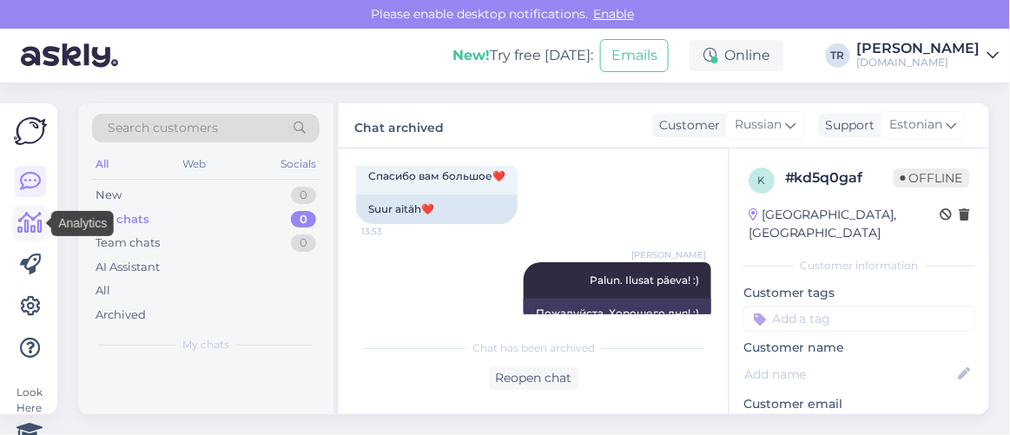
click at [25, 220] on icon at bounding box center [30, 223] width 25 height 21
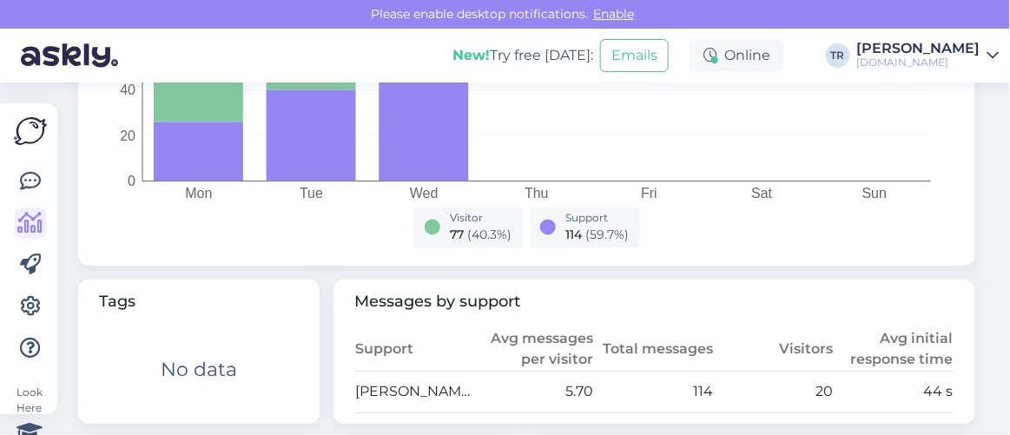
scroll to position [789, 0]
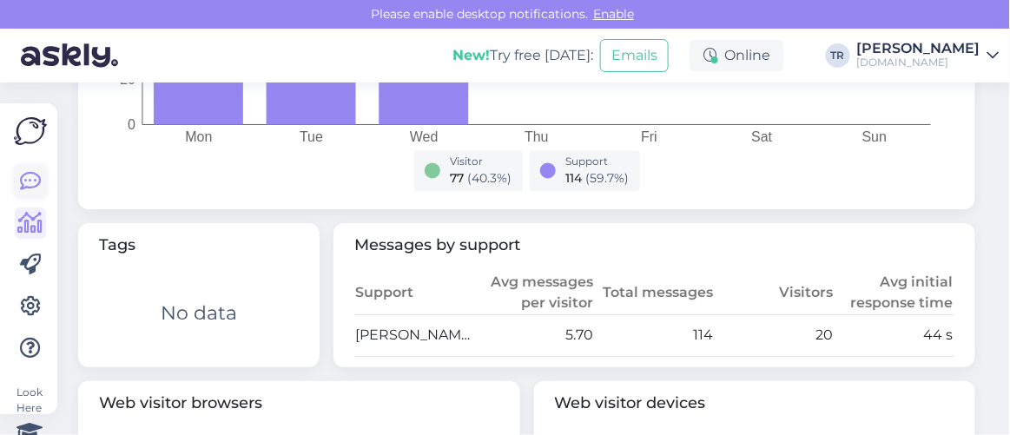
click at [23, 181] on icon at bounding box center [30, 181] width 21 height 21
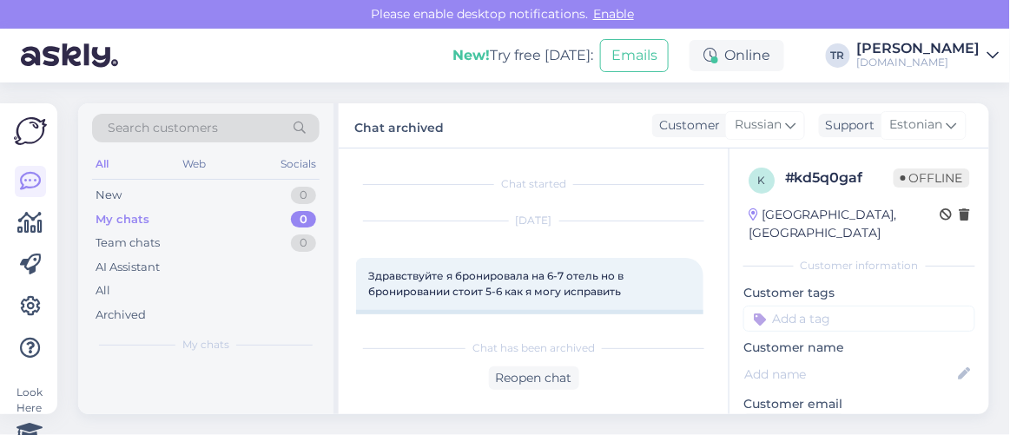
scroll to position [760, 0]
